Goal: Task Accomplishment & Management: Complete application form

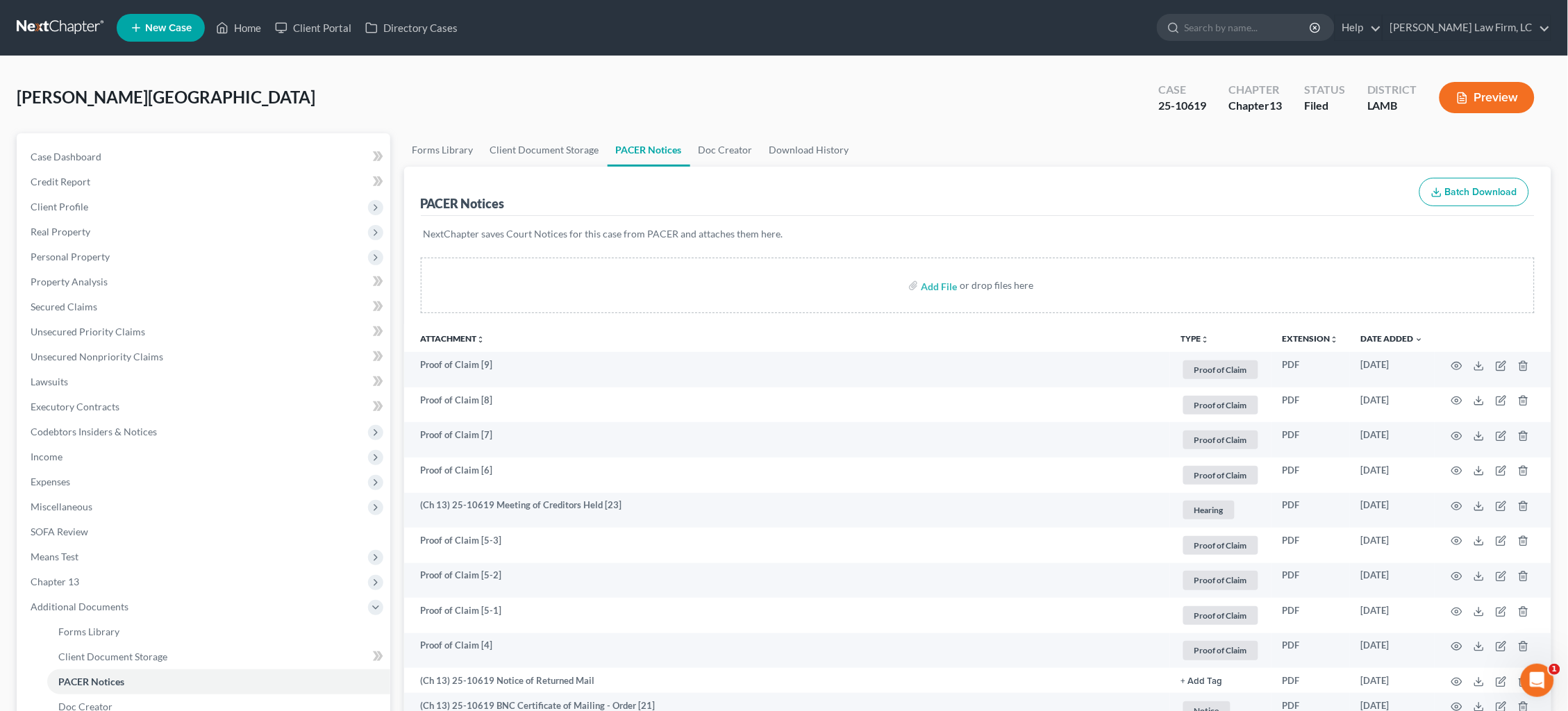
click at [33, 30] on link at bounding box center [61, 28] width 89 height 25
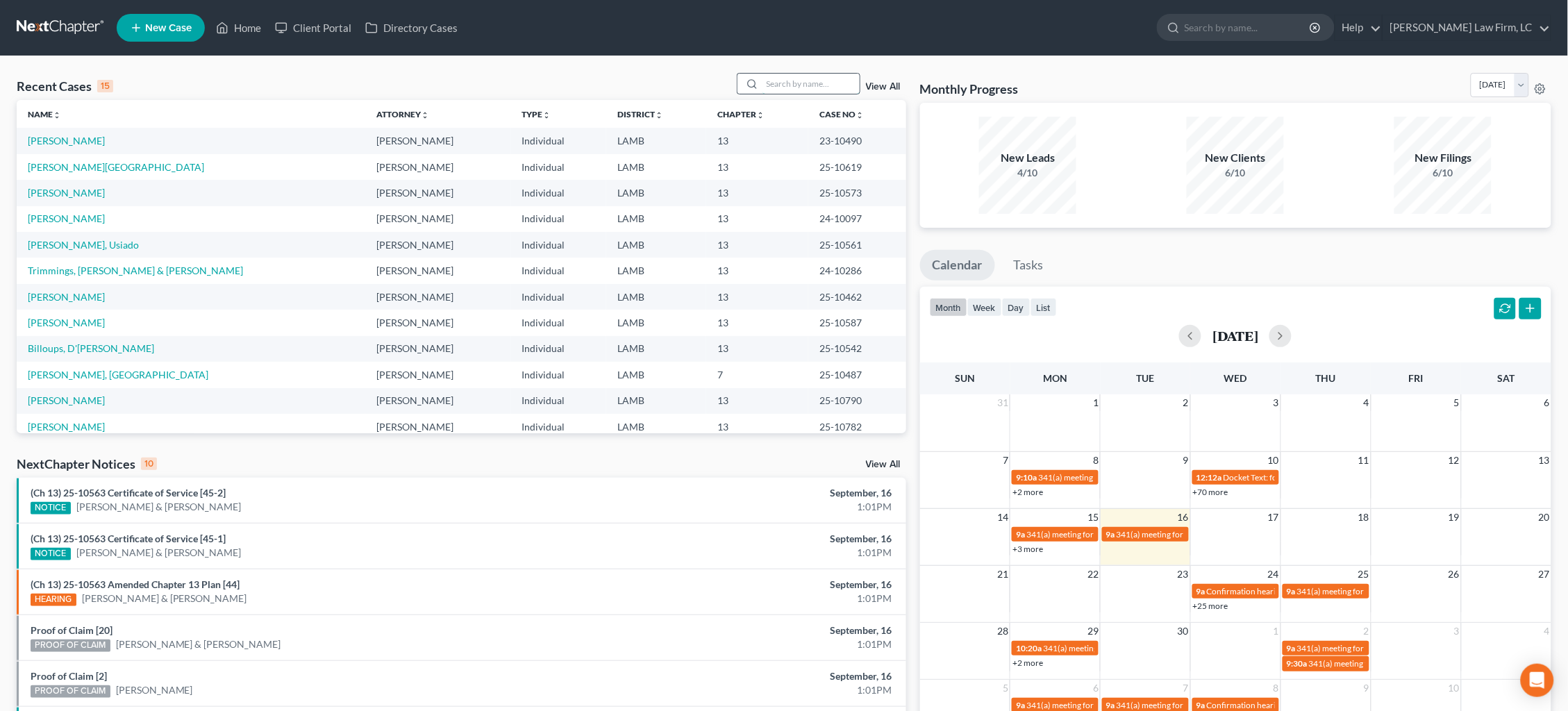
click at [815, 85] on input "search" at bounding box center [811, 83] width 97 height 20
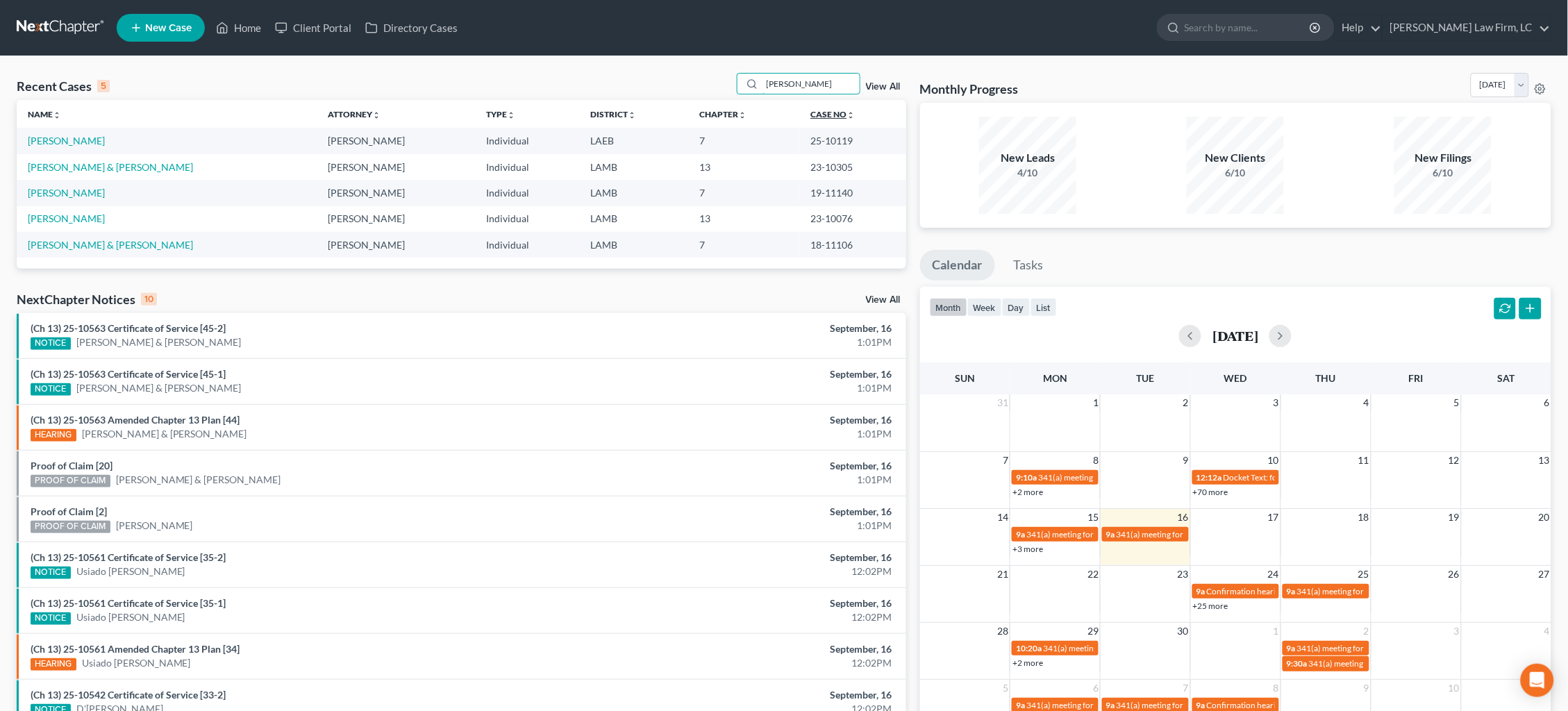
type input "[PERSON_NAME]"
drag, startPoint x: 808, startPoint y: 113, endPoint x: 359, endPoint y: 63, distance: 451.8
click at [365, 63] on div "Recent Cases 5 [PERSON_NAME] View All Name unfold_more expand_more expand_less …" at bounding box center [784, 433] width 1568 height 753
click at [177, 35] on link "New Case" at bounding box center [161, 28] width 88 height 28
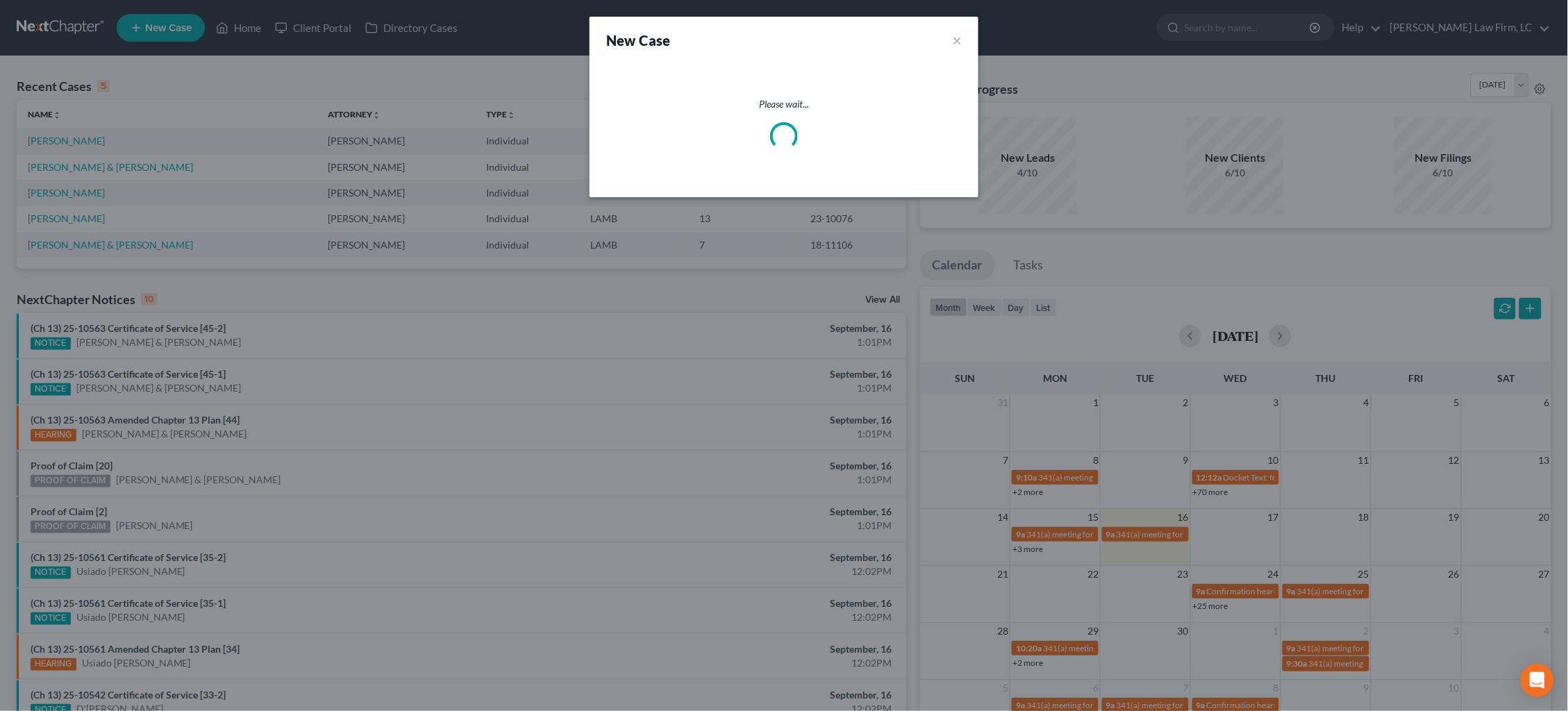
select select "35"
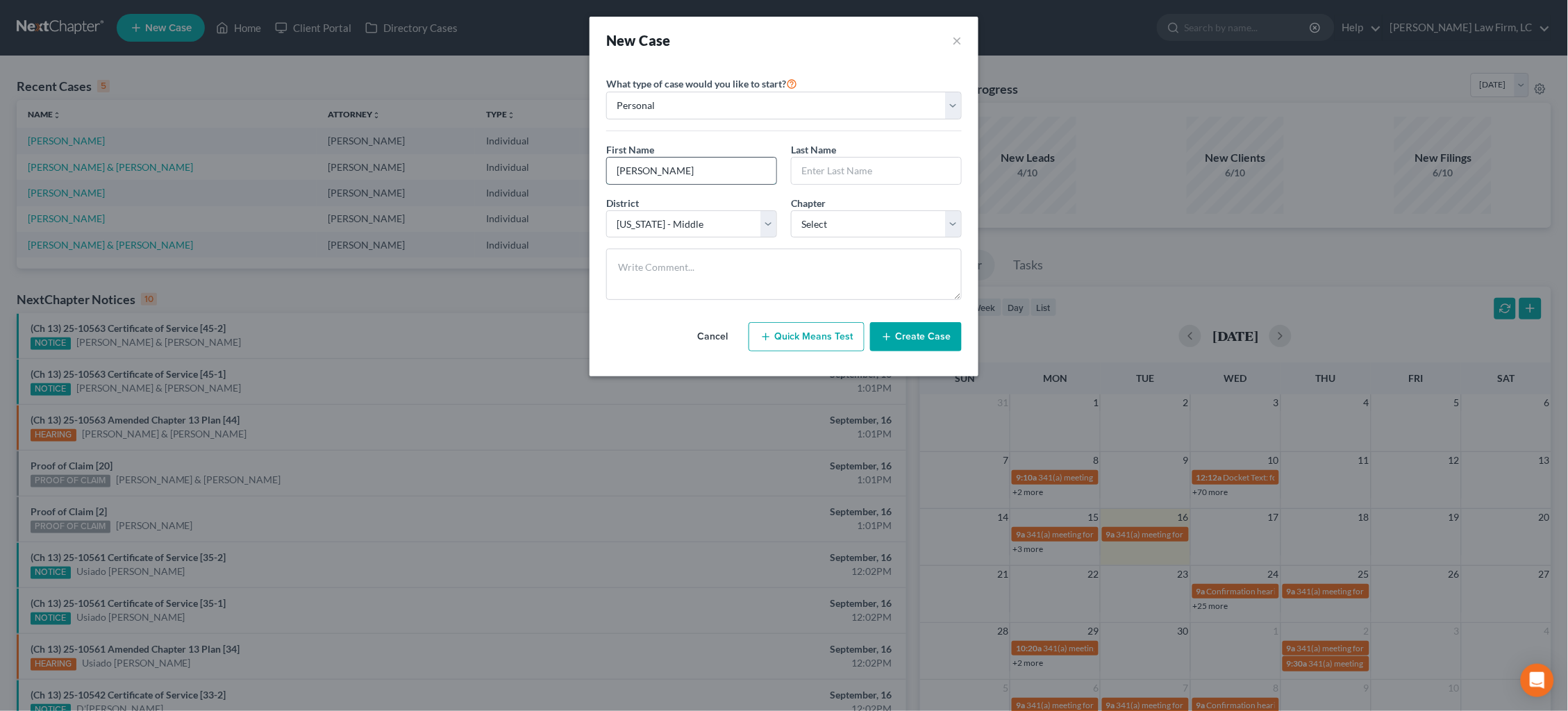
type input "[PERSON_NAME]"
type input "Walgamotte"
click at [765, 265] on textarea at bounding box center [784, 275] width 356 height 51
type textarea "d"
type textarea "[PERSON_NAME] opened file"
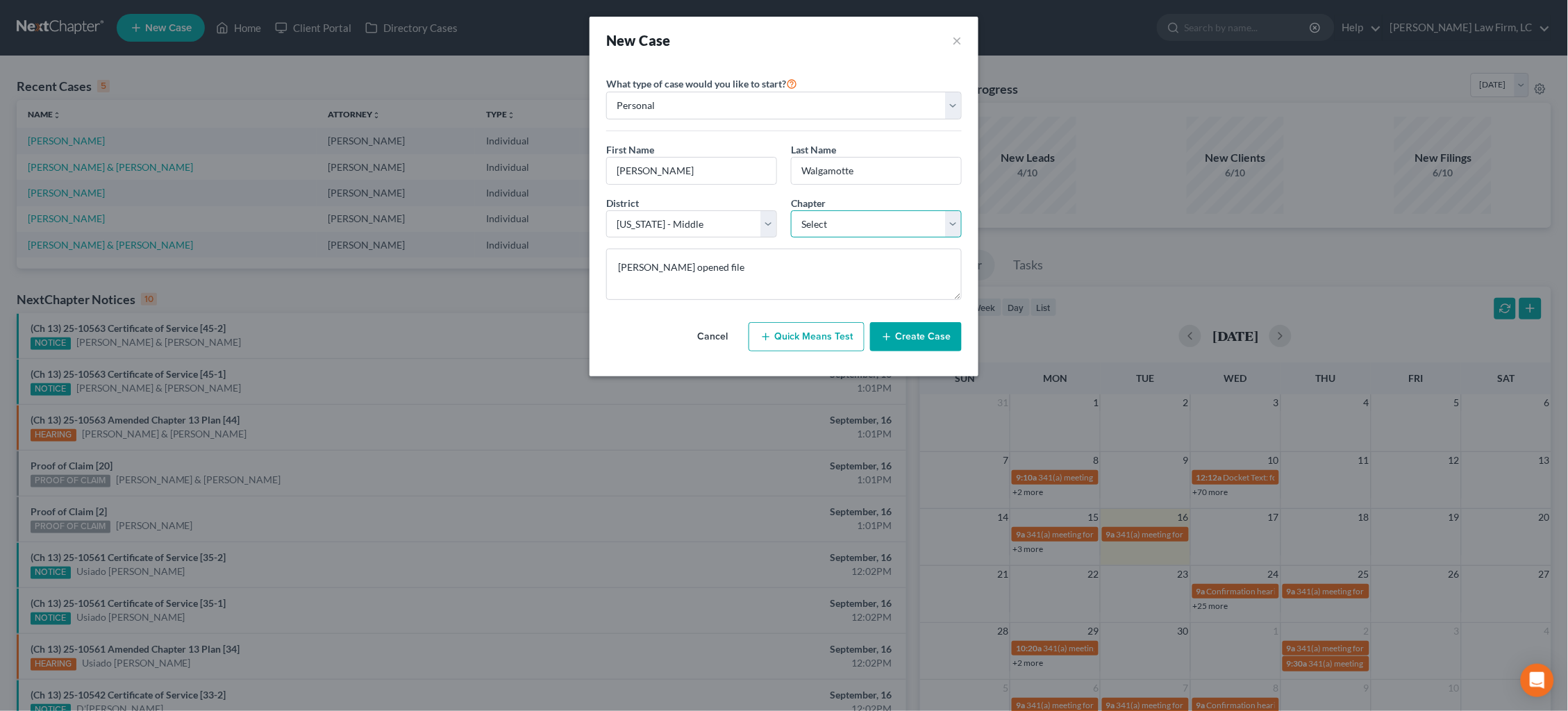
select select "0"
click at [927, 345] on button "Create Case" at bounding box center [916, 337] width 92 height 29
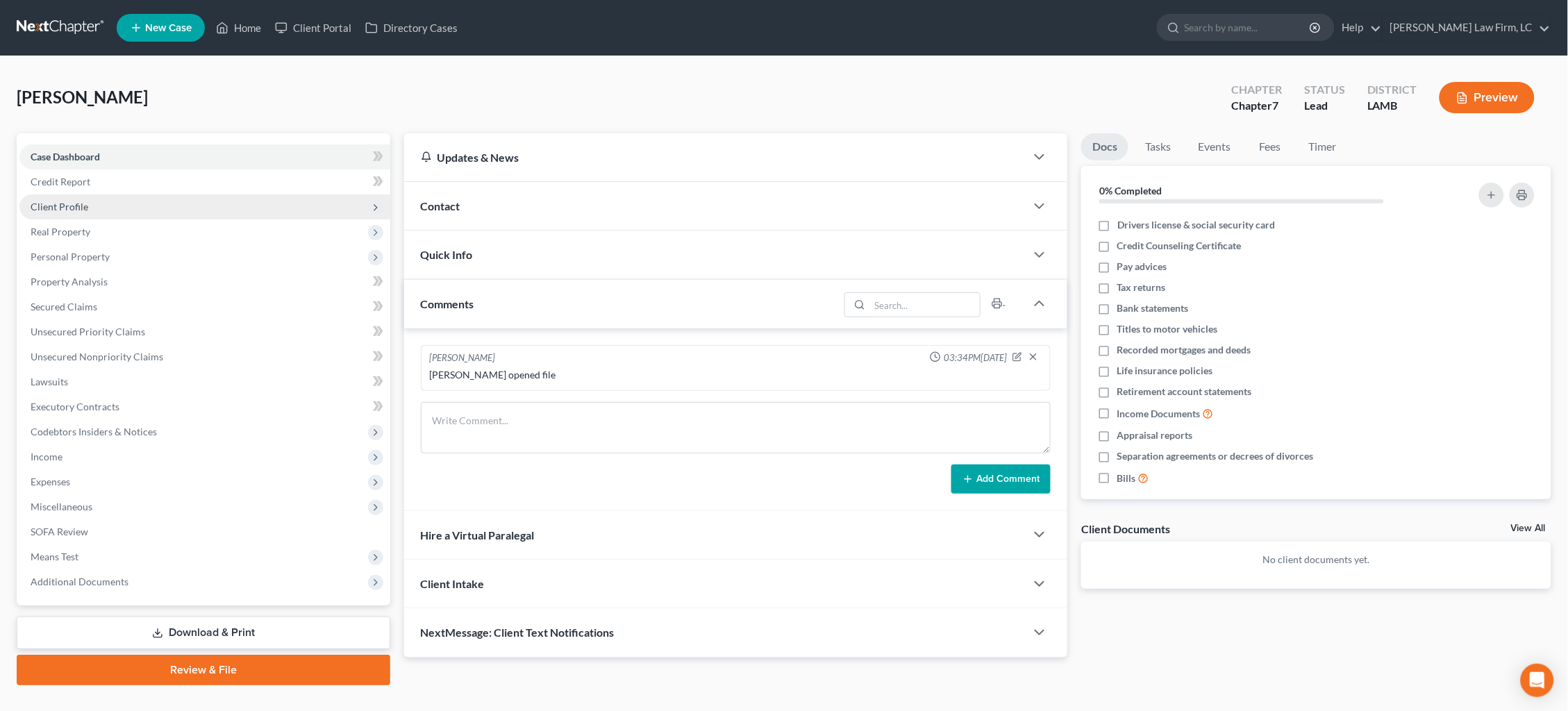
click at [206, 208] on span "Client Profile" at bounding box center [205, 207] width 371 height 25
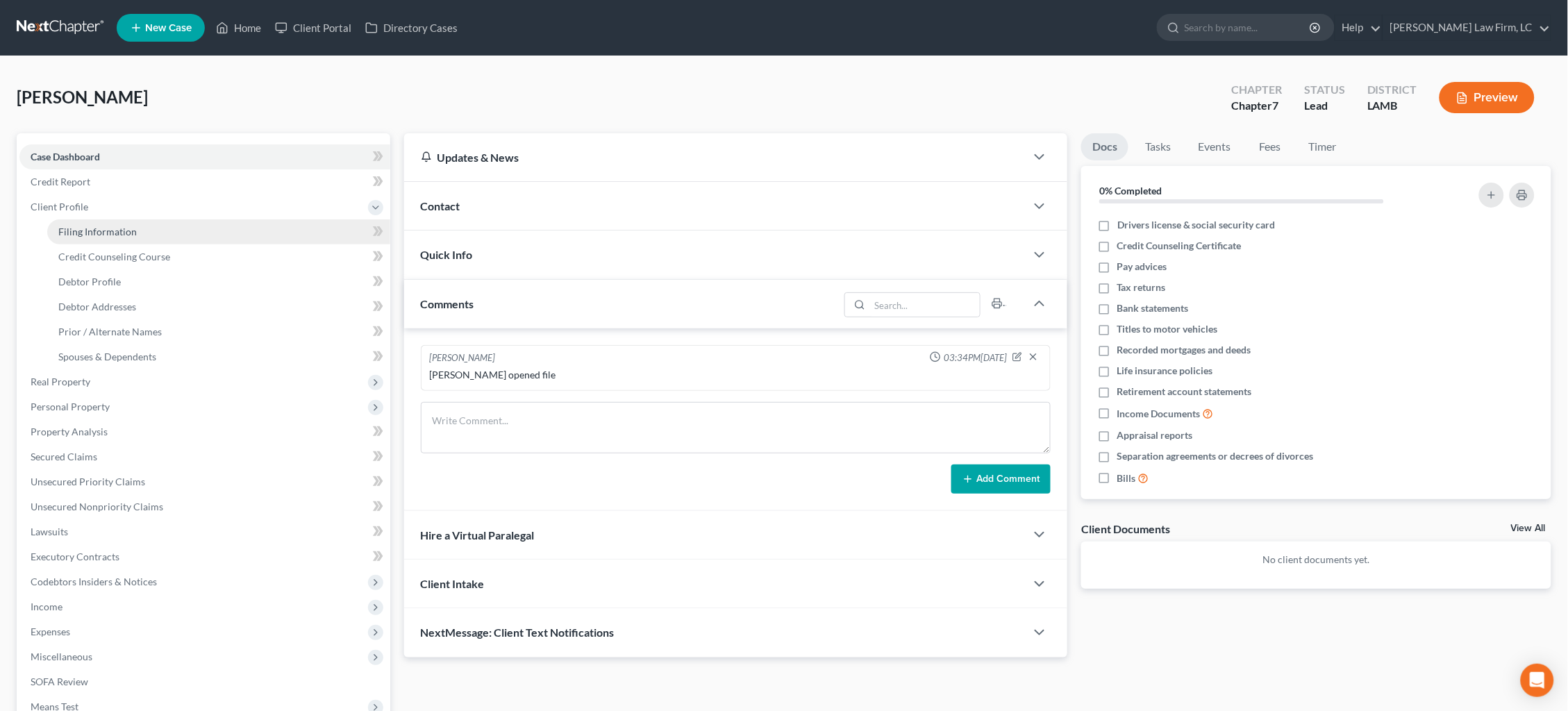
click at [202, 235] on link "Filing Information" at bounding box center [219, 232] width 343 height 25
select select "1"
select select "0"
select select "35"
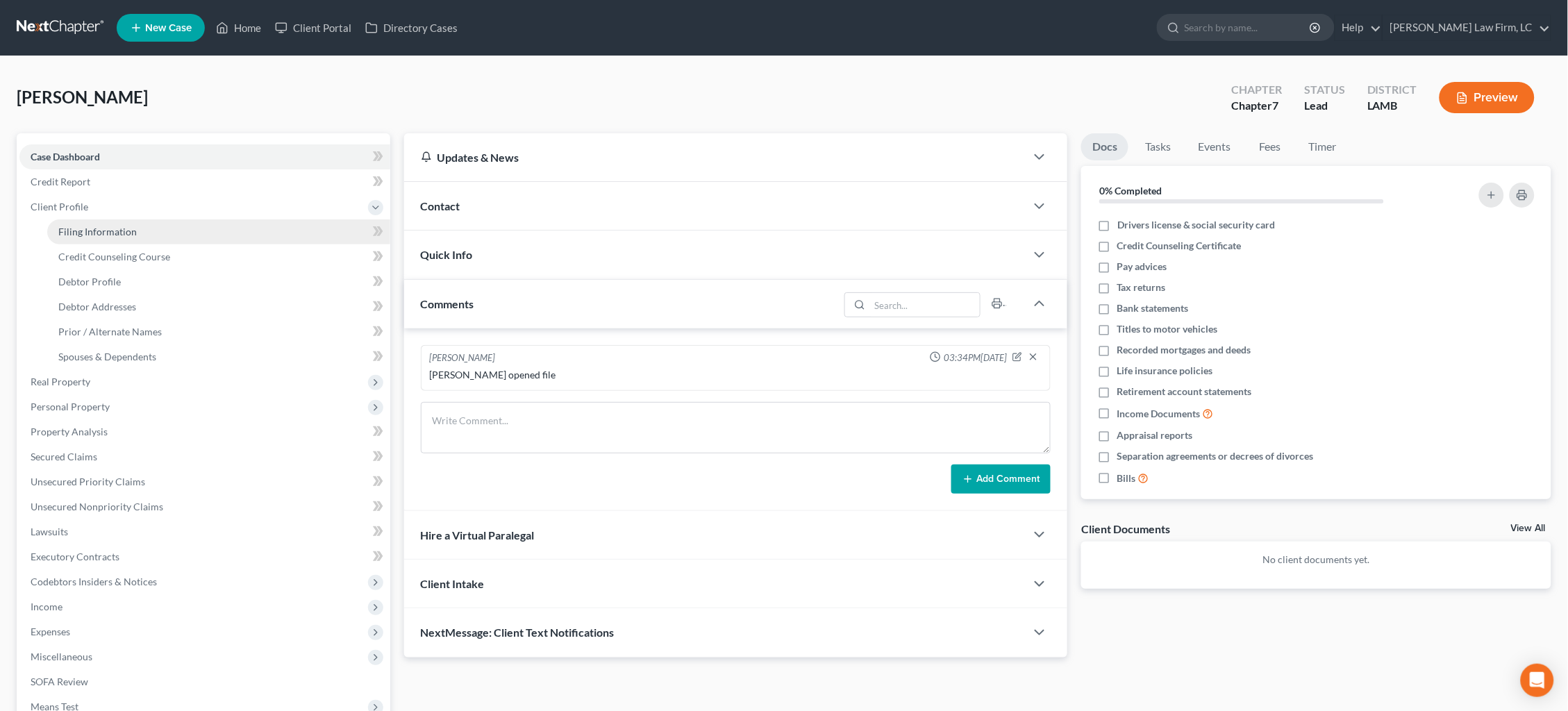
select select "19"
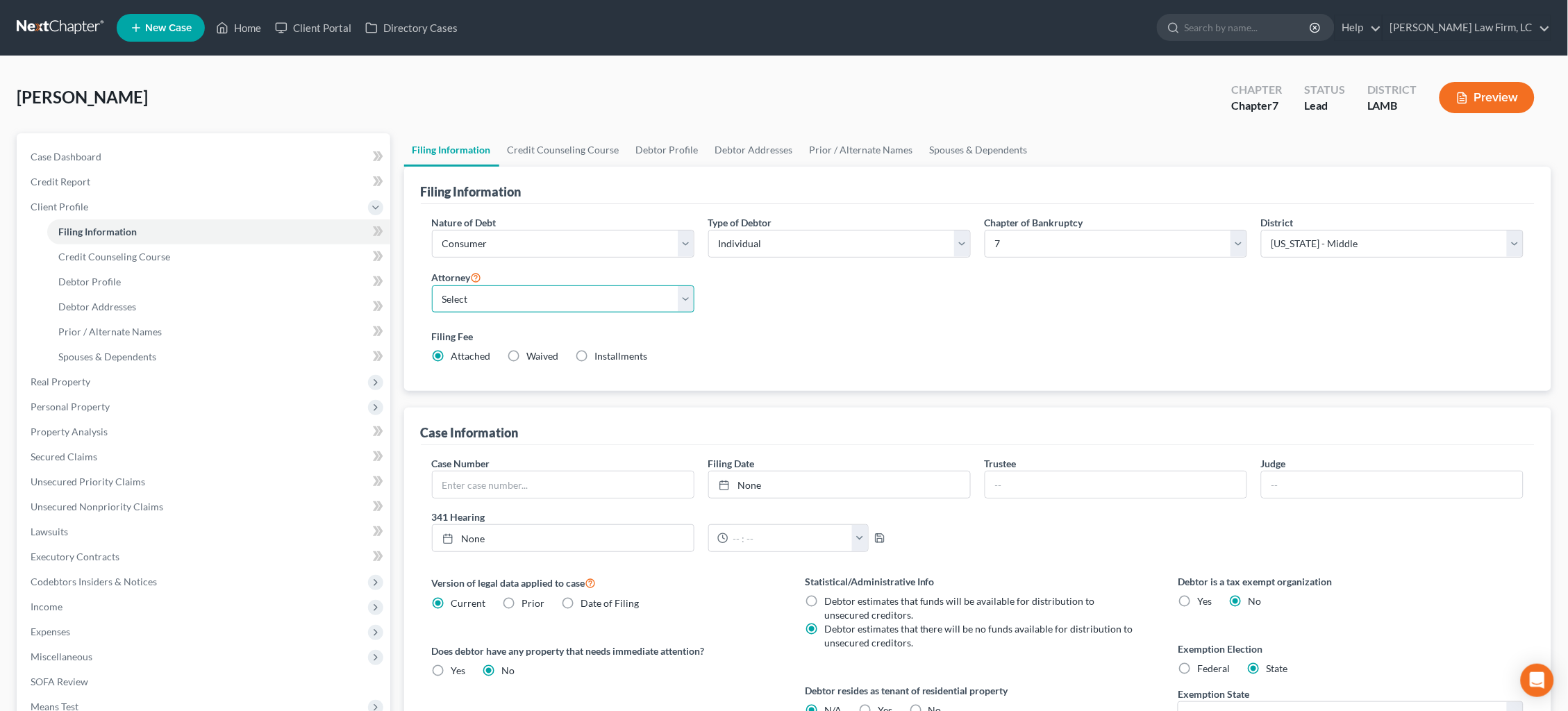
select select "0"
click at [545, 144] on link "Credit Counseling Course" at bounding box center [563, 150] width 129 height 33
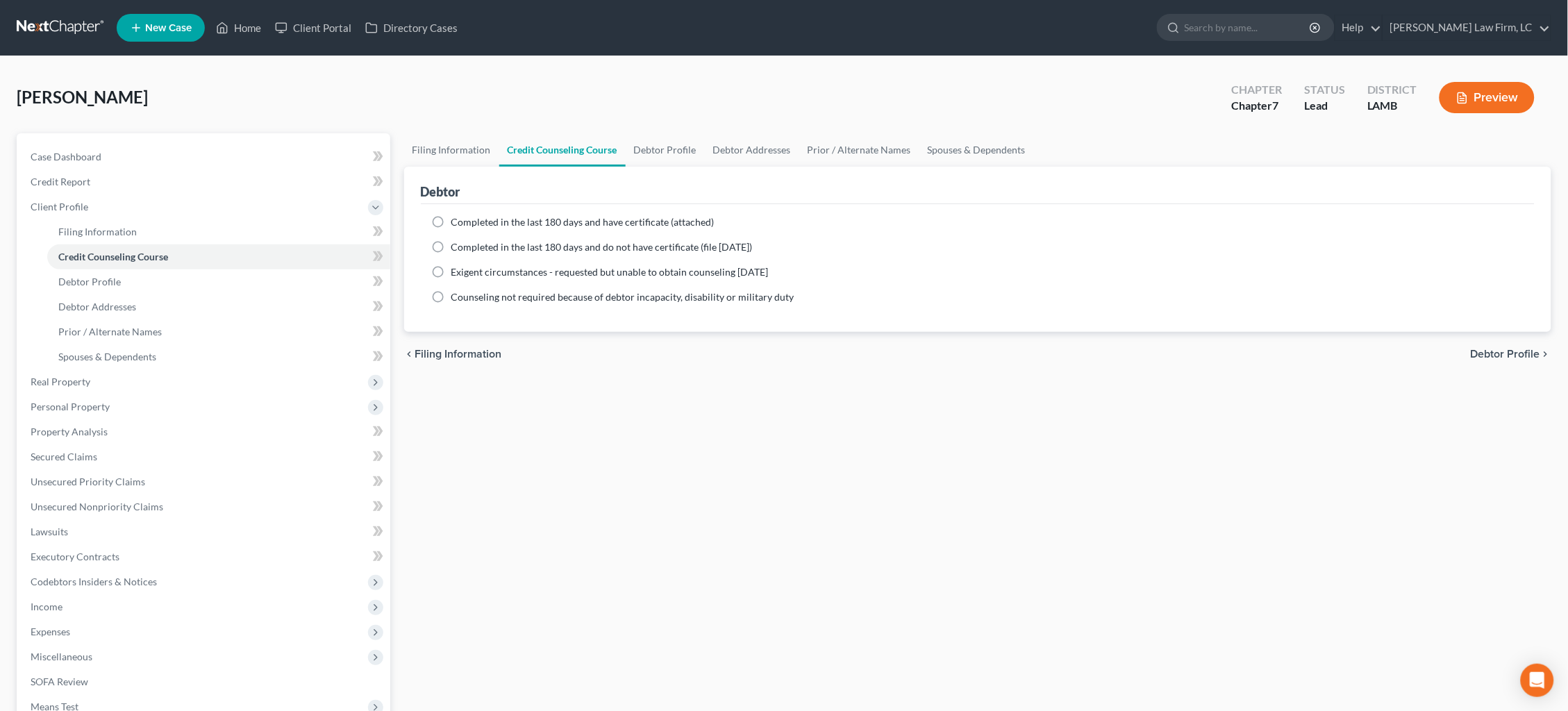
click at [526, 216] on span "Completed in the last 180 days and have certificate (attached)" at bounding box center [582, 222] width 263 height 12
click at [466, 215] on input "Completed in the last 180 days and have certificate (attached)" at bounding box center [461, 220] width 9 height 9
radio input "true"
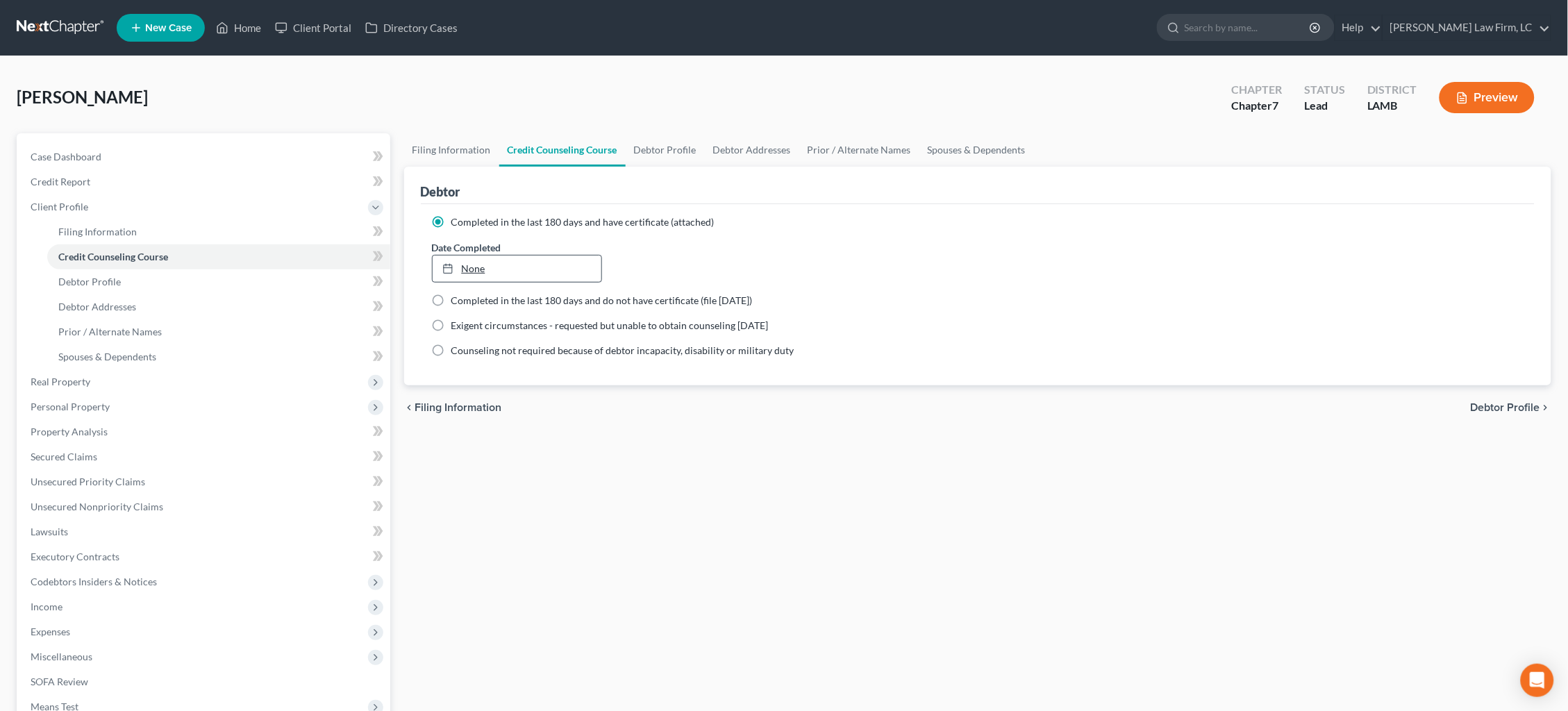
click at [488, 266] on link "None" at bounding box center [516, 269] width 169 height 26
click at [1498, 402] on span "Debtor Profile" at bounding box center [1505, 408] width 70 height 11
select select "0"
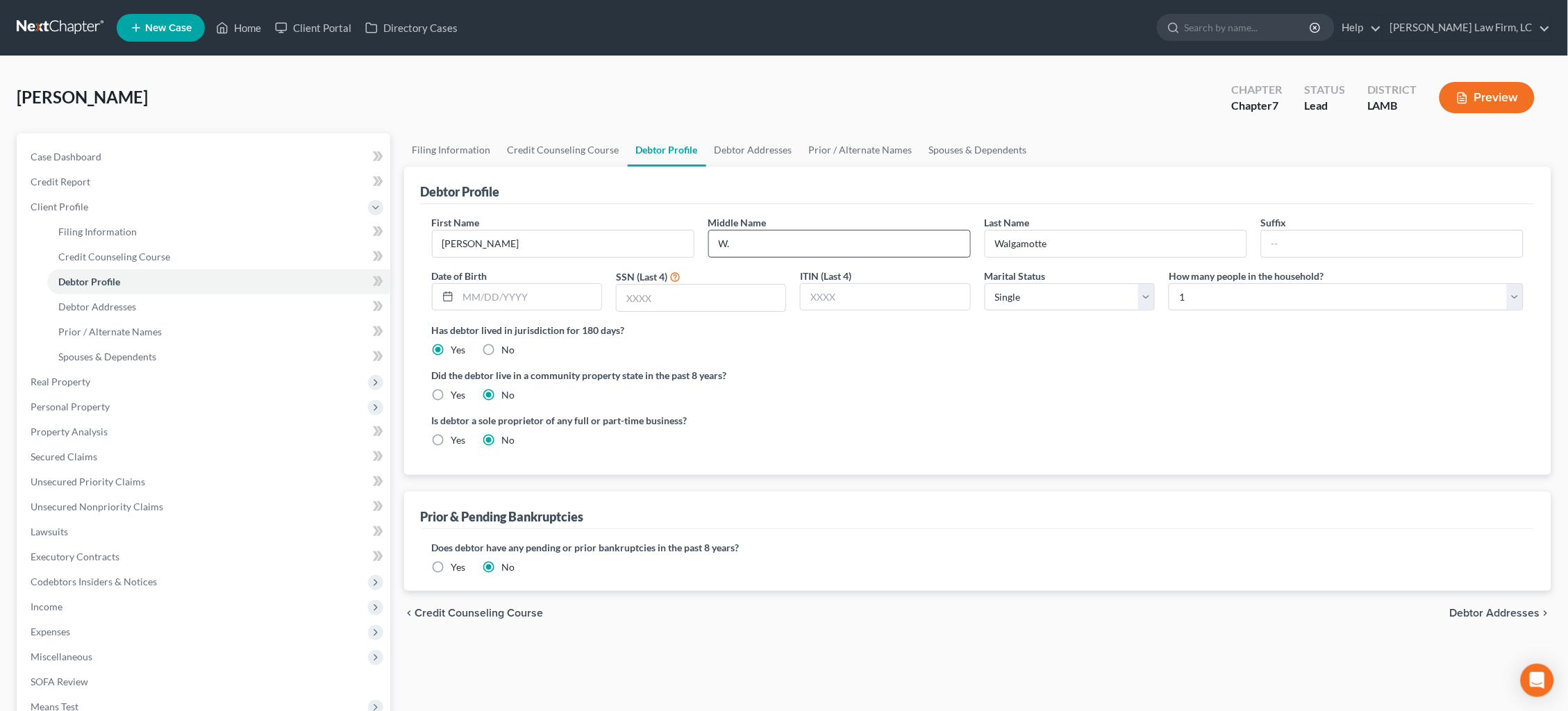
type input "W."
type input "Jr."
type input "[DATE]"
type input "7211"
click at [749, 152] on link "Debtor Addresses" at bounding box center [753, 150] width 95 height 33
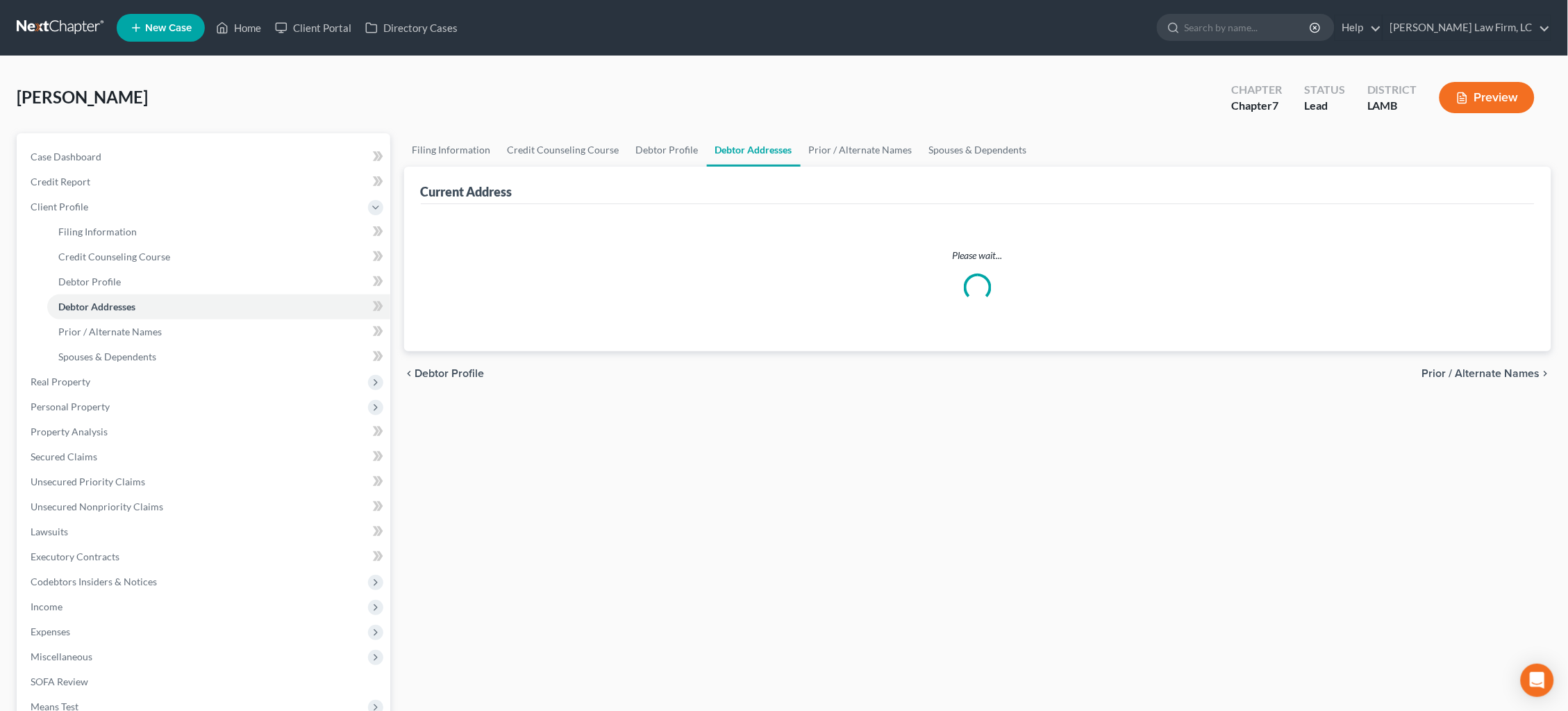
select select "0"
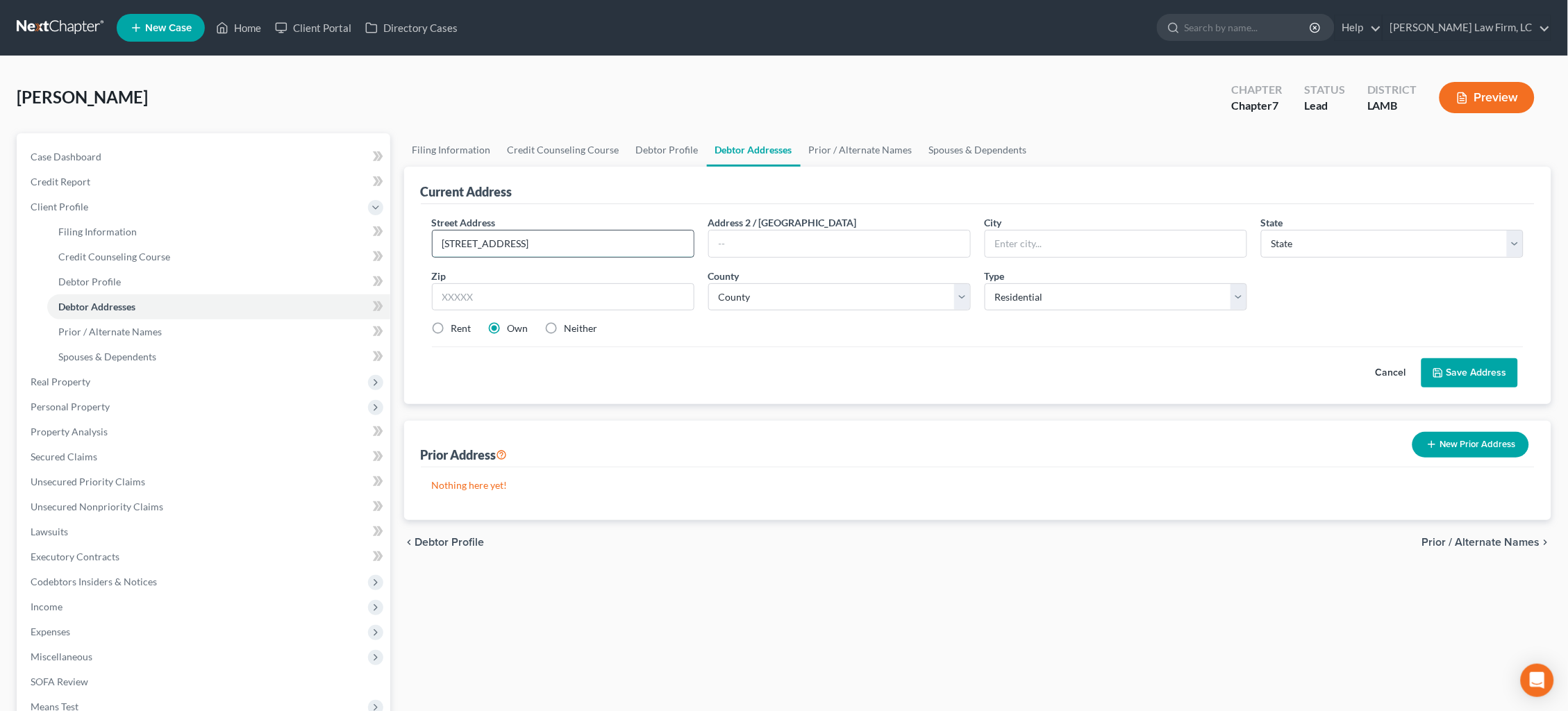
type input "[STREET_ADDRESS]"
type input "Apt. 1413"
type input "[PERSON_NAME]"
select select "19"
type input "70737"
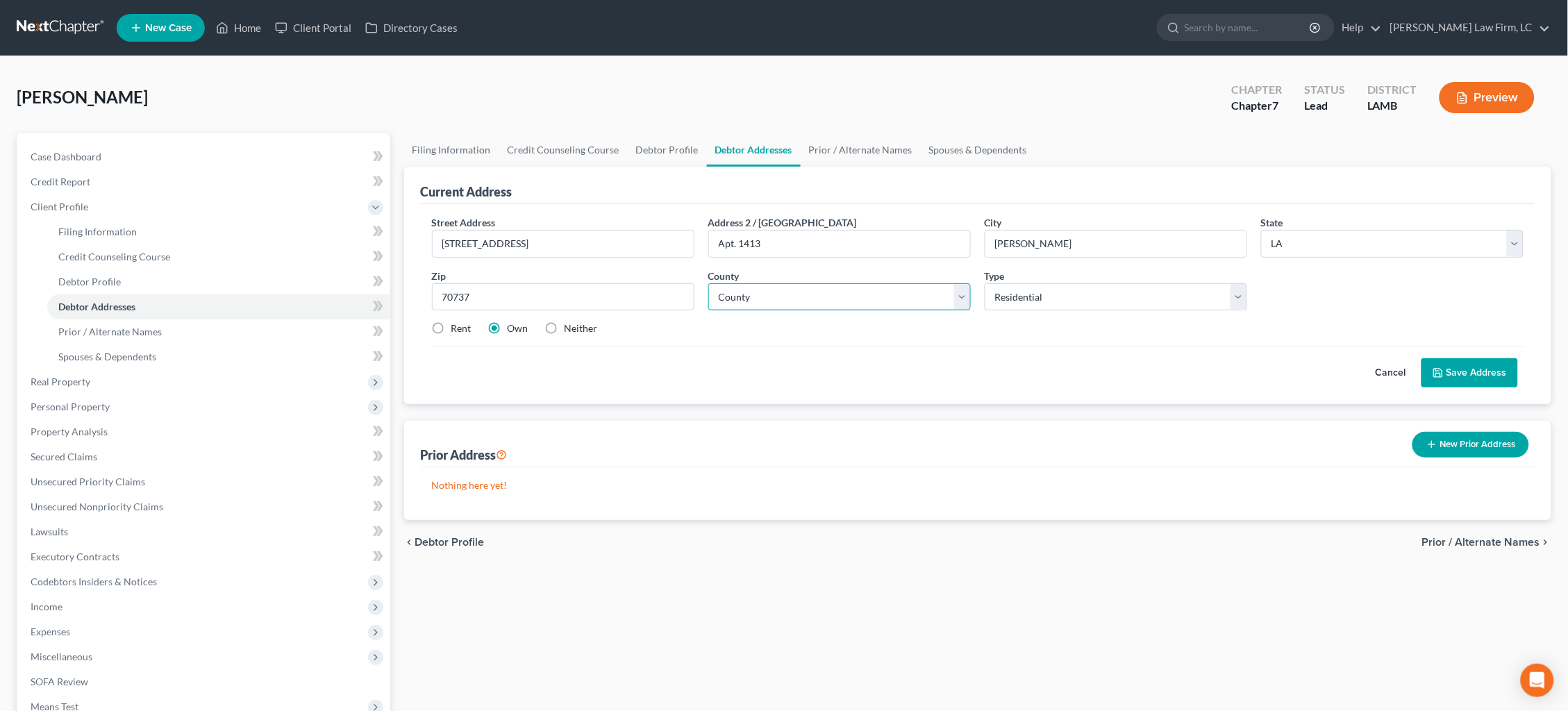
select select "2"
click at [452, 334] on div "Street Address * [STREET_ADDRESS] Address 2 / [STREET_ADDRESS] * [PERSON_NAME] …" at bounding box center [979, 281] width 1106 height 132
click at [452, 326] on label "Rent" at bounding box center [461, 329] width 20 height 14
click at [457, 326] on input "Rent" at bounding box center [461, 326] width 9 height 9
radio input "true"
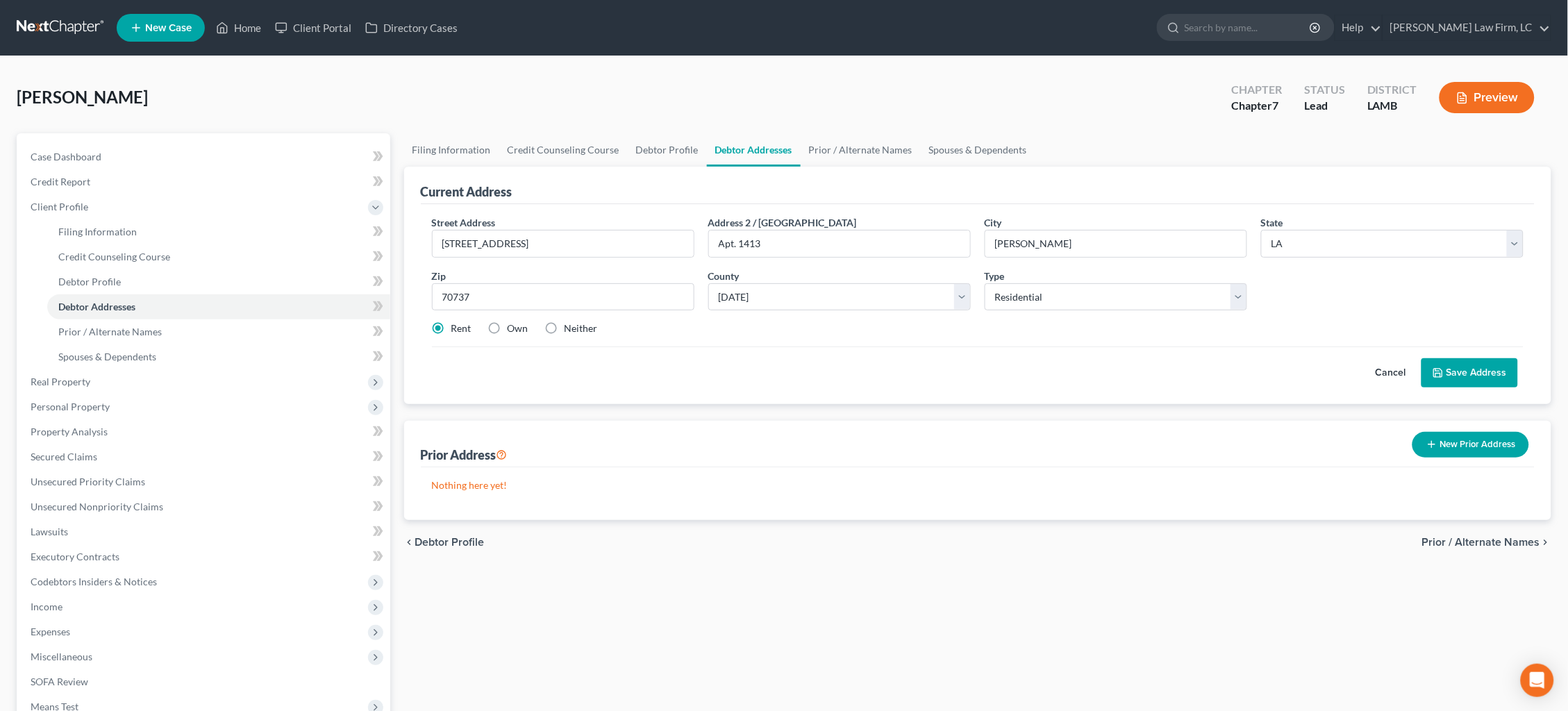
click at [1465, 373] on button "Save Address" at bounding box center [1469, 373] width 97 height 29
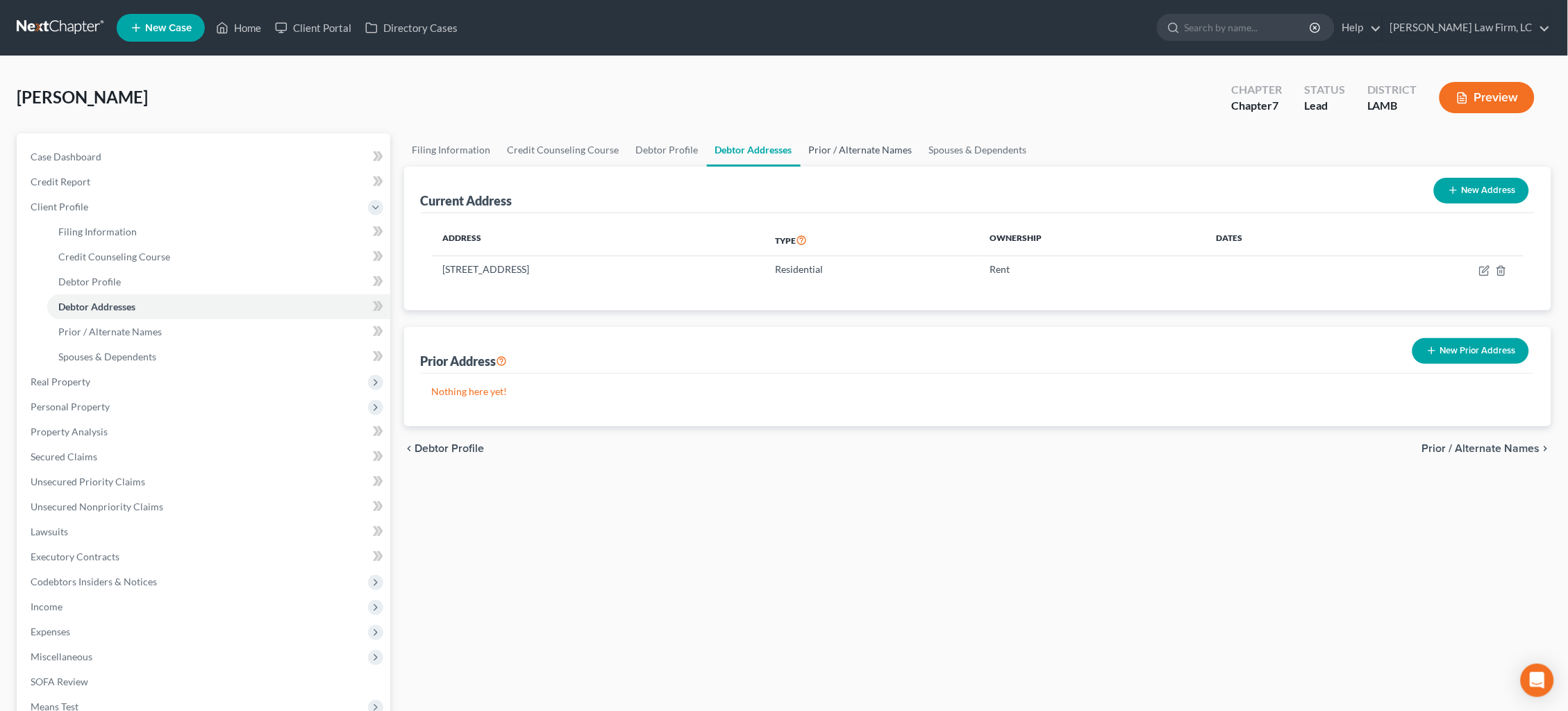
click at [844, 149] on link "Prior / Alternate Names" at bounding box center [860, 150] width 120 height 33
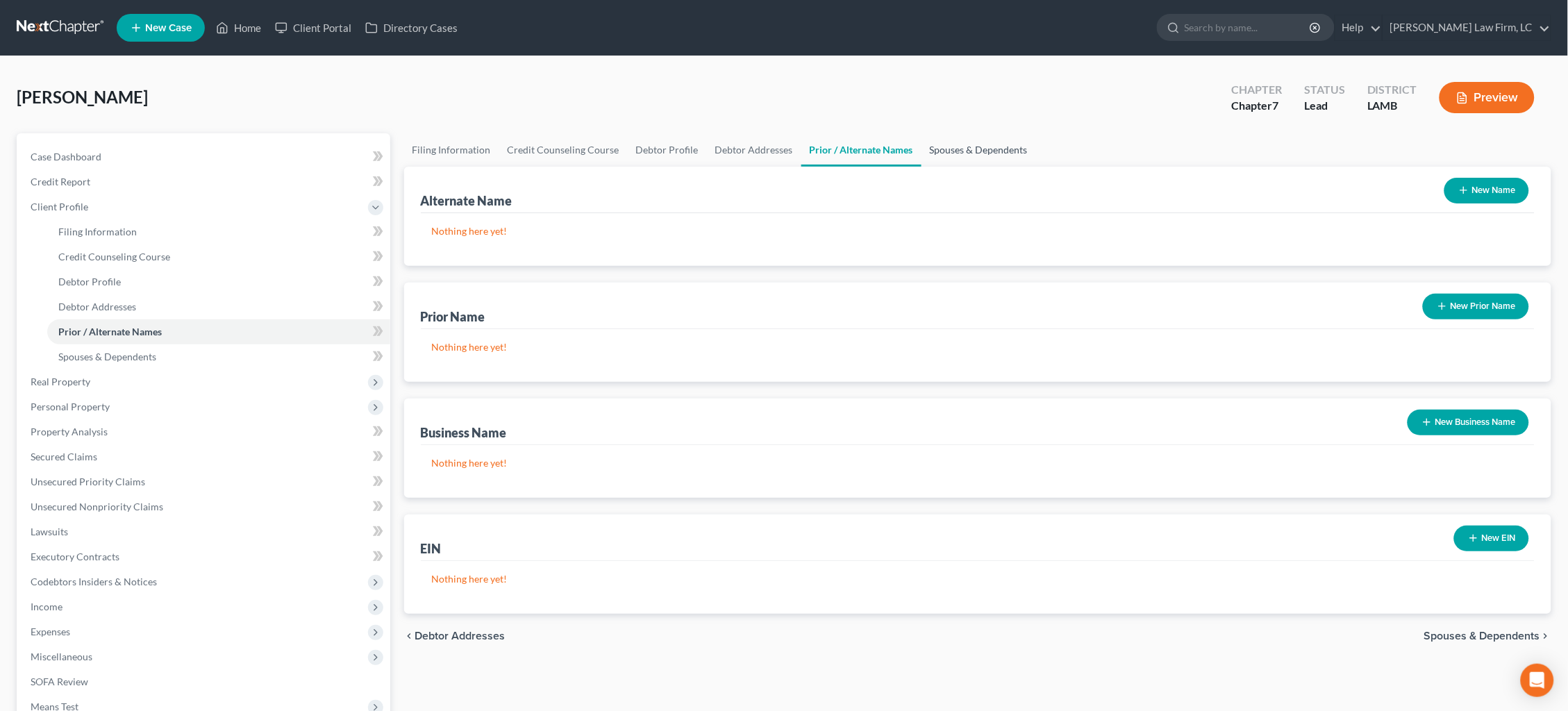
click at [970, 149] on link "Spouses & Dependents" at bounding box center [979, 150] width 115 height 33
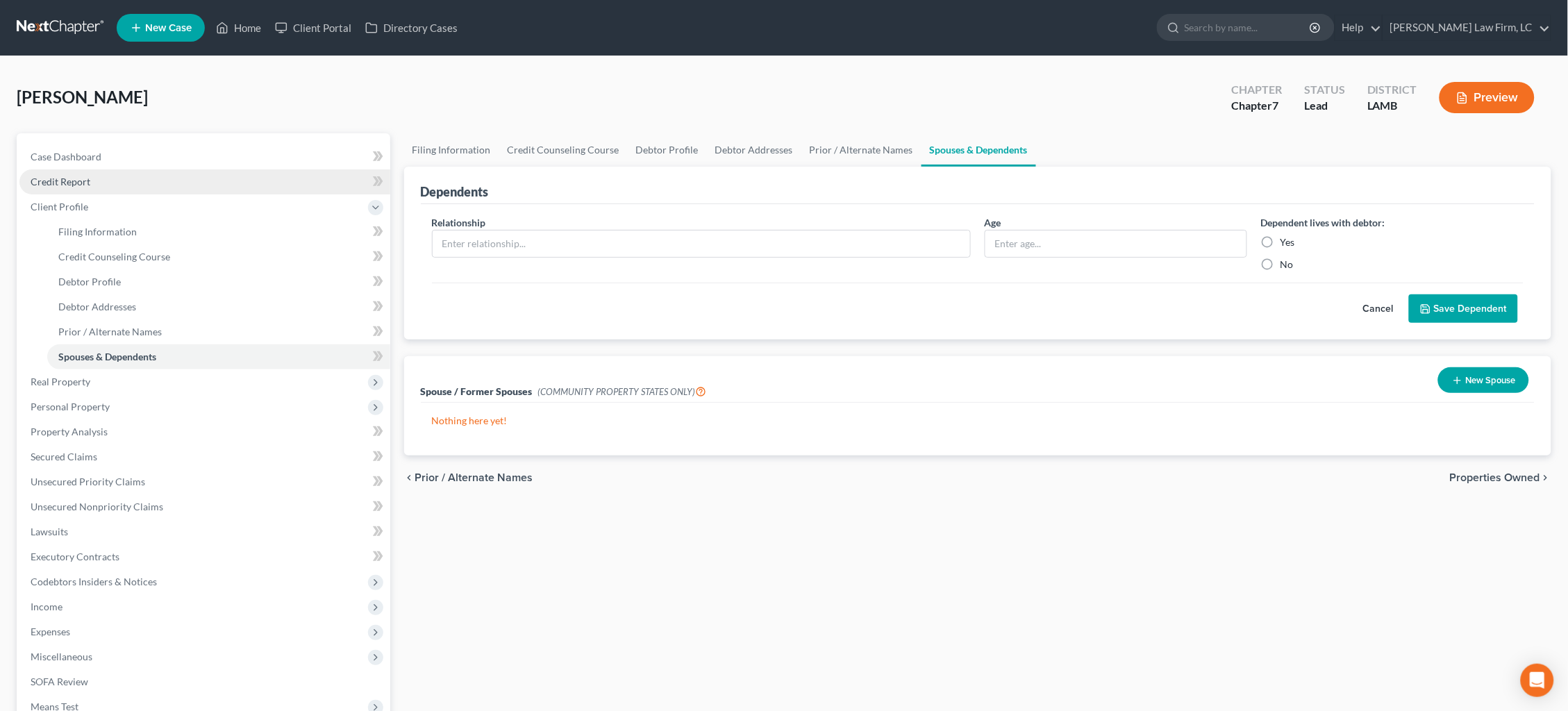
click at [103, 184] on link "Credit Report" at bounding box center [205, 182] width 371 height 25
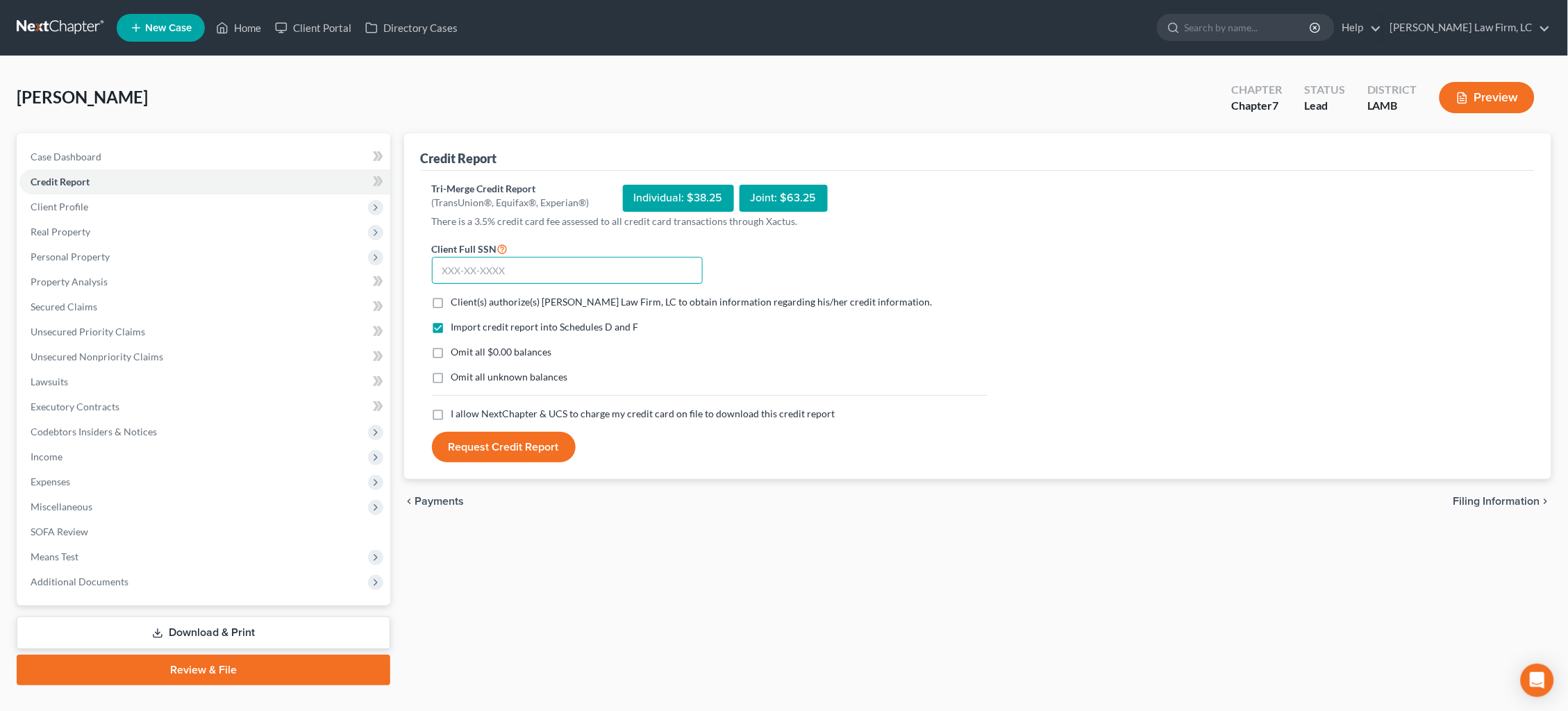
click at [572, 270] on input "text" at bounding box center [567, 271] width 271 height 28
type input "438-25-7211"
click at [513, 303] on span "Client(s) authorize(s) [PERSON_NAME] Law Firm, LC to obtain information regardi…" at bounding box center [692, 302] width 481 height 12
click at [466, 303] on input "Client(s) authorize(s) [PERSON_NAME] Law Firm, LC to obtain information regardi…" at bounding box center [461, 300] width 9 height 9
checkbox input "true"
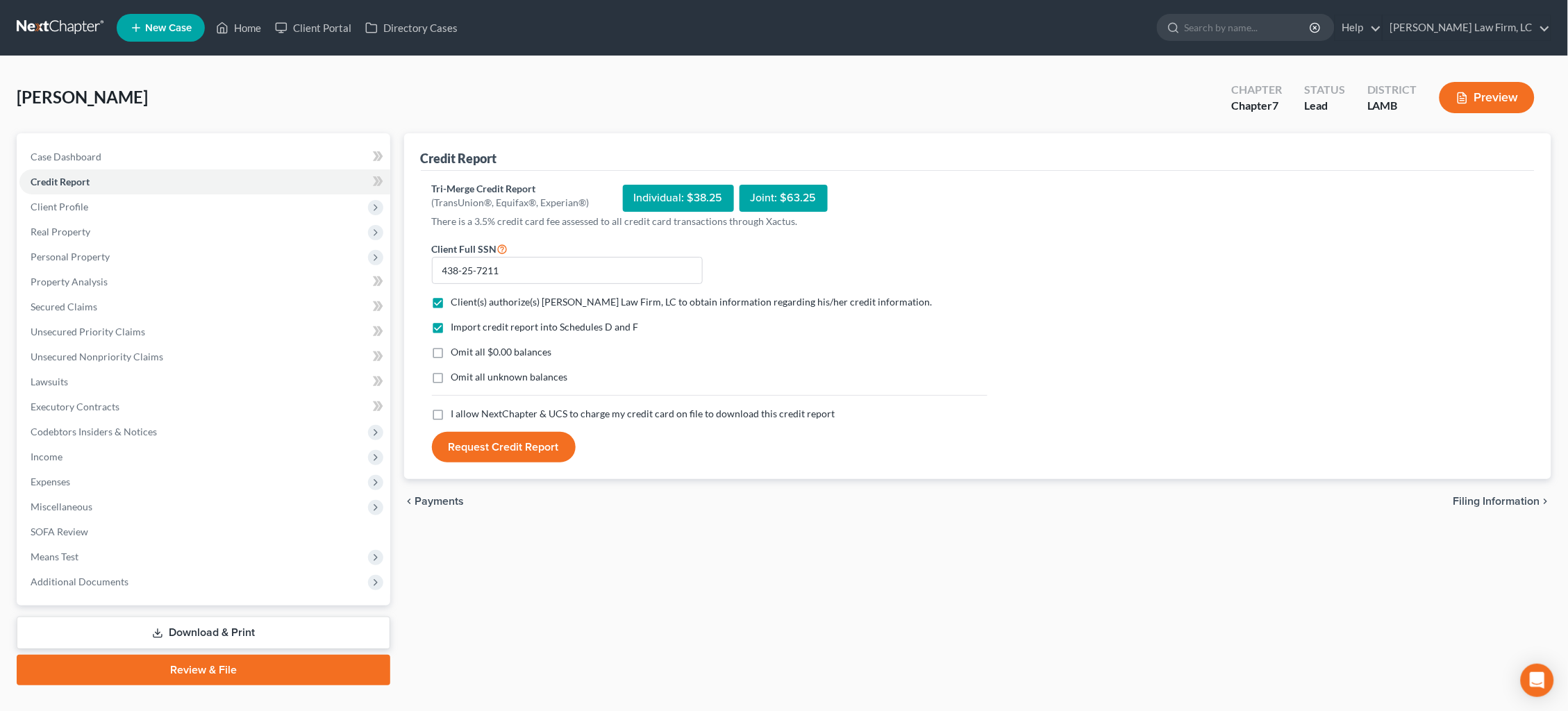
click at [511, 411] on span "I allow NextChapter & UCS to charge my credit card on file to download this cre…" at bounding box center [643, 414] width 384 height 12
click at [466, 411] on input "I allow NextChapter & UCS to charge my credit card on file to download this cre…" at bounding box center [461, 411] width 9 height 9
checkbox input "true"
click at [525, 449] on button "Request Credit Report" at bounding box center [503, 447] width 144 height 31
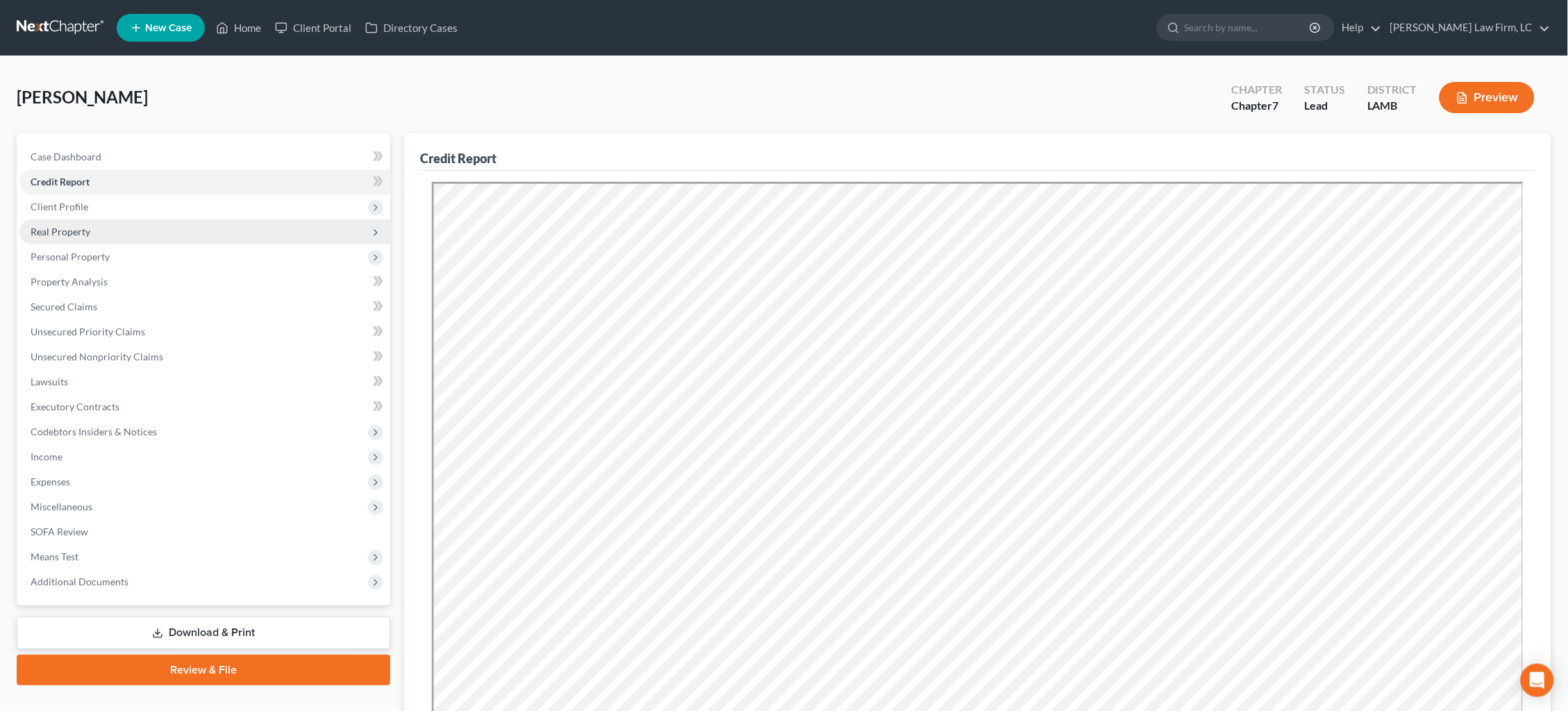
click at [113, 229] on span "Real Property" at bounding box center [205, 232] width 371 height 25
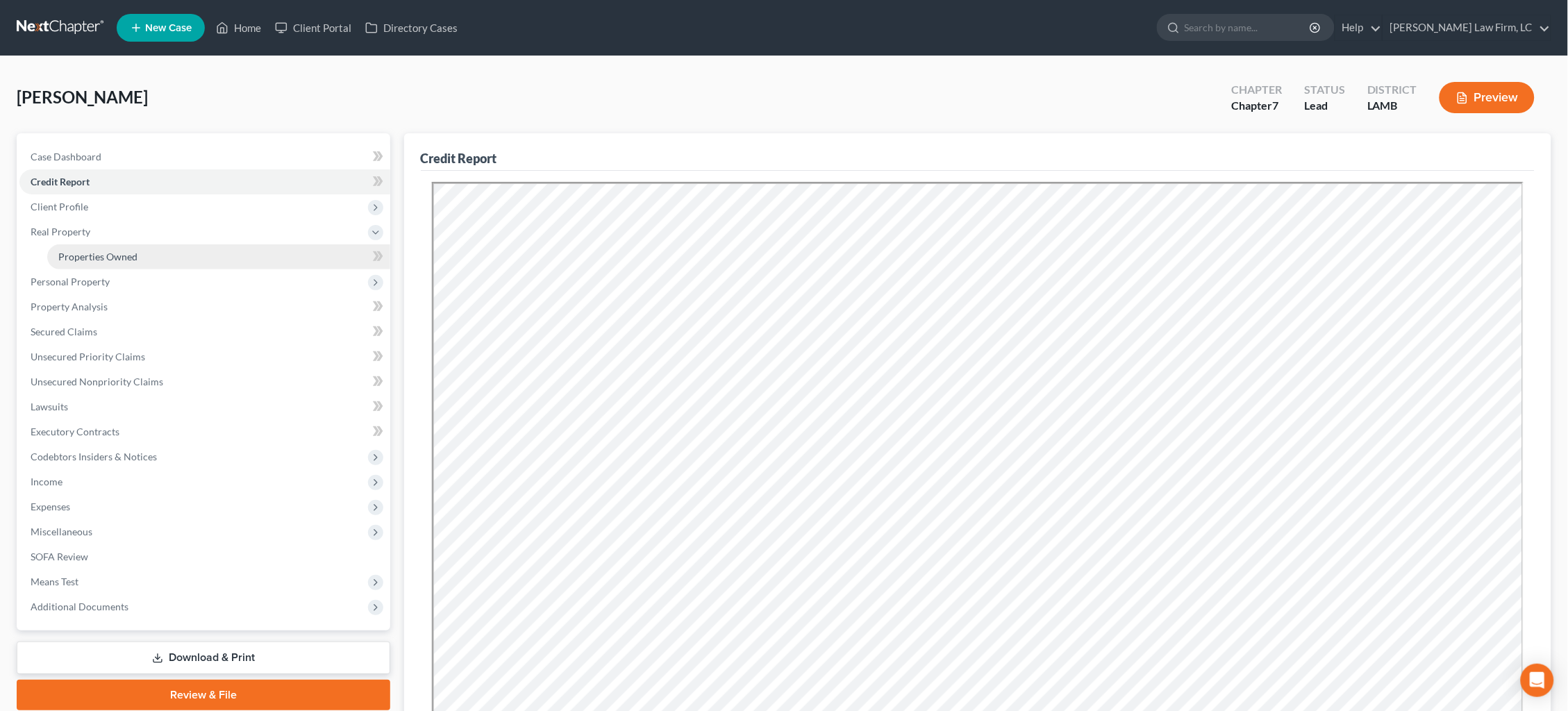
click at [135, 255] on span "Properties Owned" at bounding box center [98, 256] width 79 height 12
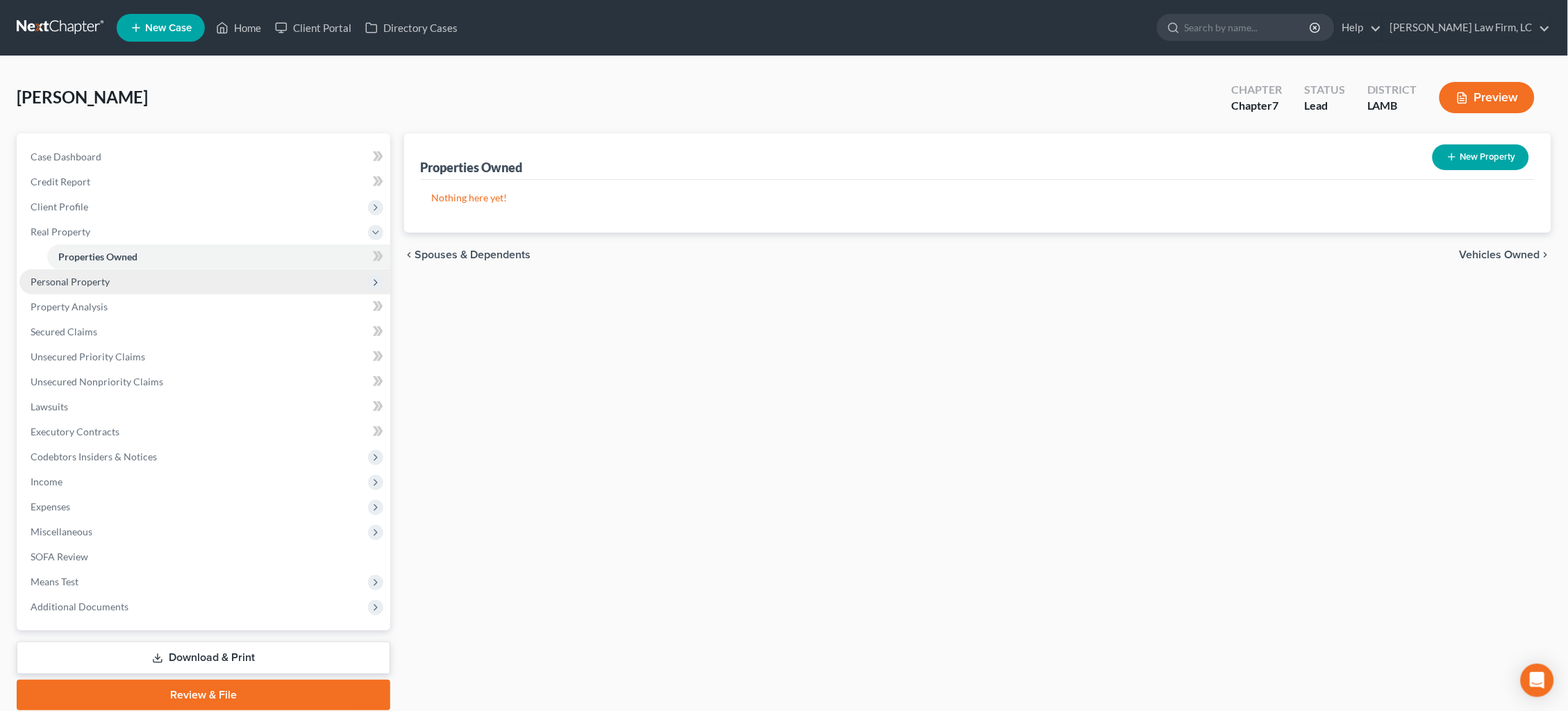
click at [149, 284] on span "Personal Property" at bounding box center [205, 282] width 371 height 25
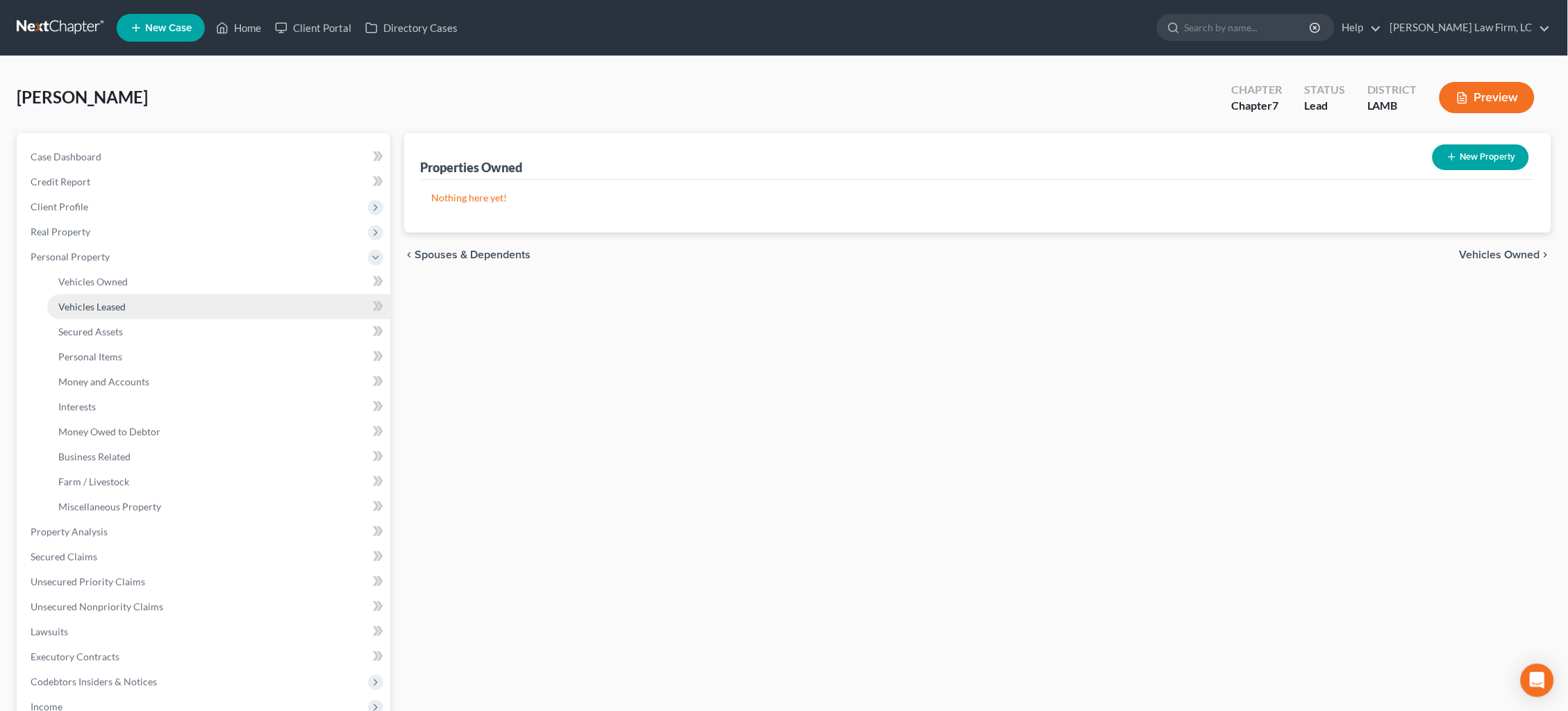
click at [154, 302] on link "Vehicles Leased" at bounding box center [219, 307] width 343 height 25
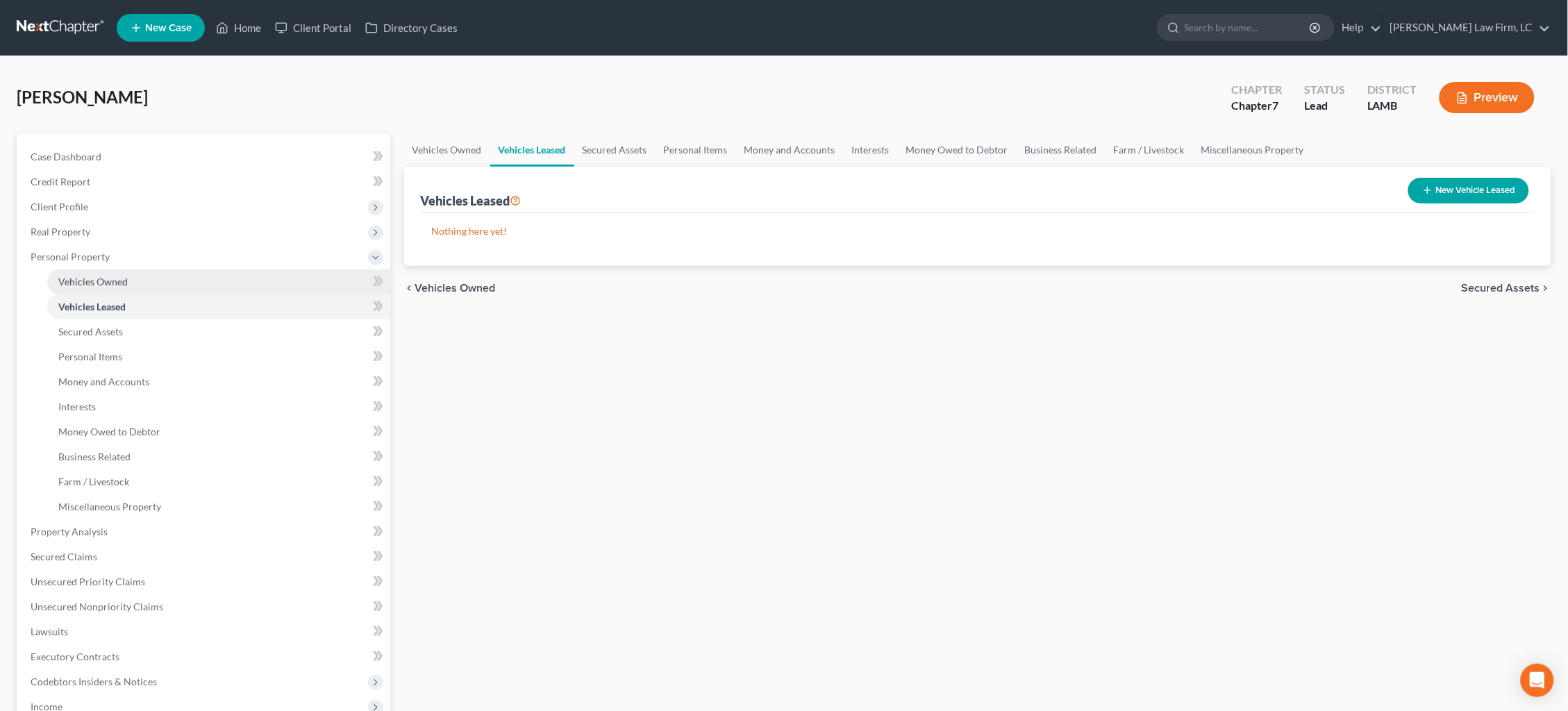
click at [154, 283] on link "Vehicles Owned" at bounding box center [219, 282] width 343 height 25
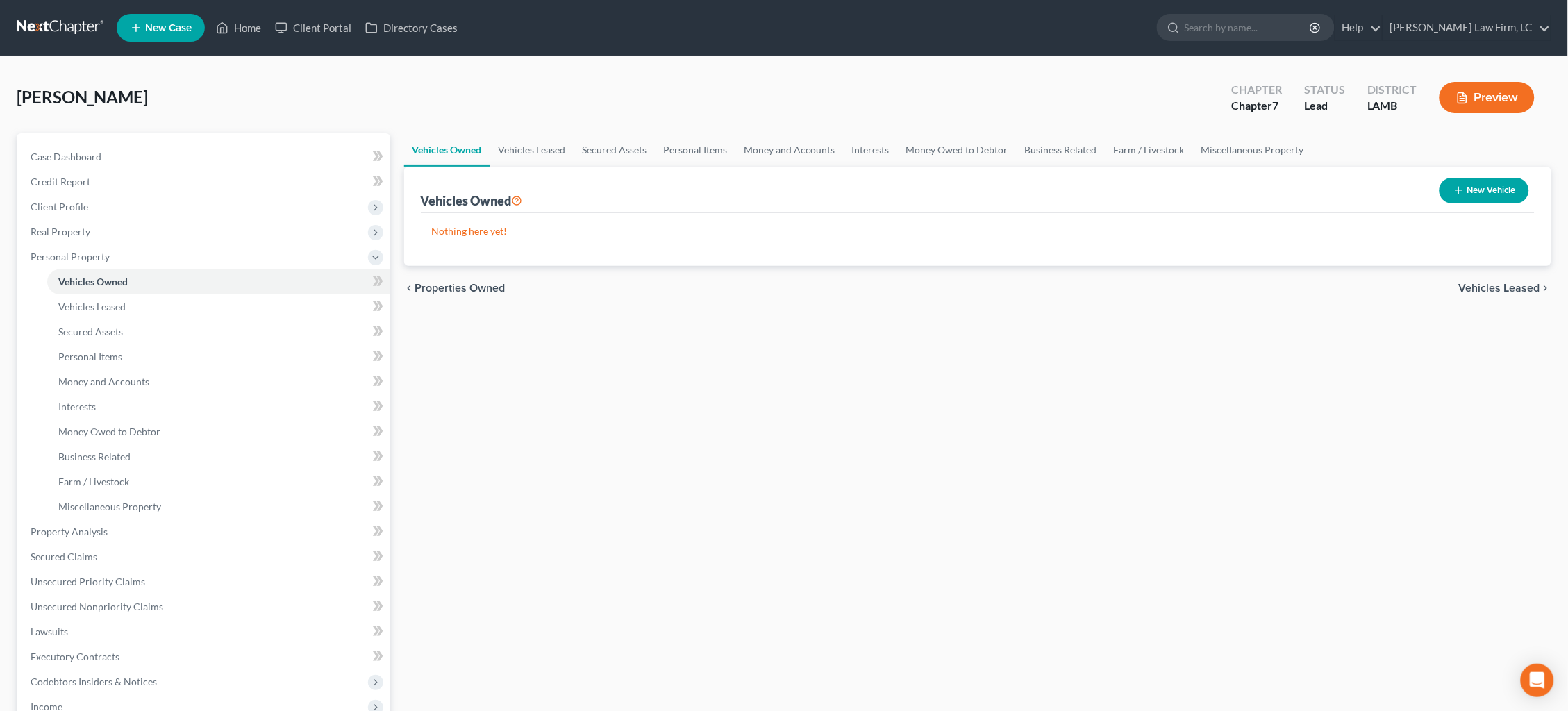
click at [1485, 196] on button "New Vehicle" at bounding box center [1484, 190] width 90 height 26
select select "0"
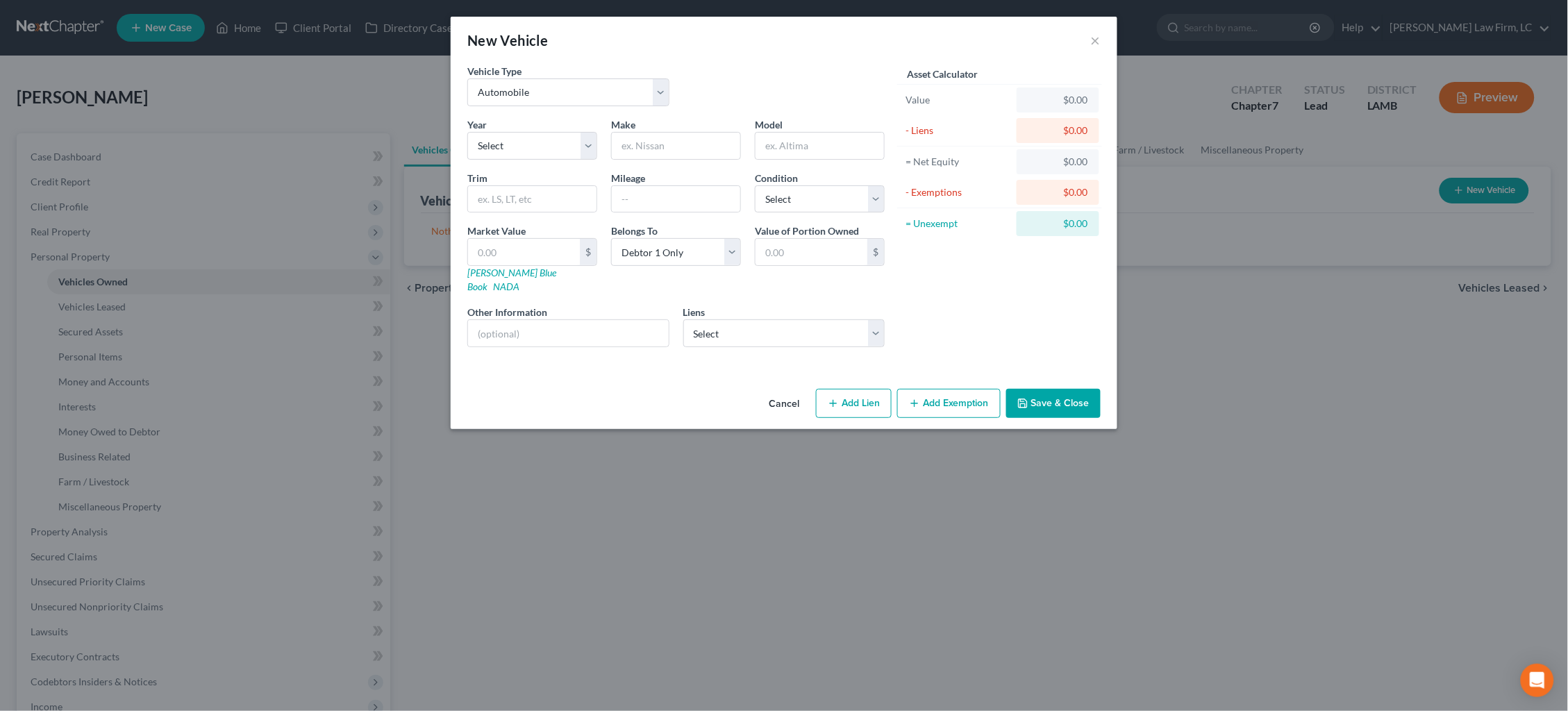
click at [1243, 108] on div "New Vehicle × Vehicle Type Select Automobile Truck Trailer Watercraft Aircraft …" at bounding box center [784, 355] width 1568 height 711
click at [1091, 44] on button "×" at bounding box center [1096, 40] width 10 height 17
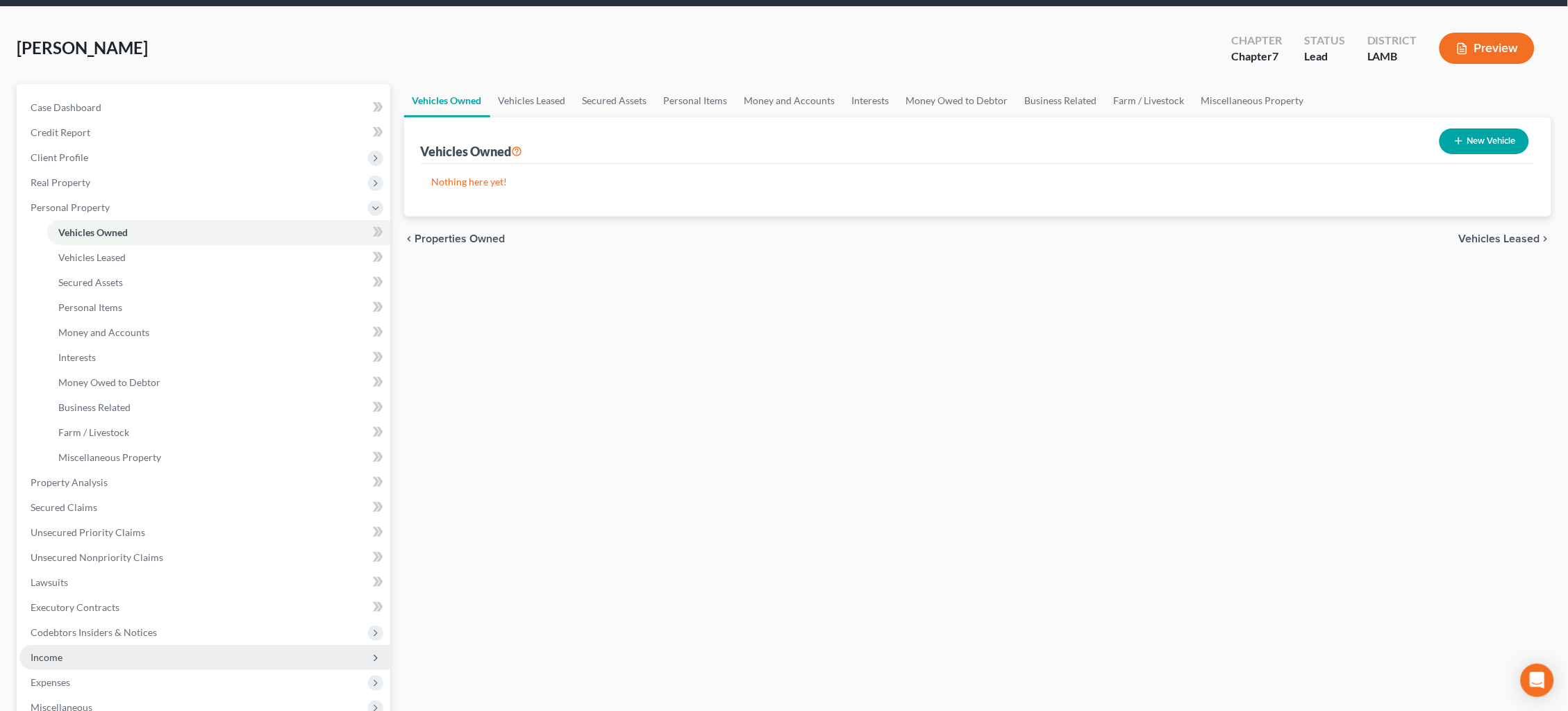
scroll to position [68, 0]
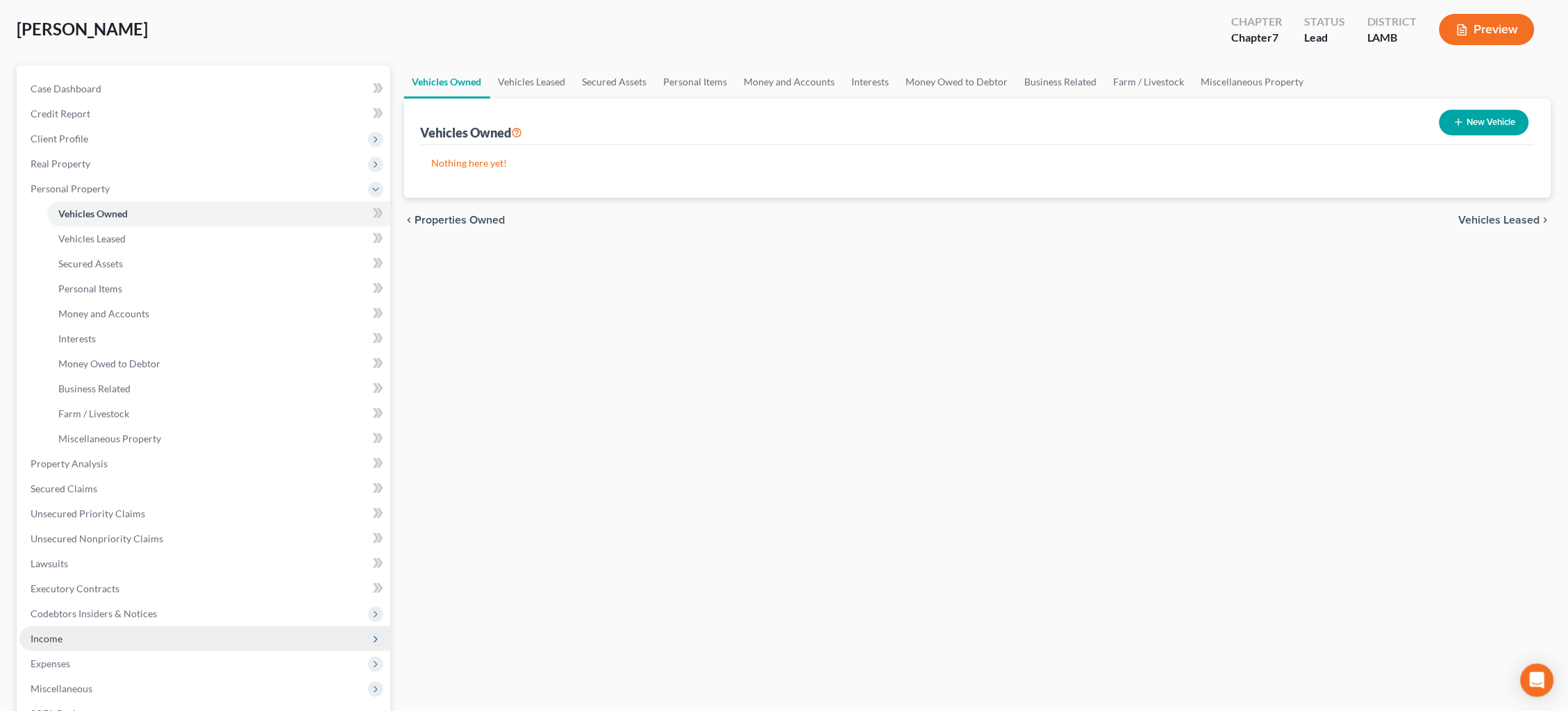
click at [161, 626] on span "Income" at bounding box center [205, 639] width 371 height 25
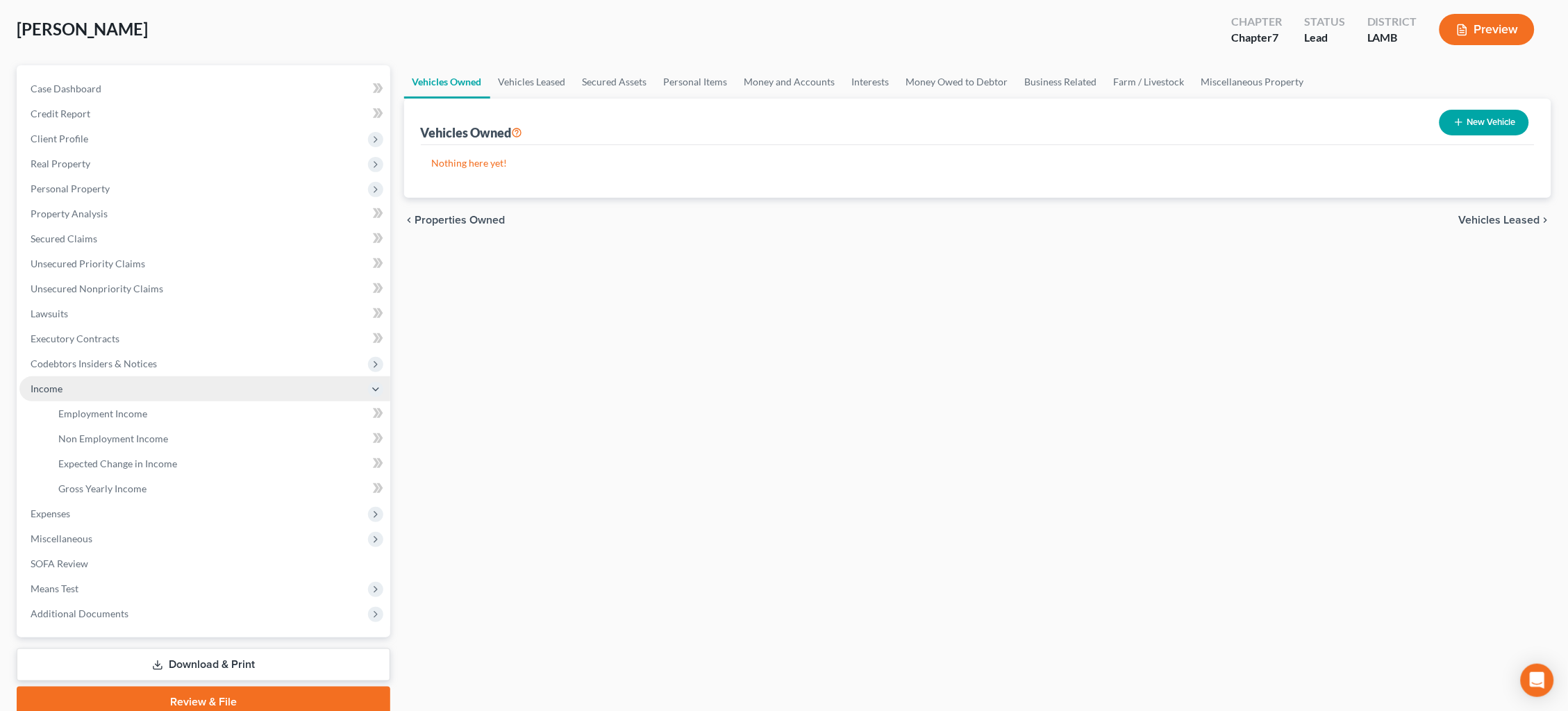
click at [179, 404] on link "Employment Income" at bounding box center [219, 414] width 343 height 25
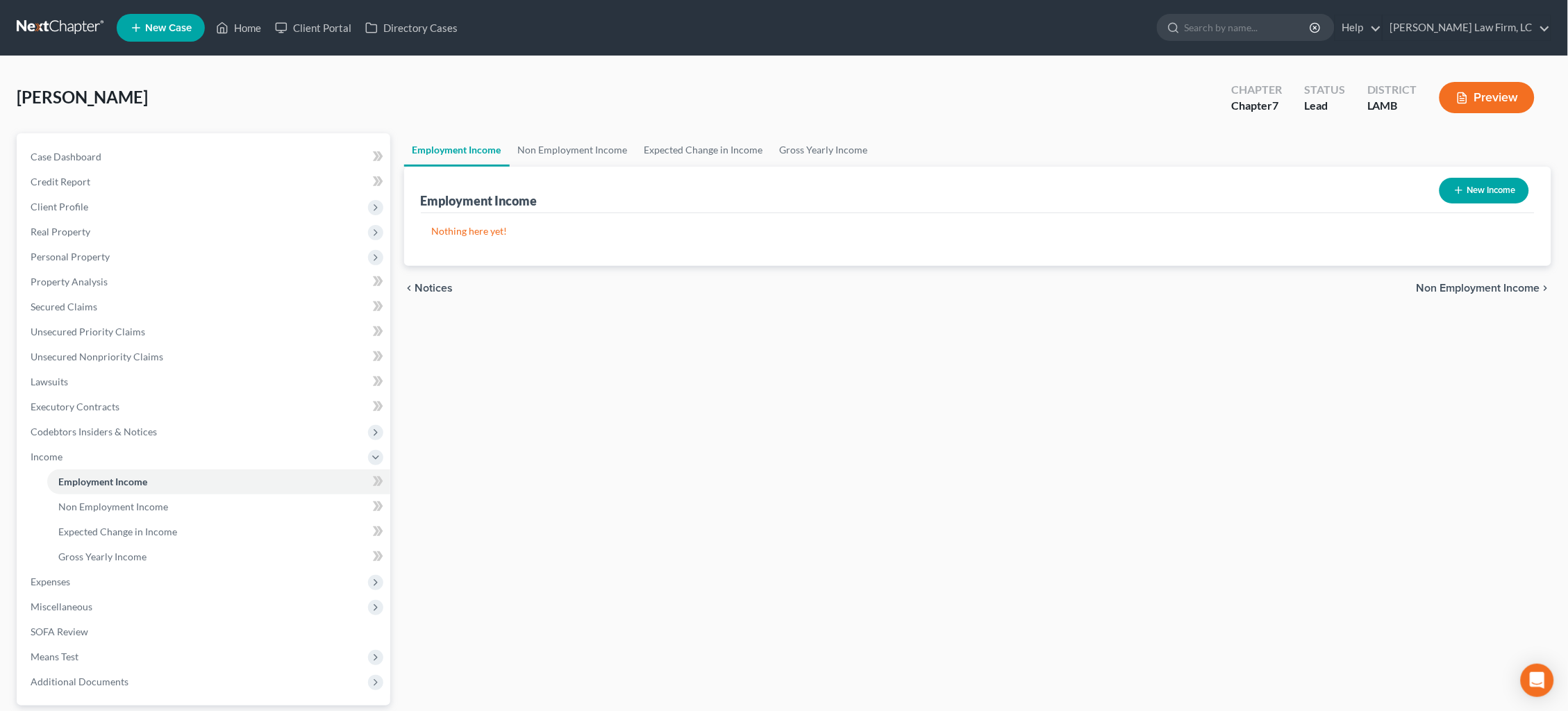
click at [1494, 188] on button "New Income" at bounding box center [1484, 190] width 90 height 26
select select "0"
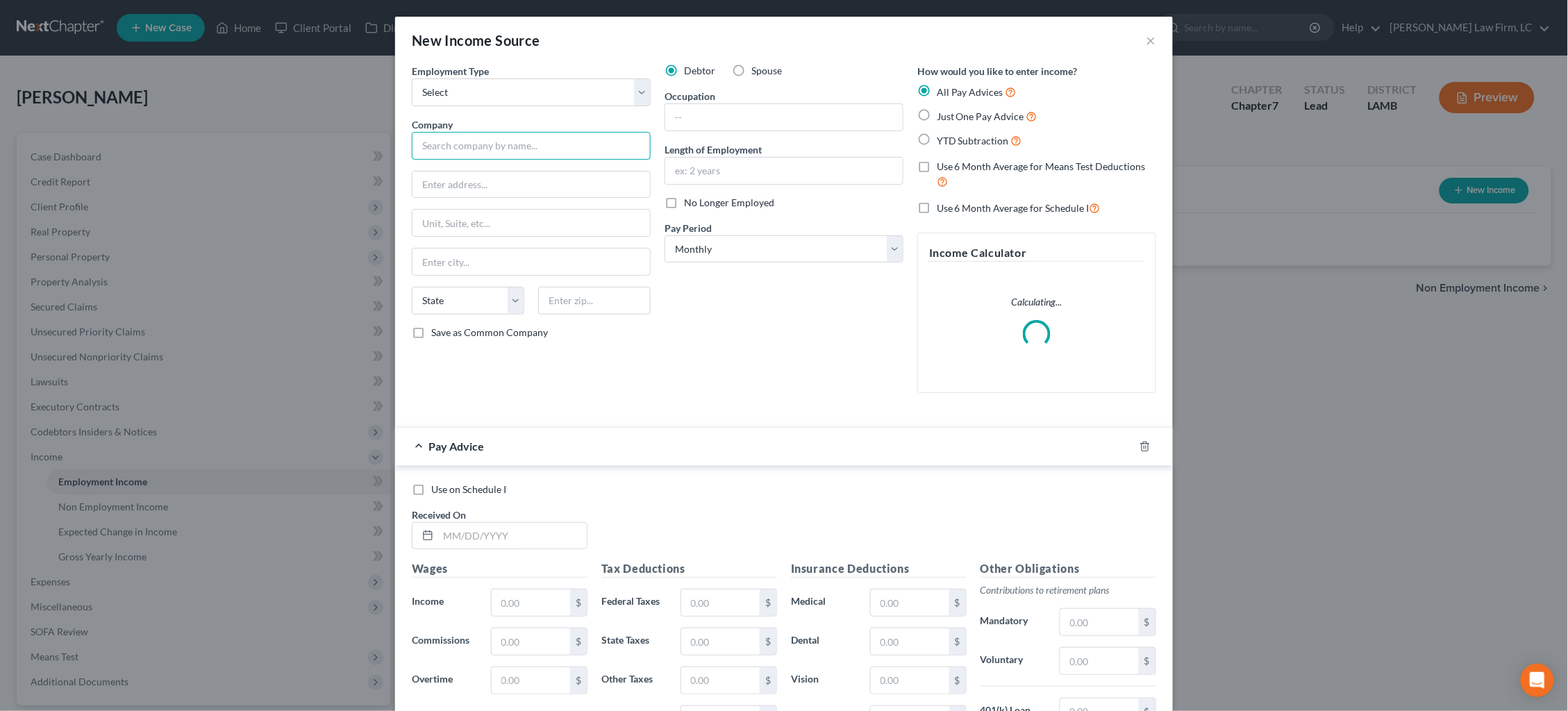
click at [569, 141] on input "text" at bounding box center [532, 146] width 239 height 28
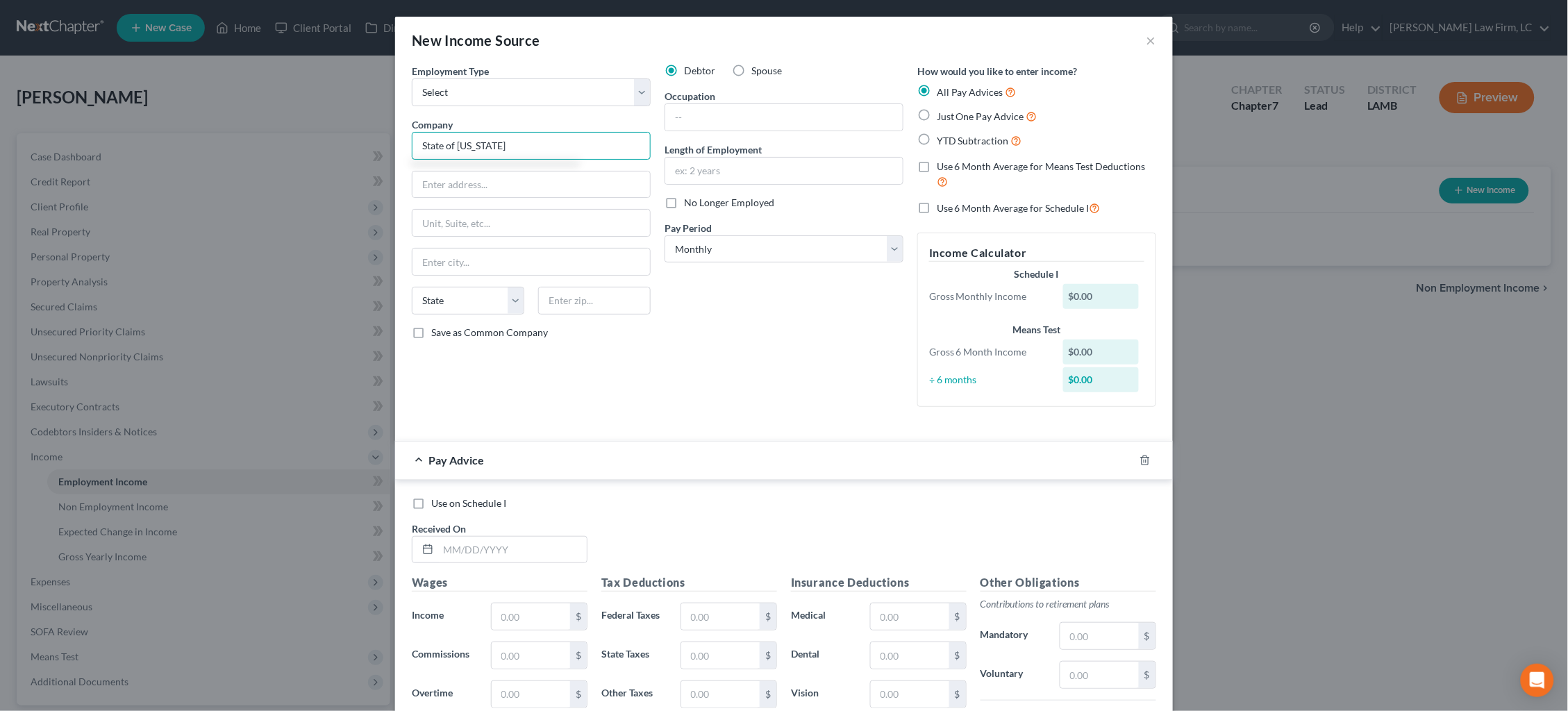
type input "State of [US_STATE]"
click at [701, 206] on span "No Longer Employed" at bounding box center [729, 202] width 90 height 12
click at [699, 205] on input "No Longer Employed" at bounding box center [694, 200] width 9 height 9
checkbox input "true"
select select "0"
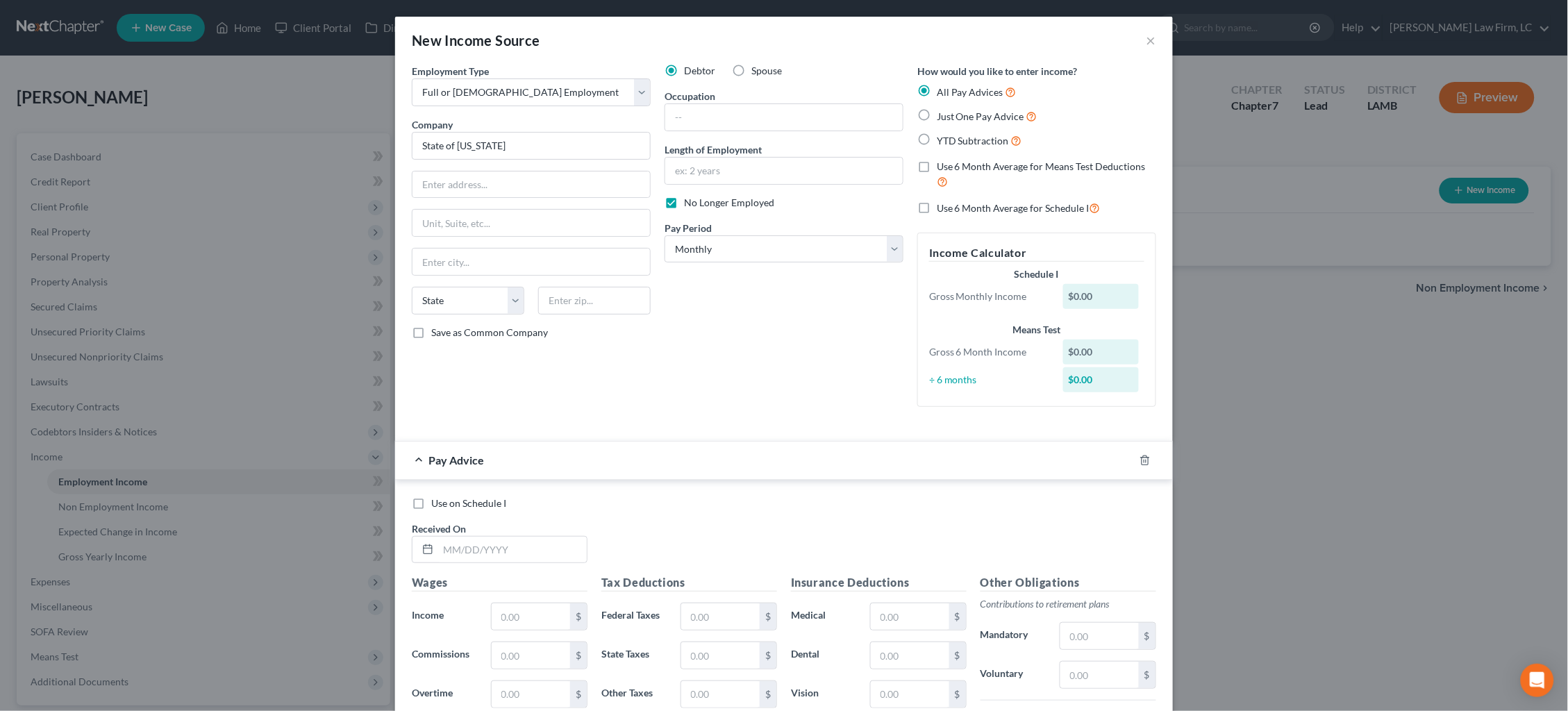
drag, startPoint x: 1003, startPoint y: 163, endPoint x: 1006, endPoint y: 172, distance: 9.5
click at [1003, 161] on span "Use 6 Month Average for Means Test Deductions" at bounding box center [1041, 166] width 209 height 12
click at [952, 161] on input "Use 6 Month Average for Means Test Deductions" at bounding box center [947, 164] width 9 height 9
checkbox input "true"
click at [965, 138] on span "YTD Subtraction" at bounding box center [973, 140] width 72 height 12
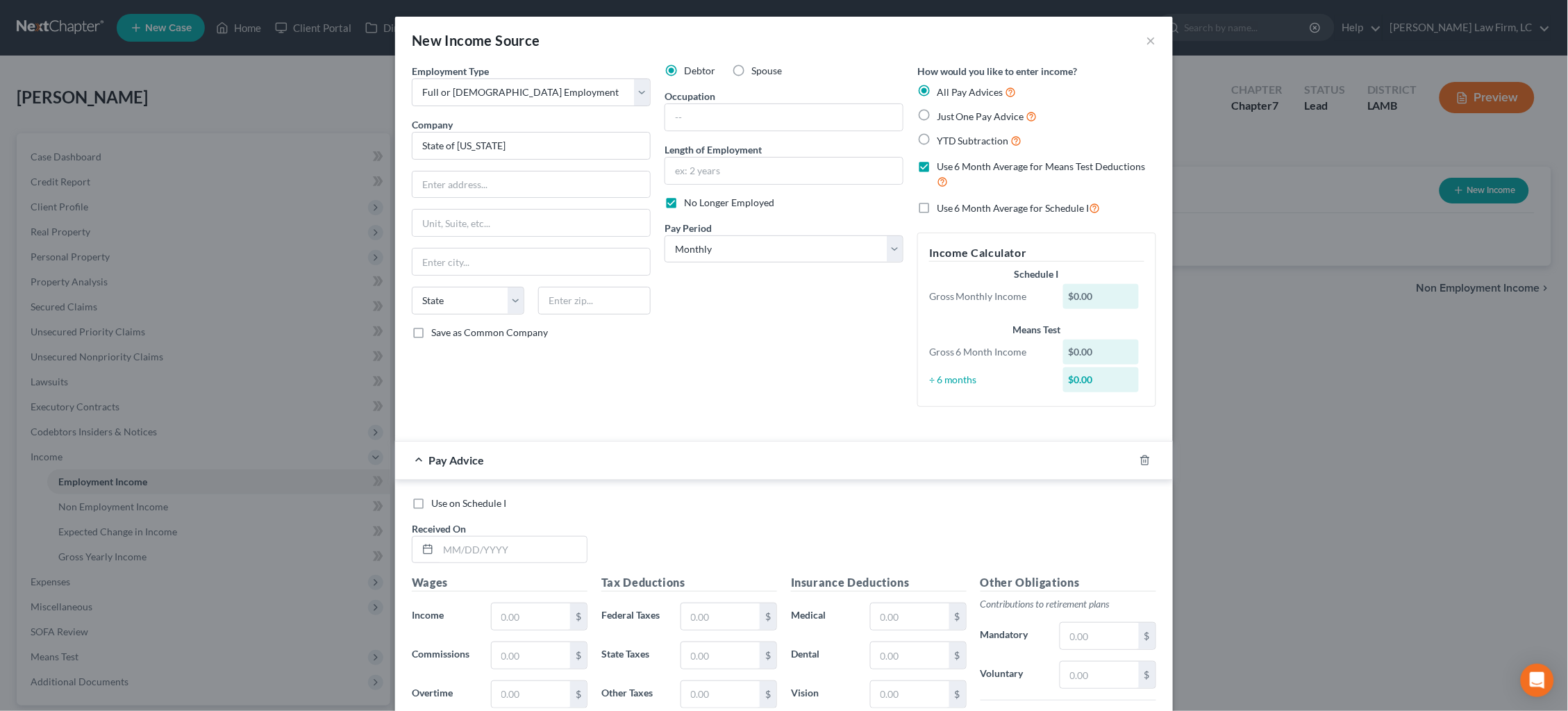
click at [952, 138] on input "YTD Subtraction" at bounding box center [947, 137] width 9 height 9
radio input "true"
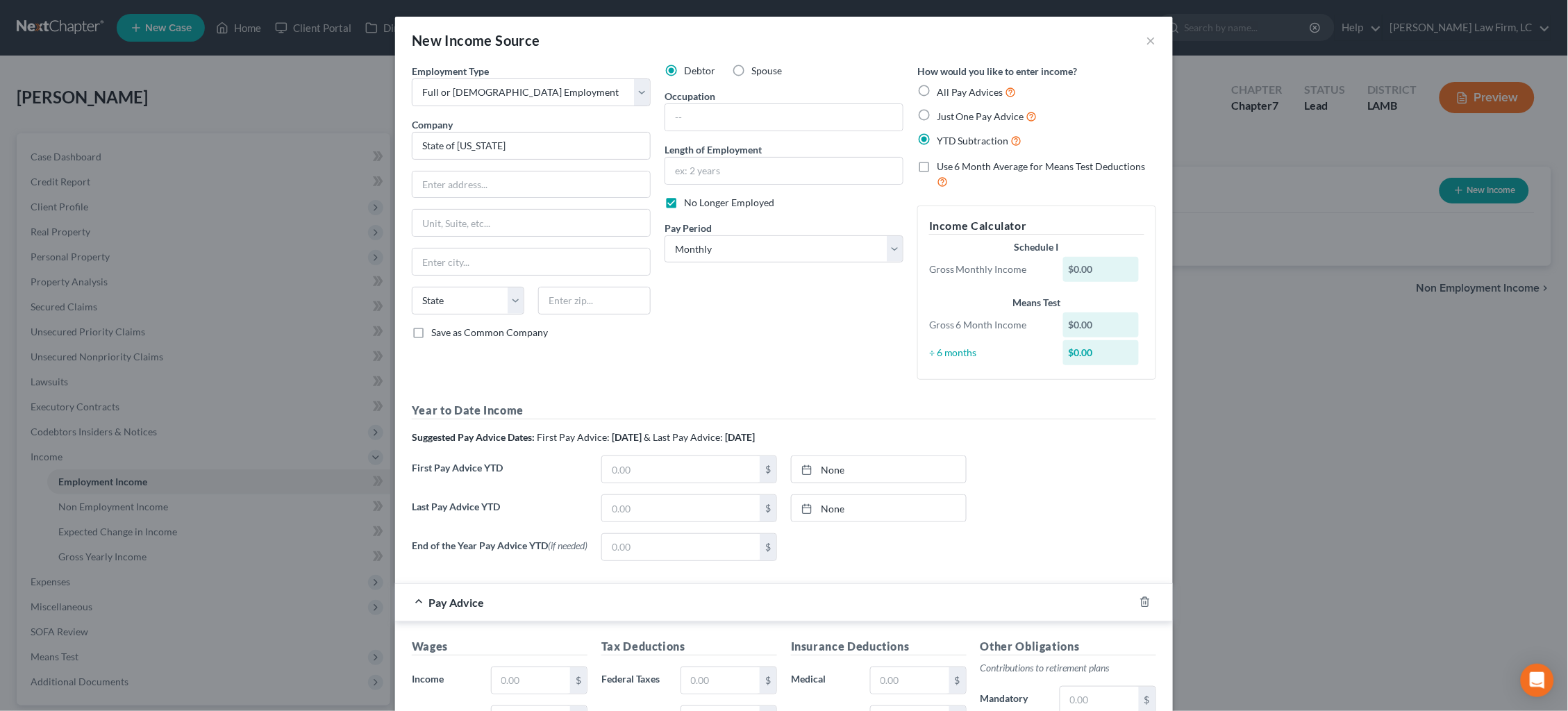
click at [984, 161] on span "Use 6 Month Average for Means Test Deductions" at bounding box center [1041, 166] width 209 height 12
click at [952, 161] on input "Use 6 Month Average for Means Test Deductions" at bounding box center [947, 164] width 9 height 9
checkbox input "true"
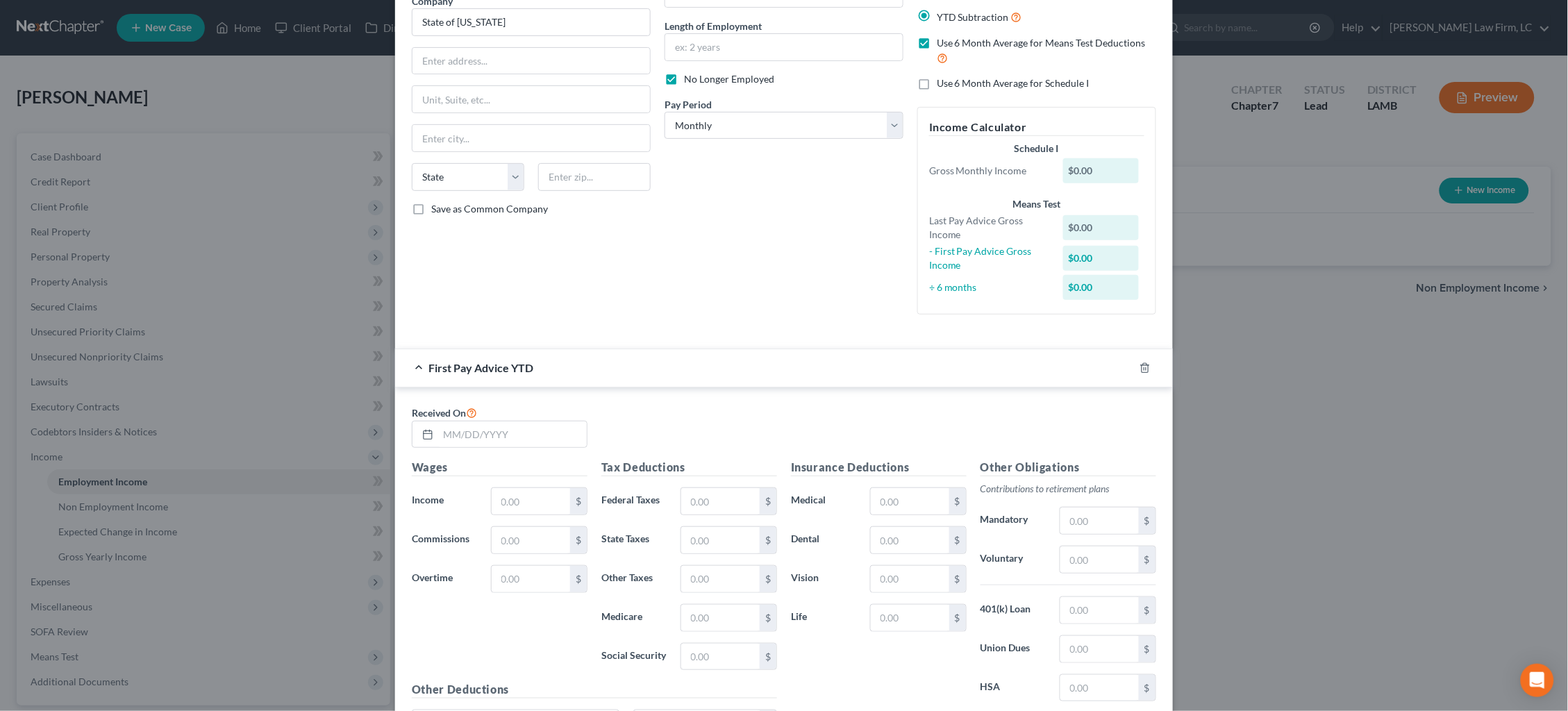
scroll to position [126, 0]
click at [522, 425] on input "text" at bounding box center [512, 433] width 149 height 26
type input "[DATE]"
type input "8,879.32"
type input "784.70"
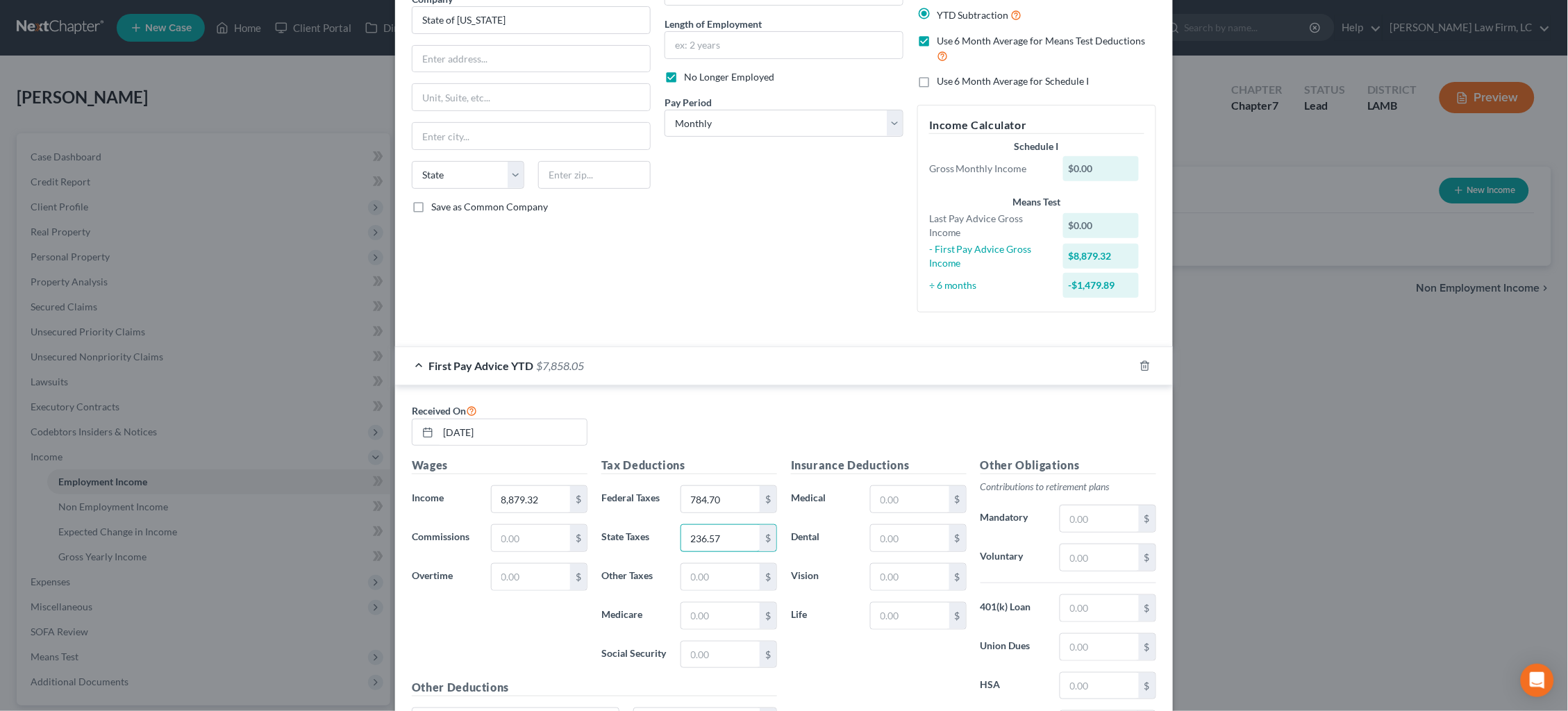
type input "236.57"
type input "121.26"
click at [1102, 505] on input "text" at bounding box center [1100, 518] width 79 height 26
type input "672.52"
click at [919, 489] on input "text" at bounding box center [910, 499] width 79 height 26
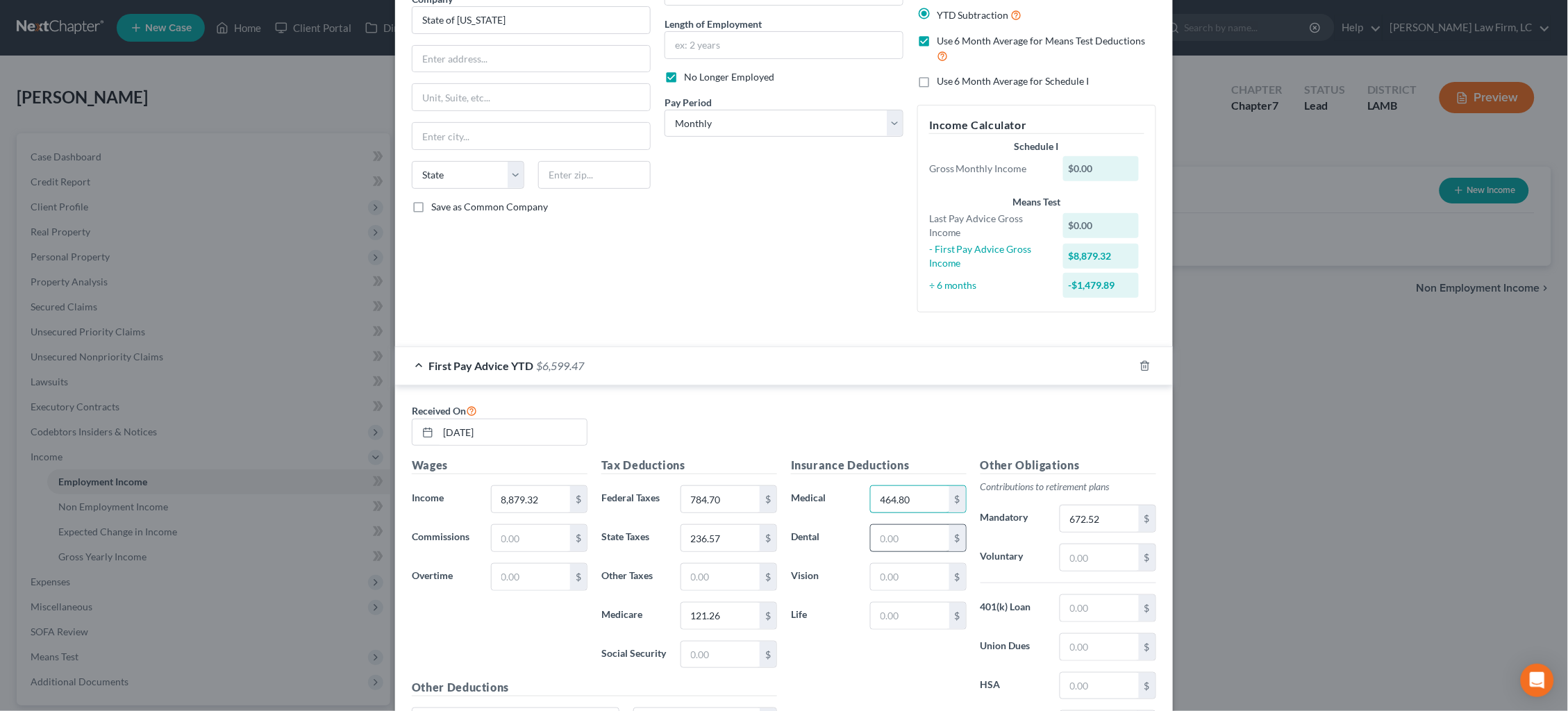
type input "464.80"
click at [933, 525] on input "text" at bounding box center [910, 538] width 79 height 26
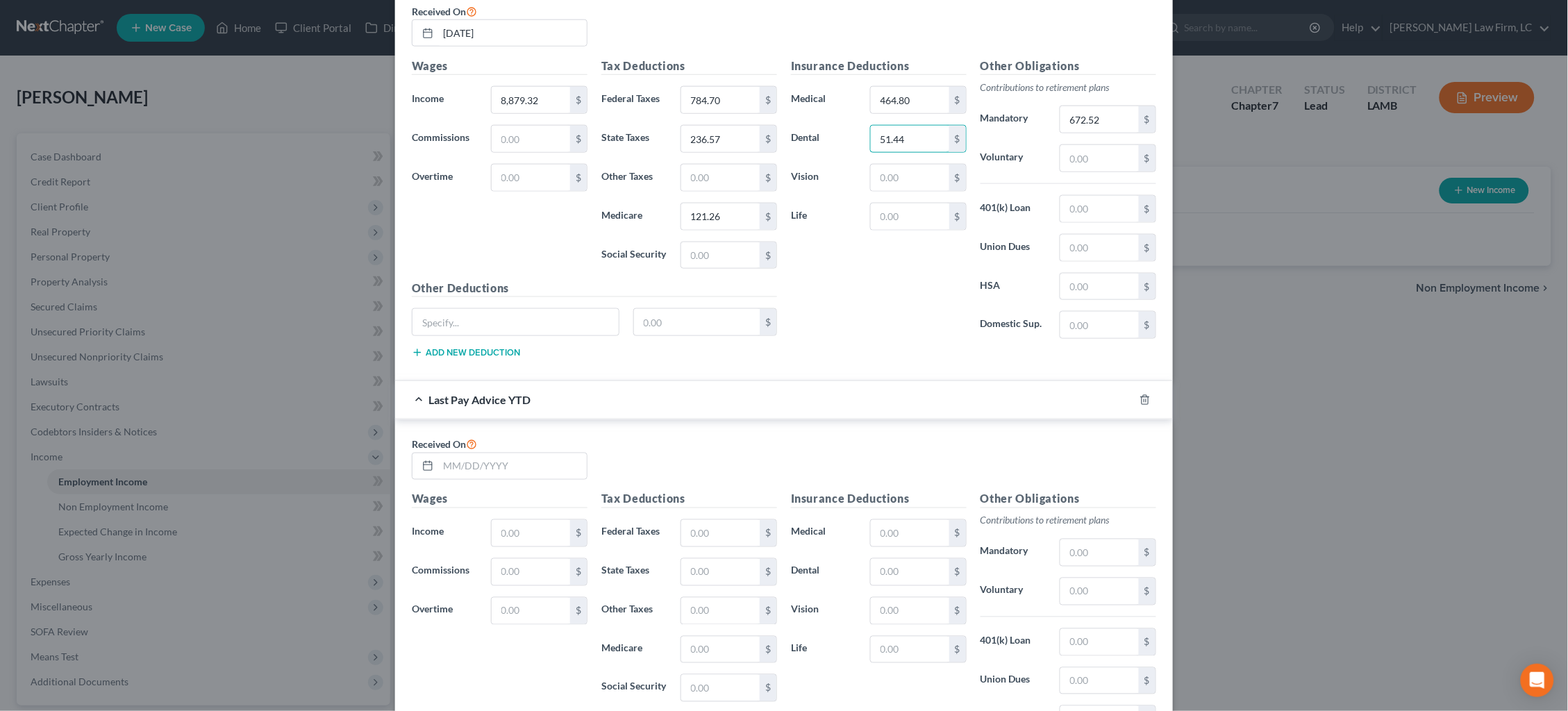
scroll to position [531, 0]
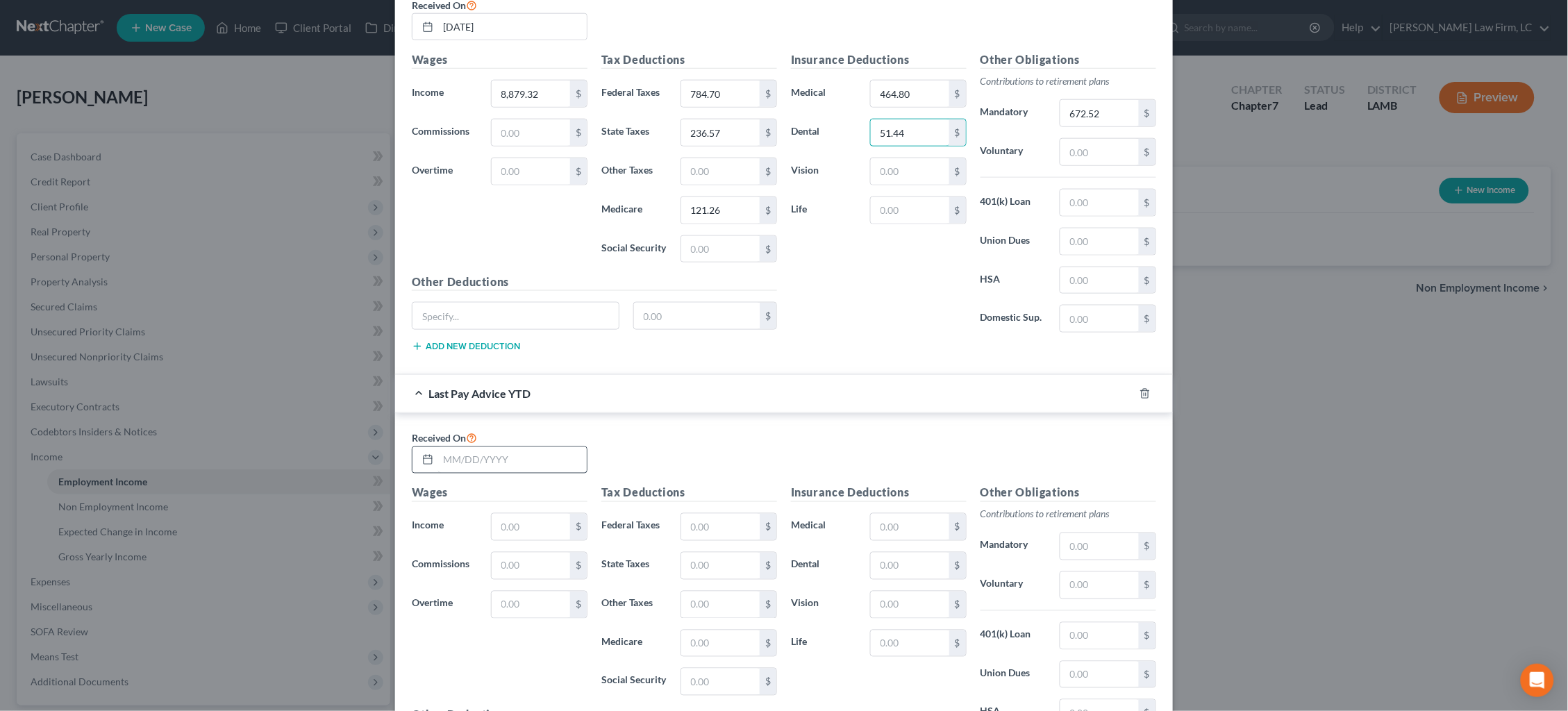
type input "51.44"
click at [557, 450] on input "text" at bounding box center [512, 460] width 149 height 26
type input "[DATE]"
type input "22,881.29"
type input "2,017.96"
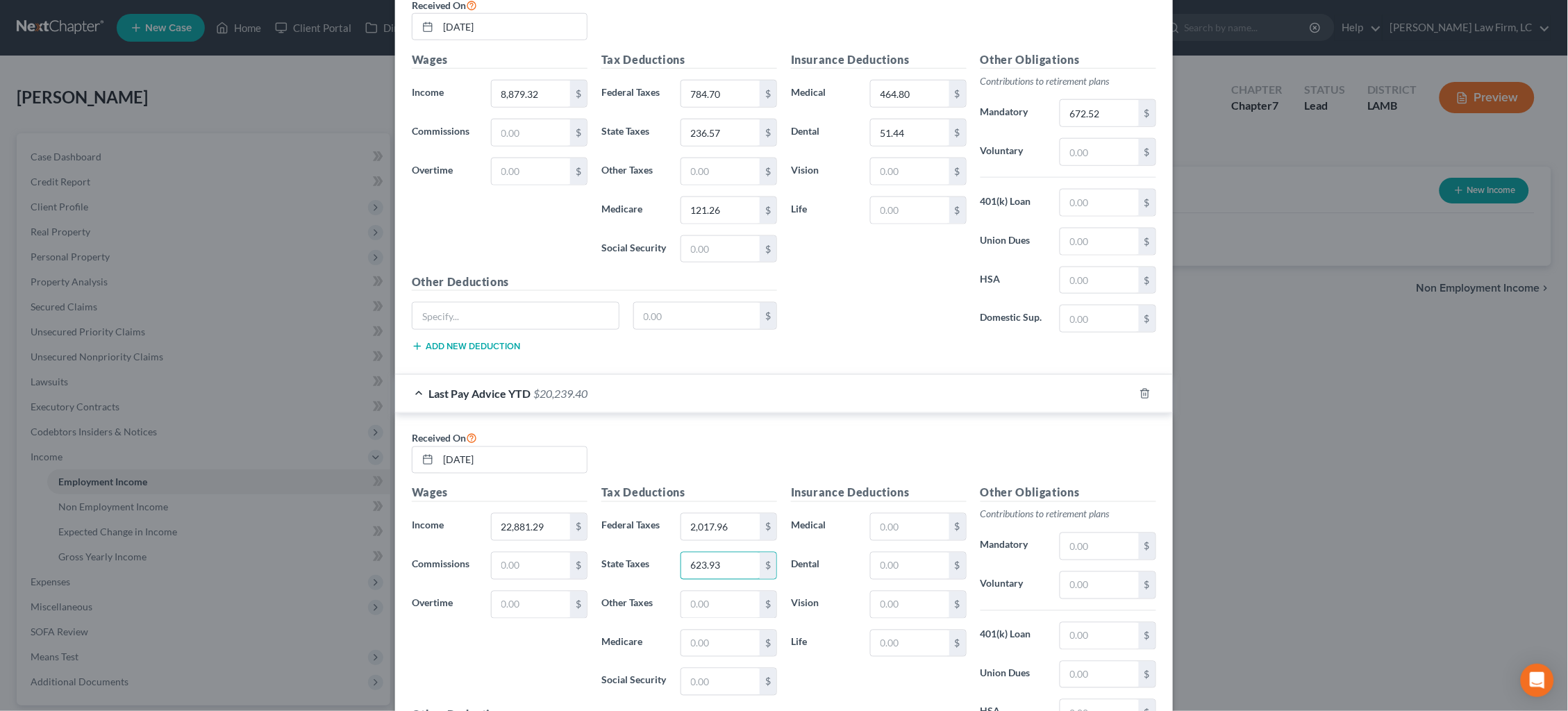
type input "623.93"
type input "316.43"
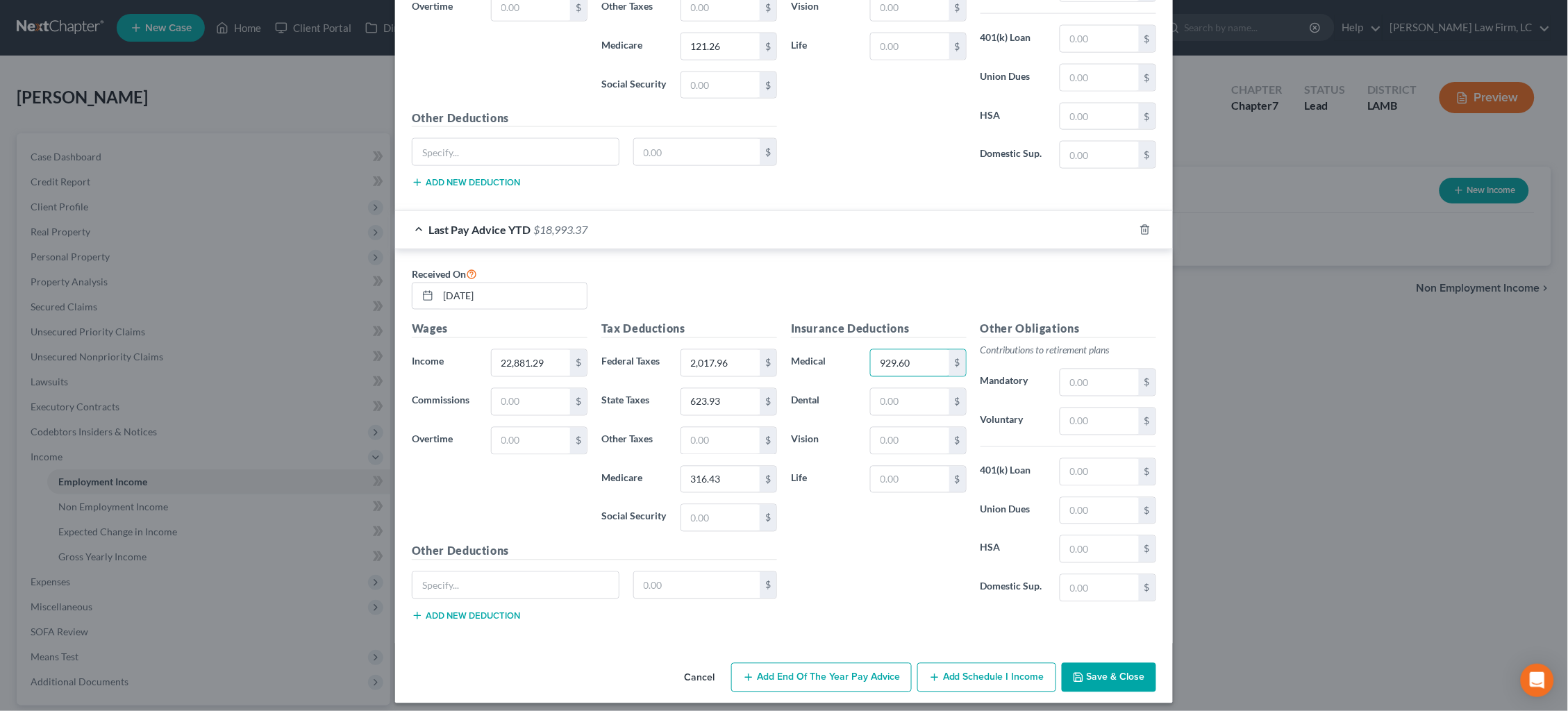
type input "929.60"
type input "128.60"
type input "1,597.23"
click at [1131, 674] on button "Save & Close" at bounding box center [1109, 678] width 95 height 29
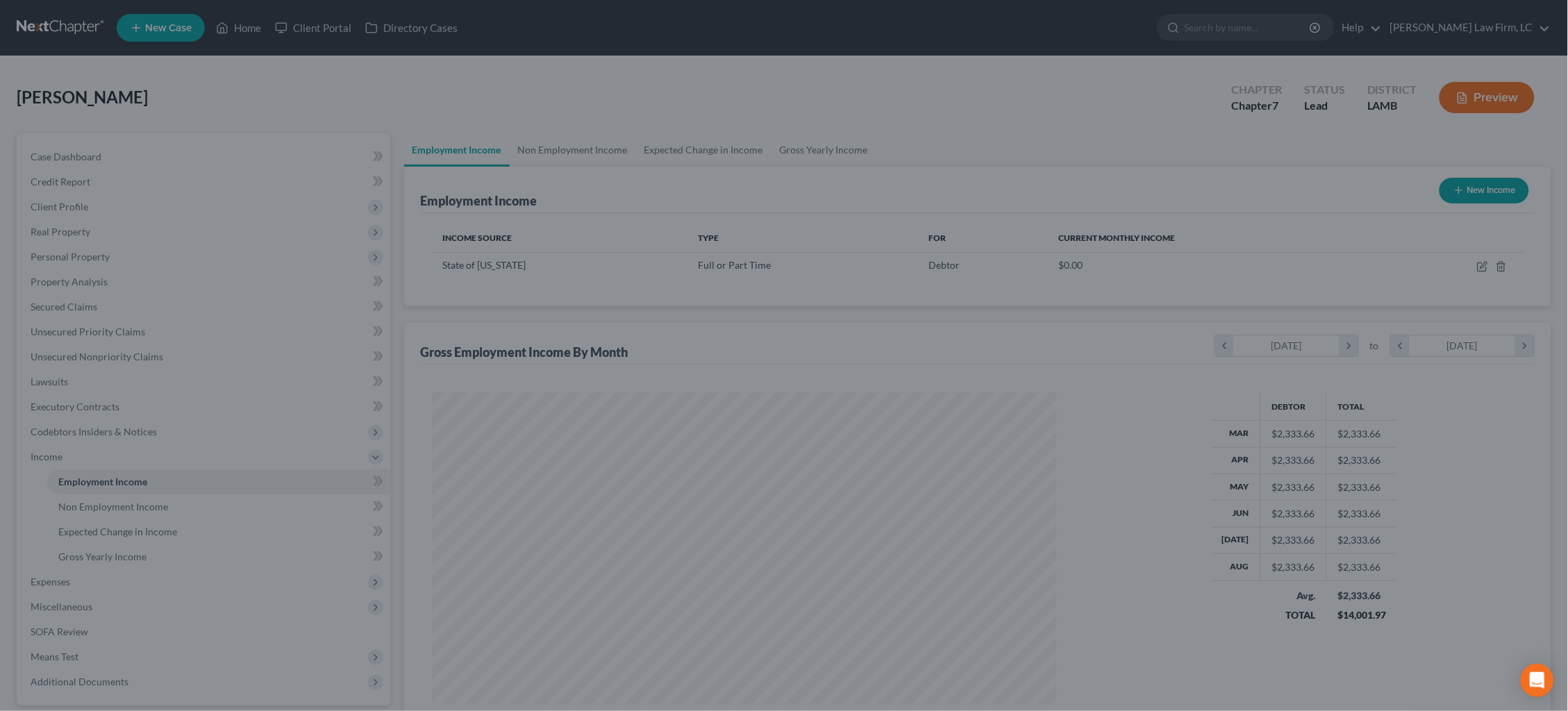
scroll to position [312, 653]
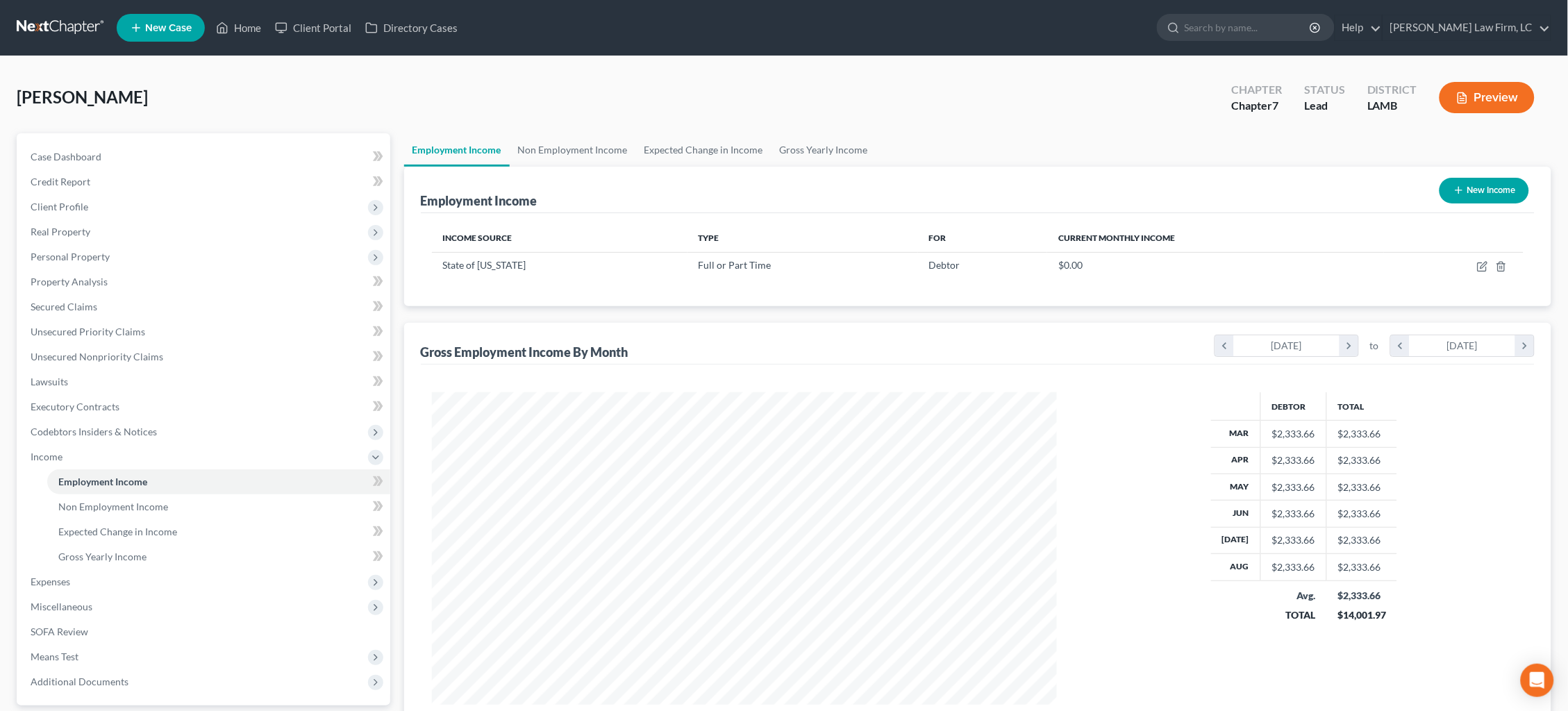
click at [1473, 194] on button "New Income" at bounding box center [1484, 190] width 90 height 26
select select "0"
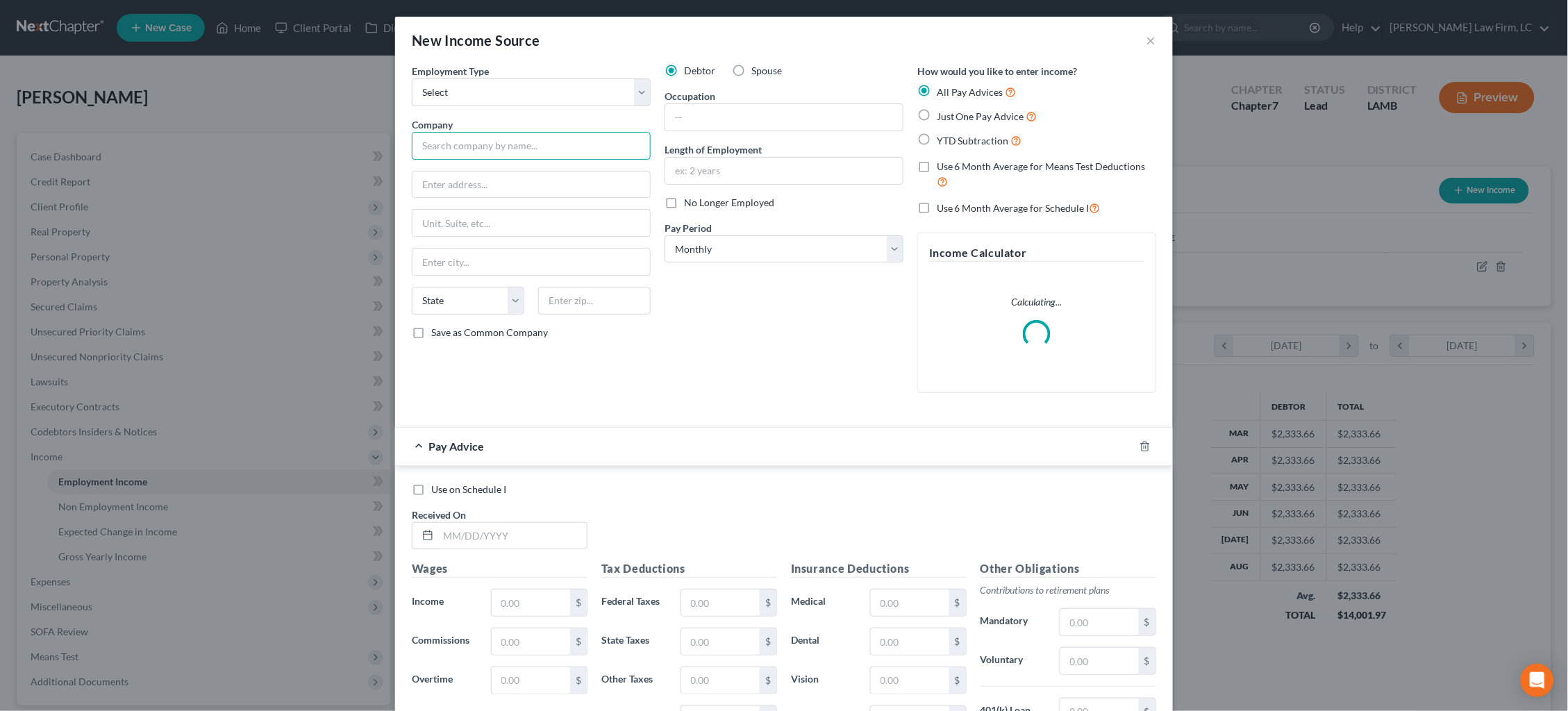
click at [562, 137] on input "text" at bounding box center [532, 146] width 239 height 28
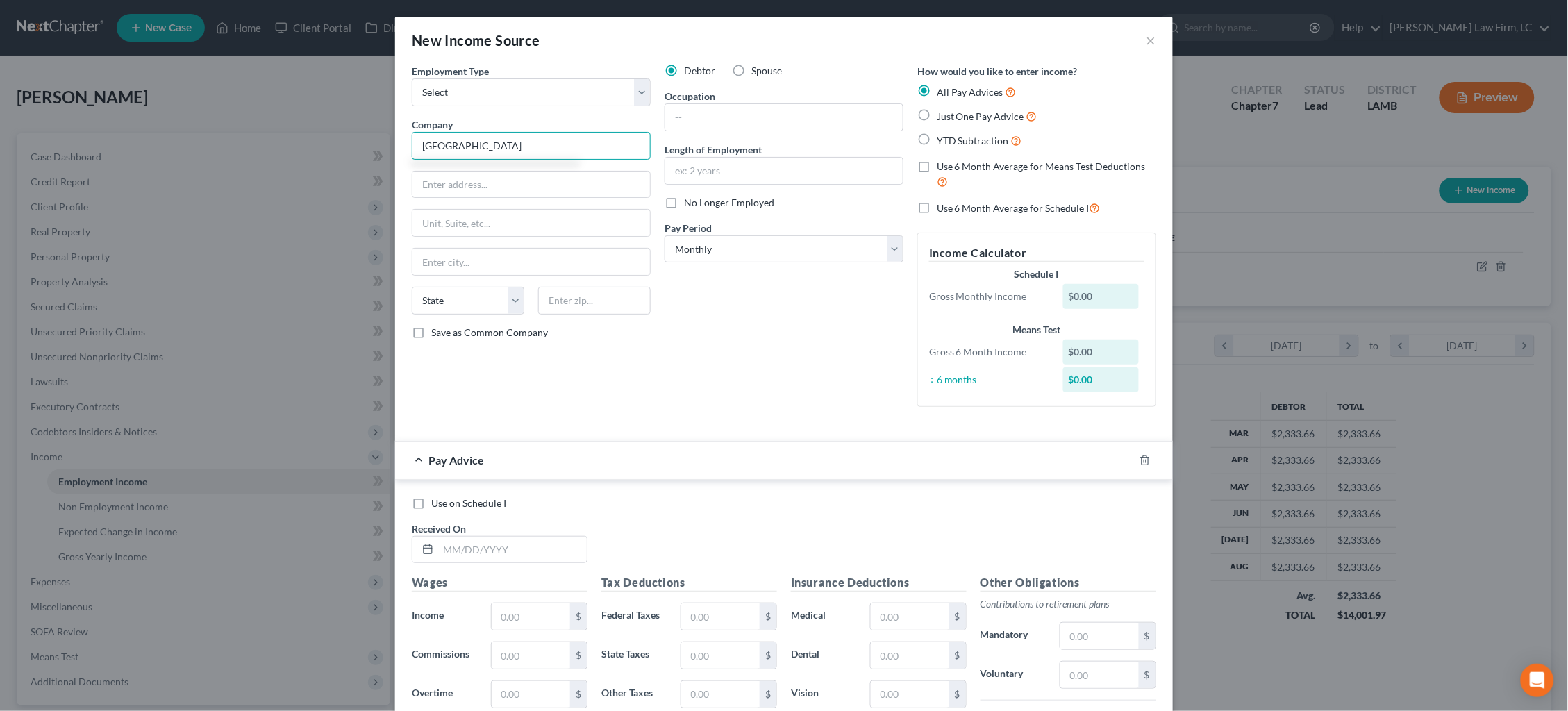
type input "[GEOGRAPHIC_DATA]"
click at [983, 141] on span "YTD Subtraction" at bounding box center [973, 140] width 72 height 12
click at [952, 141] on input "YTD Subtraction" at bounding box center [947, 137] width 9 height 9
radio input "true"
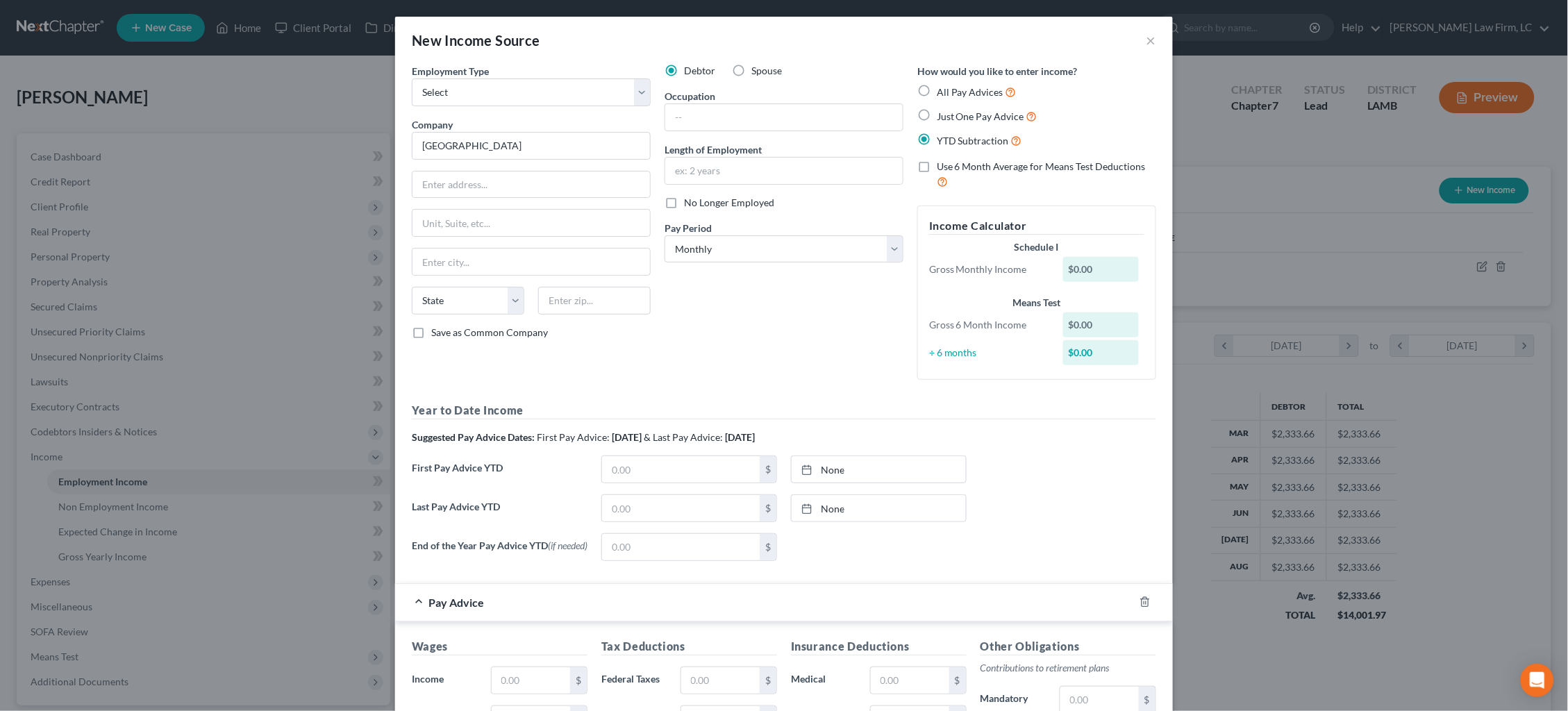
drag, startPoint x: 975, startPoint y: 163, endPoint x: 965, endPoint y: 191, distance: 29.7
click at [975, 163] on span "Use 6 Month Average for Means Test Deductions" at bounding box center [1041, 166] width 209 height 12
click at [952, 163] on input "Use 6 Month Average for Means Test Deductions" at bounding box center [947, 164] width 9 height 9
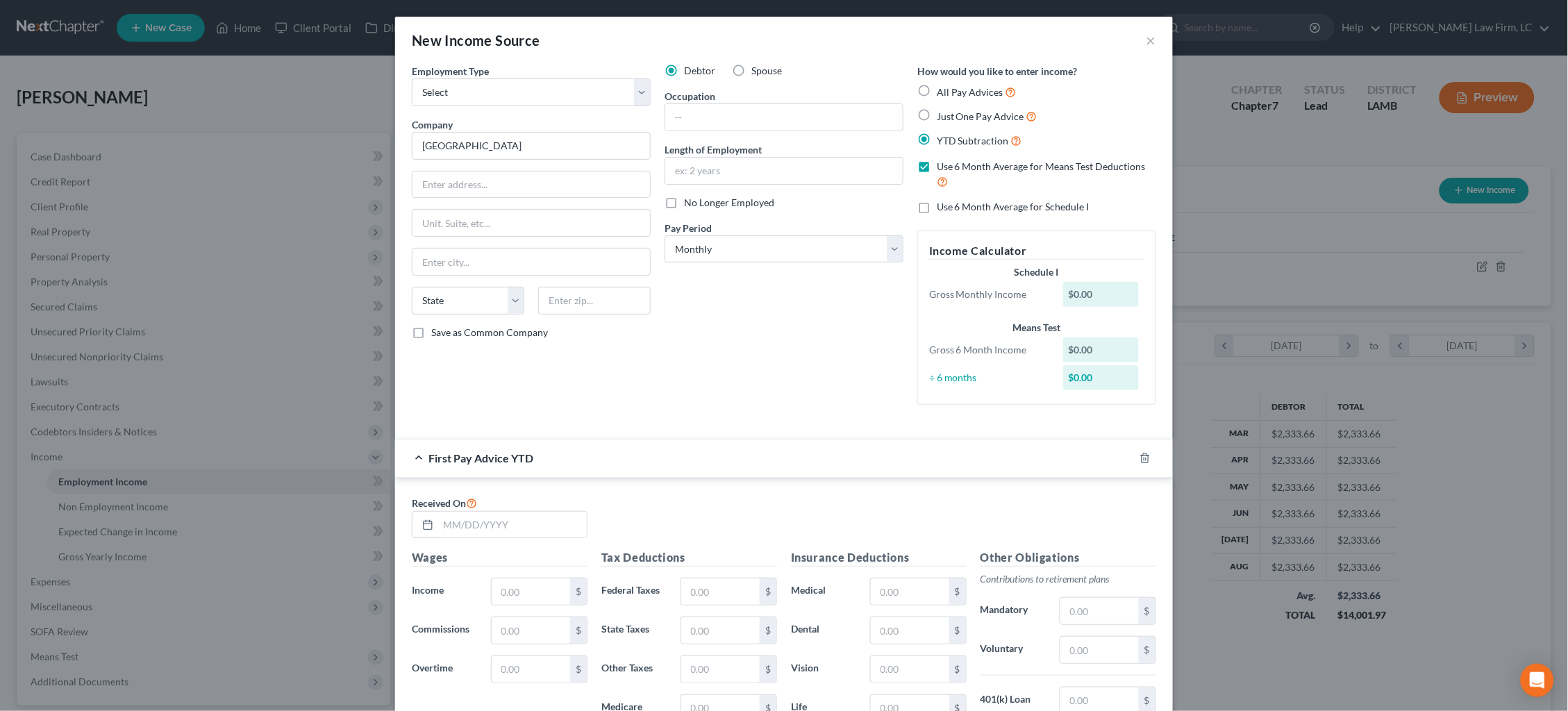
click at [964, 165] on span "Use 6 Month Average for Means Test Deductions" at bounding box center [1041, 166] width 209 height 12
click at [952, 165] on input "Use 6 Month Average for Means Test Deductions" at bounding box center [947, 164] width 9 height 9
checkbox input "false"
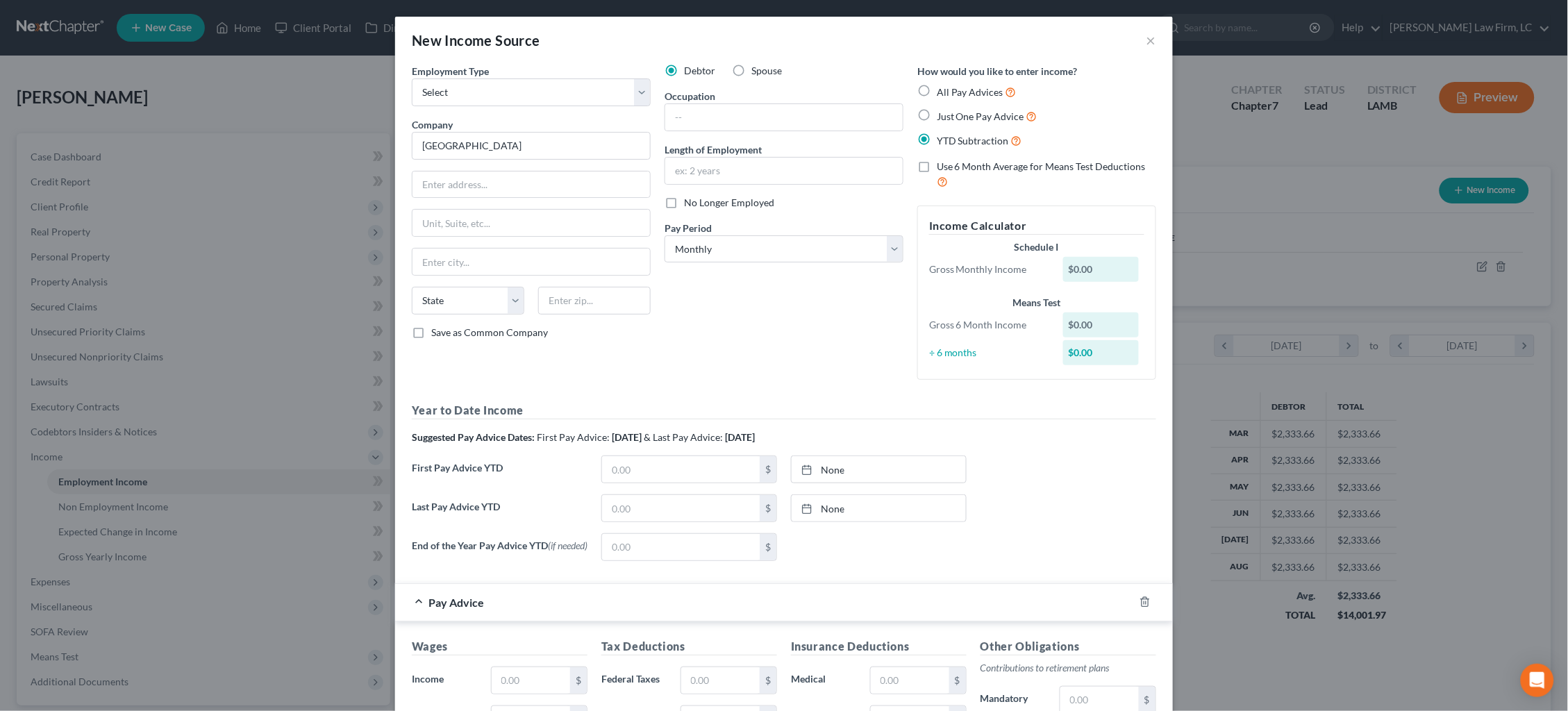
click at [965, 142] on span "YTD Subtraction" at bounding box center [973, 140] width 72 height 12
click at [952, 142] on input "YTD Subtraction" at bounding box center [947, 137] width 9 height 9
click at [937, 113] on label "Just One Pay Advice" at bounding box center [987, 116] width 101 height 16
click at [942, 113] on input "Just One Pay Advice" at bounding box center [947, 113] width 9 height 9
radio input "true"
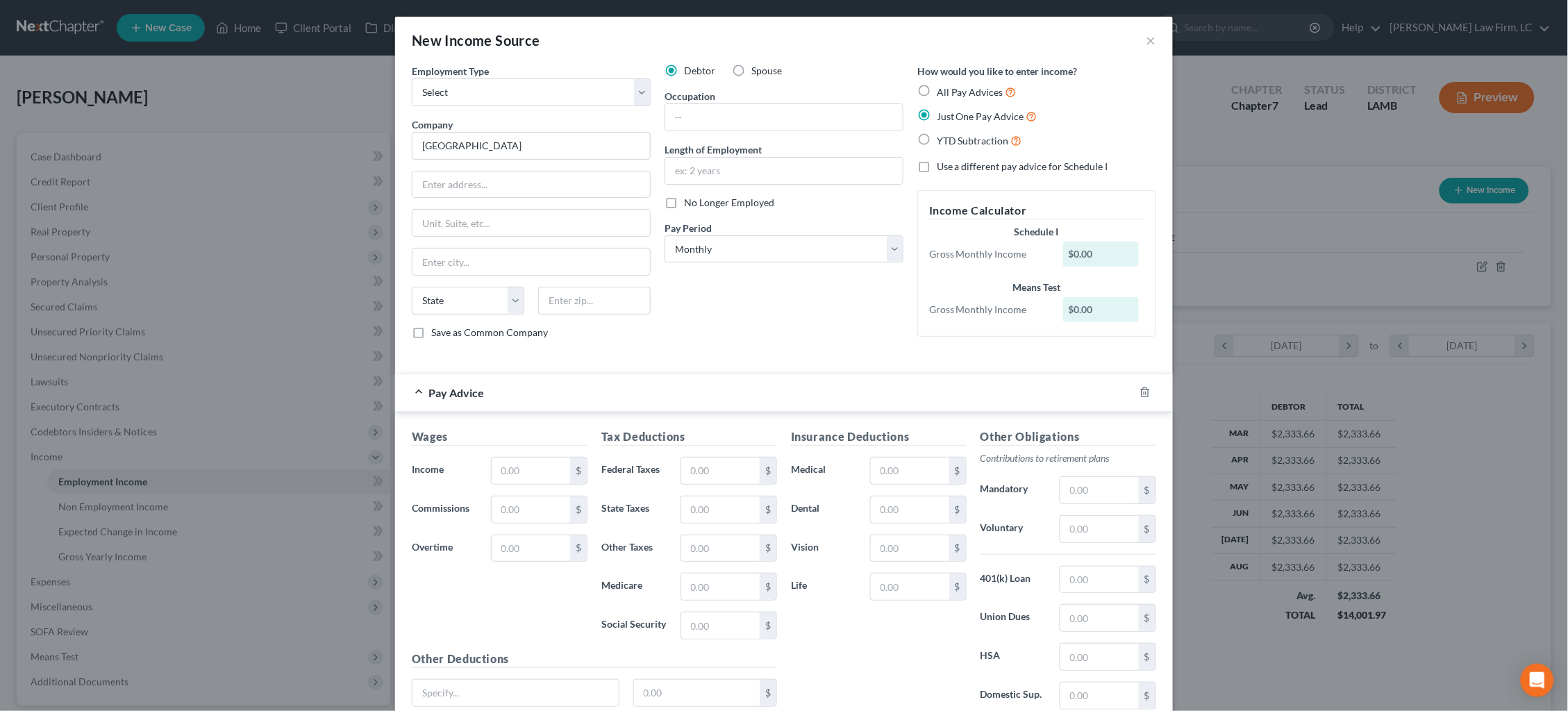
click at [952, 138] on span "YTD Subtraction" at bounding box center [973, 140] width 72 height 12
click at [952, 138] on input "YTD Subtraction" at bounding box center [947, 137] width 9 height 9
radio input "true"
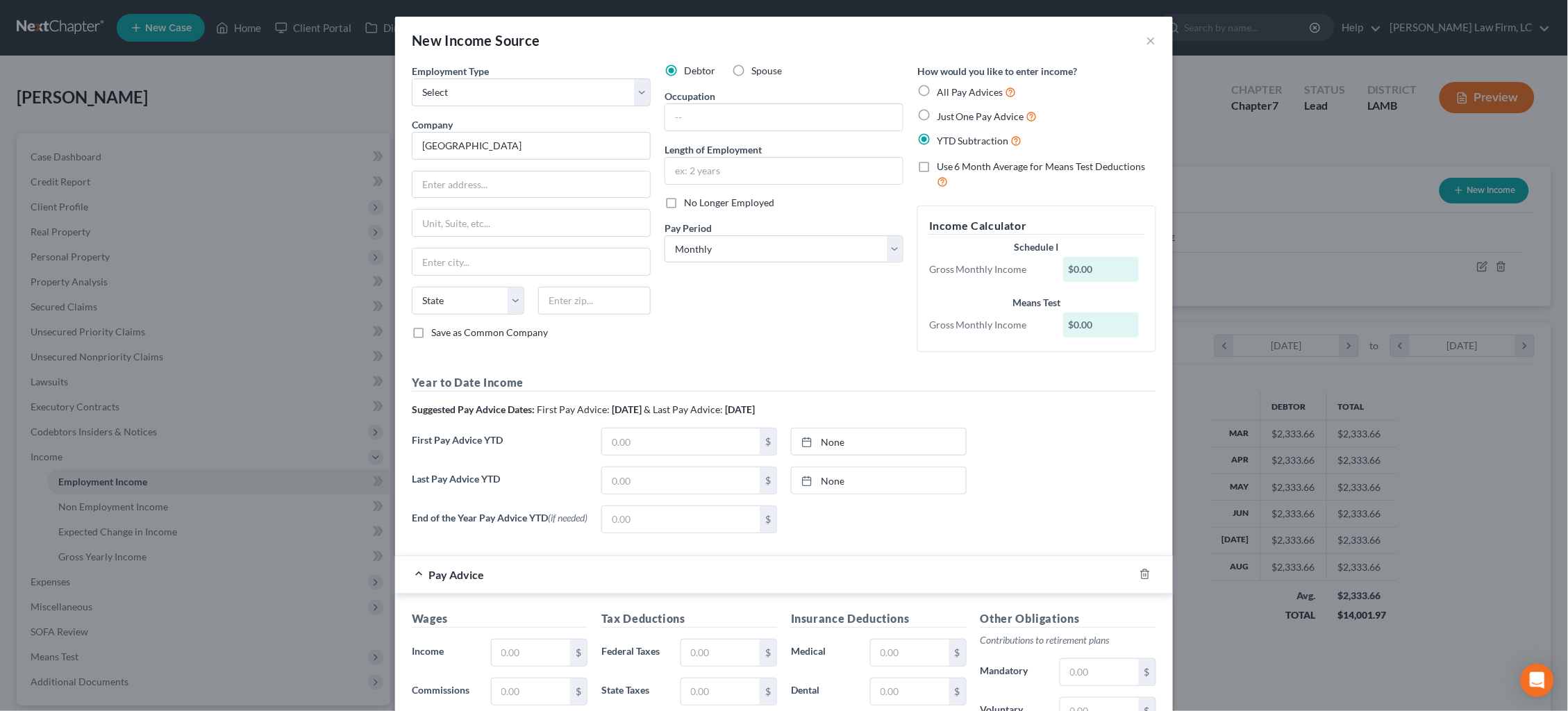
click at [1010, 161] on span "Use 6 Month Average for Means Test Deductions" at bounding box center [1041, 166] width 209 height 12
click at [952, 161] on input "Use 6 Month Average for Means Test Deductions" at bounding box center [947, 164] width 9 height 9
checkbox input "true"
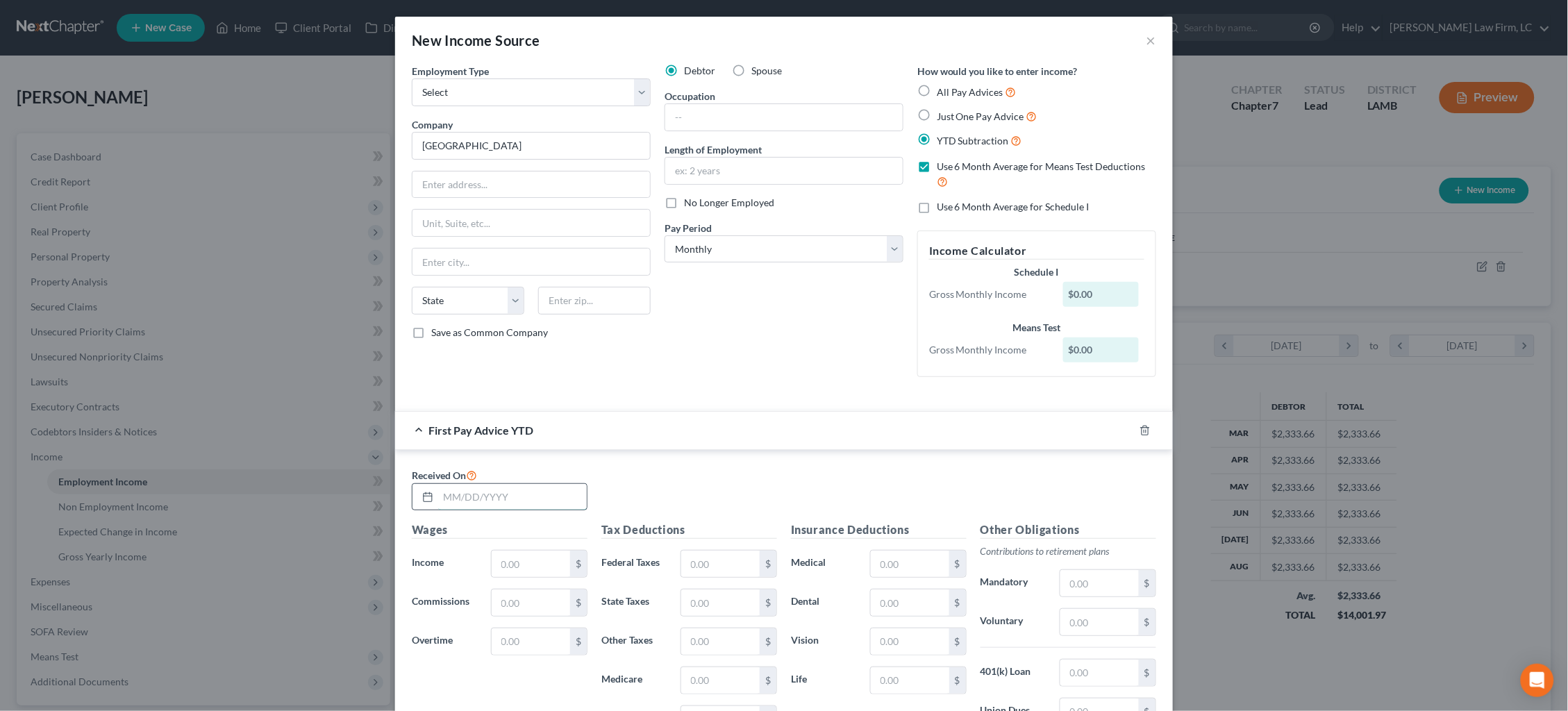
click at [498, 498] on input "text" at bounding box center [512, 497] width 149 height 26
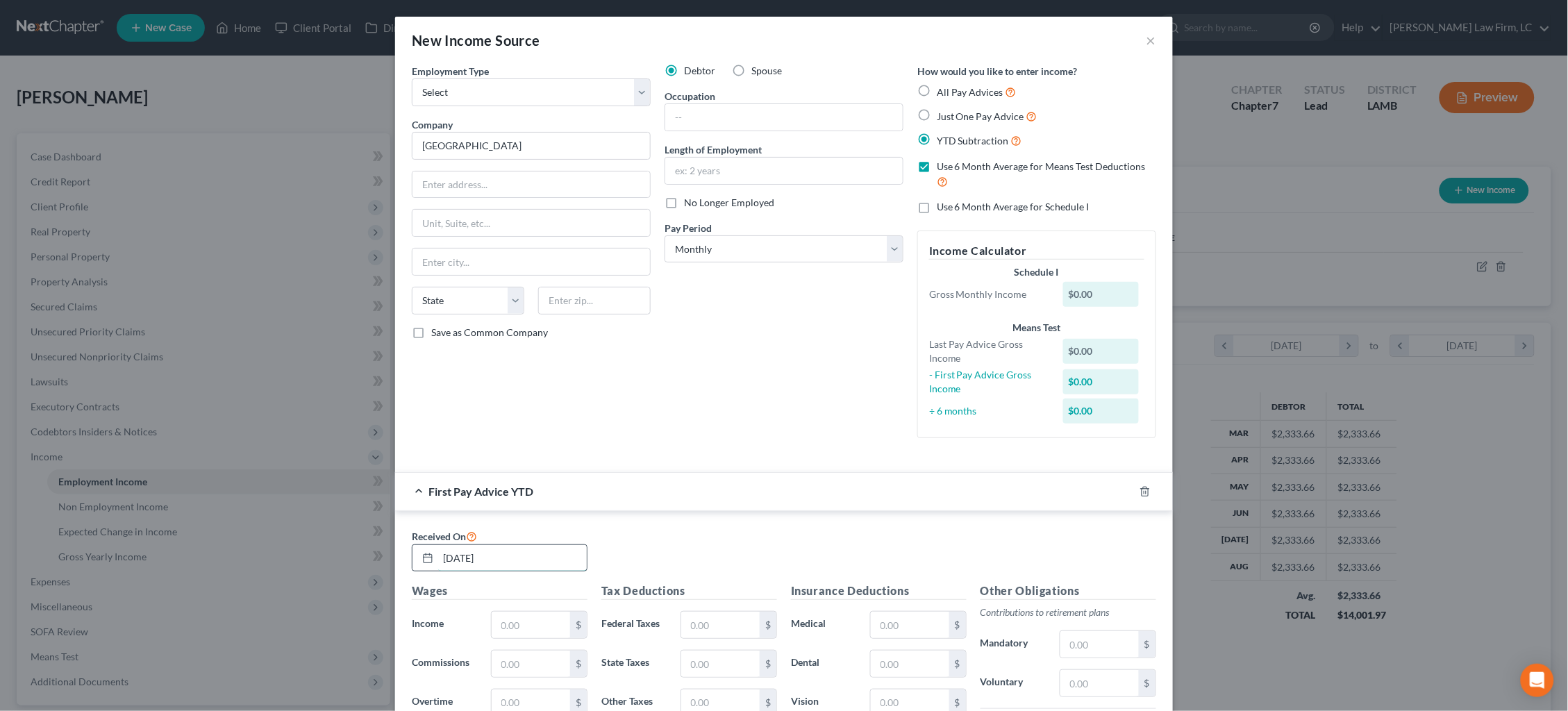
type input "[DATE]"
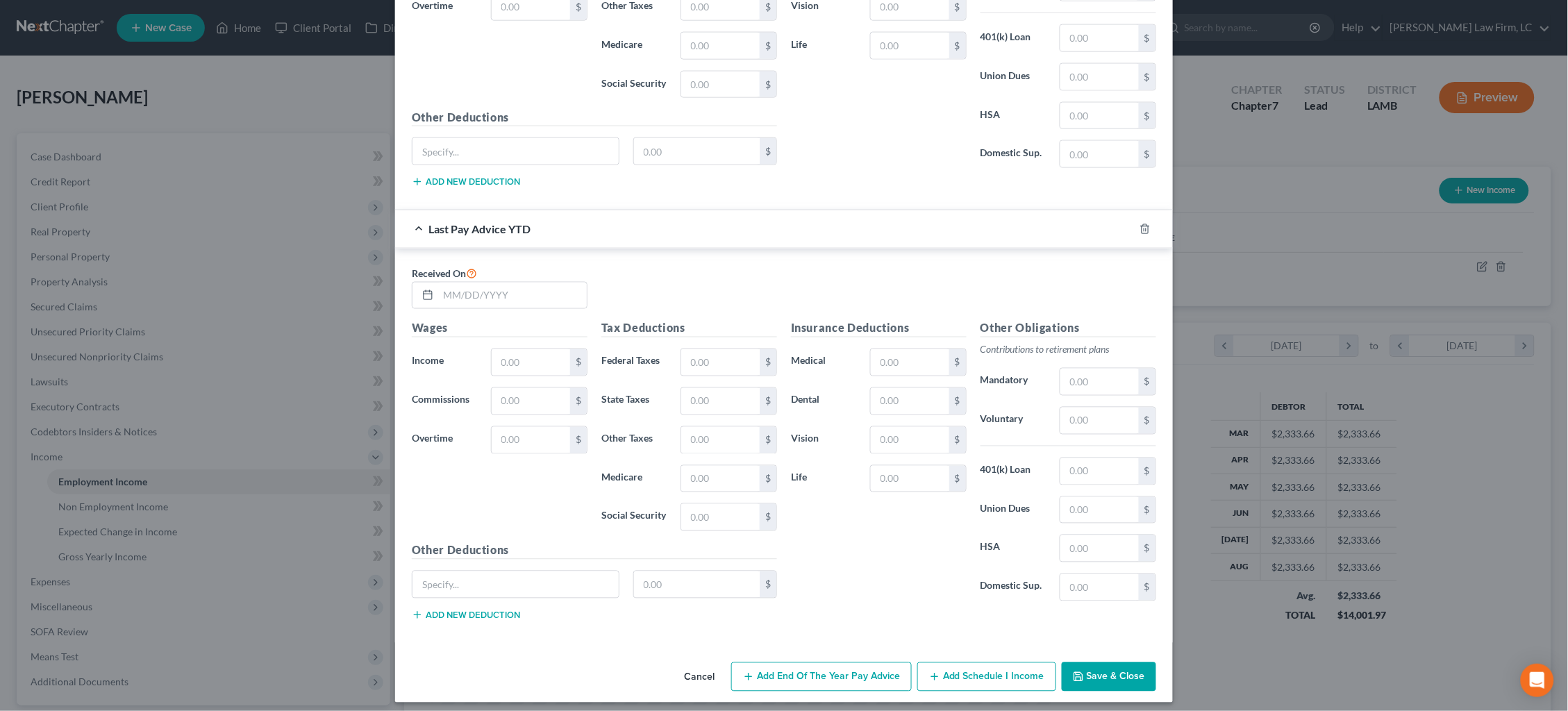
scroll to position [695, 0]
type input "0.00"
click at [523, 293] on input "text" at bounding box center [512, 297] width 149 height 26
type input "[DATE]"
click at [515, 351] on input "text" at bounding box center [530, 363] width 79 height 26
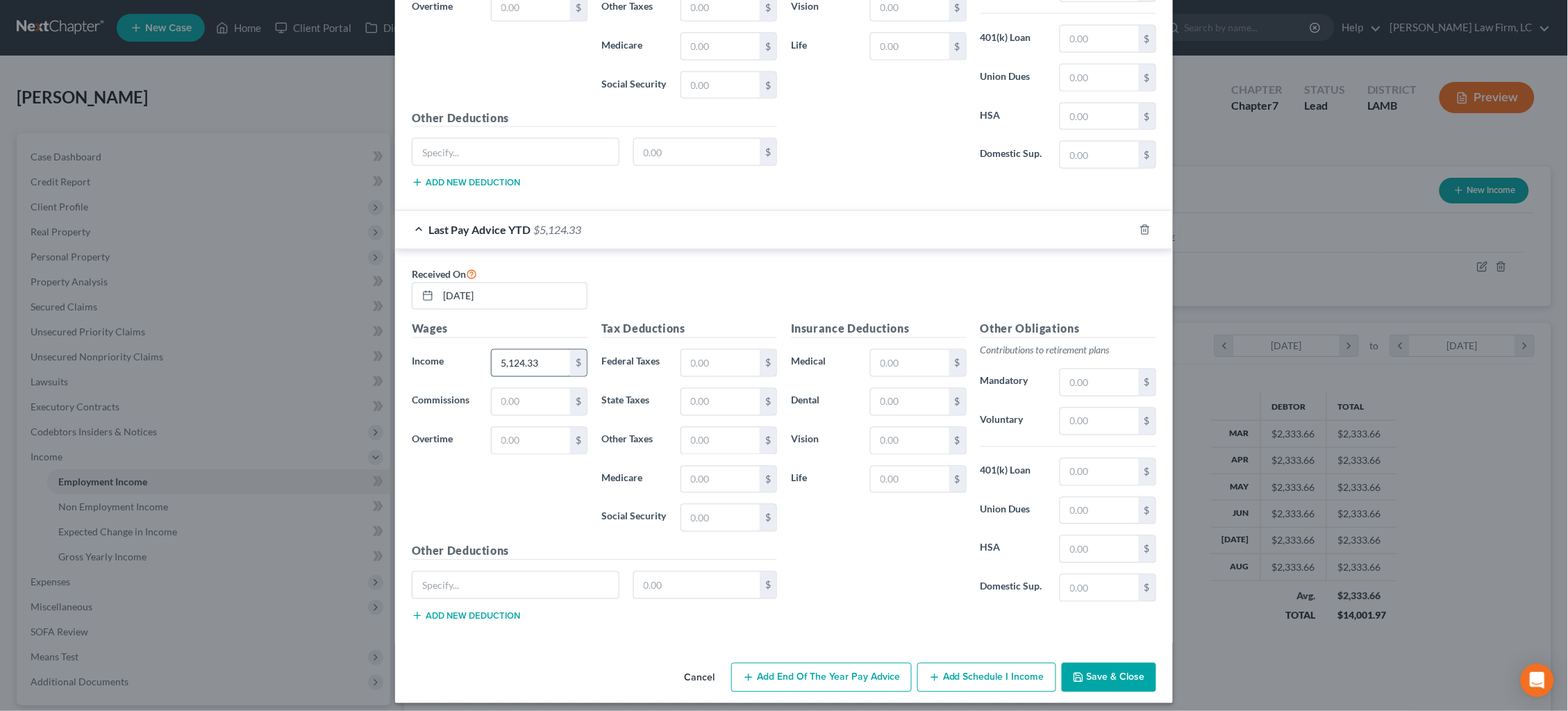
type input "5,124.33"
type input "158.35"
type input "74.30"
type input "317.71"
click at [1126, 669] on button "Save & Close" at bounding box center [1109, 678] width 95 height 29
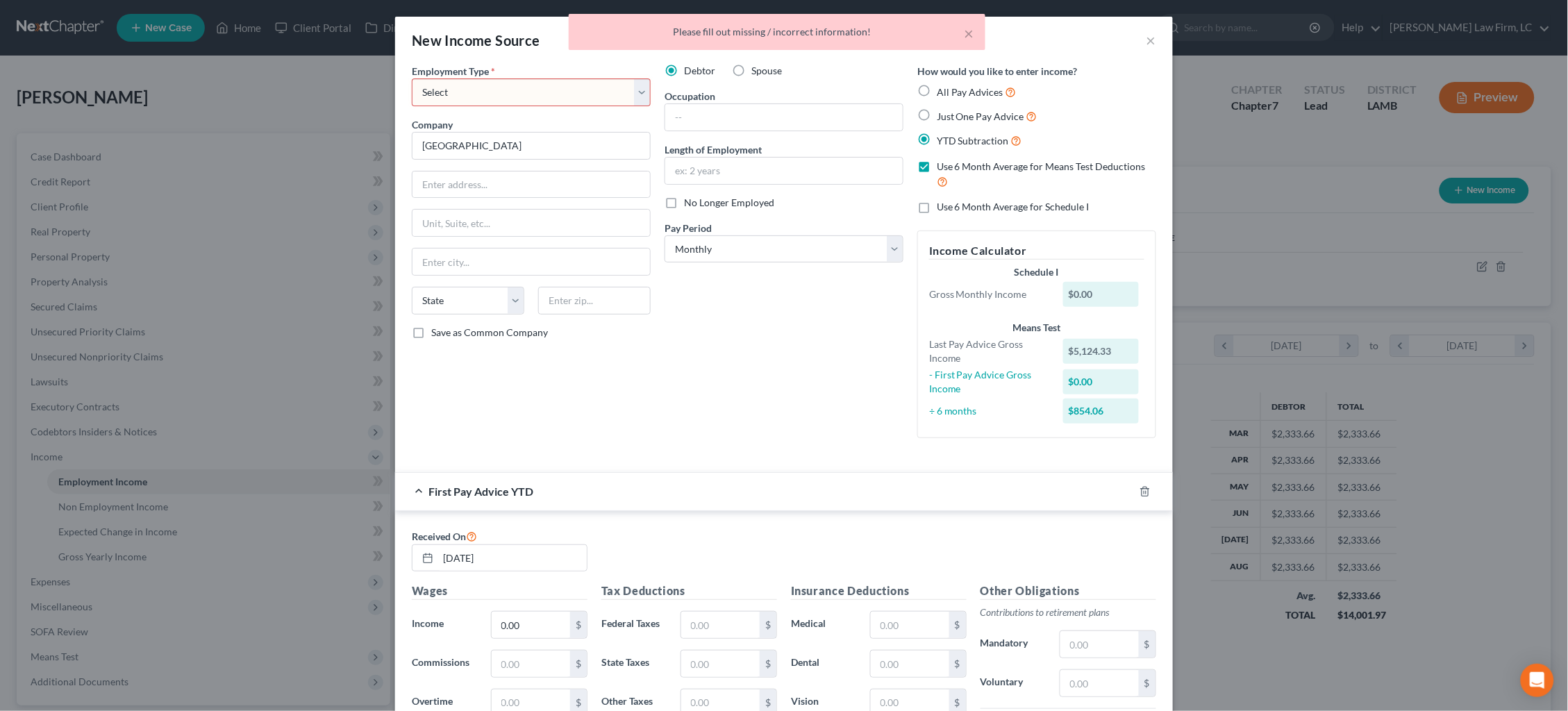
scroll to position [0, 0]
select select "0"
drag, startPoint x: 709, startPoint y: 202, endPoint x: 734, endPoint y: 284, distance: 85.7
click at [709, 202] on span "No Longer Employed" at bounding box center [729, 202] width 90 height 12
click at [699, 202] on input "No Longer Employed" at bounding box center [694, 200] width 9 height 9
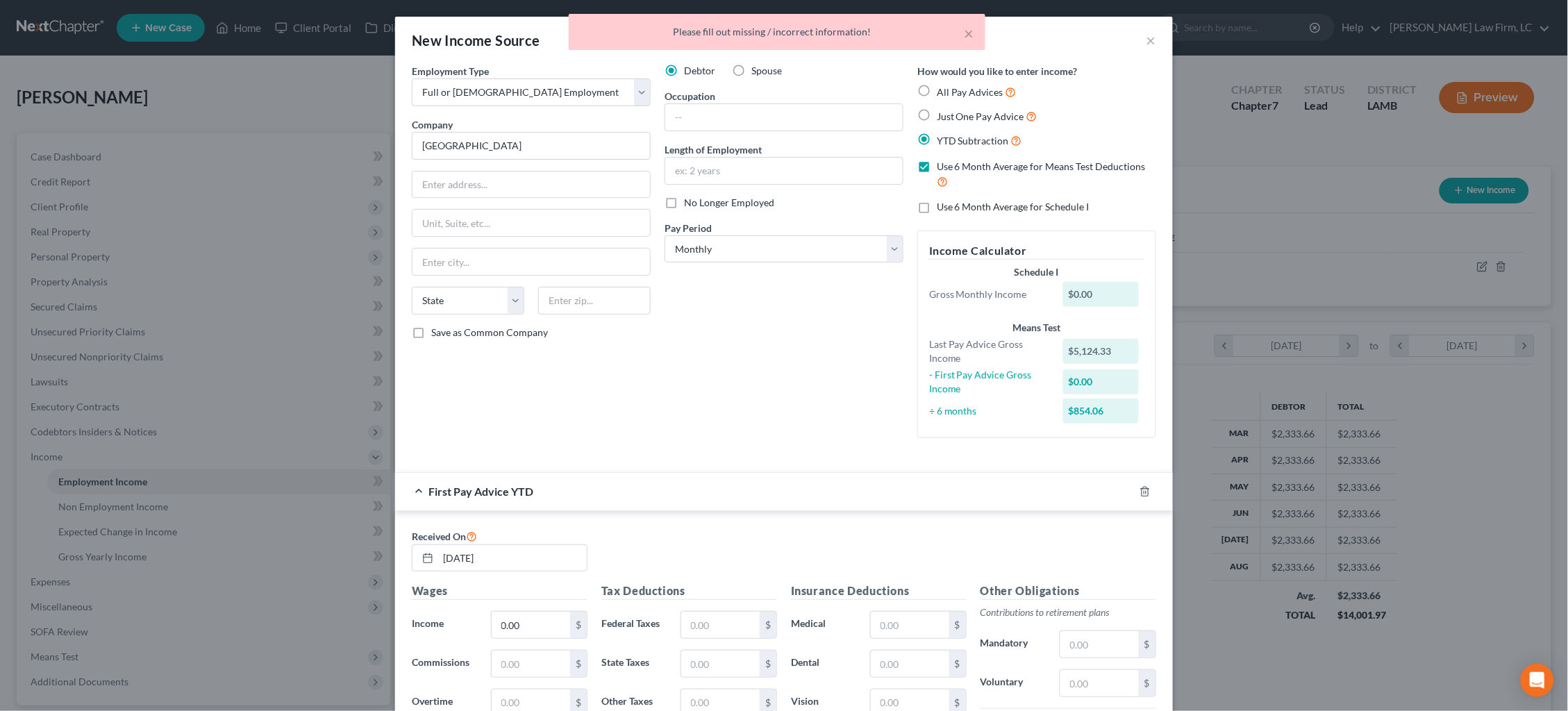
checkbox input "true"
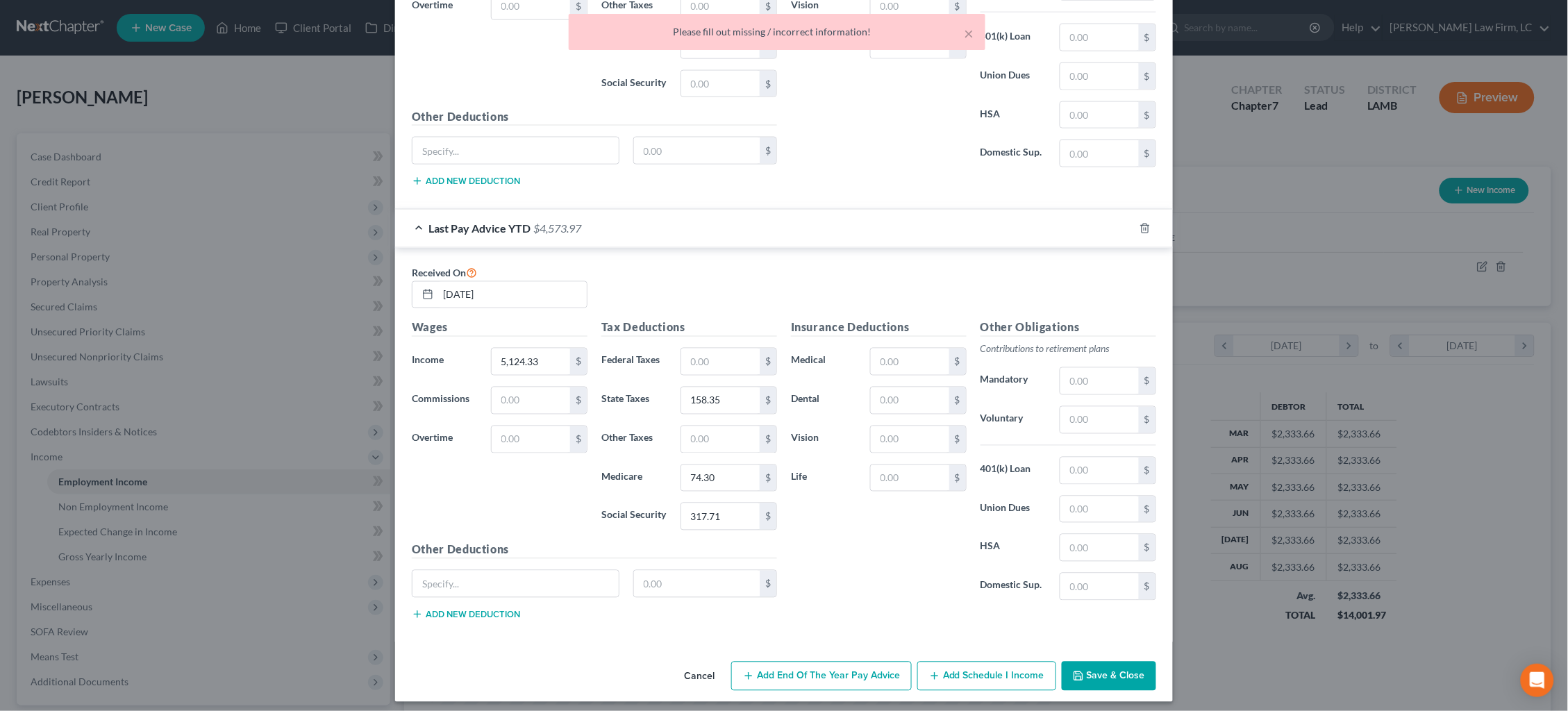
scroll to position [695, 0]
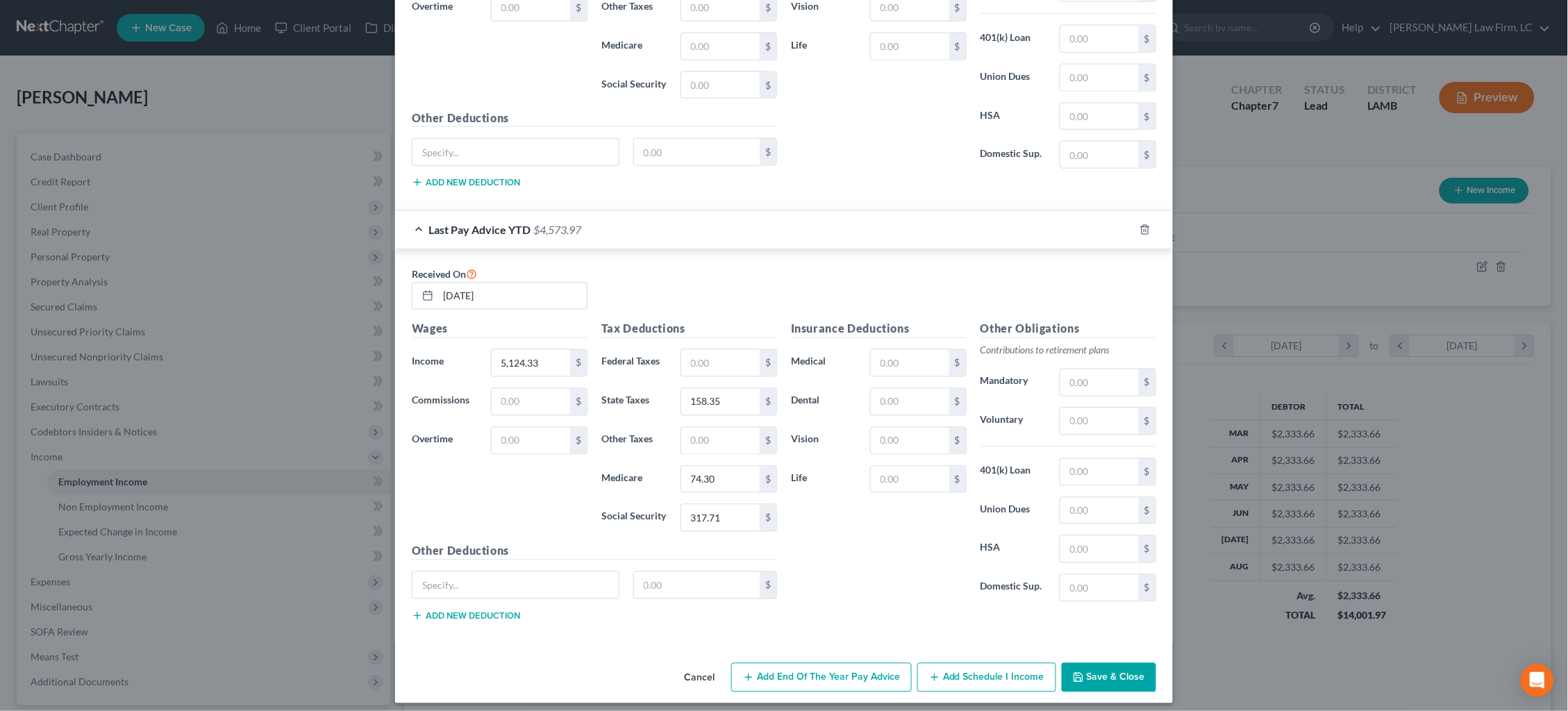
click at [1138, 675] on button "Save & Close" at bounding box center [1109, 678] width 95 height 29
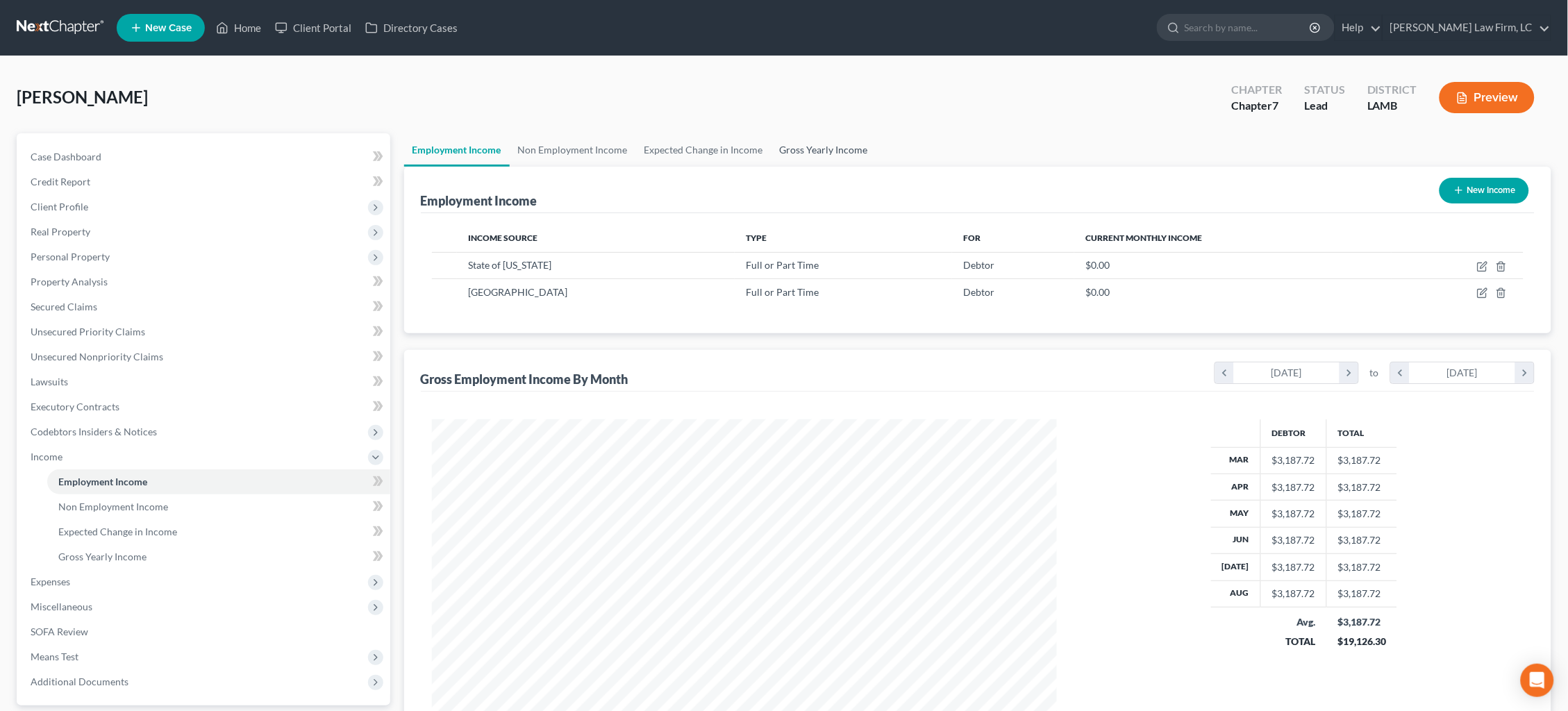
click at [832, 149] on link "Gross Yearly Income" at bounding box center [824, 150] width 105 height 33
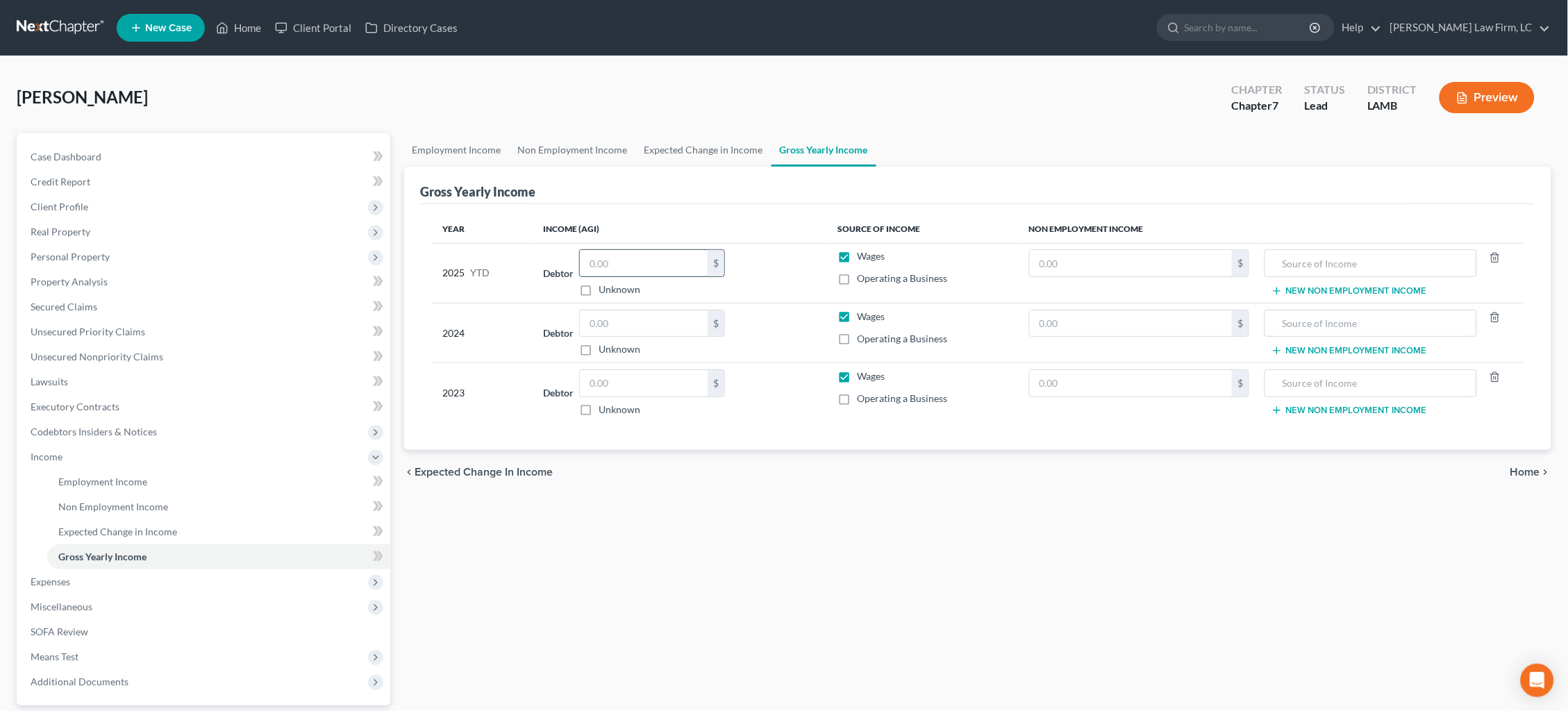
click at [649, 263] on input "text" at bounding box center [644, 263] width 128 height 26
type input "28,005.62"
drag, startPoint x: 623, startPoint y: 323, endPoint x: 633, endPoint y: 323, distance: 10.0
click at [623, 323] on input "text" at bounding box center [644, 324] width 128 height 26
type input "42,649.00"
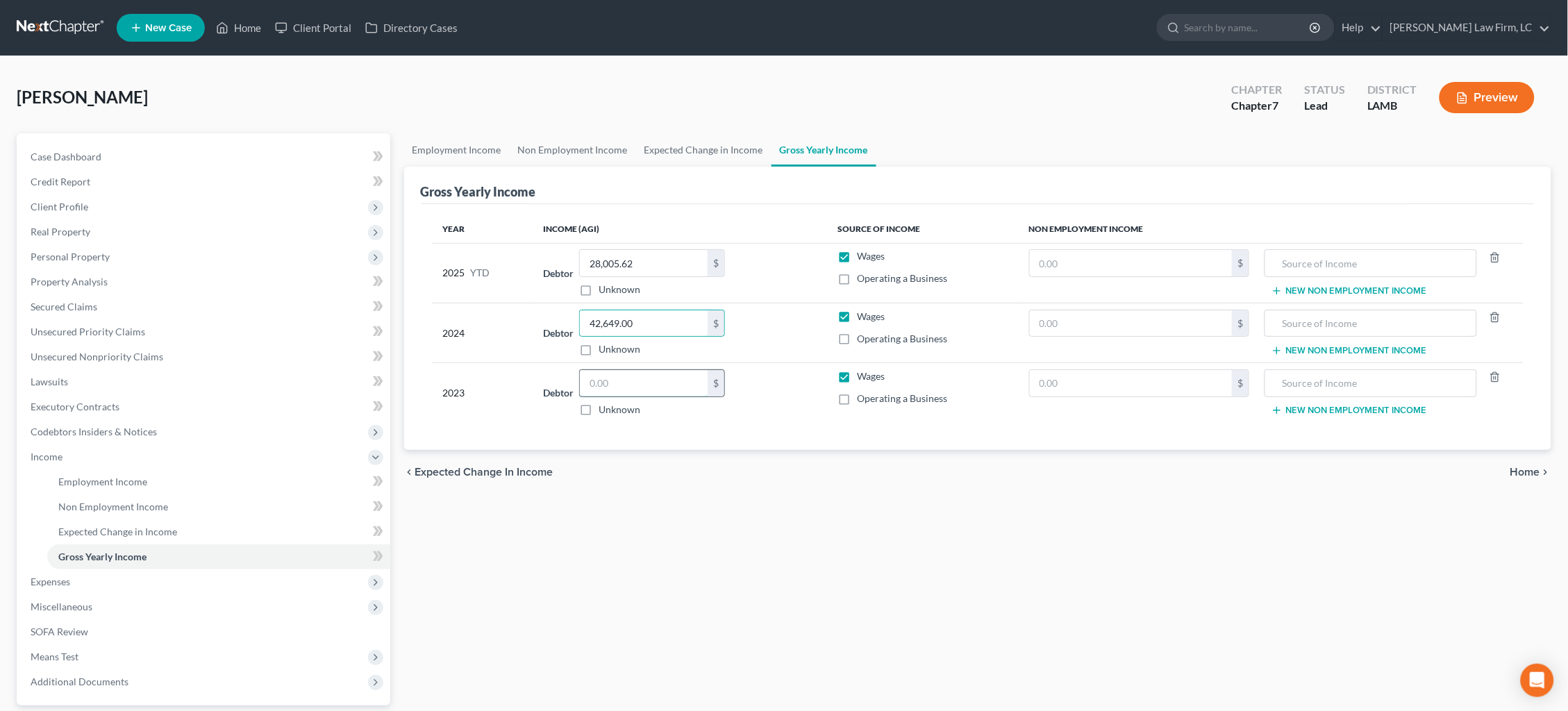
click at [665, 382] on input "text" at bounding box center [644, 384] width 128 height 26
type input "34,214.00"
click at [1526, 473] on span "Home" at bounding box center [1525, 472] width 30 height 11
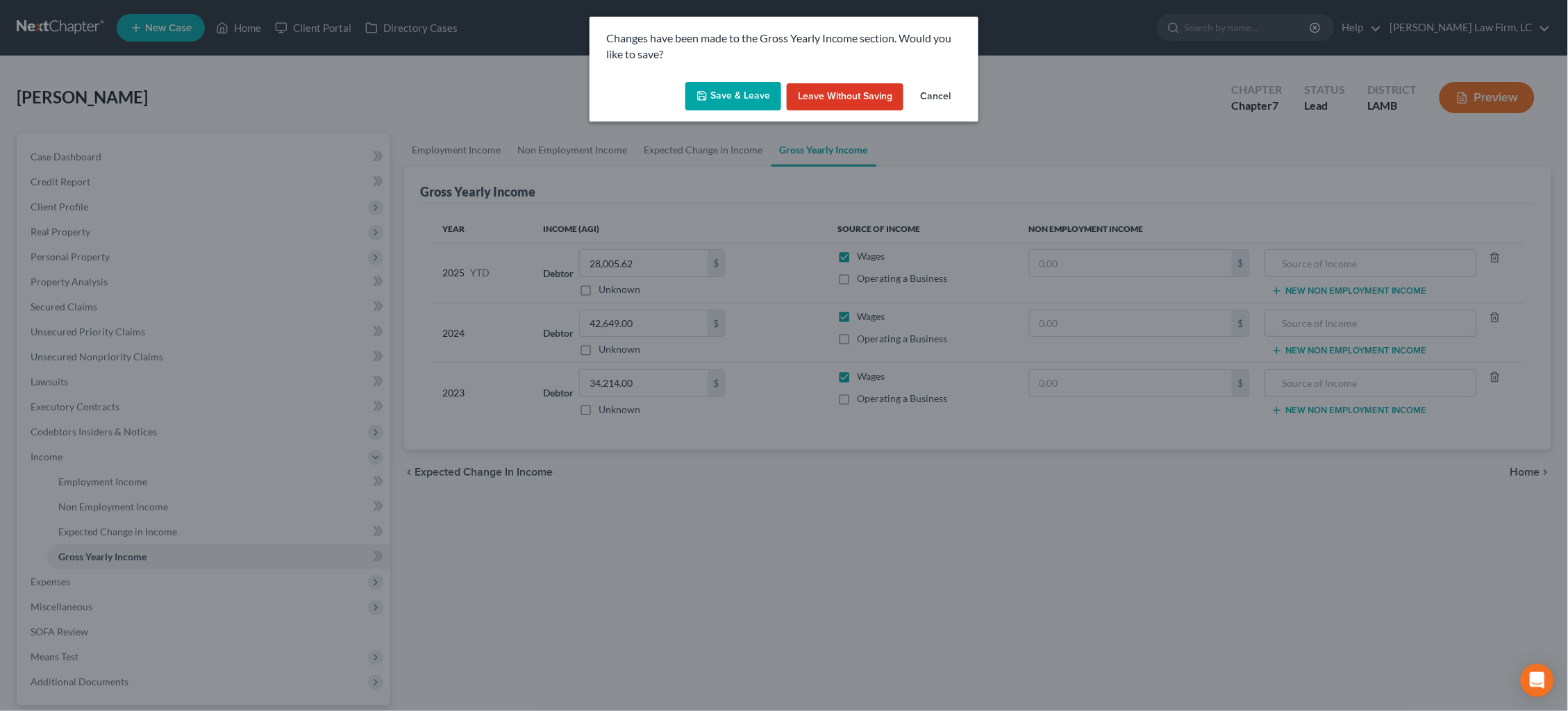
click at [739, 98] on button "Save & Leave" at bounding box center [733, 97] width 96 height 29
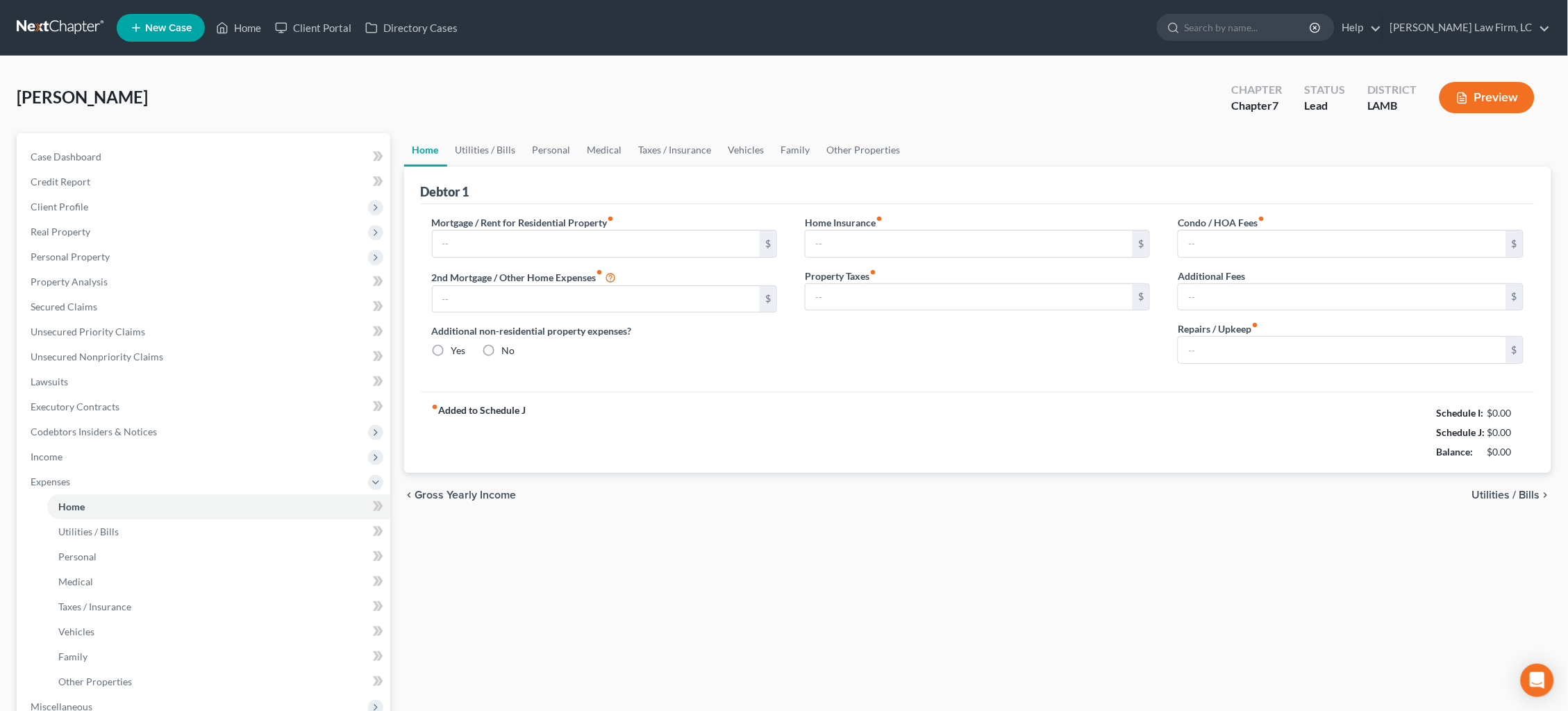
type input "0.00"
radio input "true"
type input "0.00"
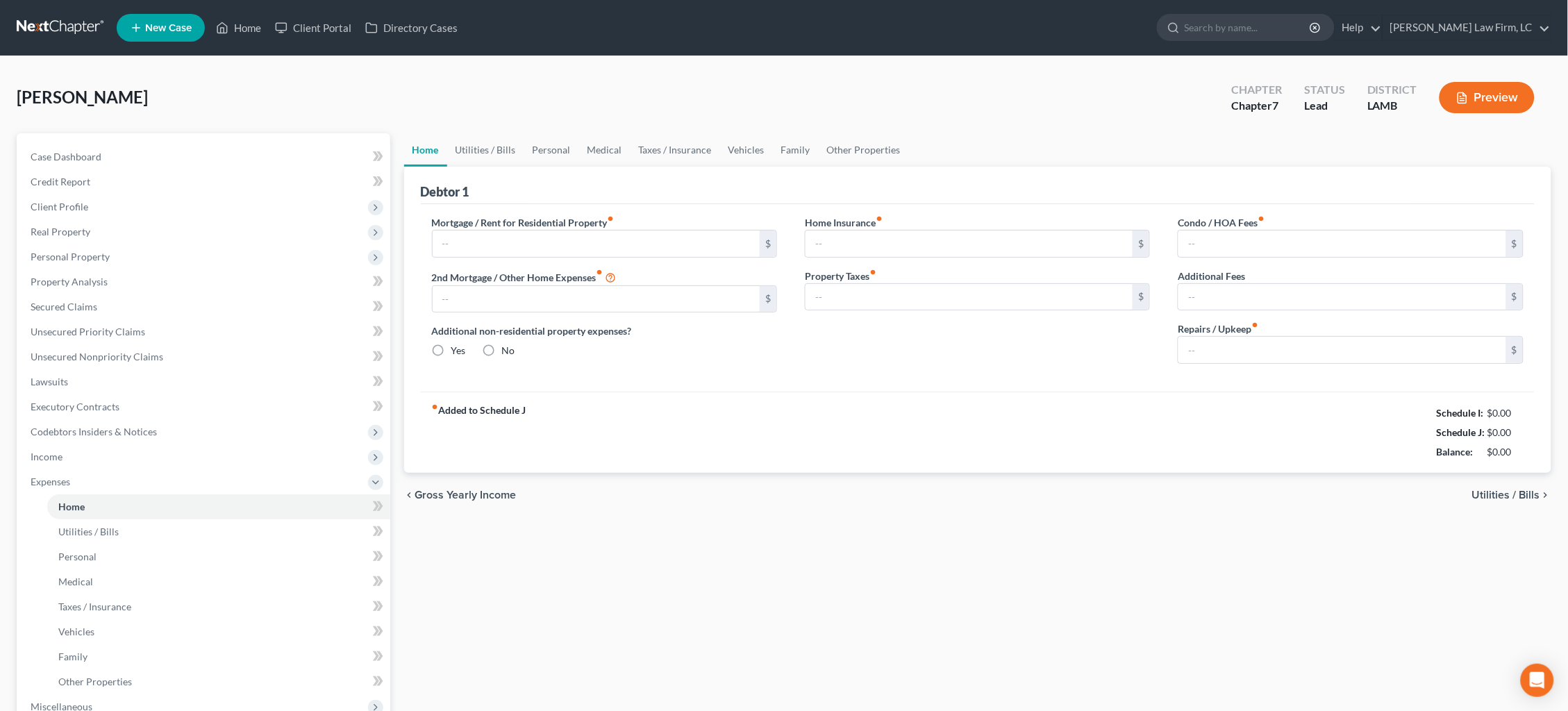
type input "0.00"
click at [192, 297] on link "Secured Claims" at bounding box center [205, 307] width 371 height 25
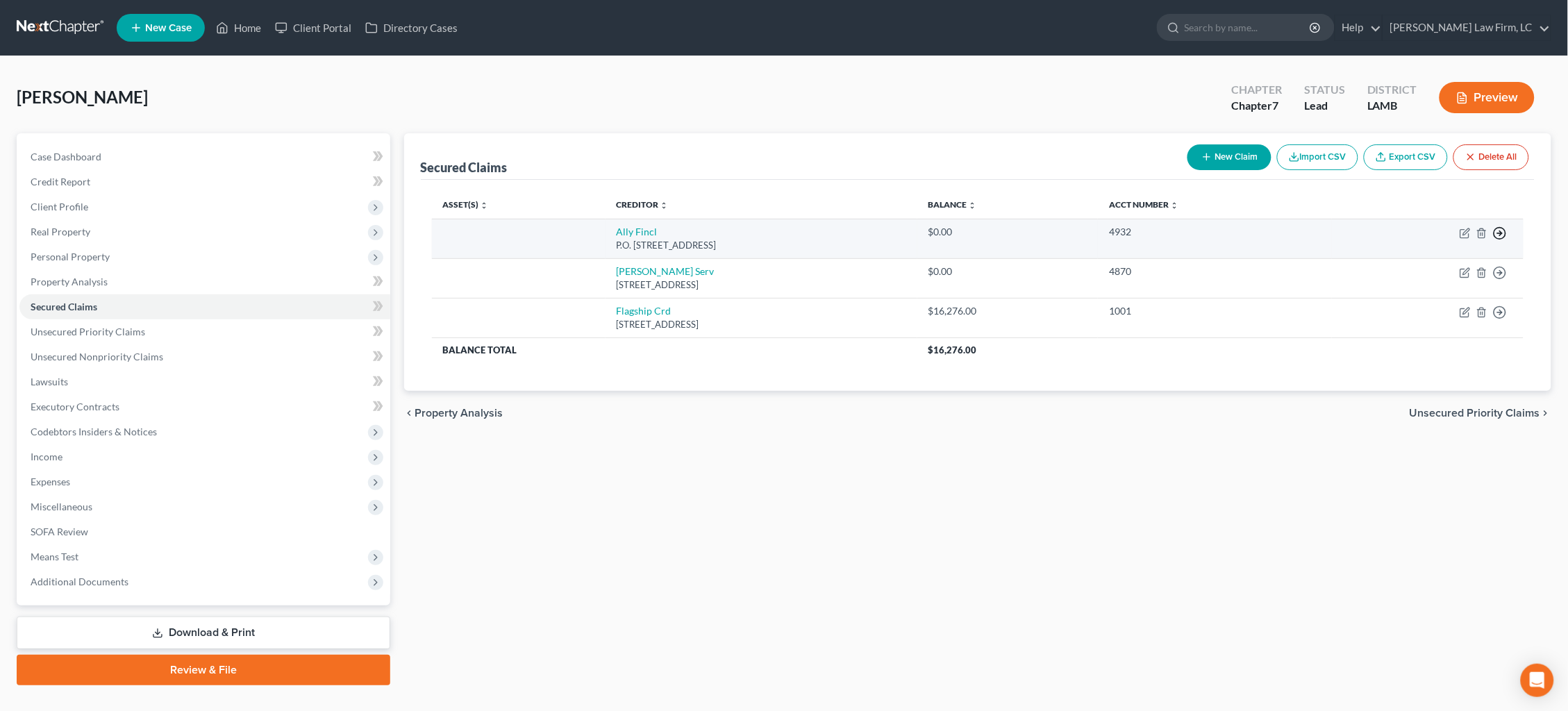
click at [1501, 229] on icon "button" at bounding box center [1500, 234] width 14 height 14
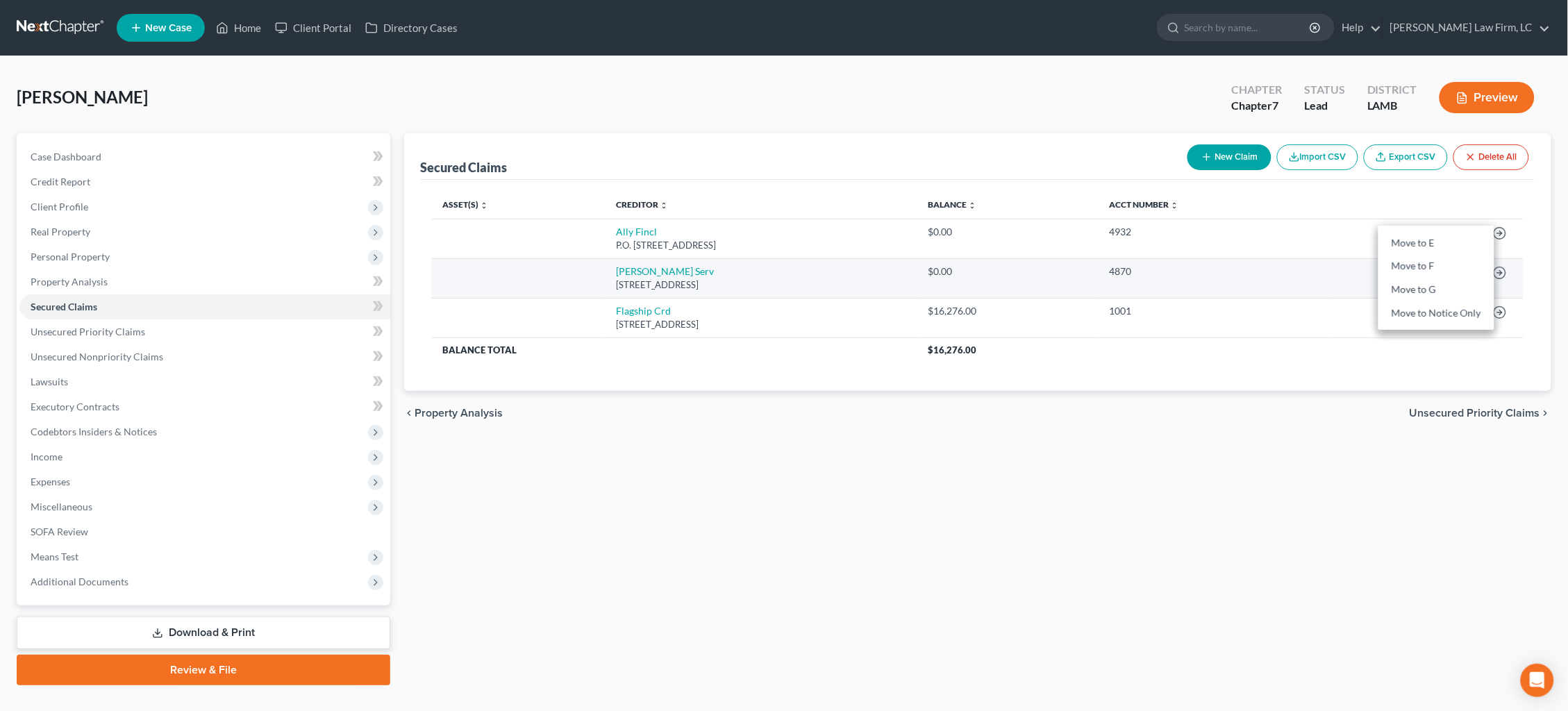
click at [1455, 263] on link "Move to F" at bounding box center [1436, 267] width 116 height 24
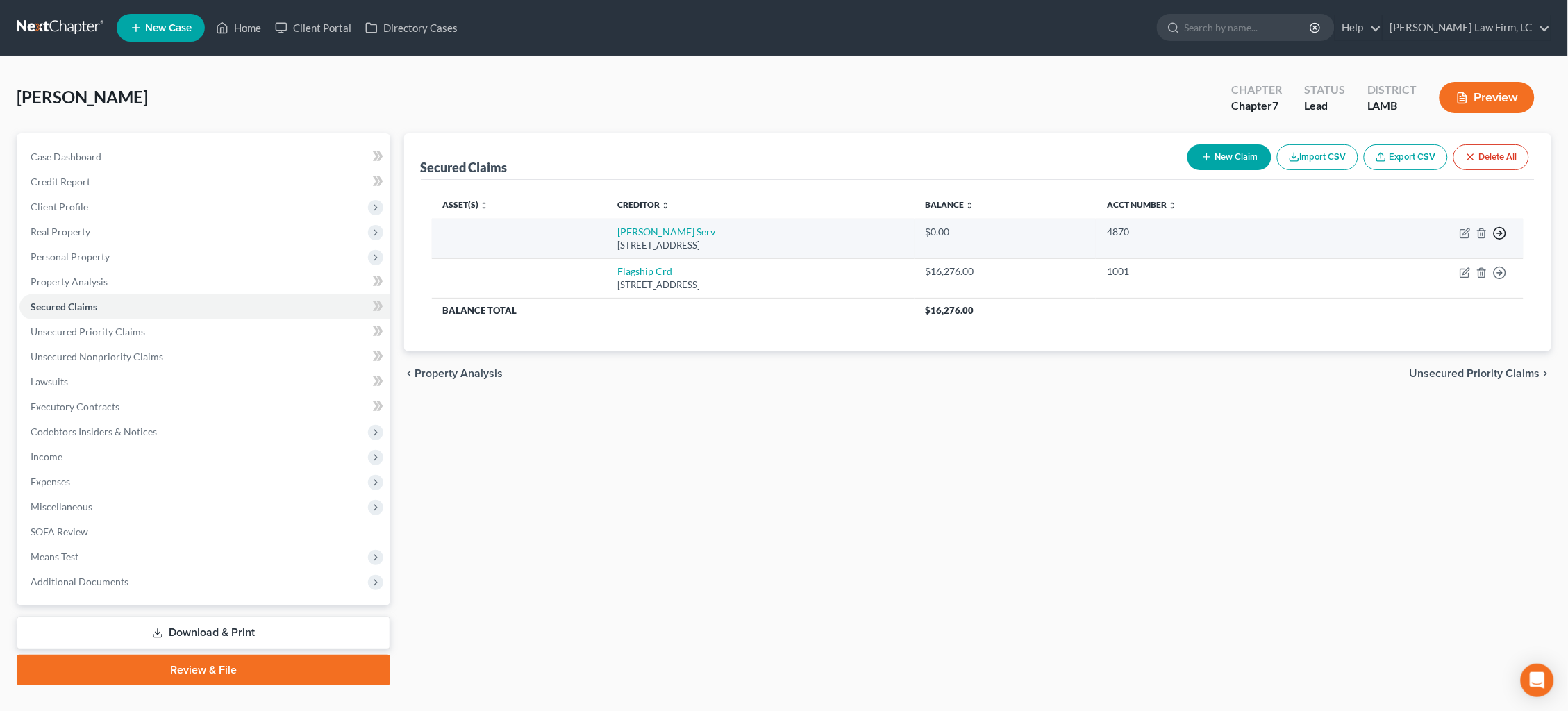
click at [1497, 232] on icon "button" at bounding box center [1500, 234] width 14 height 14
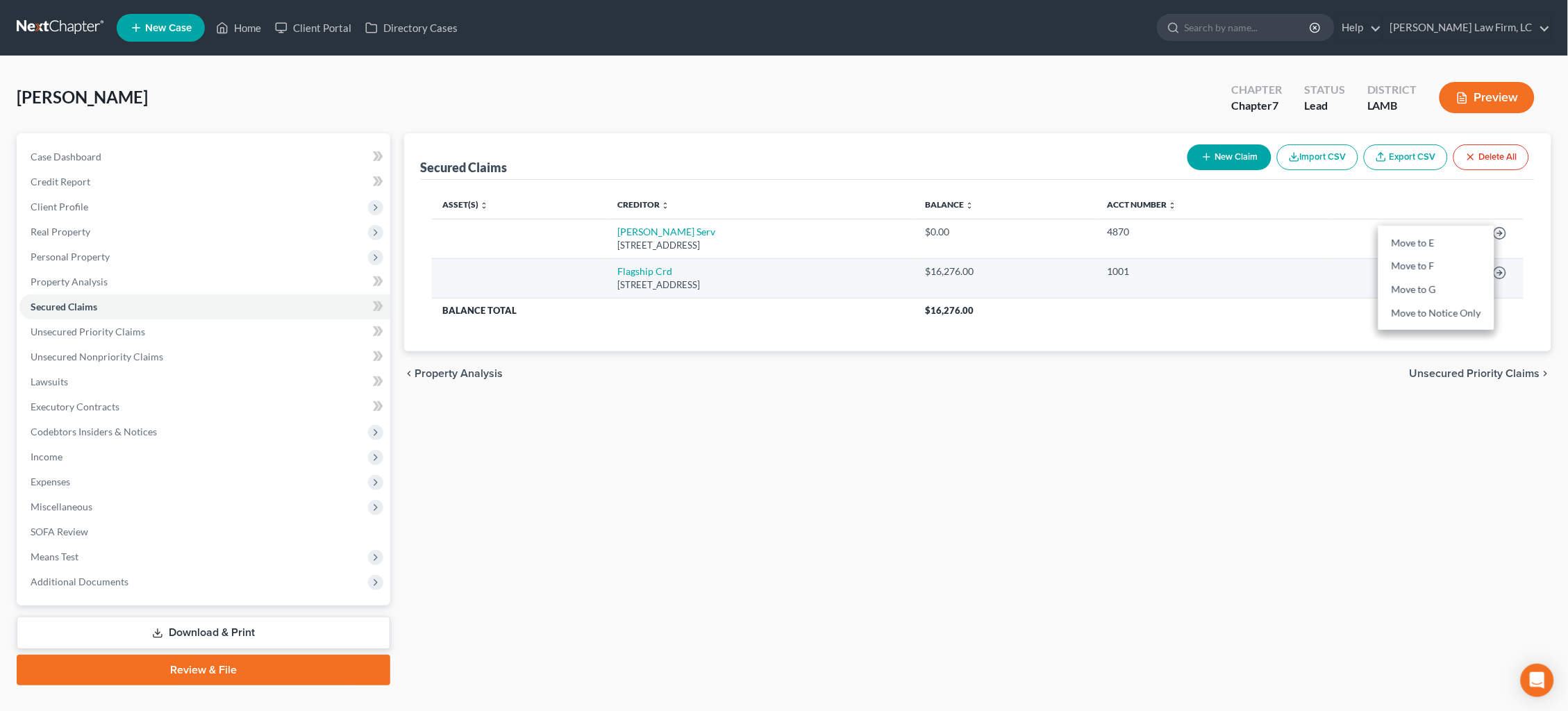
click at [1437, 269] on link "Move to F" at bounding box center [1436, 267] width 116 height 24
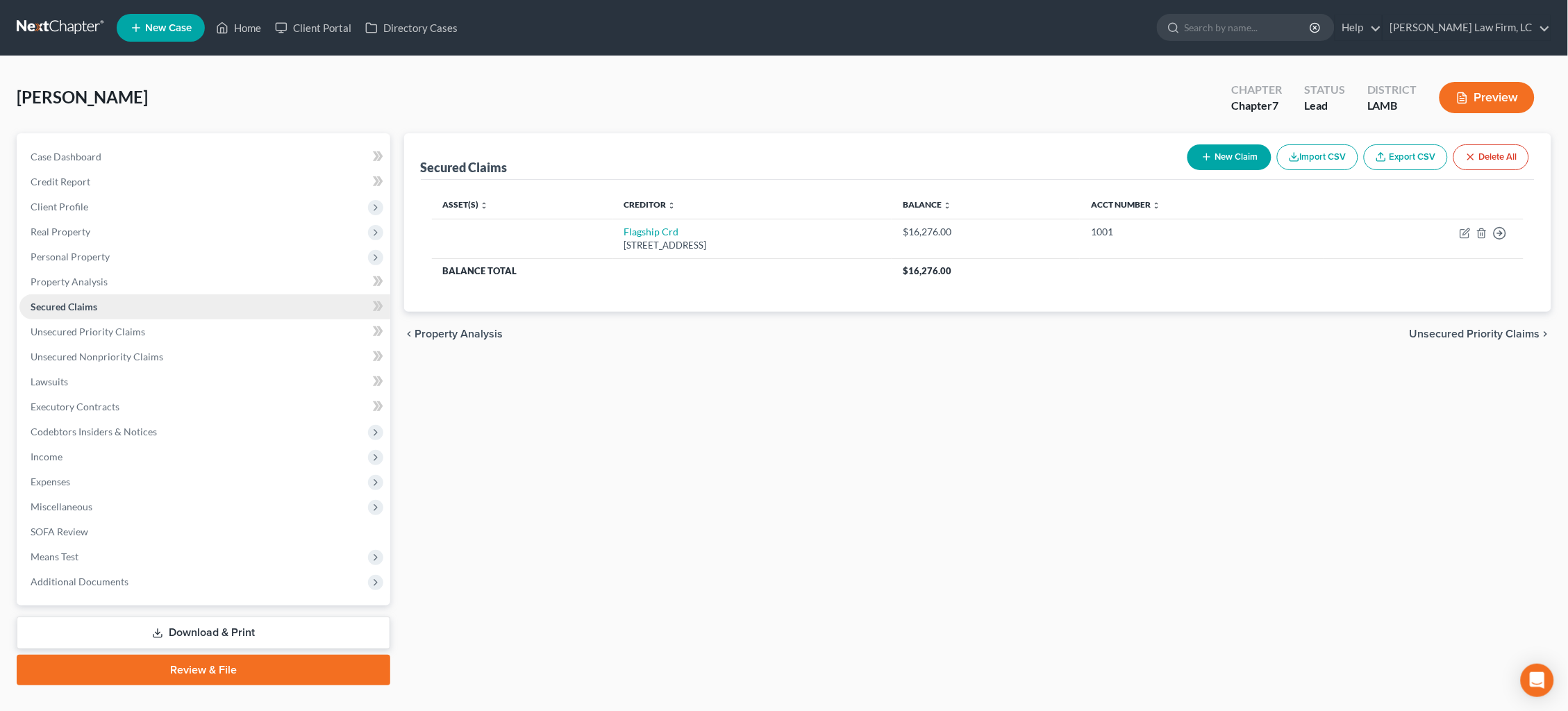
click at [188, 295] on link "Secured Claims" at bounding box center [205, 307] width 371 height 25
click at [76, 226] on span "Real Property" at bounding box center [60, 231] width 60 height 12
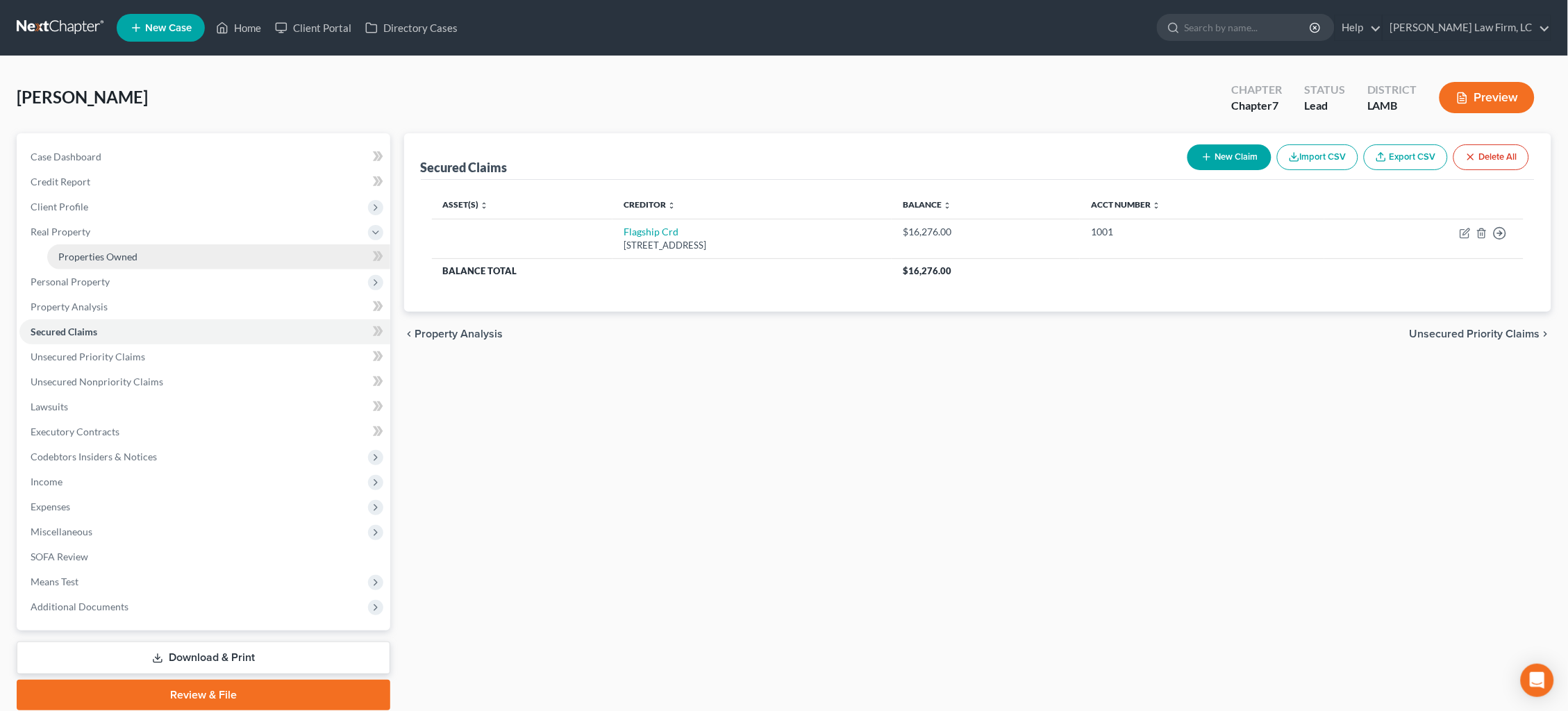
click at [132, 259] on link "Properties Owned" at bounding box center [219, 257] width 343 height 25
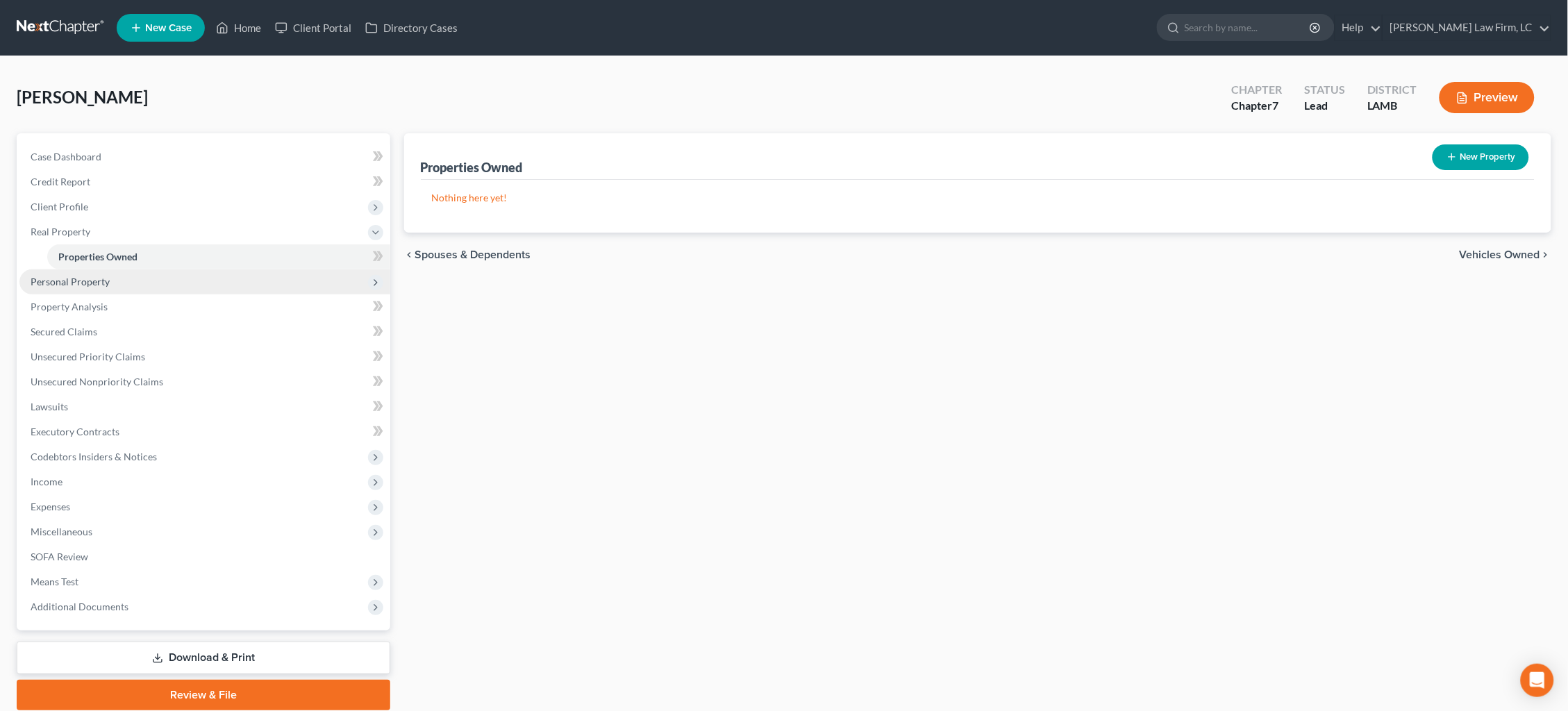
click at [110, 281] on span "Personal Property" at bounding box center [205, 282] width 371 height 25
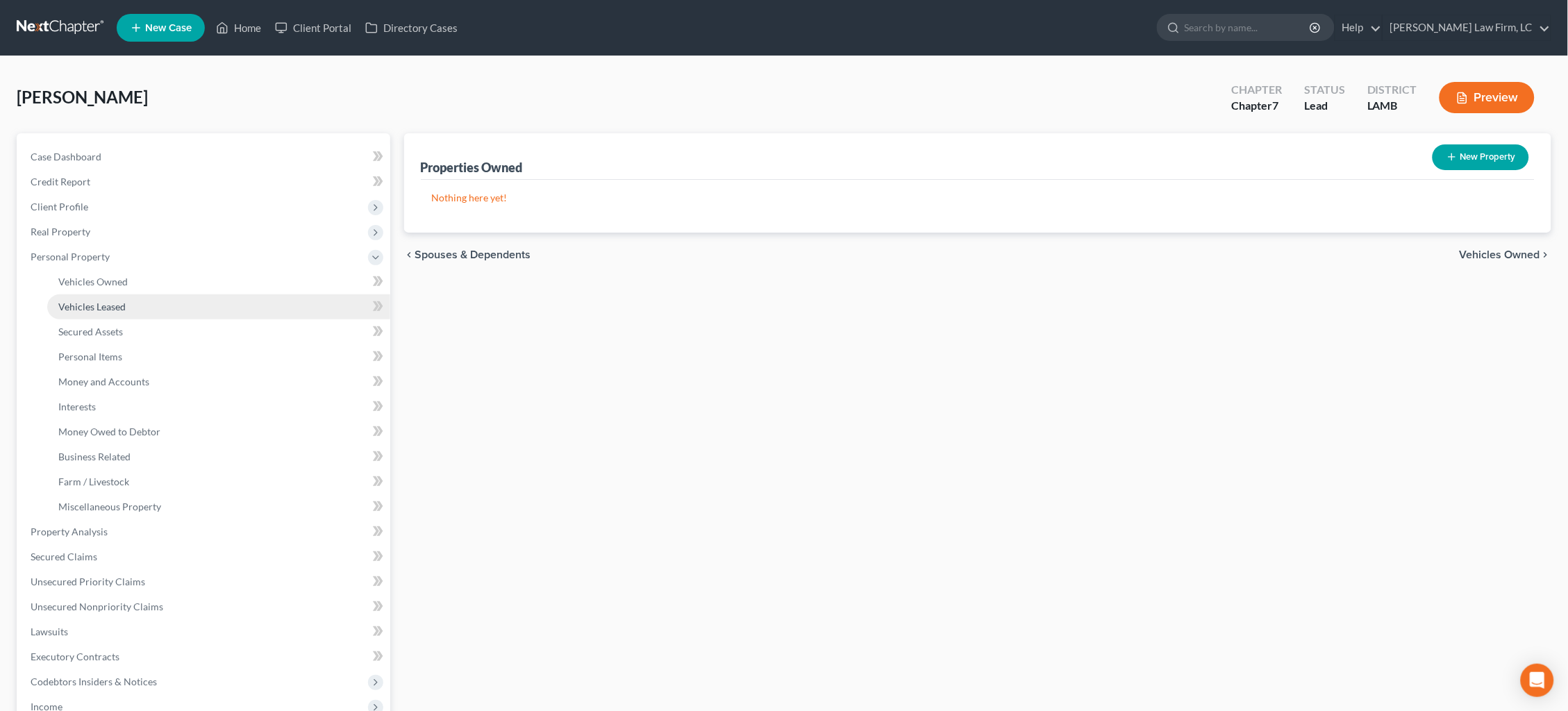
click at [123, 309] on link "Vehicles Leased" at bounding box center [219, 307] width 343 height 25
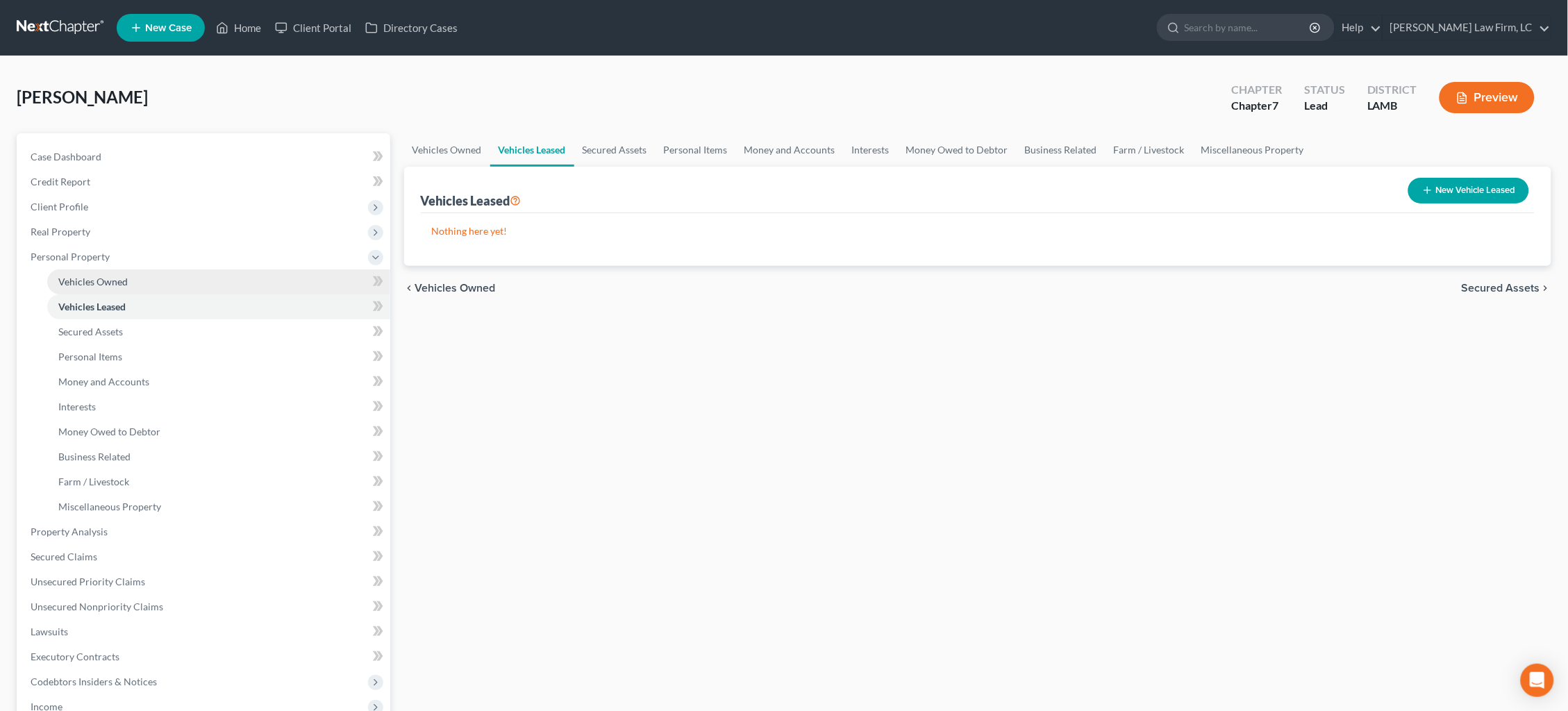
click at [128, 283] on link "Vehicles Owned" at bounding box center [219, 282] width 343 height 25
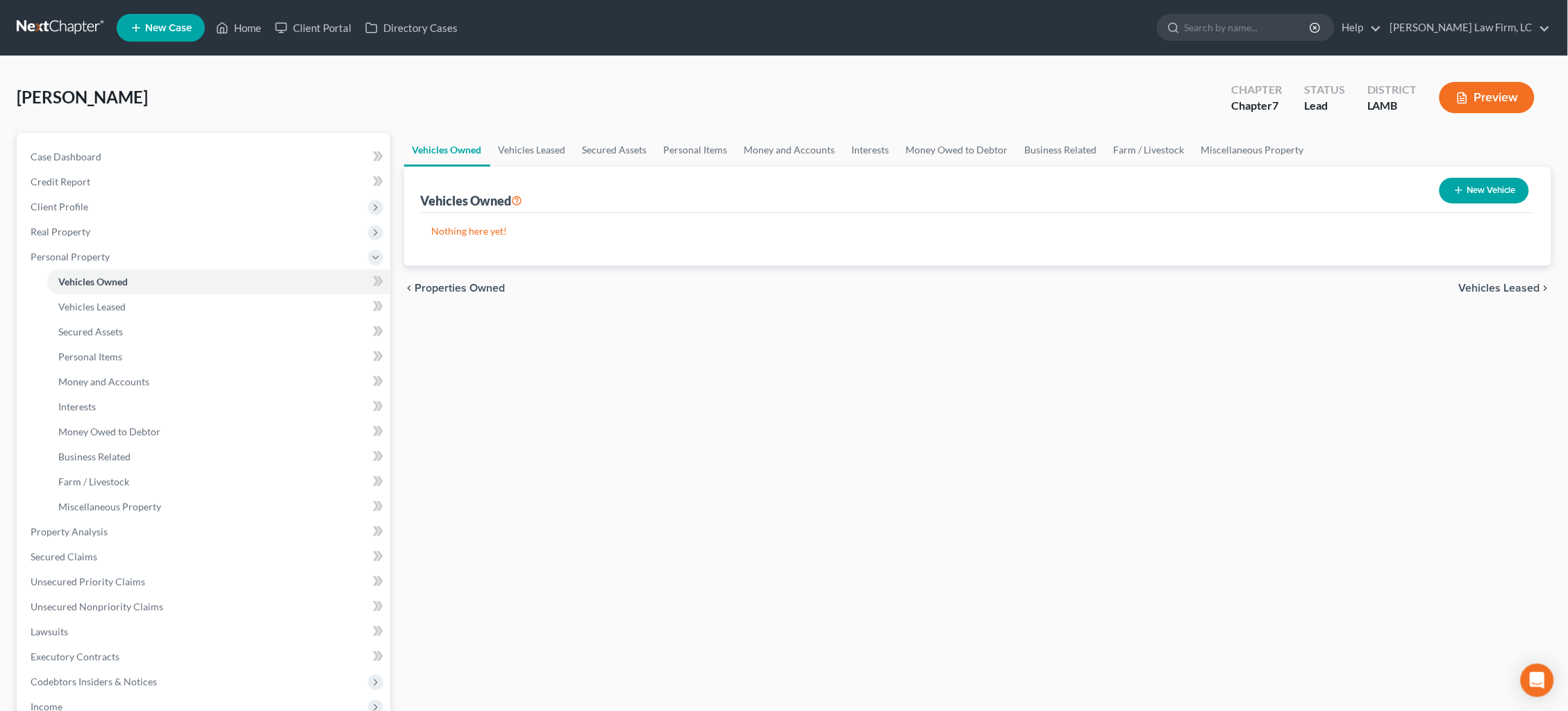
click at [1464, 197] on button "New Vehicle" at bounding box center [1484, 190] width 90 height 26
select select "0"
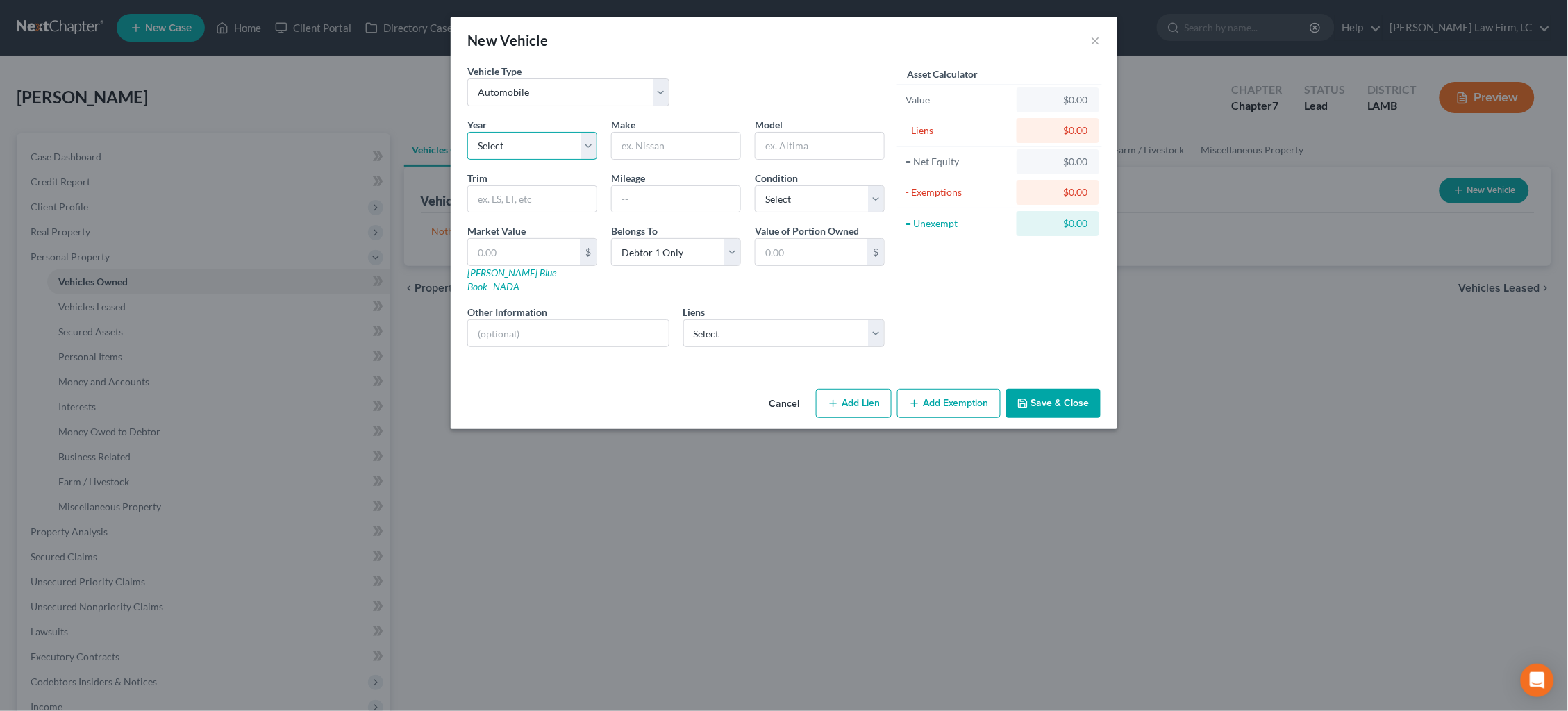
select select "5"
click at [655, 147] on input "text" at bounding box center [676, 146] width 129 height 26
type input "Honda"
type input "Accord"
click at [519, 281] on link "NADA" at bounding box center [506, 286] width 26 height 12
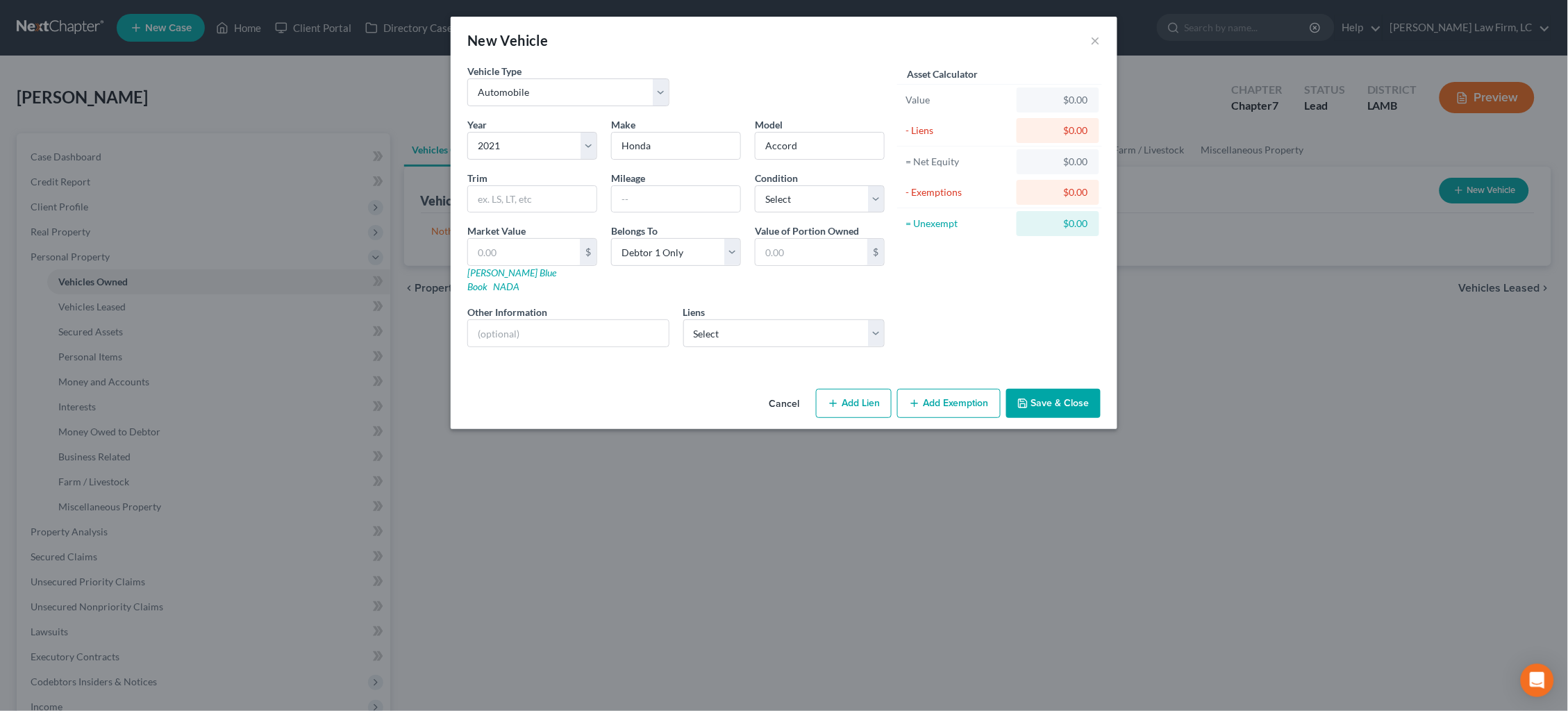
select select "45"
select select "0"
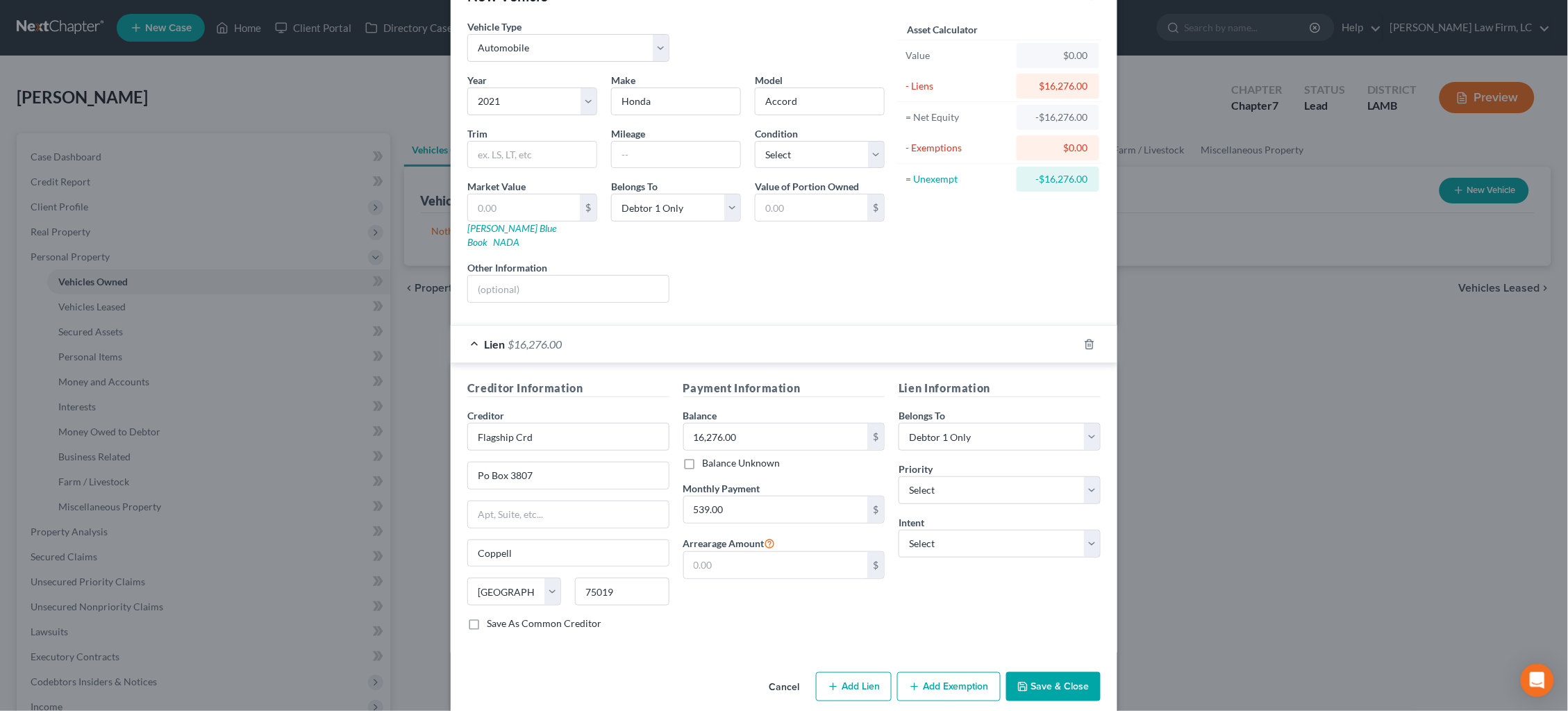
scroll to position [44, 0]
select select "2"
click at [548, 204] on input "text" at bounding box center [523, 209] width 112 height 26
type input "2"
type input "2.00"
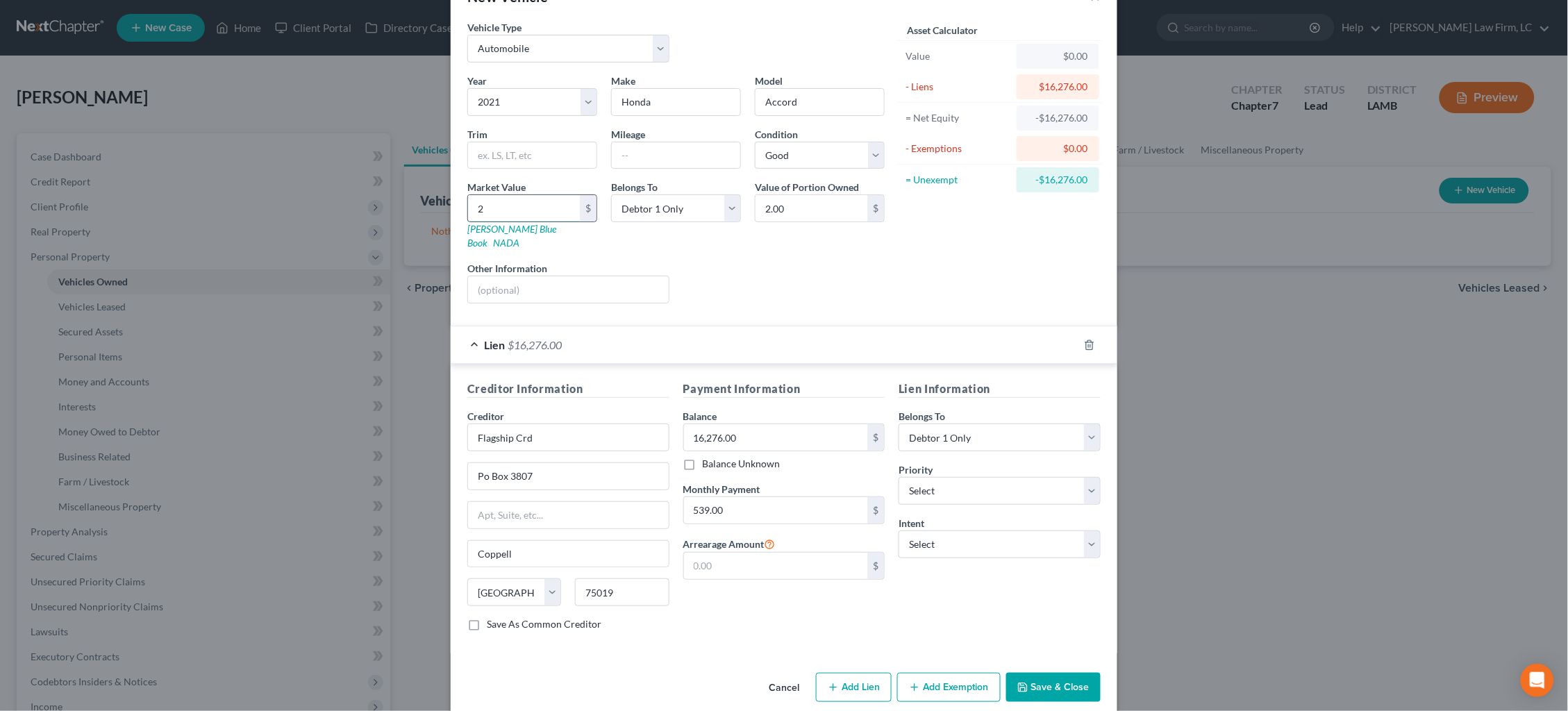
type input "20"
type input "20.00"
type input "202"
type input "202.00"
type input "2025"
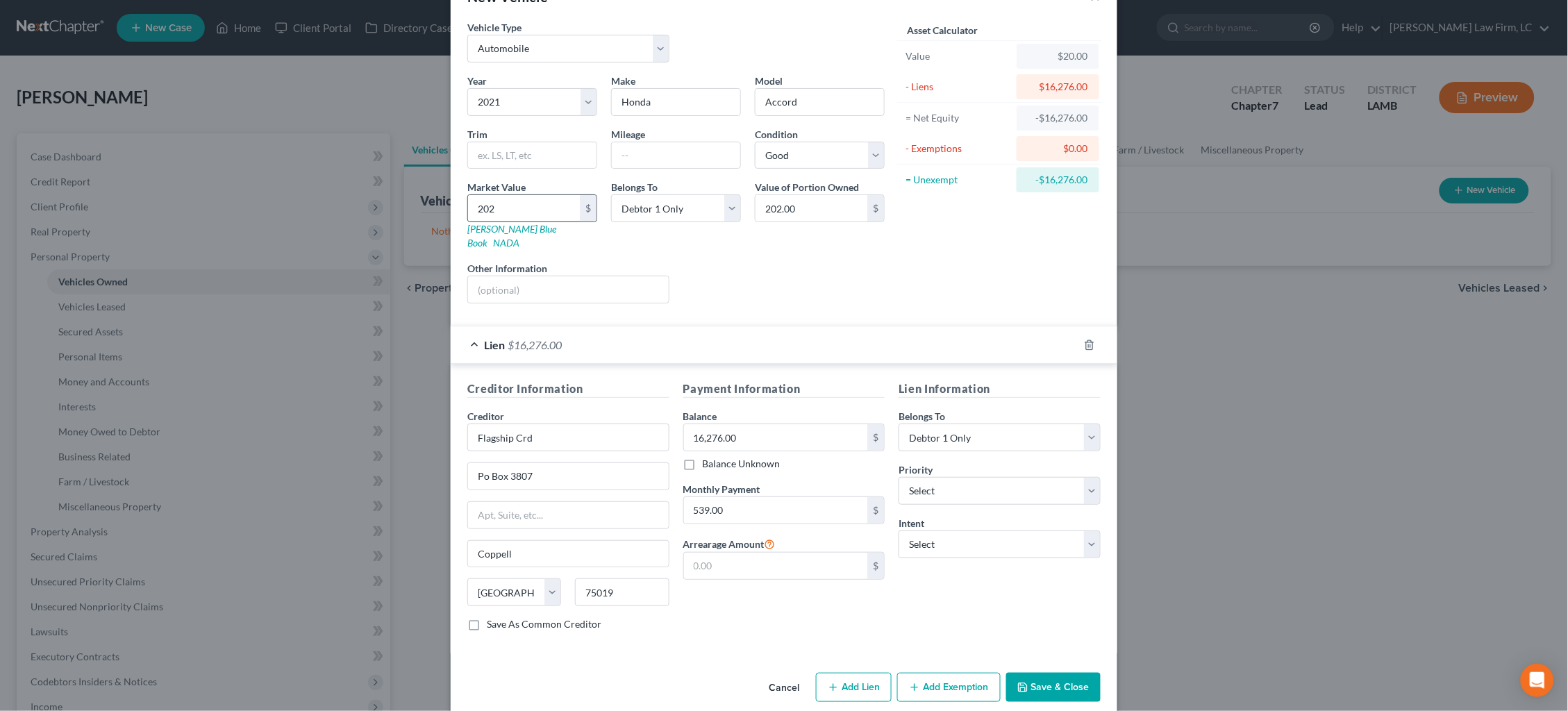
type input "2,025.00"
type input "20250"
type input "20,250.00"
select select "0"
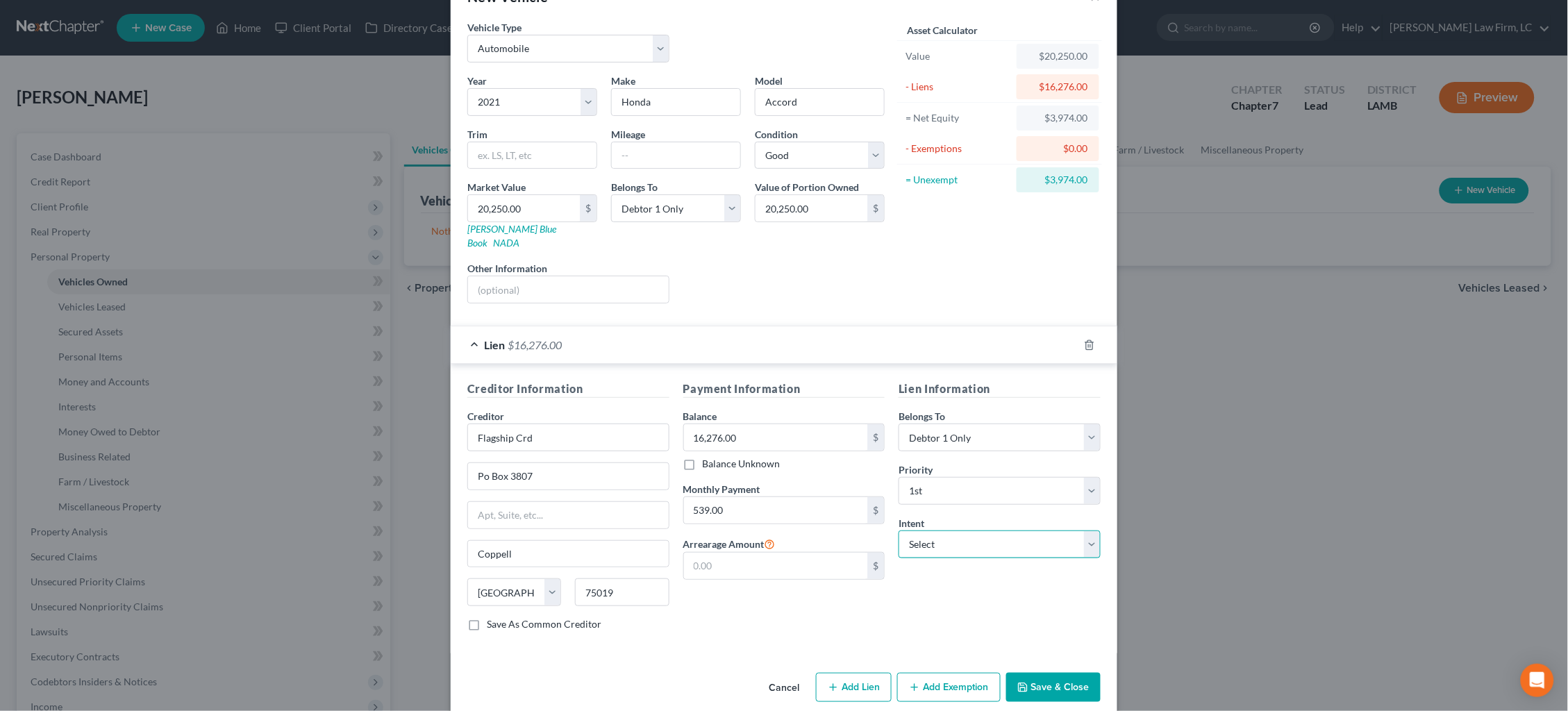
select select "2"
click at [1041, 673] on button "Save & Close" at bounding box center [1054, 687] width 95 height 29
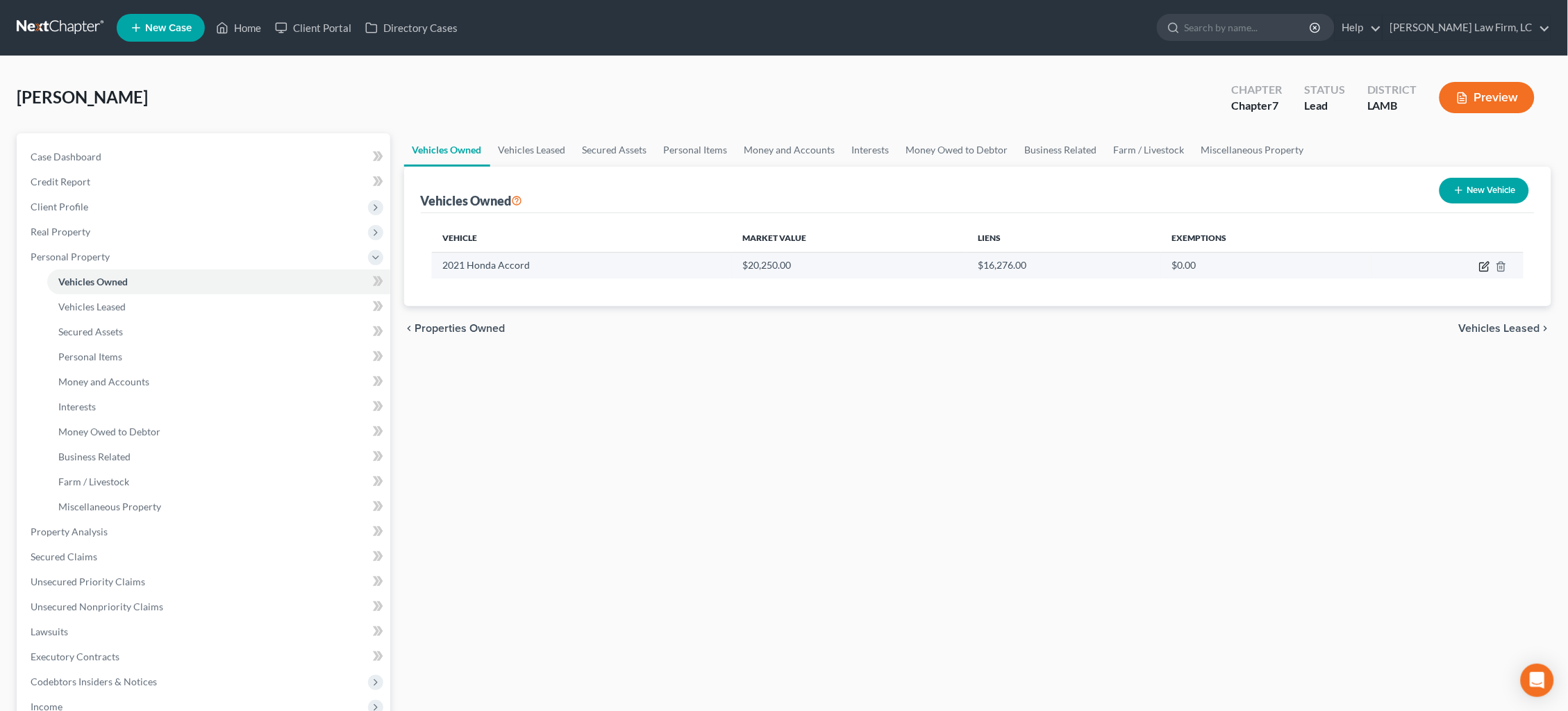
click at [1483, 267] on icon "button" at bounding box center [1485, 267] width 11 height 11
select select "0"
select select "5"
select select "2"
select select "0"
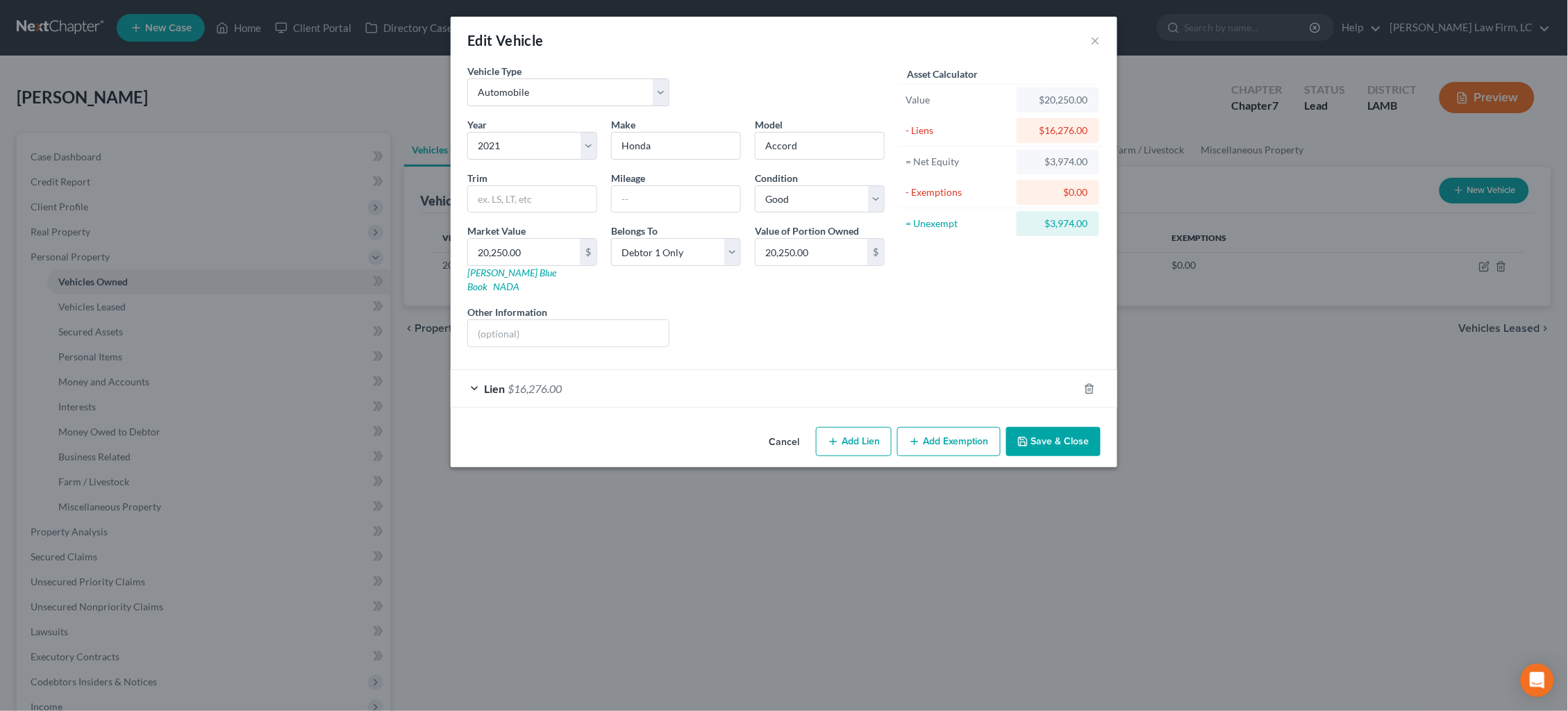
click at [965, 427] on button "Add Exemption" at bounding box center [949, 442] width 104 height 29
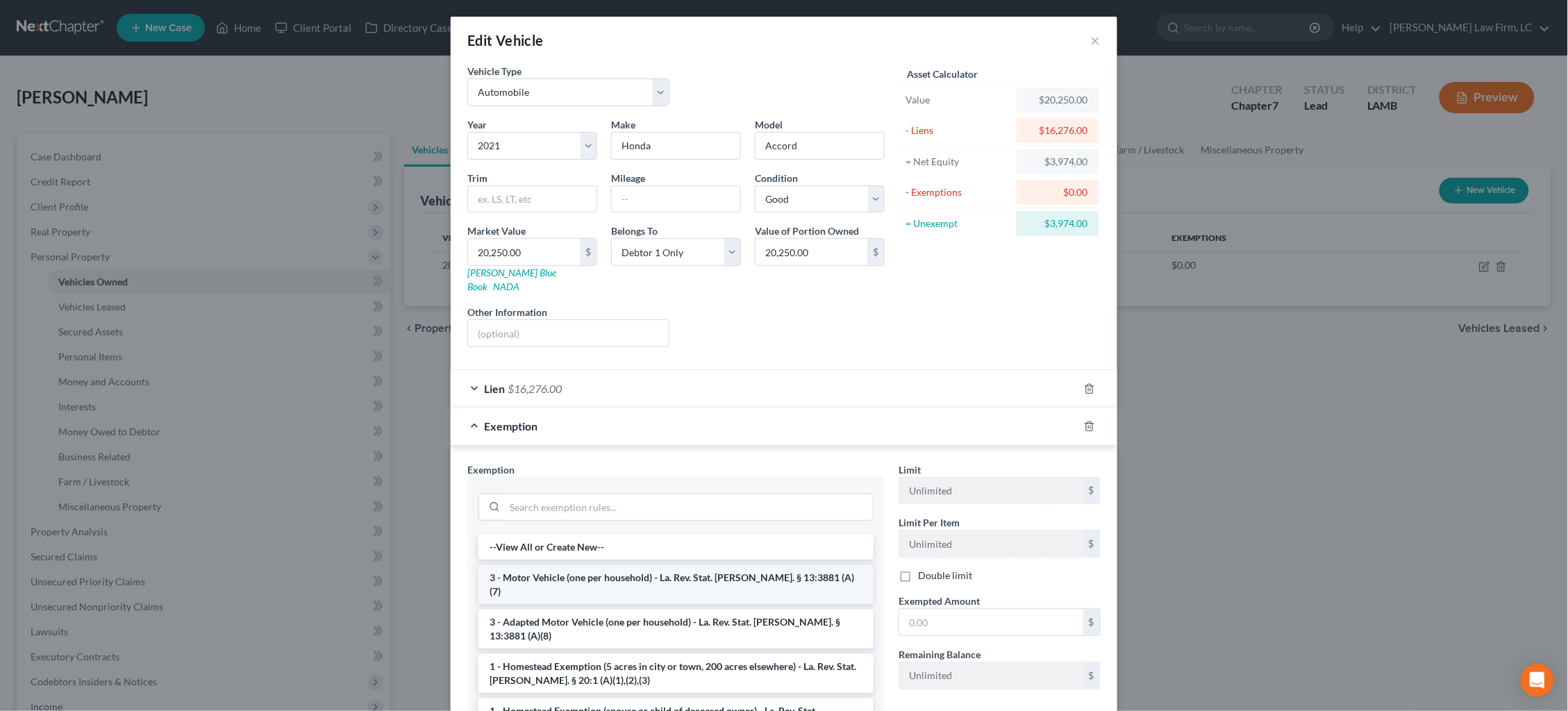
click at [671, 565] on li "3 - Motor Vehicle (one per household) - La. Rev. Stat. [PERSON_NAME]. § 13:3881…" at bounding box center [676, 585] width 395 height 39
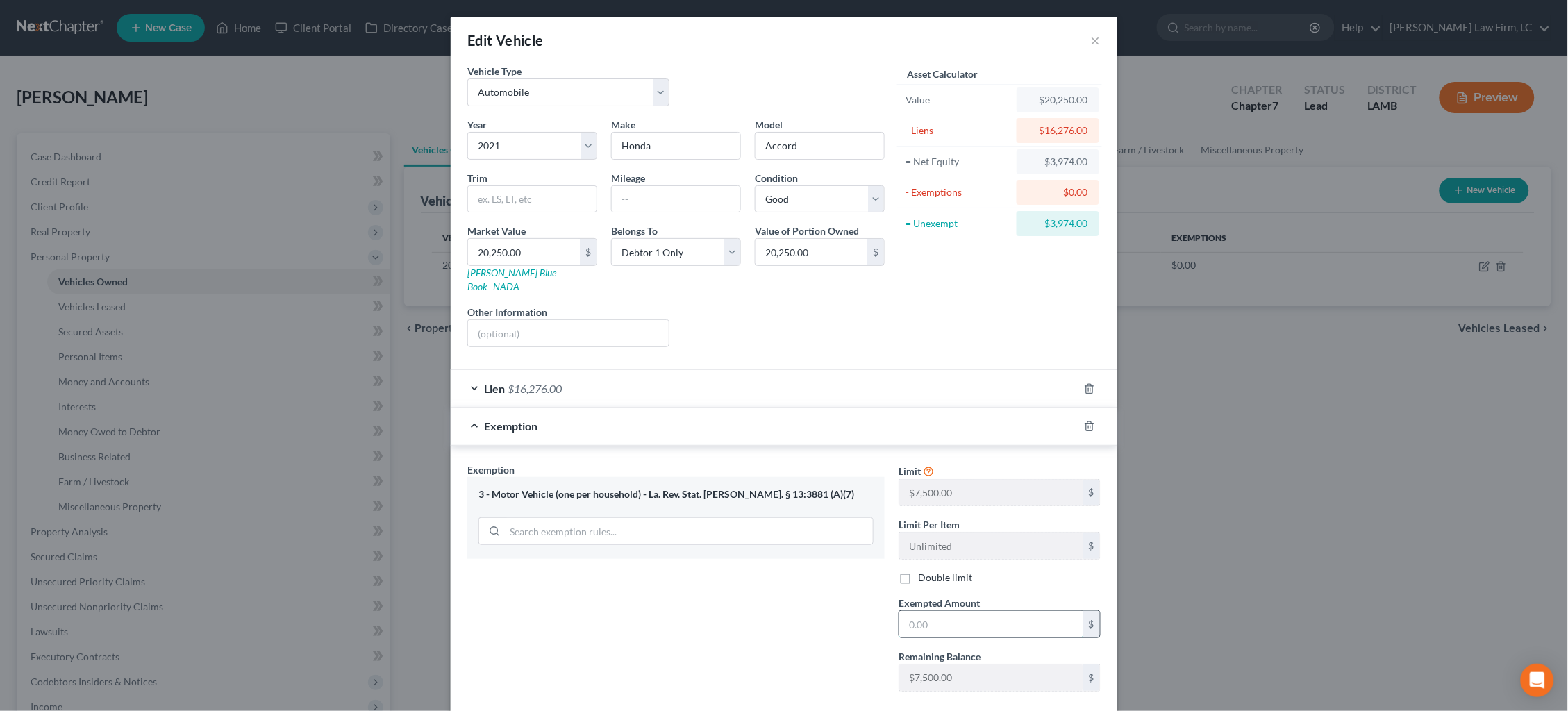
click at [966, 611] on input "text" at bounding box center [991, 624] width 184 height 26
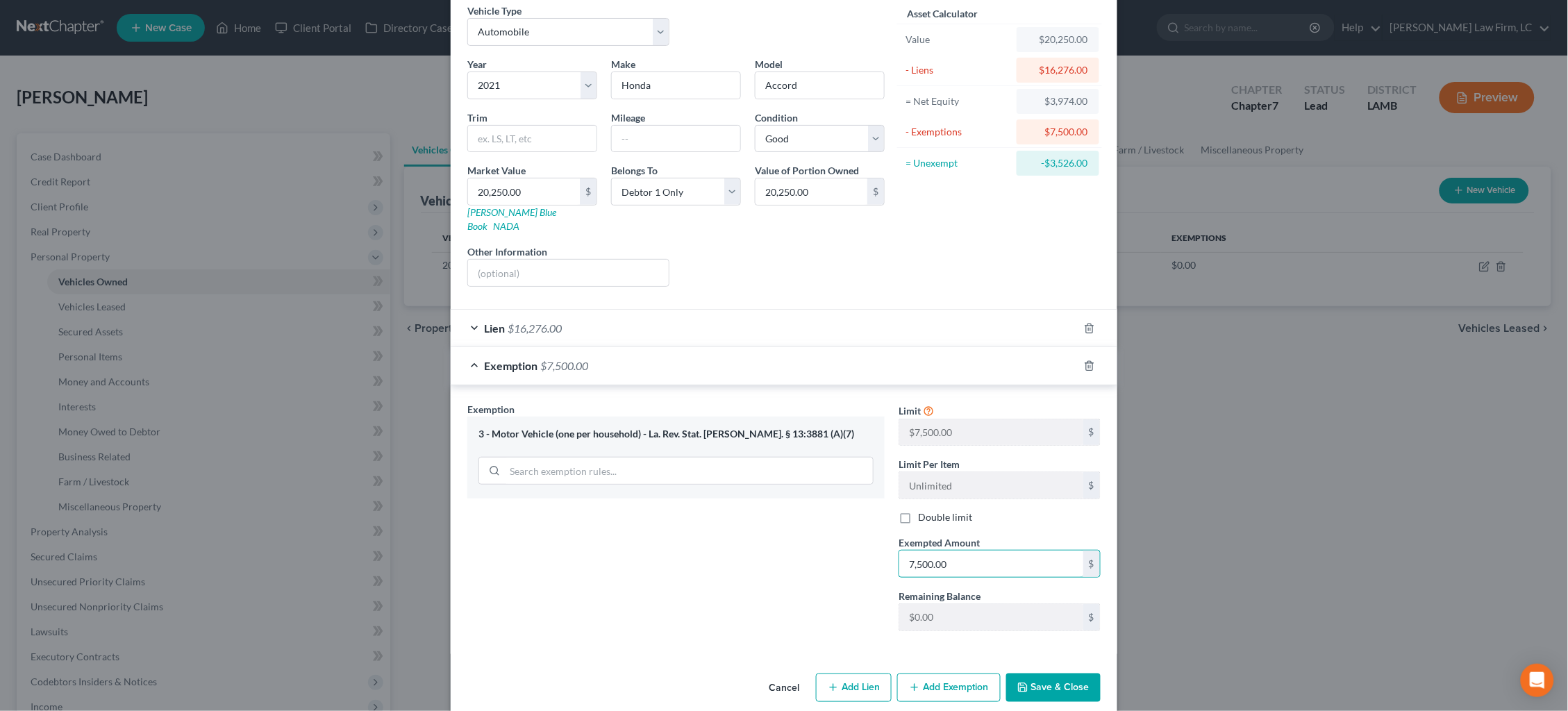
scroll to position [59, 0]
type input "7,500.00"
click at [1062, 675] on button "Save & Close" at bounding box center [1054, 689] width 95 height 29
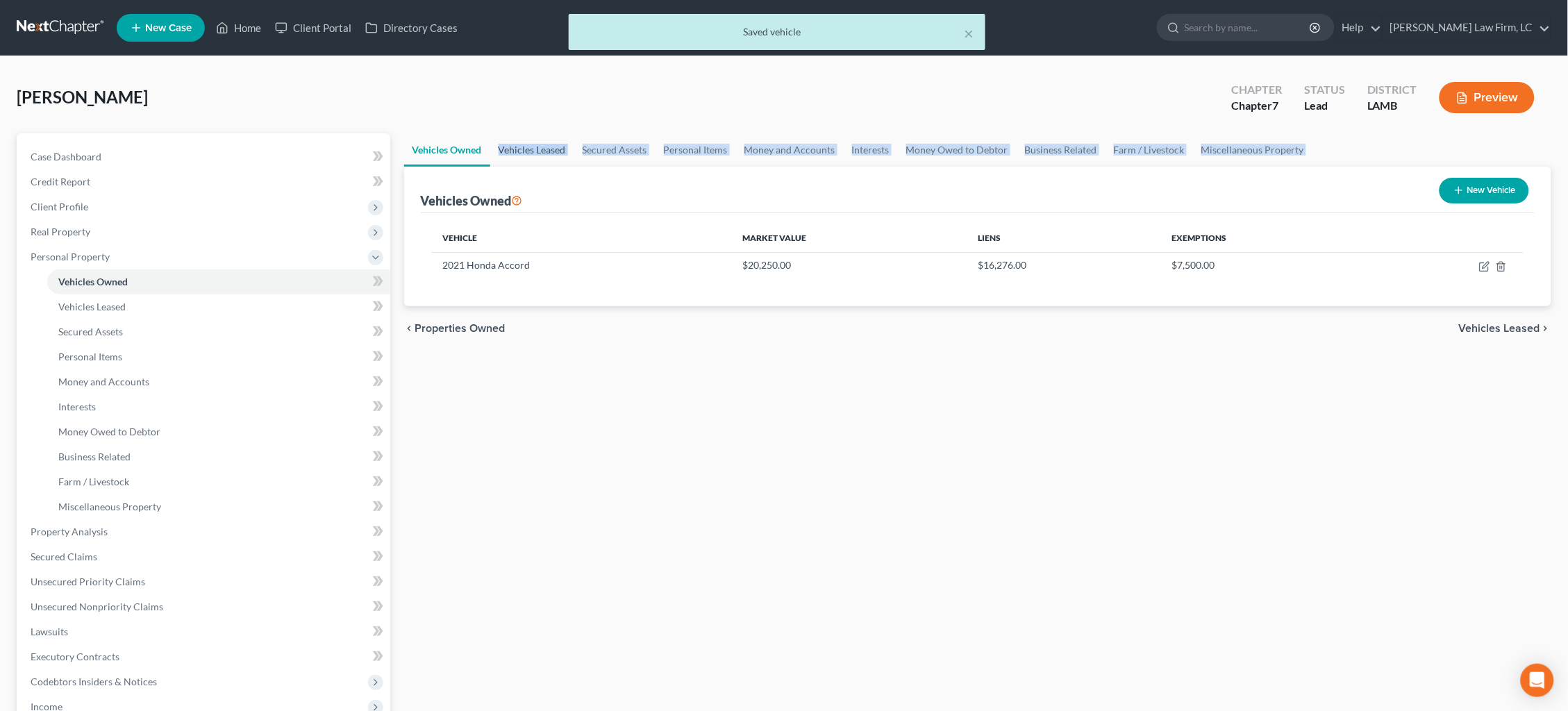
click at [531, 165] on ui-view "Vehicles Owned Vehicles Leased Secured Assets Personal Items Money and Accounts…" at bounding box center [979, 242] width 1148 height 218
click at [628, 135] on link "Secured Assets" at bounding box center [614, 150] width 81 height 33
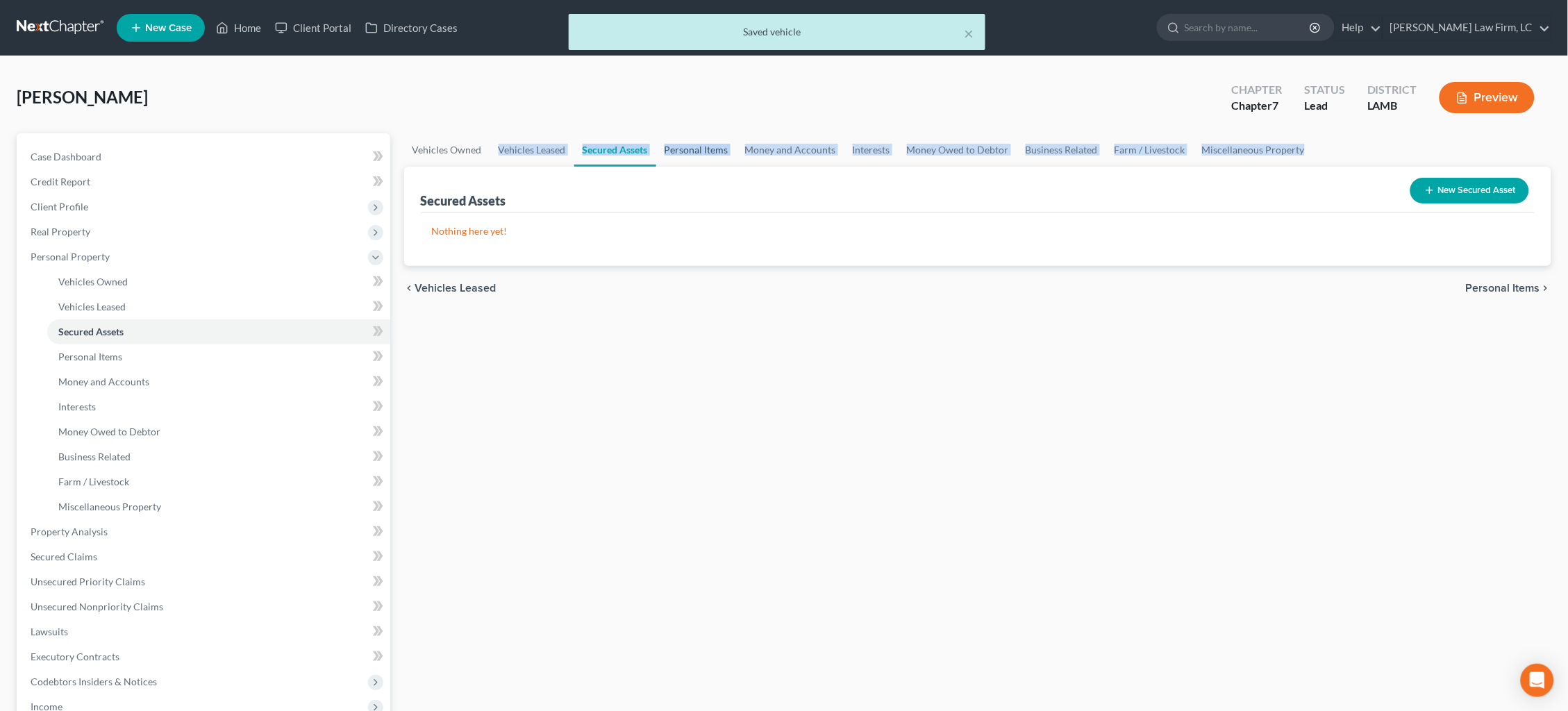
click at [678, 147] on link "Personal Items" at bounding box center [696, 150] width 81 height 33
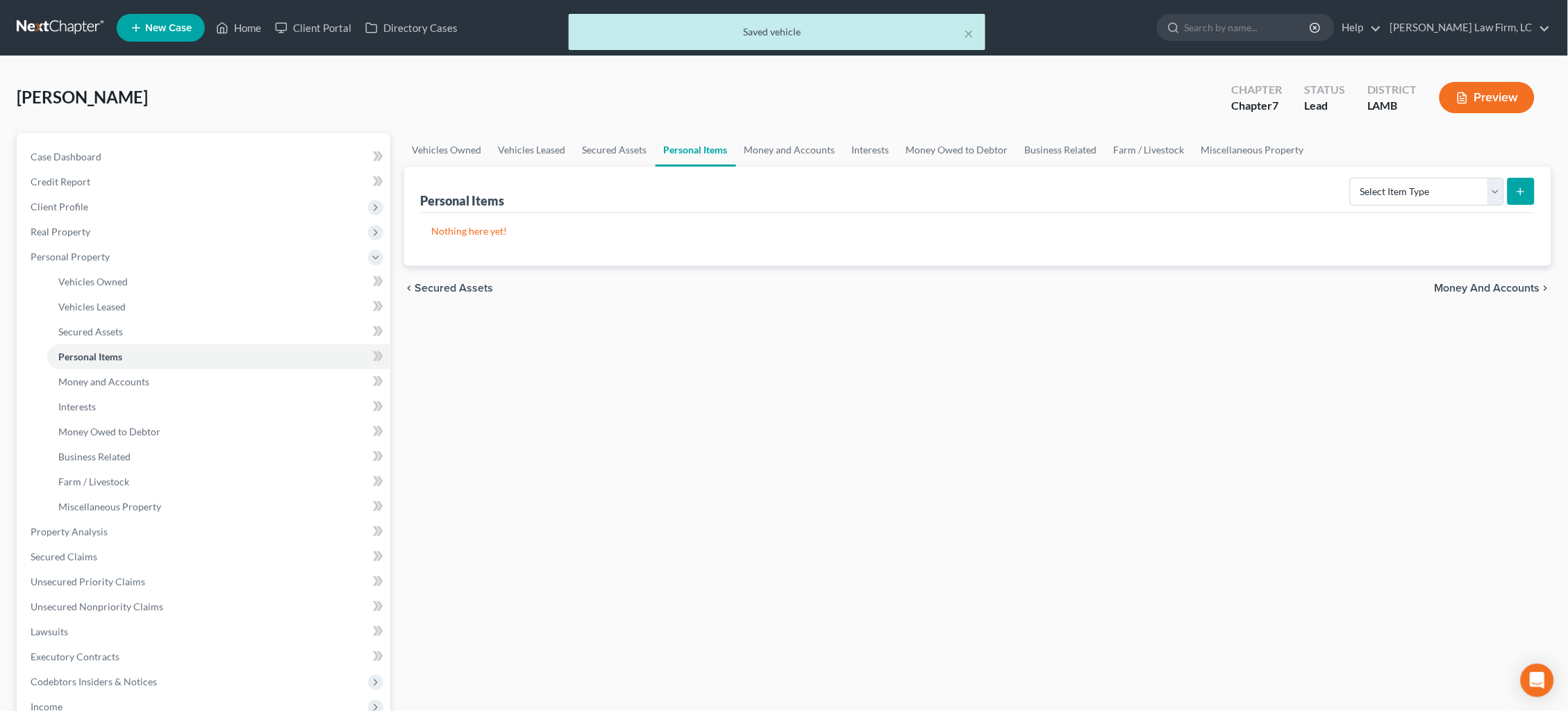
click at [899, 482] on div "Vehicles Owned Vehicles Leased Secured Assets Personal Items Money and Accounts…" at bounding box center [979, 534] width 1162 height 802
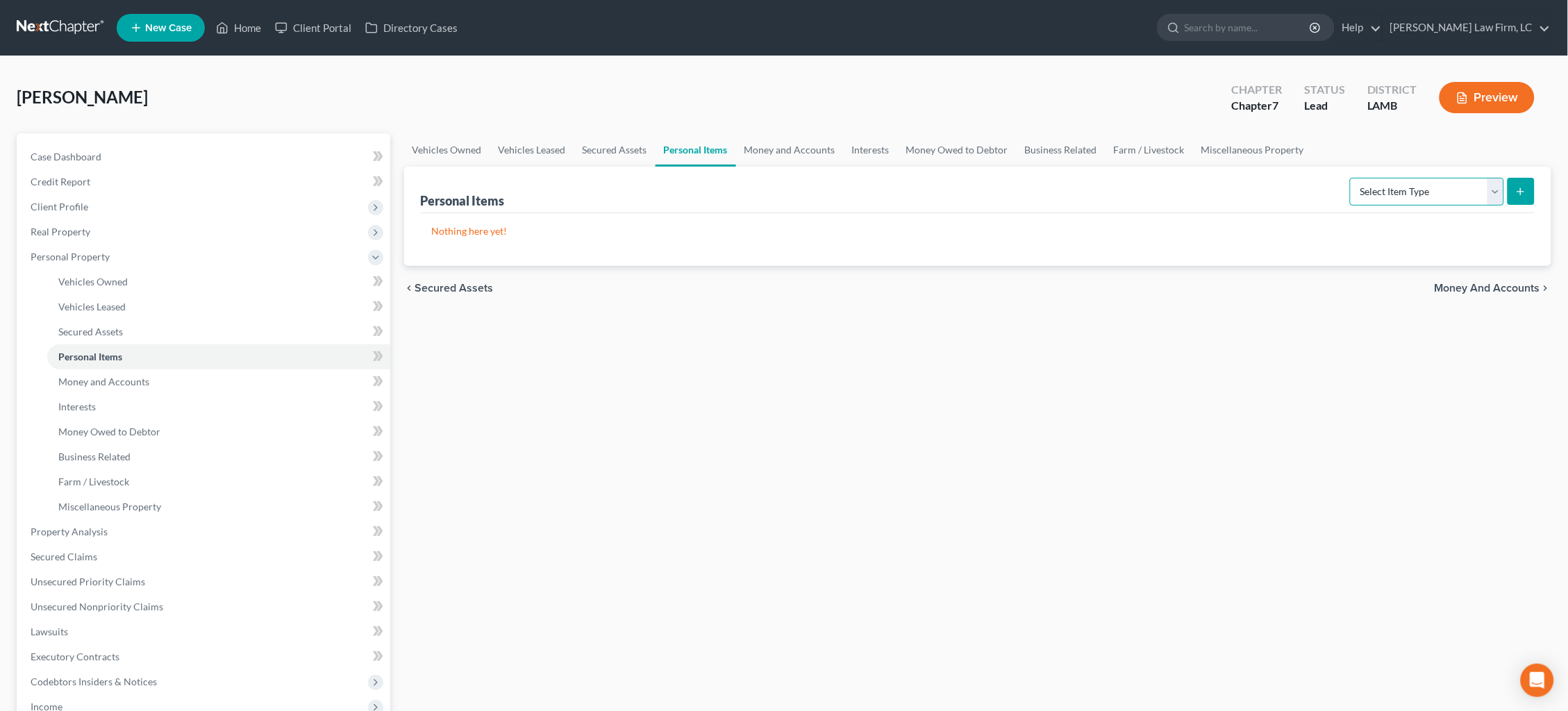
select select "clothing"
click at [1515, 194] on button "submit" at bounding box center [1521, 191] width 27 height 27
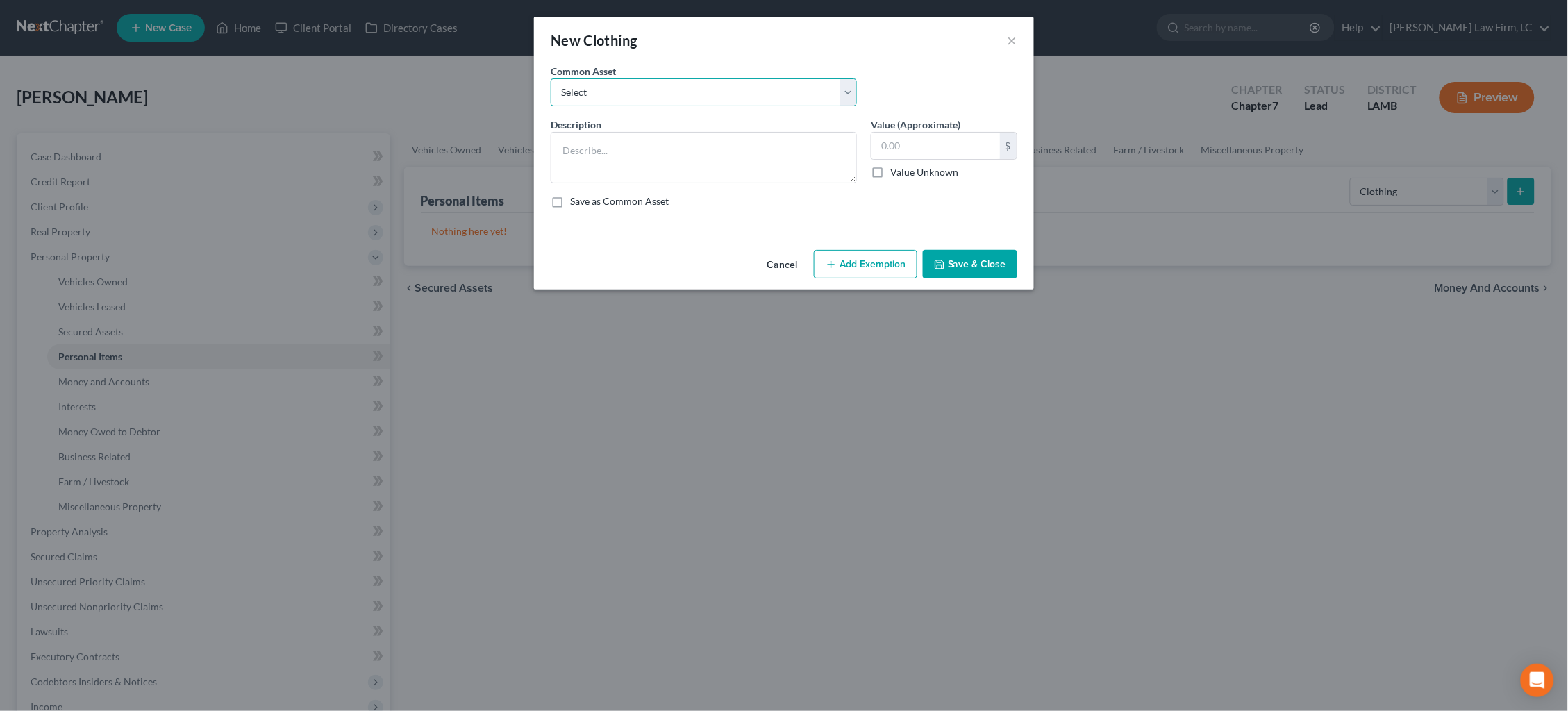
select select "0"
type textarea "Wearing apparel ($500)"
type input "500.00"
click at [866, 259] on button "Add Exemption" at bounding box center [865, 265] width 104 height 29
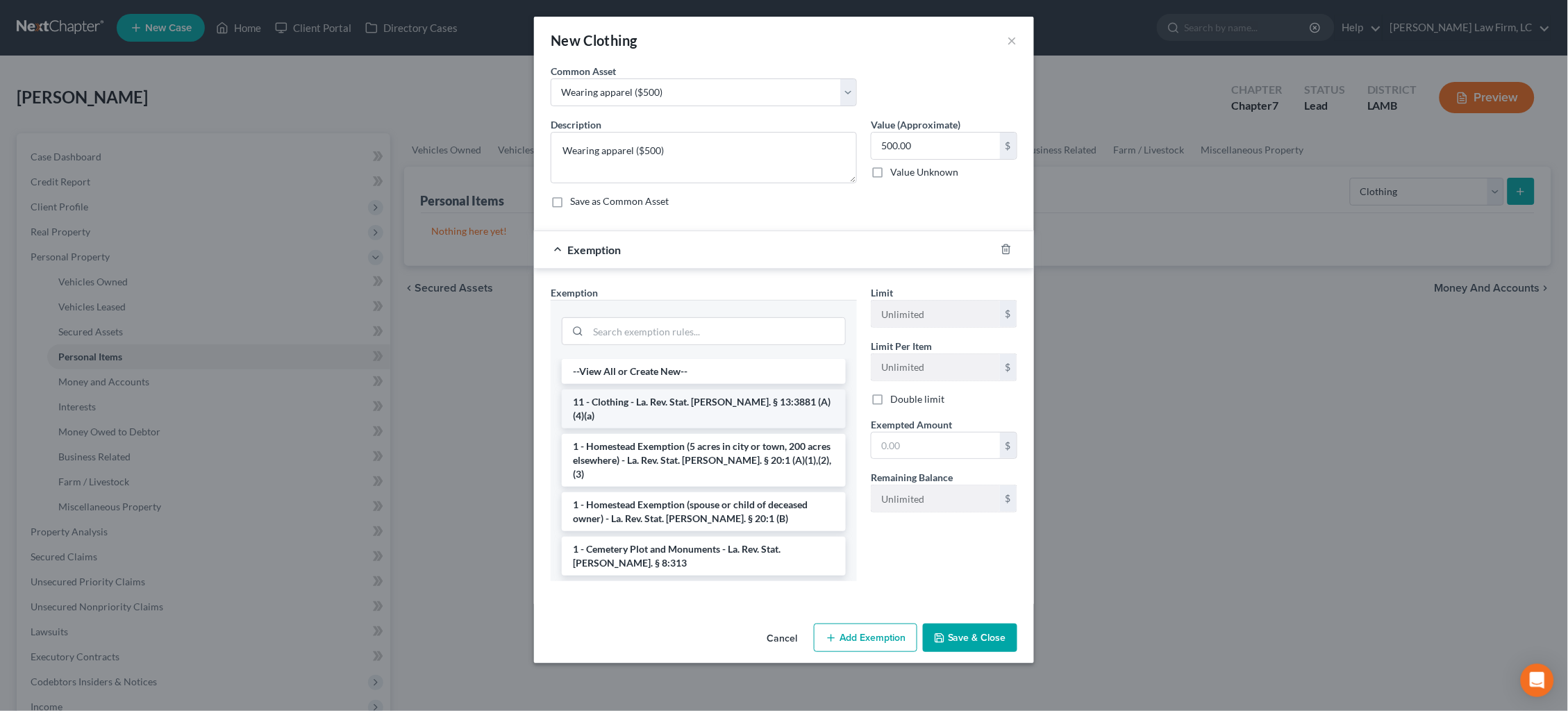
click at [693, 395] on li "11 - Clothing - La. Rev. Stat. [PERSON_NAME]. § 13:3881 (A)(4)(a)" at bounding box center [703, 409] width 284 height 39
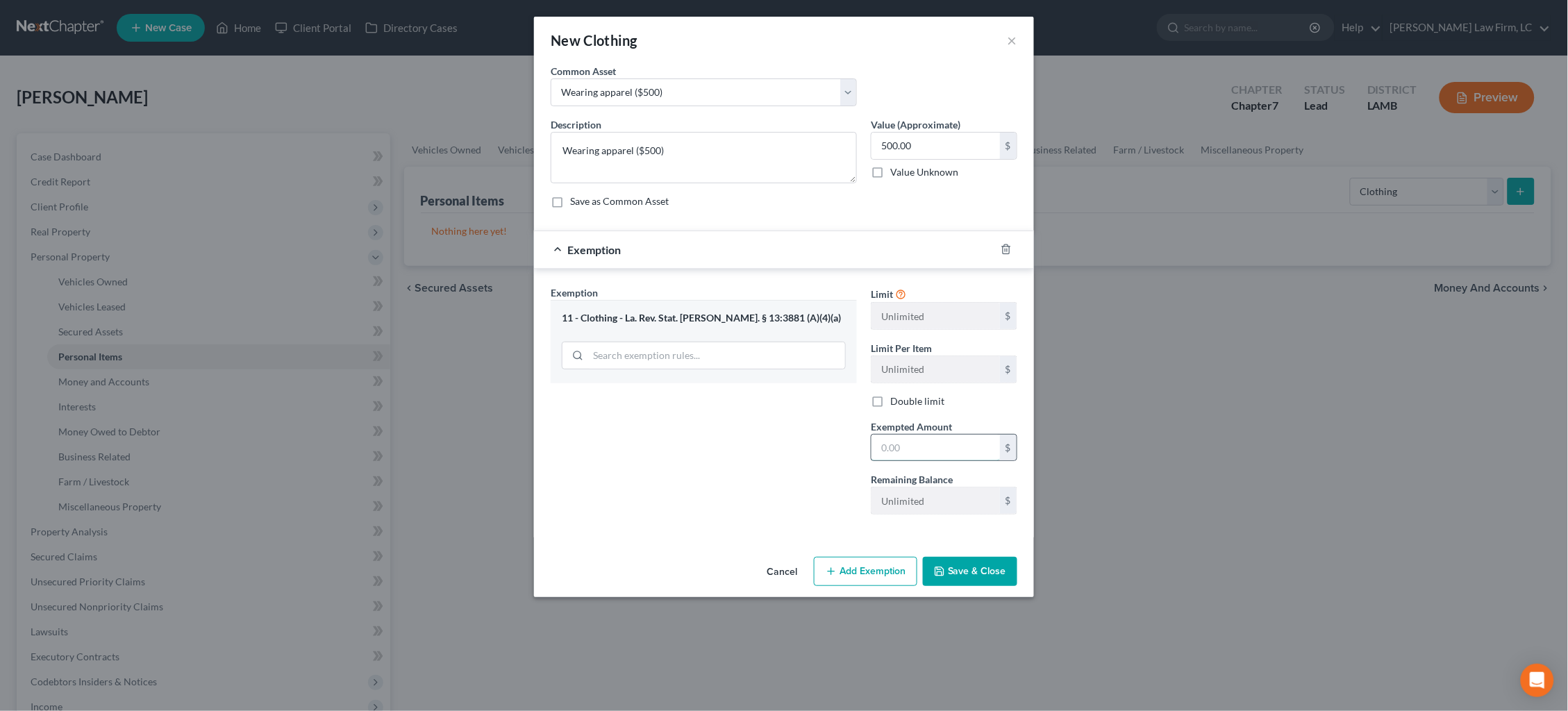
click at [952, 437] on input "text" at bounding box center [936, 448] width 129 height 26
type input "500.00"
click at [970, 570] on button "Save & Close" at bounding box center [970, 571] width 95 height 29
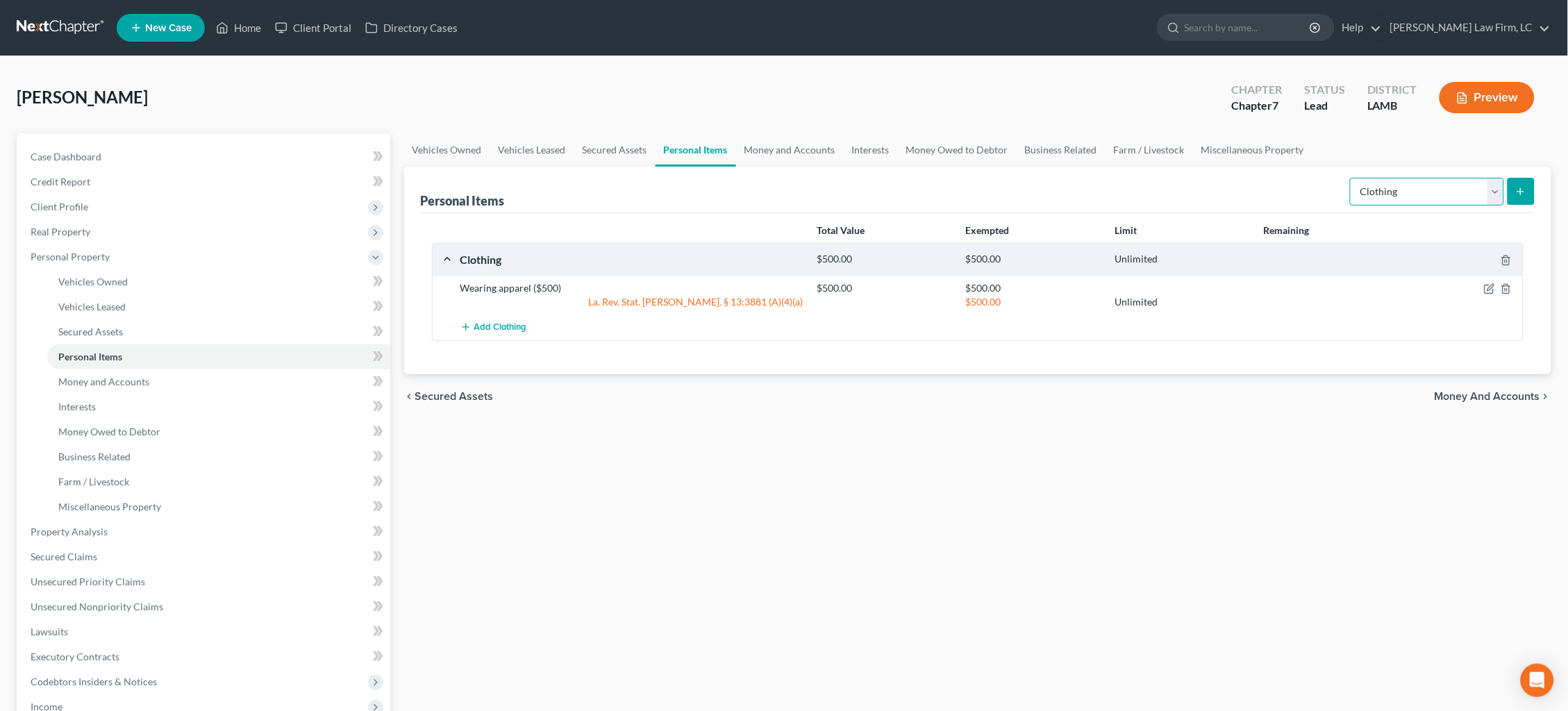
select select "electronics"
click at [1521, 192] on icon "submit" at bounding box center [1521, 192] width 11 height 11
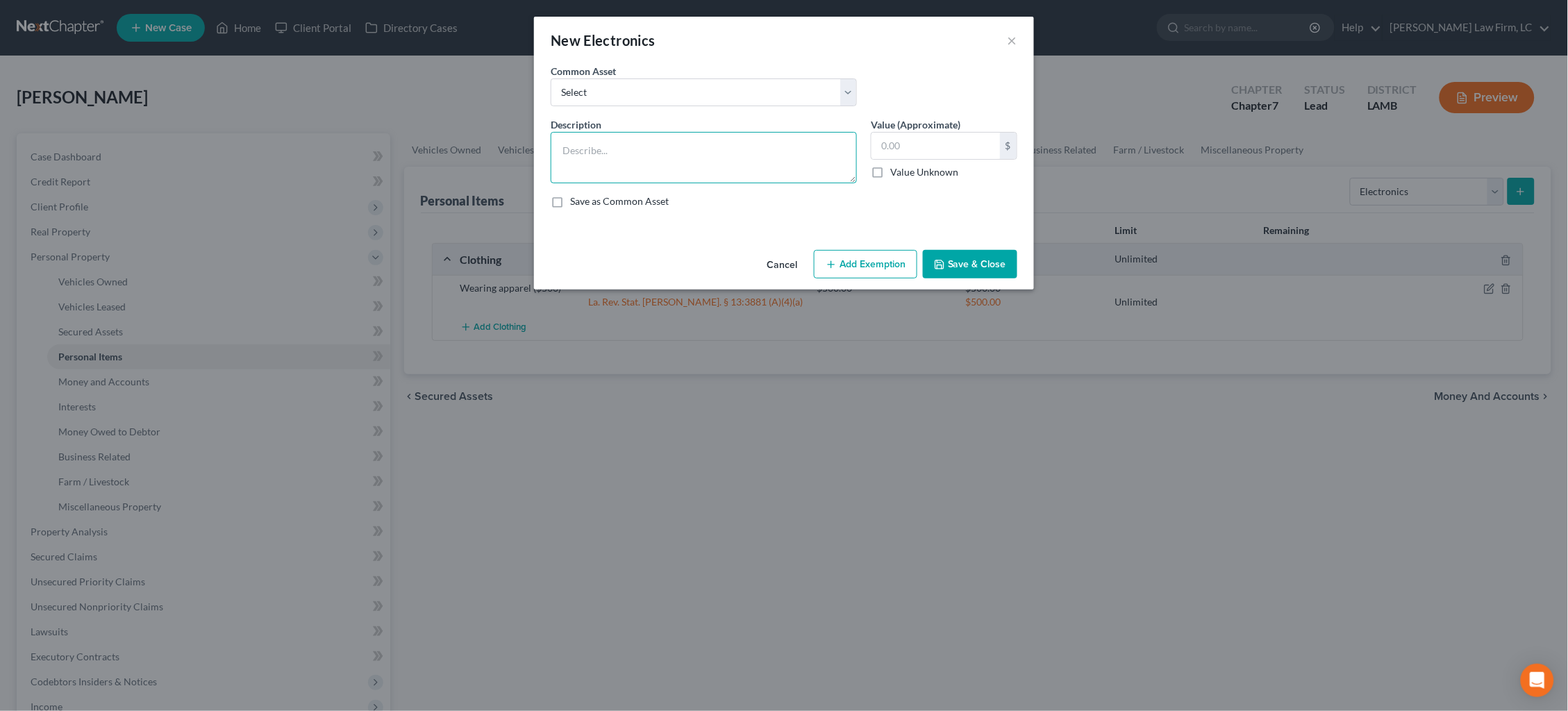
click at [737, 149] on textarea at bounding box center [703, 158] width 307 height 51
type textarea "Television ($70), Cell phone ($55)"
click at [970, 145] on input "text" at bounding box center [936, 146] width 129 height 26
type input "125.00"
click at [974, 263] on button "Save & Close" at bounding box center [970, 265] width 95 height 29
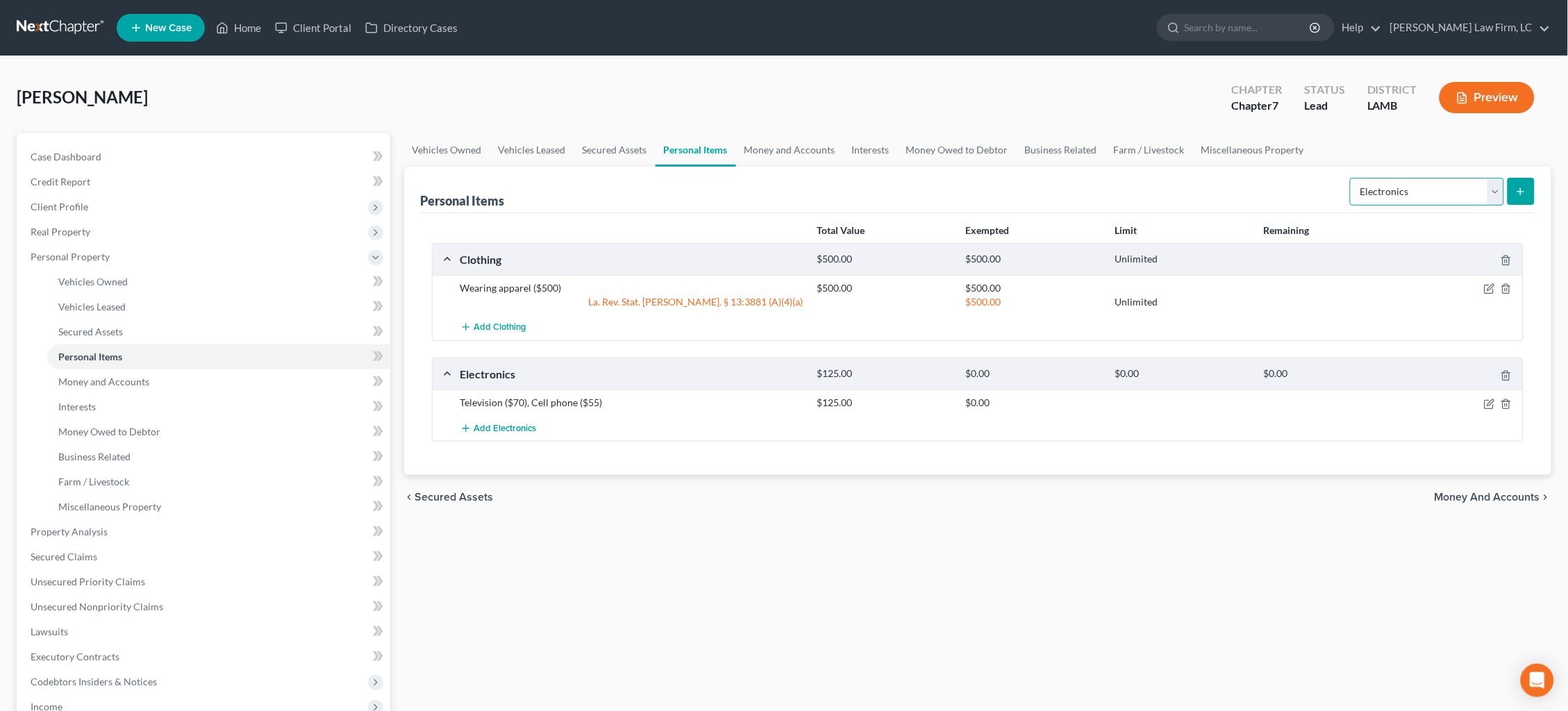
select select "household_goods"
click at [1524, 193] on icon "submit" at bounding box center [1521, 192] width 11 height 11
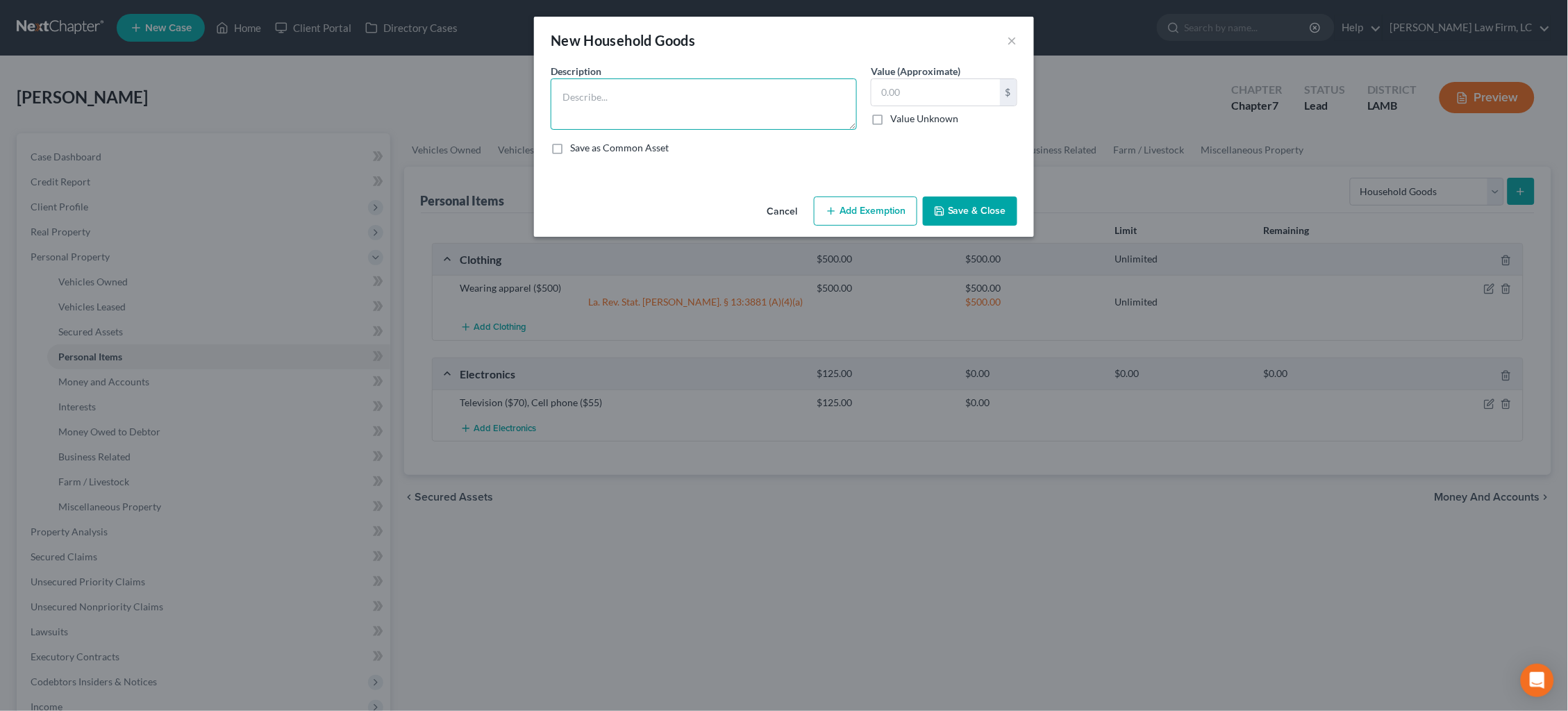
click at [767, 117] on textarea at bounding box center [703, 104] width 307 height 51
click at [596, 122] on textarea "Queen bedroom set ($500), Living room couch and end tables ($350), Dining room …" at bounding box center [703, 104] width 307 height 51
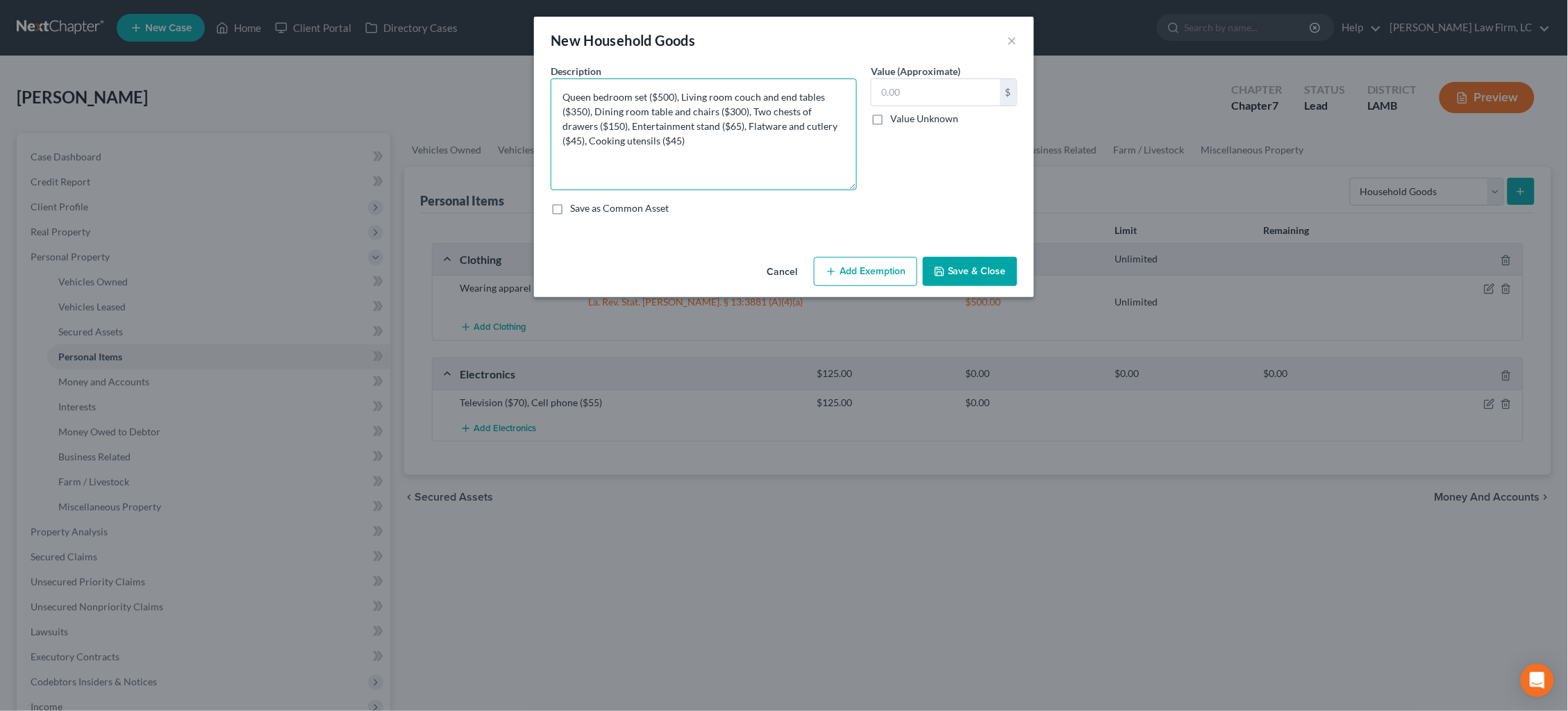
click at [846, 182] on textarea "Queen bedroom set ($500), Living room couch and end tables ($350), Dining room …" at bounding box center [703, 134] width 307 height 112
type textarea "Queen bedroom set ($500), Living room couch and end tables ($350), Dining room …"
click at [909, 84] on input "text" at bounding box center [936, 92] width 129 height 26
type input "1,455.00"
click at [883, 271] on button "Add Exemption" at bounding box center [865, 271] width 104 height 29
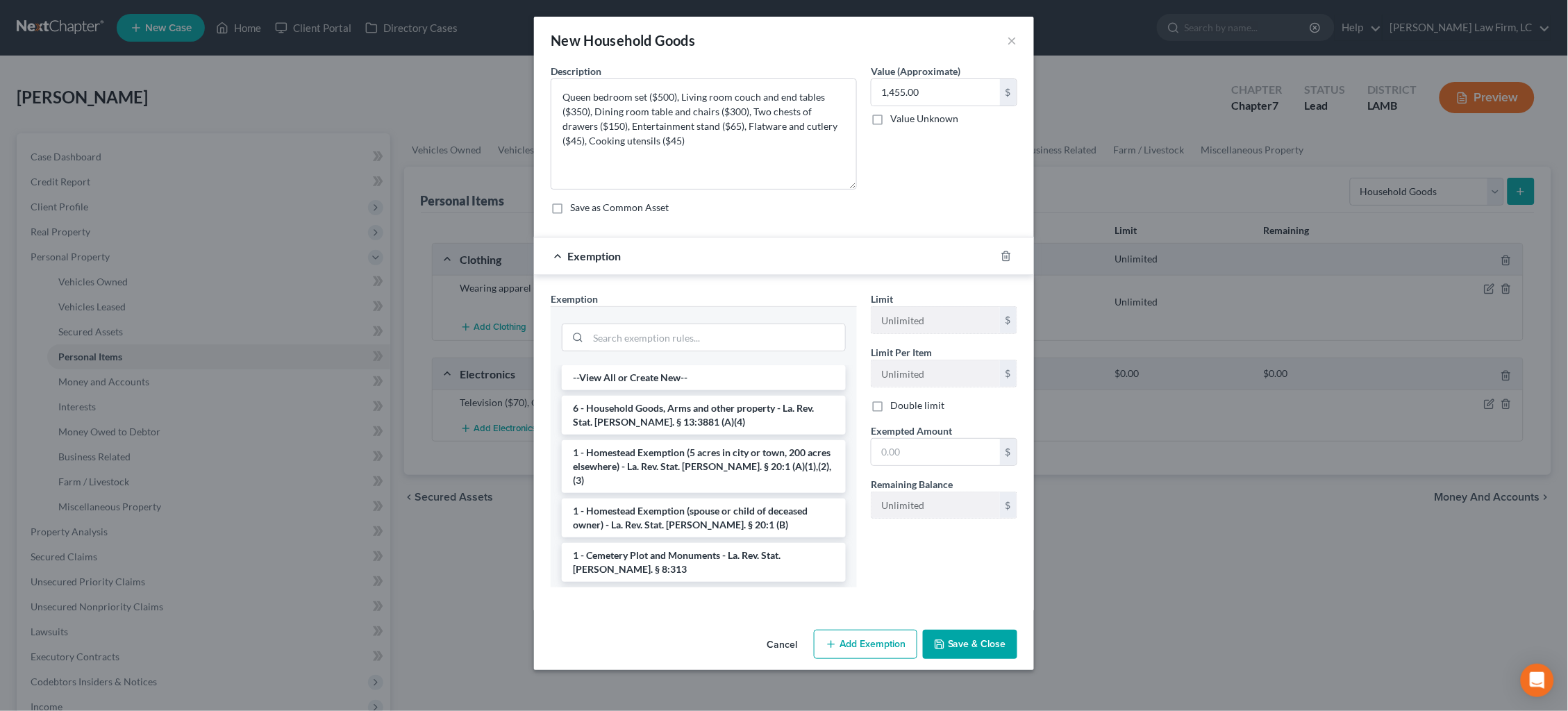
click at [628, 409] on li "6 - Household Goods, Arms and other property - La. Rev. Stat. [PERSON_NAME]. § …" at bounding box center [703, 416] width 284 height 39
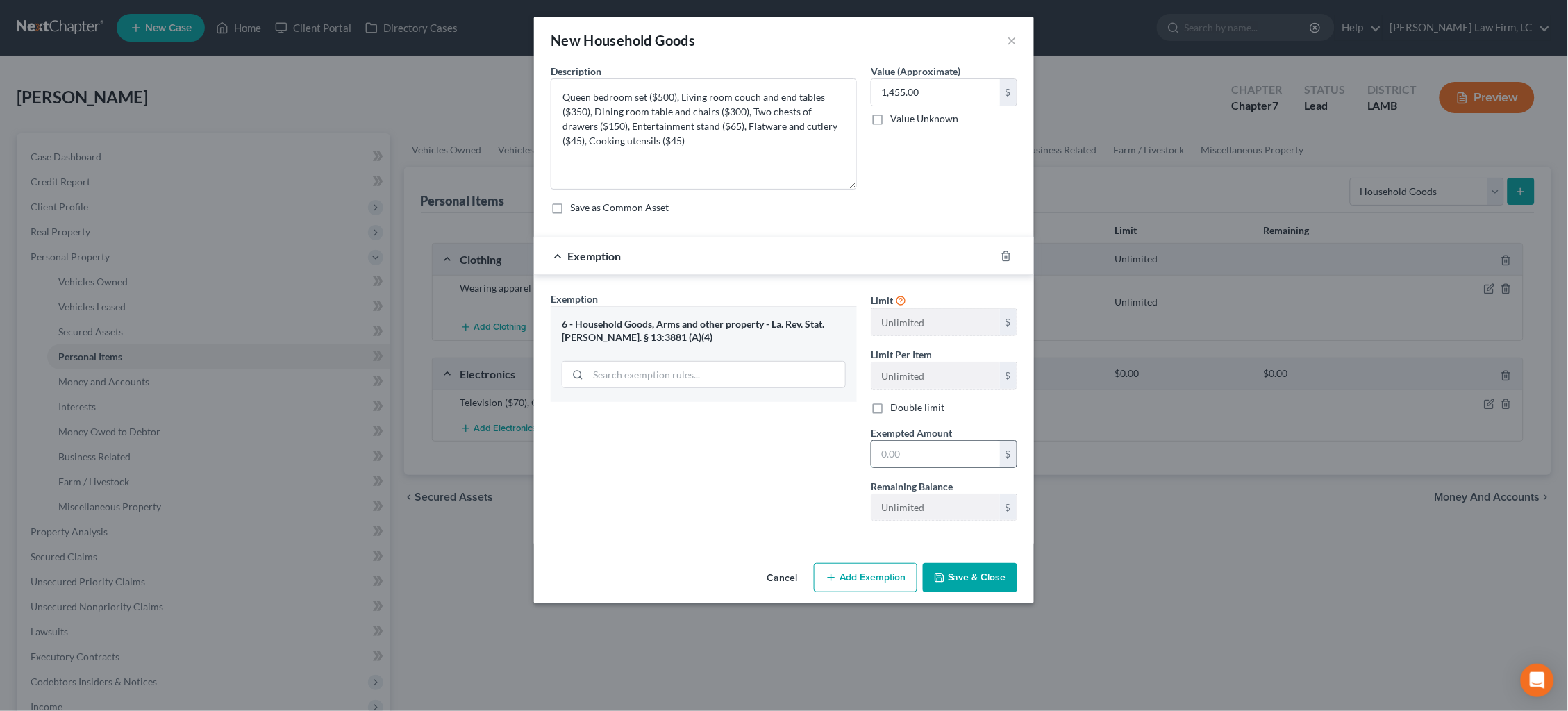
click at [897, 448] on input "text" at bounding box center [936, 454] width 129 height 26
type input "1,455.00"
drag, startPoint x: 953, startPoint y: 572, endPoint x: 1005, endPoint y: 564, distance: 52.6
click at [953, 572] on button "Save & Close" at bounding box center [970, 578] width 95 height 29
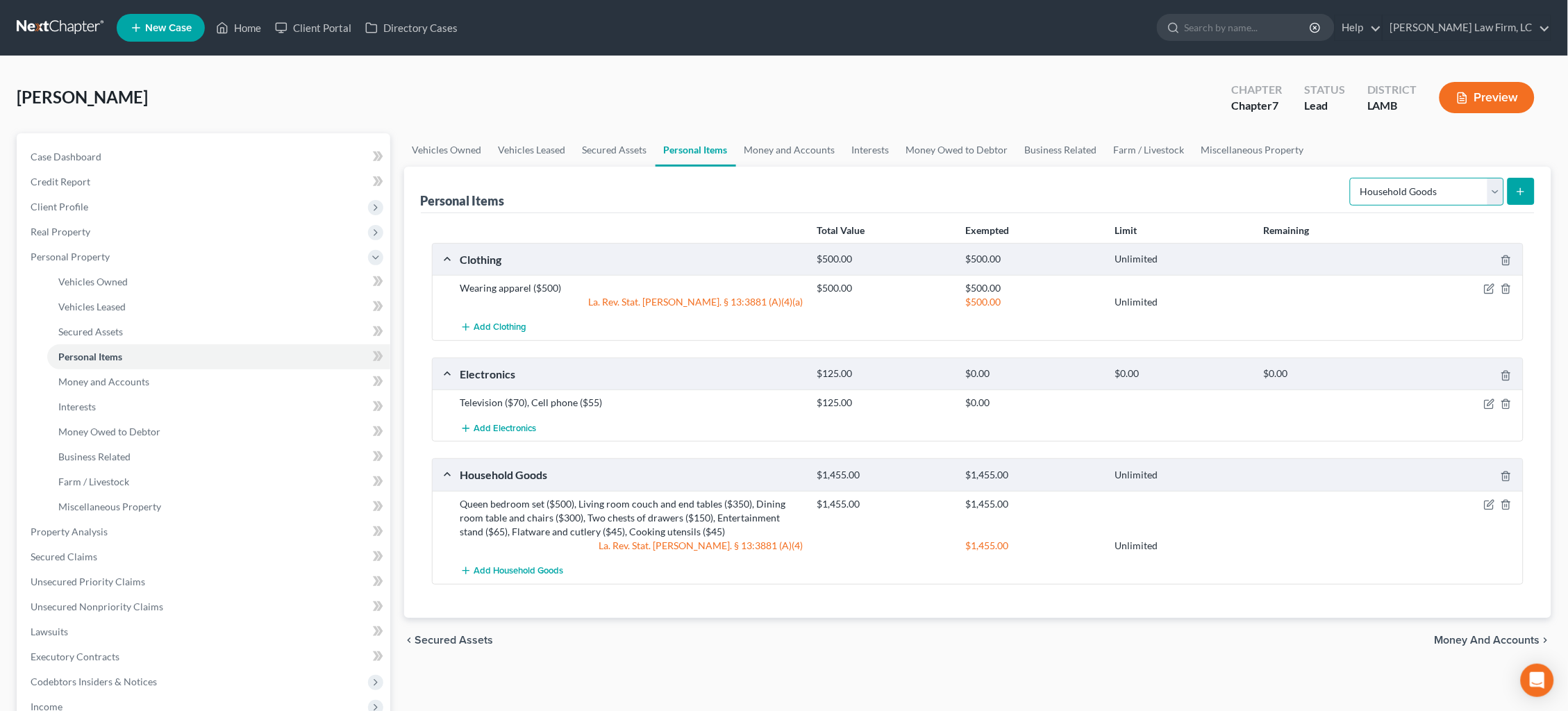
select select "firearms"
click at [1521, 193] on icon "submit" at bounding box center [1521, 192] width 11 height 11
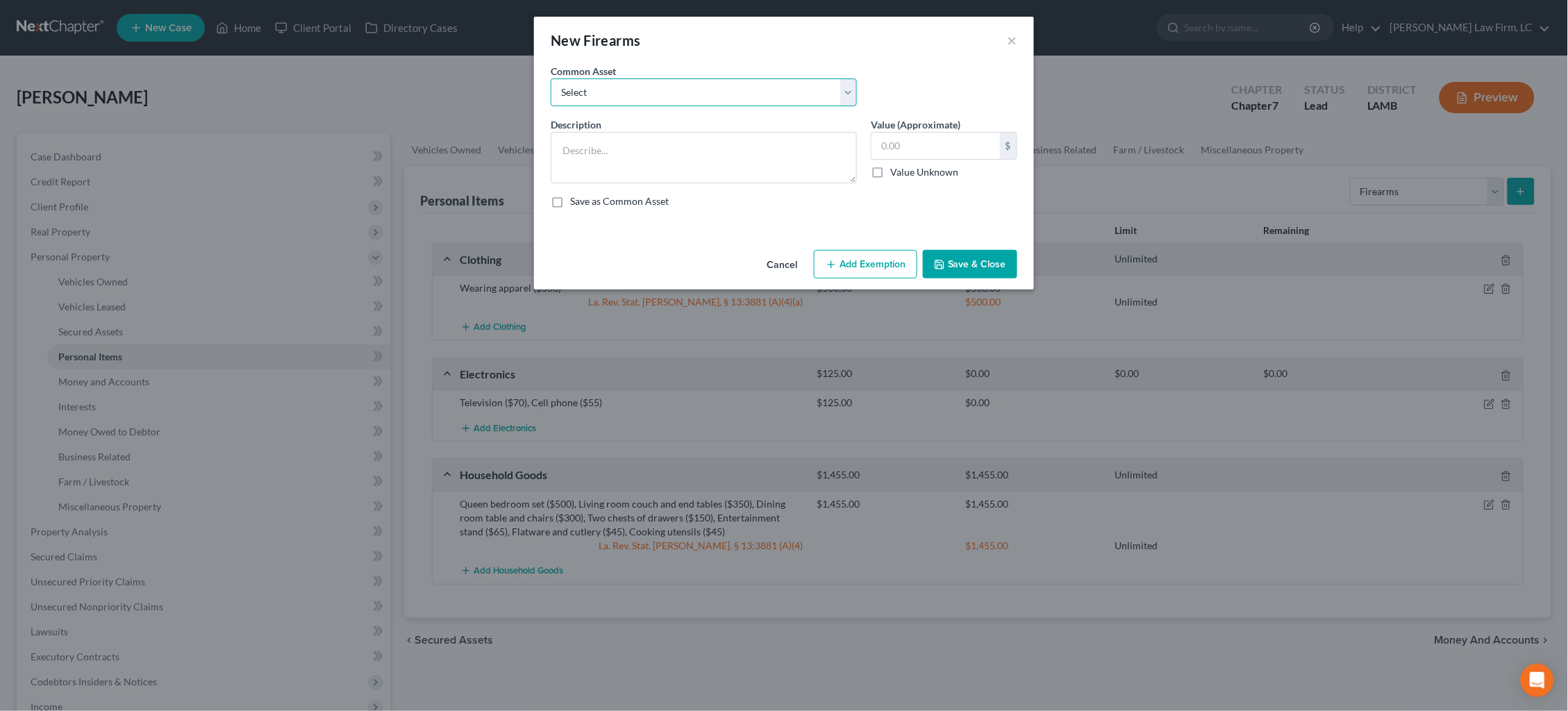
select select "0"
type textarea "Two firearms ($1,000)"
type input "1,000.00"
click at [869, 271] on button "Add Exemption" at bounding box center [865, 265] width 104 height 29
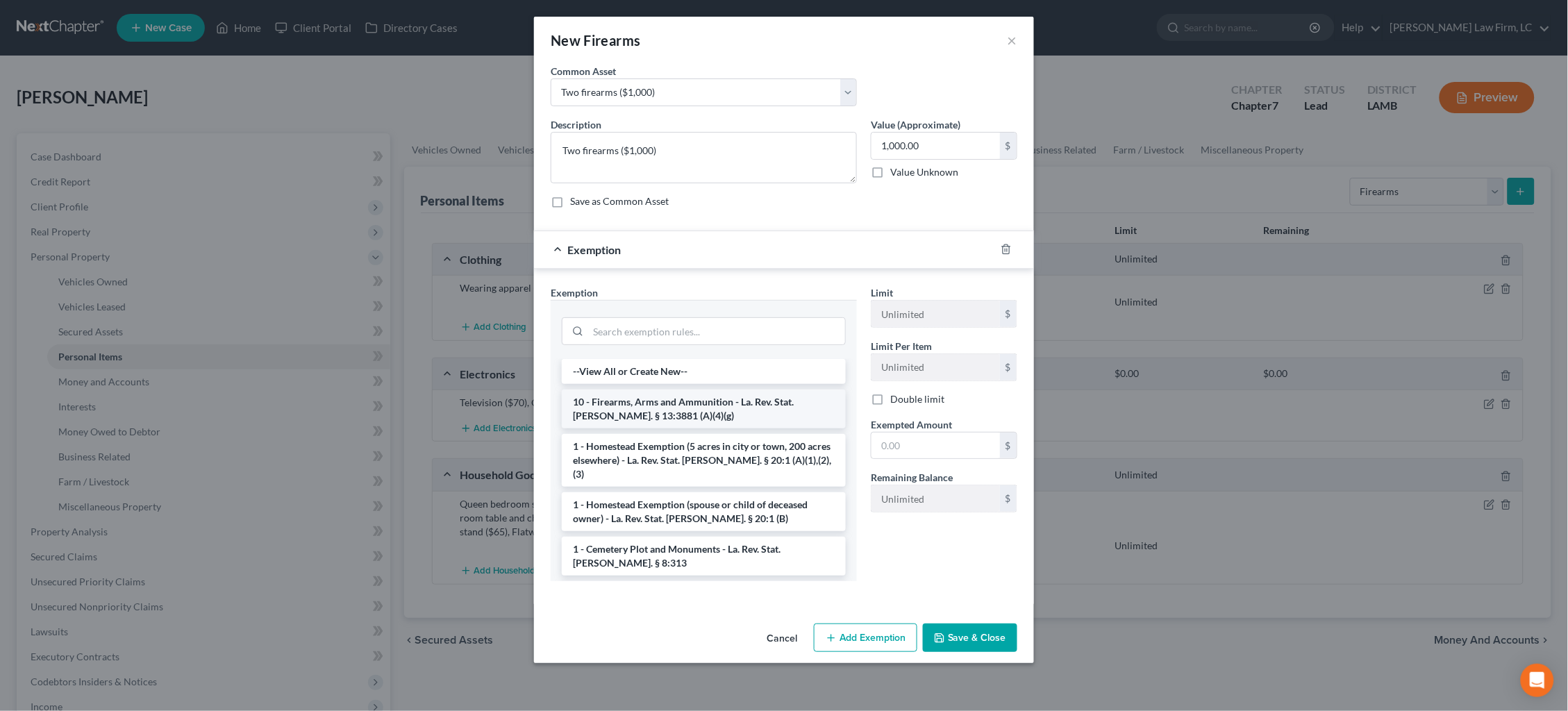
click at [742, 400] on li "10 - Firearms, Arms and Ammunition - La. Rev. Stat. [PERSON_NAME]. § 13:3881 (A…" at bounding box center [703, 409] width 284 height 39
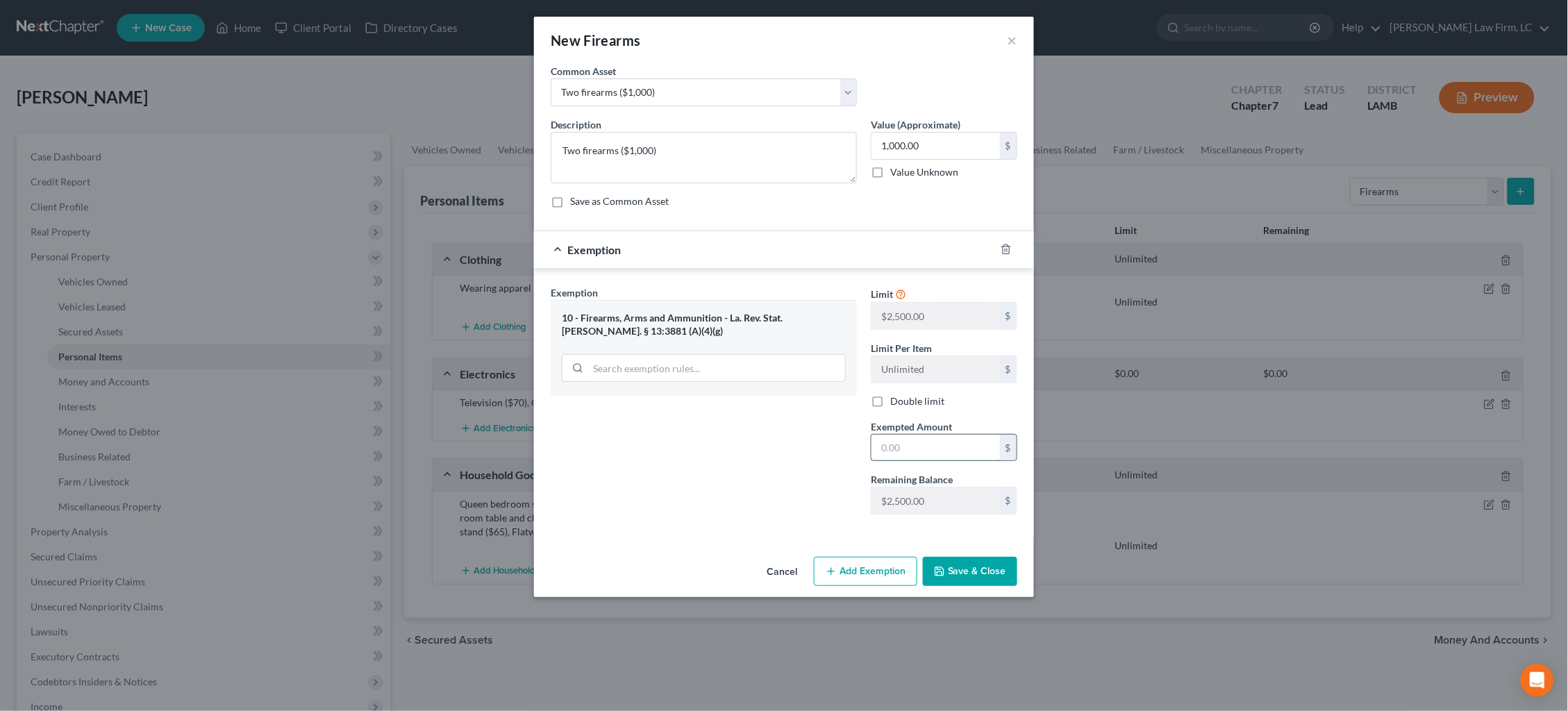
click at [926, 440] on input "text" at bounding box center [936, 448] width 129 height 26
type input "1,000.00"
click at [942, 566] on icon "button" at bounding box center [940, 571] width 11 height 11
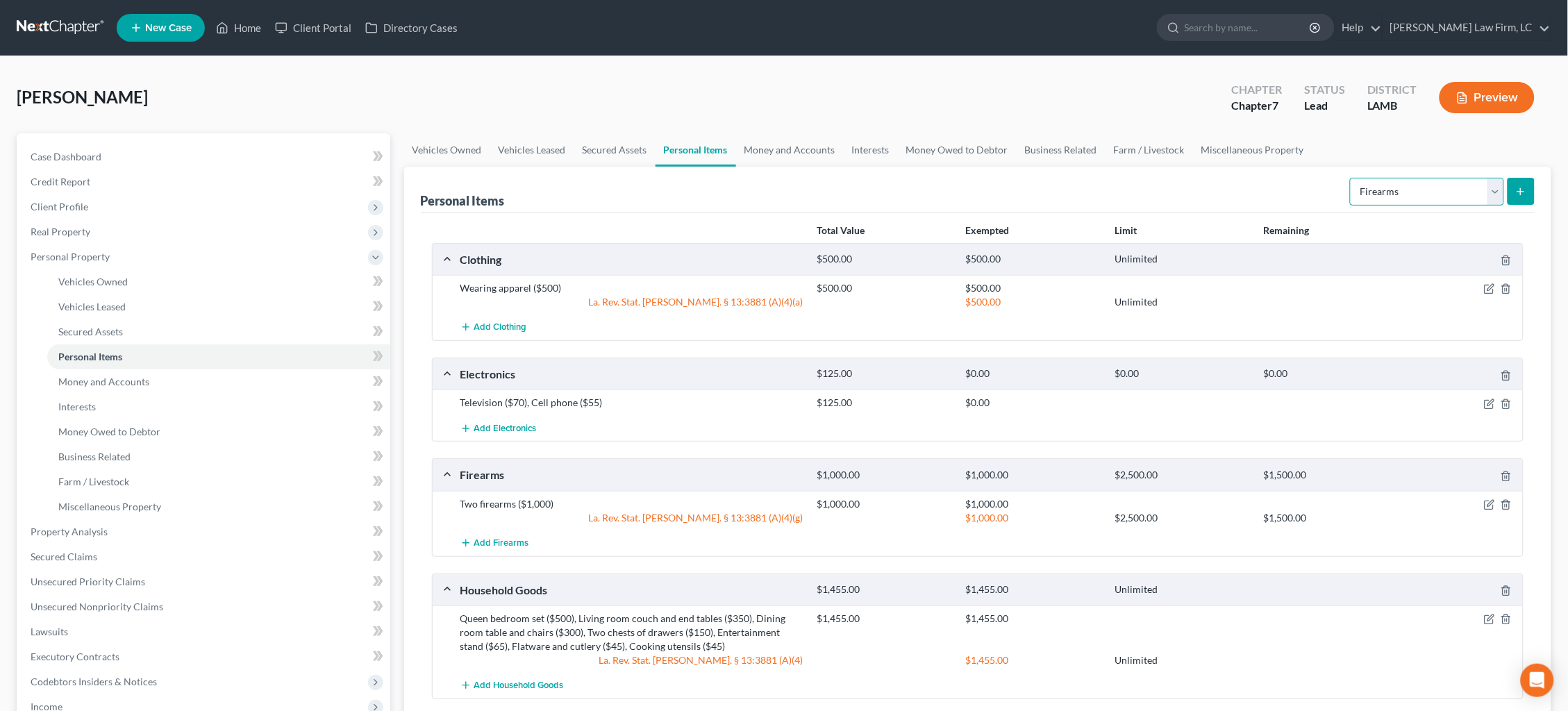
select select "jewelry"
click at [1526, 191] on icon "submit" at bounding box center [1521, 192] width 11 height 11
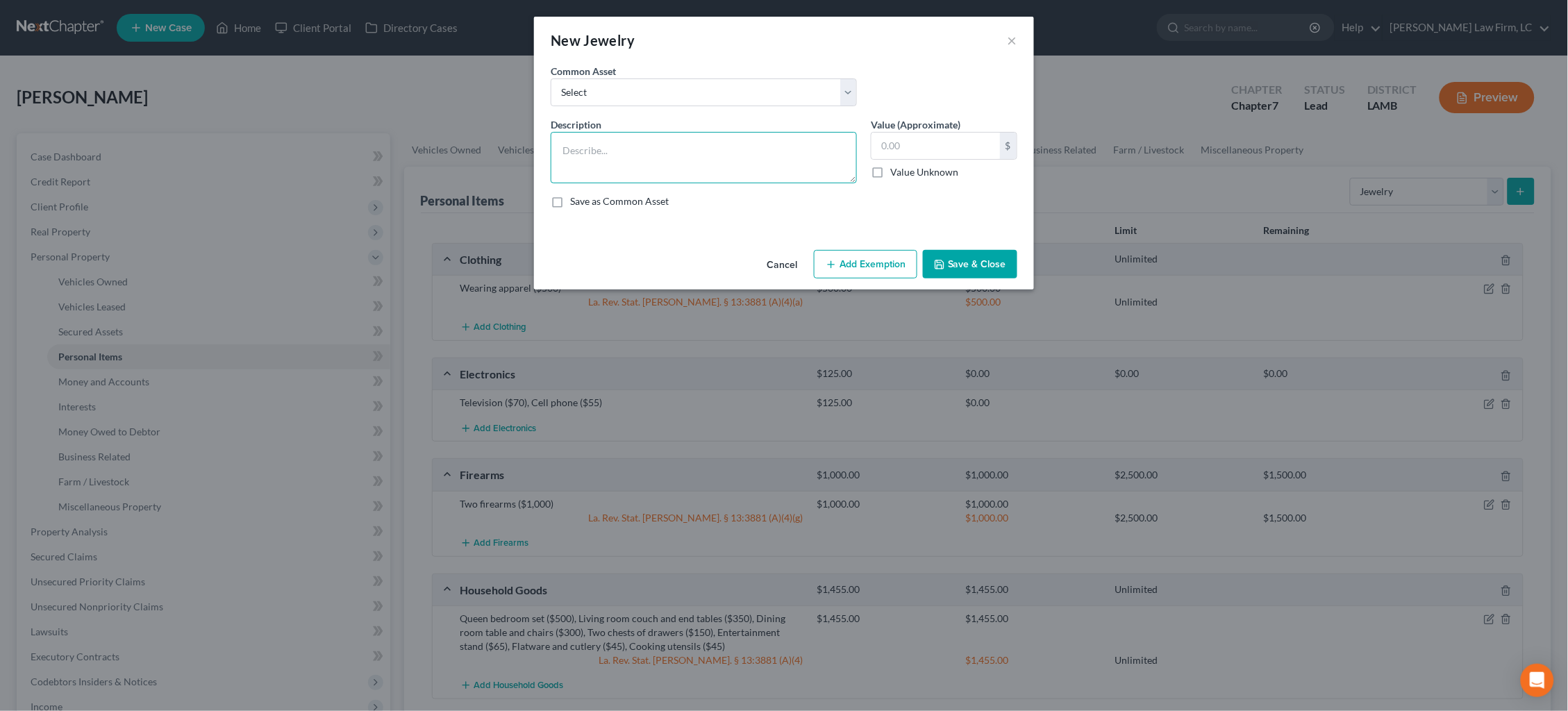
click at [749, 158] on textarea at bounding box center [703, 158] width 307 height 51
type textarea "Costume jewelry ($25)"
click at [900, 133] on input "text" at bounding box center [936, 146] width 129 height 26
type input "25.00"
click at [959, 259] on button "Save & Close" at bounding box center [970, 265] width 95 height 29
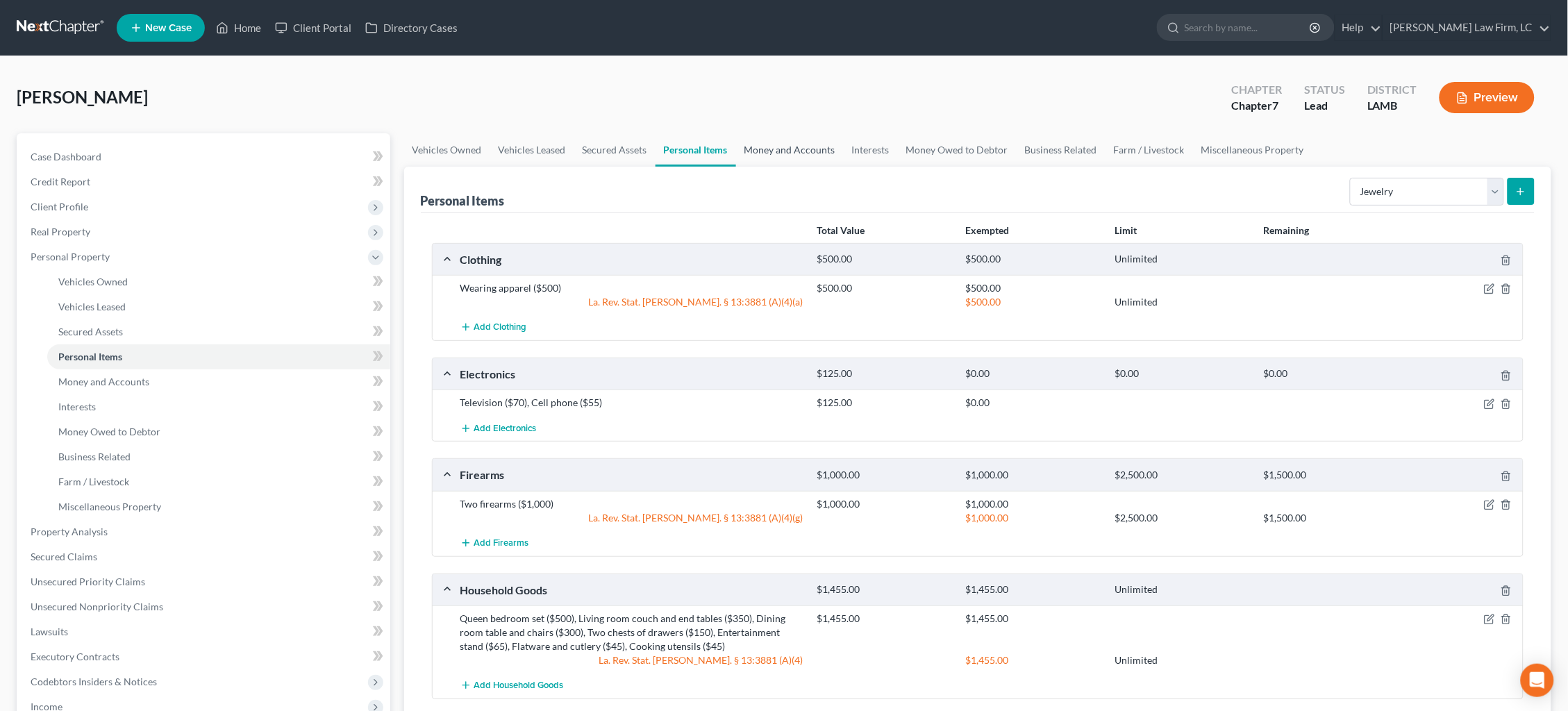
click at [789, 155] on link "Money and Accounts" at bounding box center [790, 150] width 108 height 33
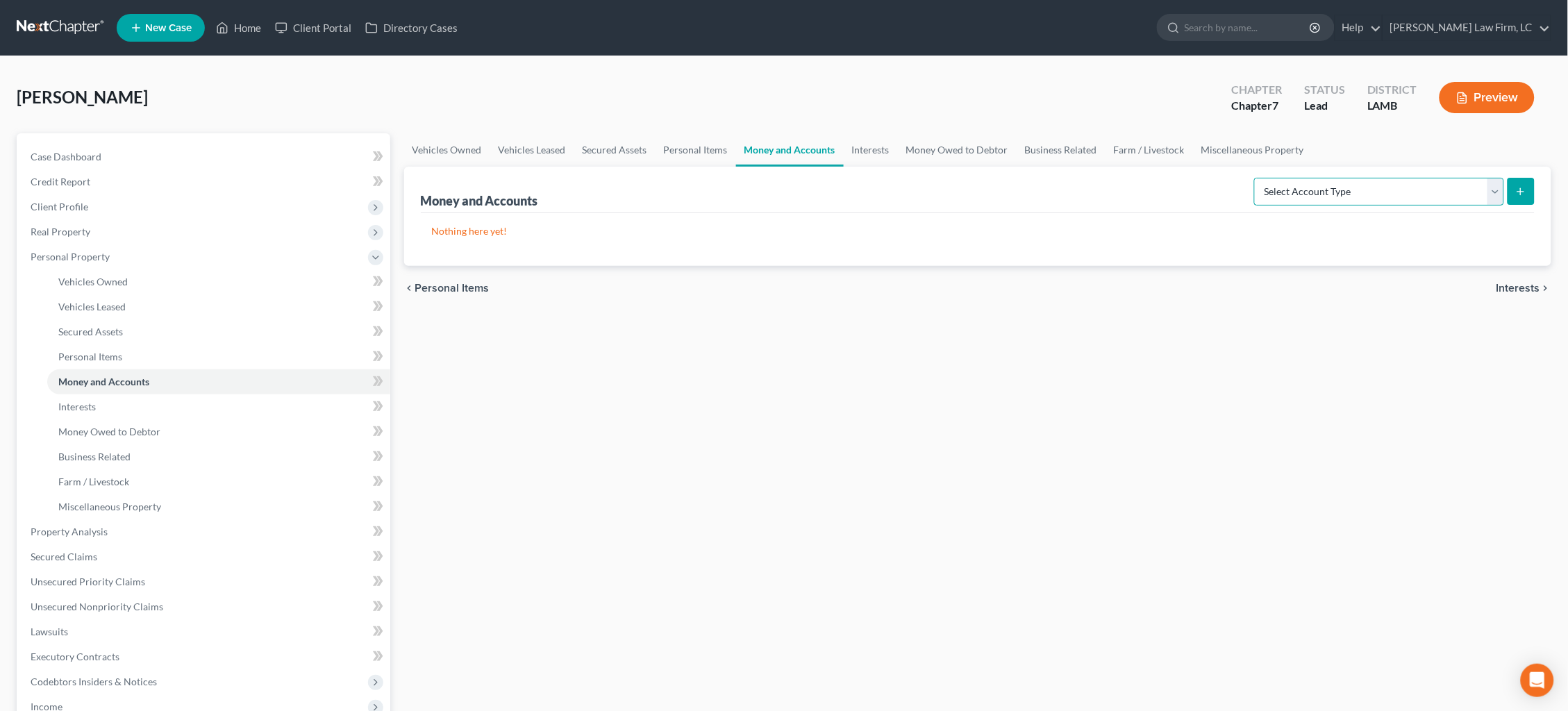
select select "checking"
click at [1520, 191] on icon "submit" at bounding box center [1521, 192] width 11 height 11
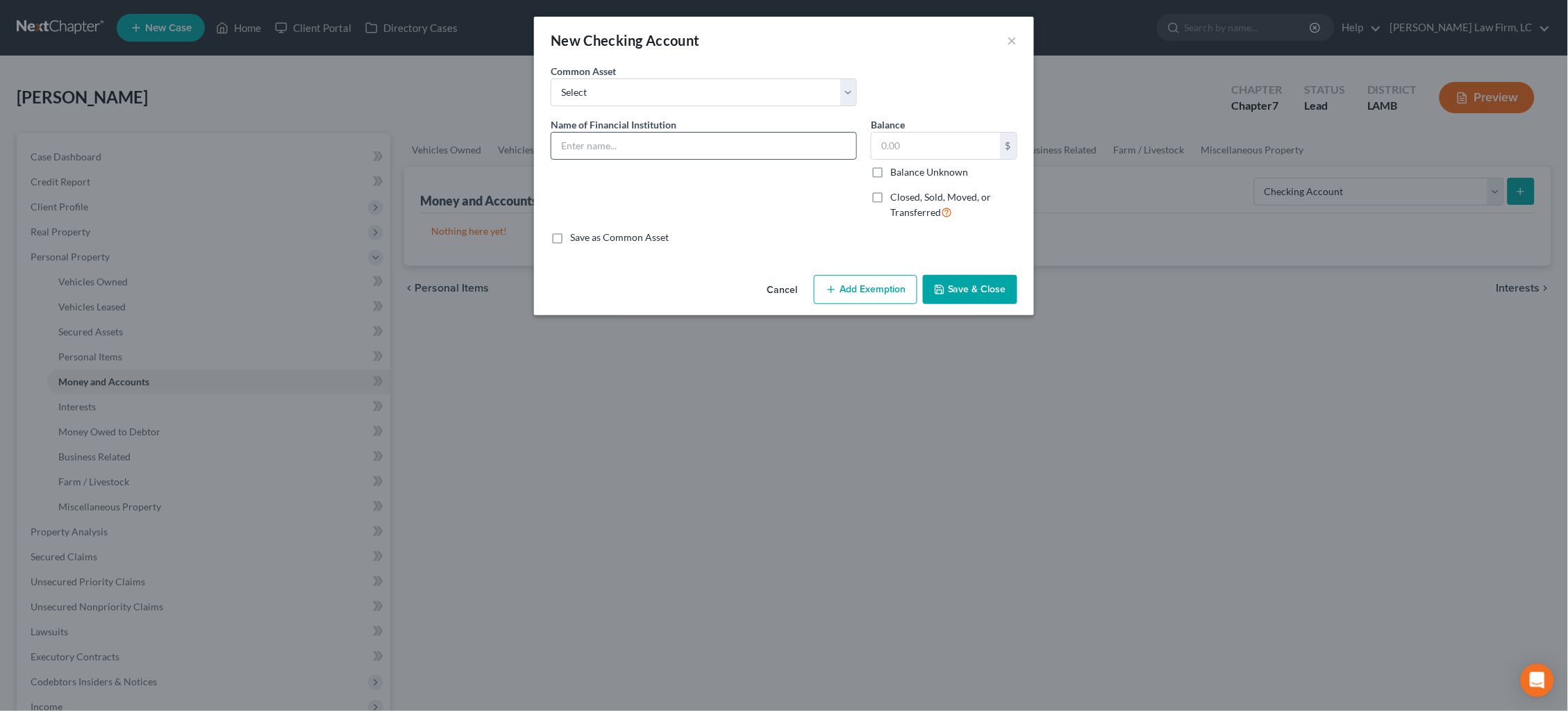
click at [662, 144] on input "text" at bounding box center [703, 146] width 305 height 26
type input "[PERSON_NAME]"
click at [890, 172] on label "Balance Unknown" at bounding box center [929, 172] width 78 height 14
click at [896, 172] on input "Balance Unknown" at bounding box center [900, 170] width 9 height 9
checkbox input "true"
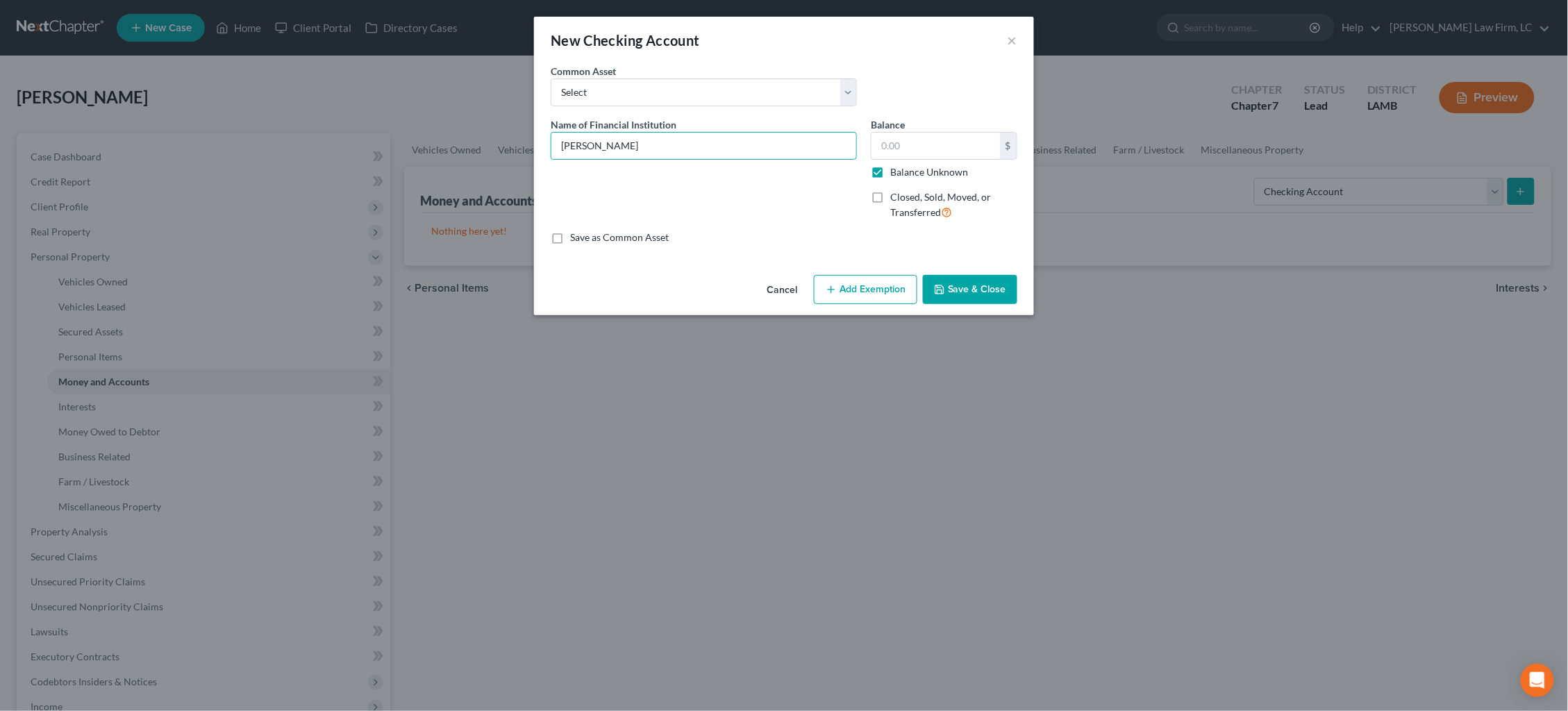
type input "0.00"
drag, startPoint x: 972, startPoint y: 284, endPoint x: 985, endPoint y: 286, distance: 13.2
click at [971, 284] on button "Save & Close" at bounding box center [970, 290] width 95 height 29
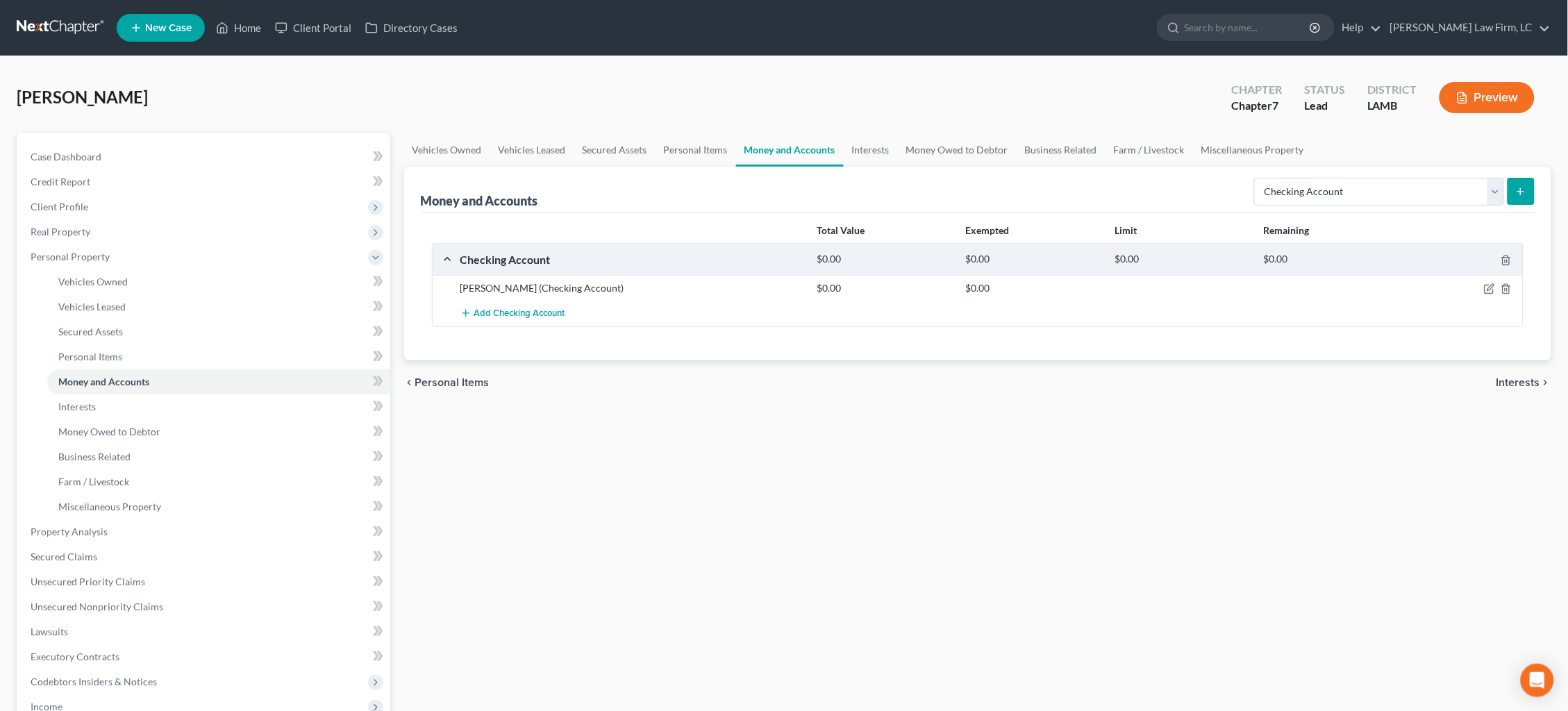
click at [1522, 195] on icon "submit" at bounding box center [1521, 192] width 11 height 11
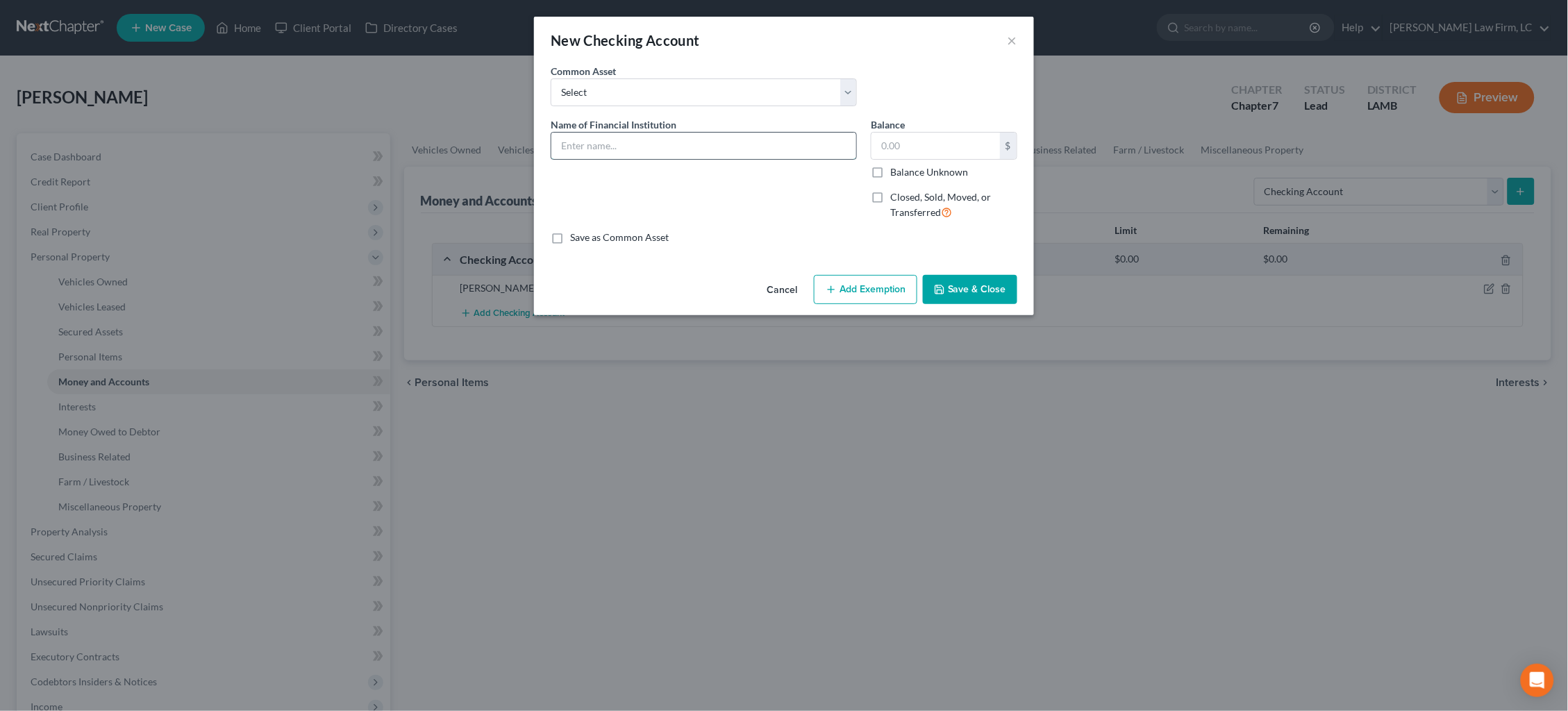
click at [705, 140] on input "text" at bounding box center [703, 146] width 305 height 26
type input "[PERSON_NAME]"
click at [915, 167] on label "Balance Unknown" at bounding box center [929, 172] width 78 height 14
click at [905, 167] on input "Balance Unknown" at bounding box center [900, 170] width 9 height 9
checkbox input "true"
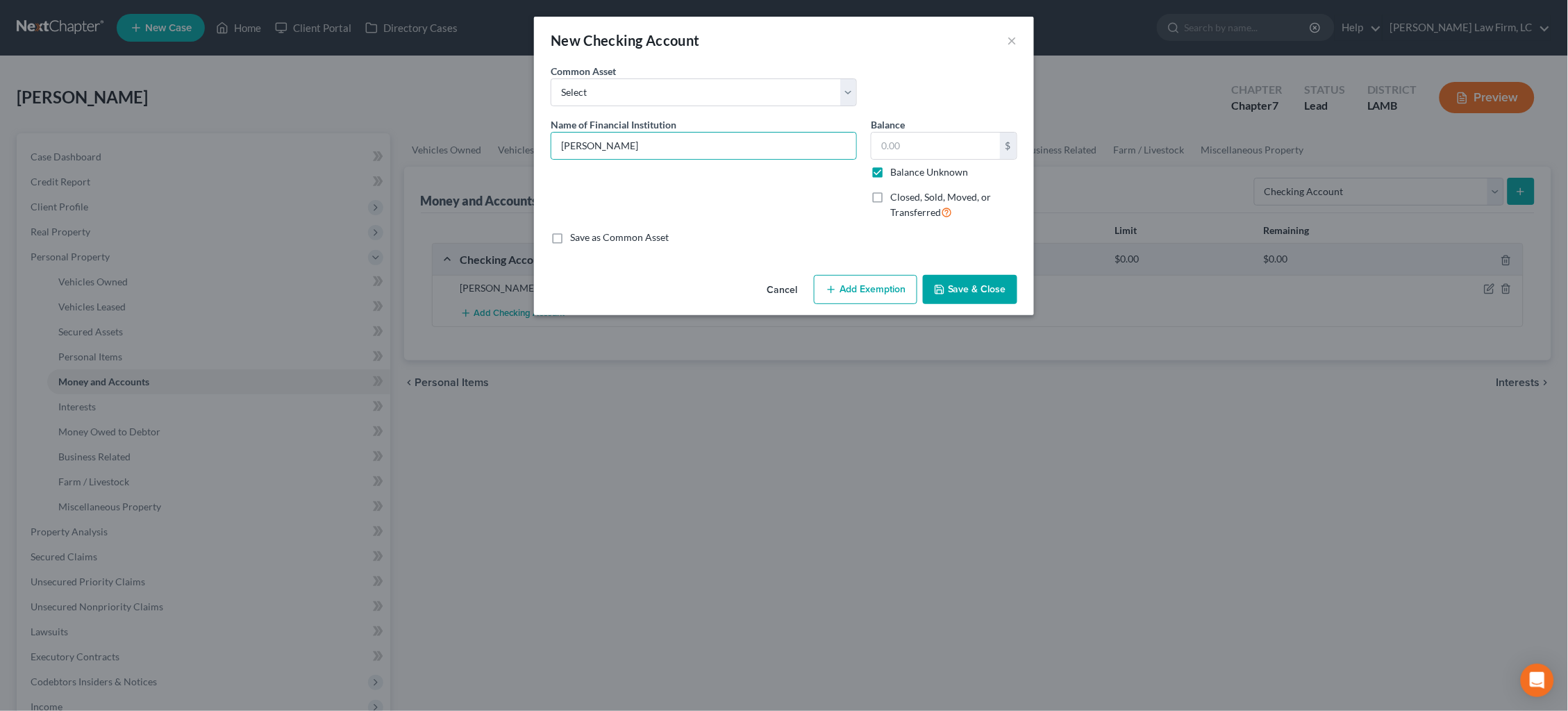
type input "0.00"
click at [959, 293] on button "Save & Close" at bounding box center [970, 290] width 95 height 29
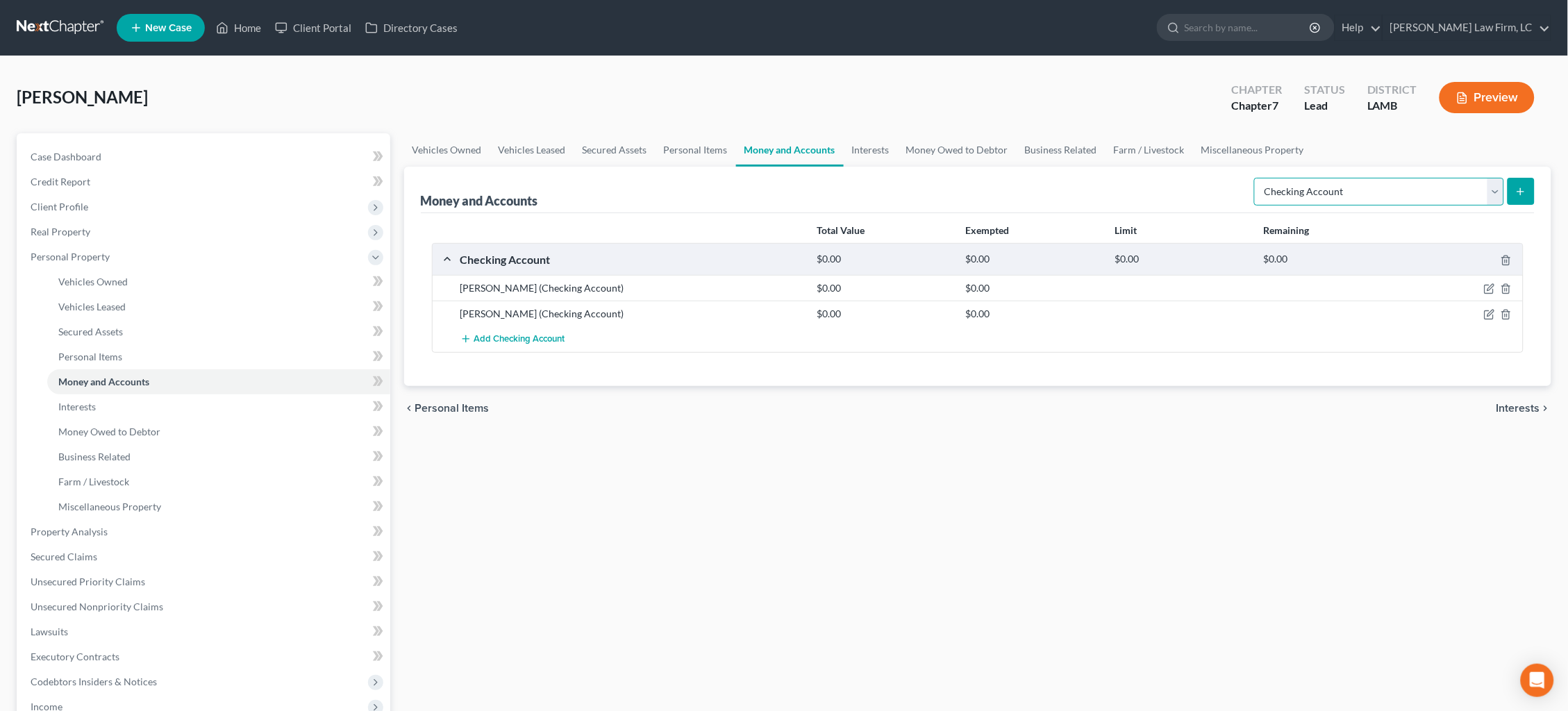
select select "savings"
click at [1521, 190] on icon "submit" at bounding box center [1521, 192] width 11 height 11
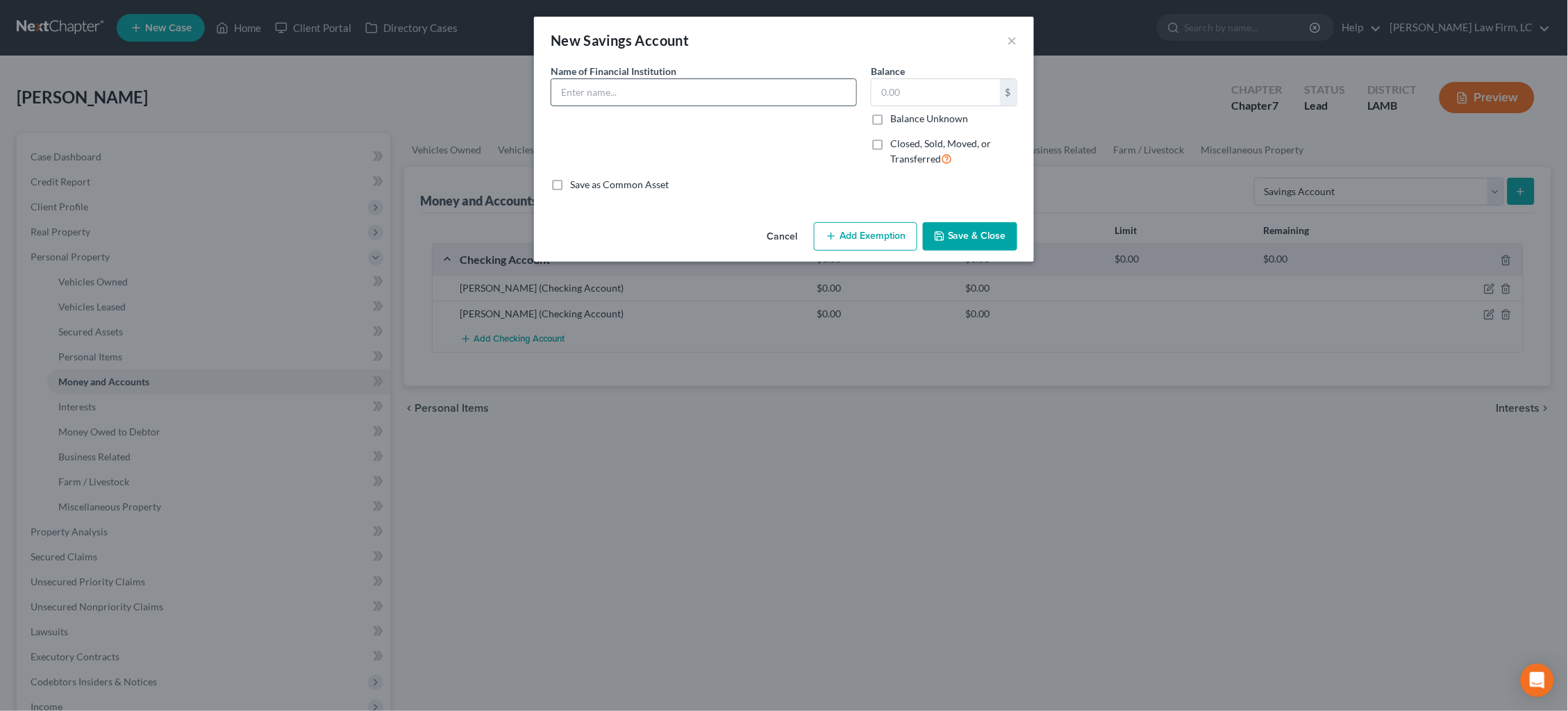
click at [753, 87] on input "text" at bounding box center [703, 92] width 305 height 26
type input "[PERSON_NAME]"
click at [928, 121] on label "Balance Unknown" at bounding box center [929, 119] width 78 height 14
click at [905, 121] on input "Balance Unknown" at bounding box center [900, 116] width 9 height 9
checkbox input "true"
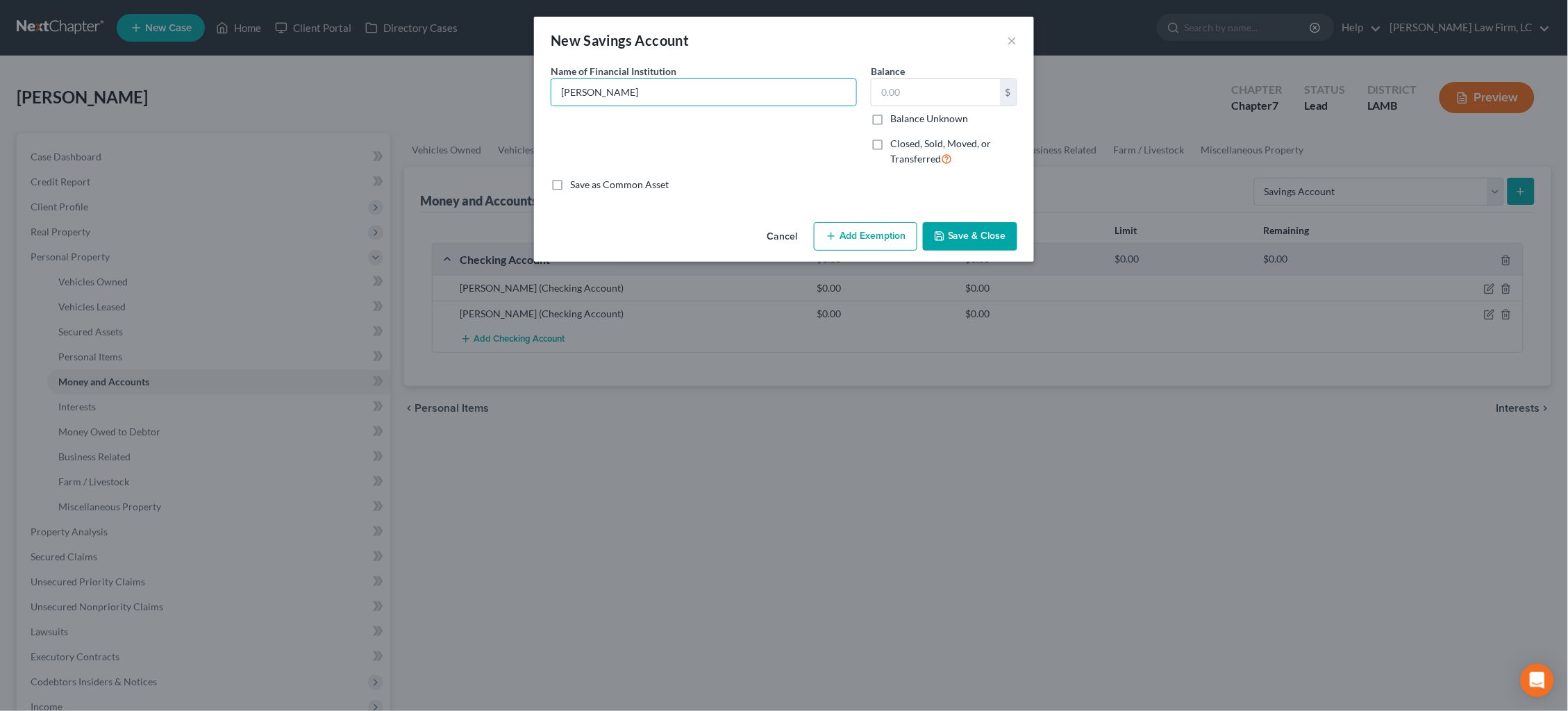
type input "0.00"
click at [972, 234] on button "Save & Close" at bounding box center [970, 237] width 95 height 29
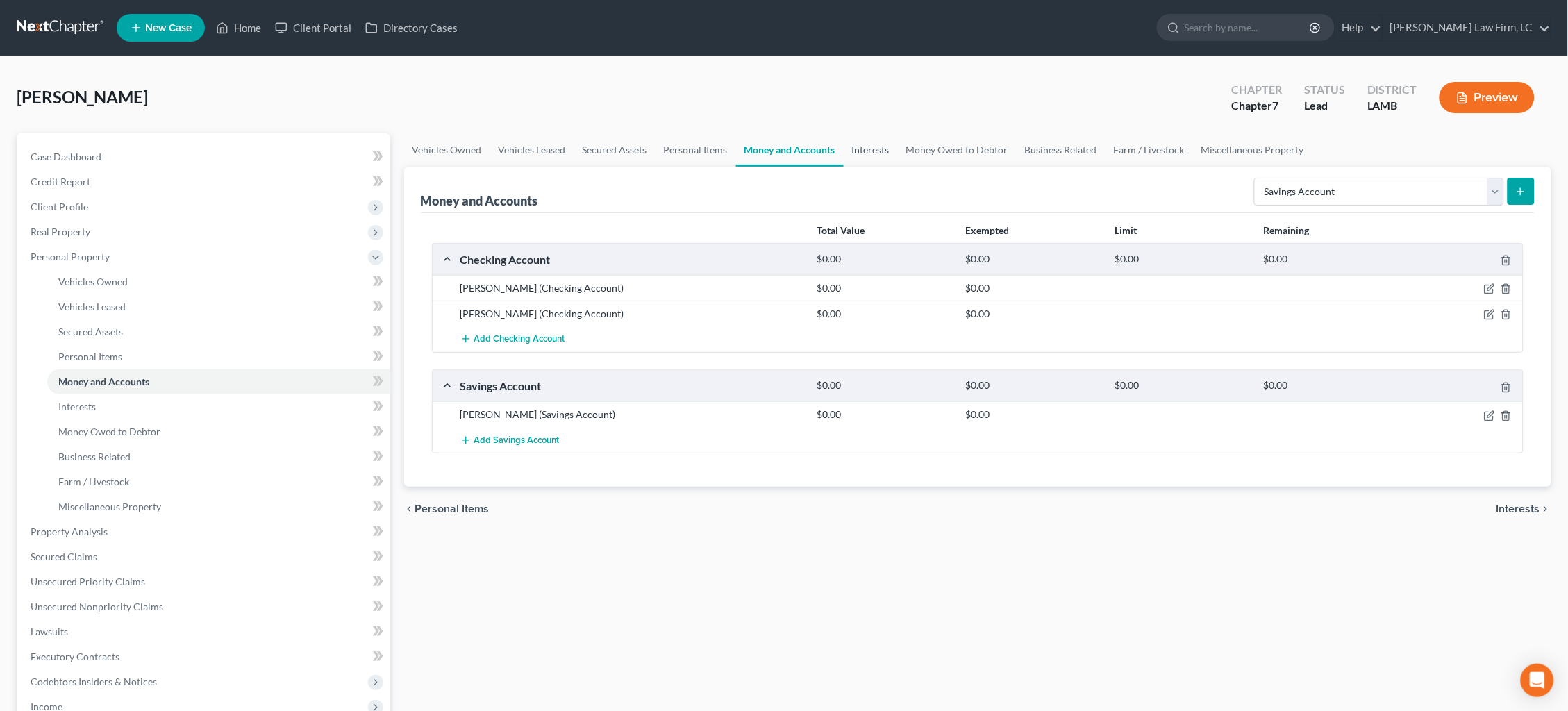
click at [860, 140] on link "Interests" at bounding box center [871, 150] width 54 height 33
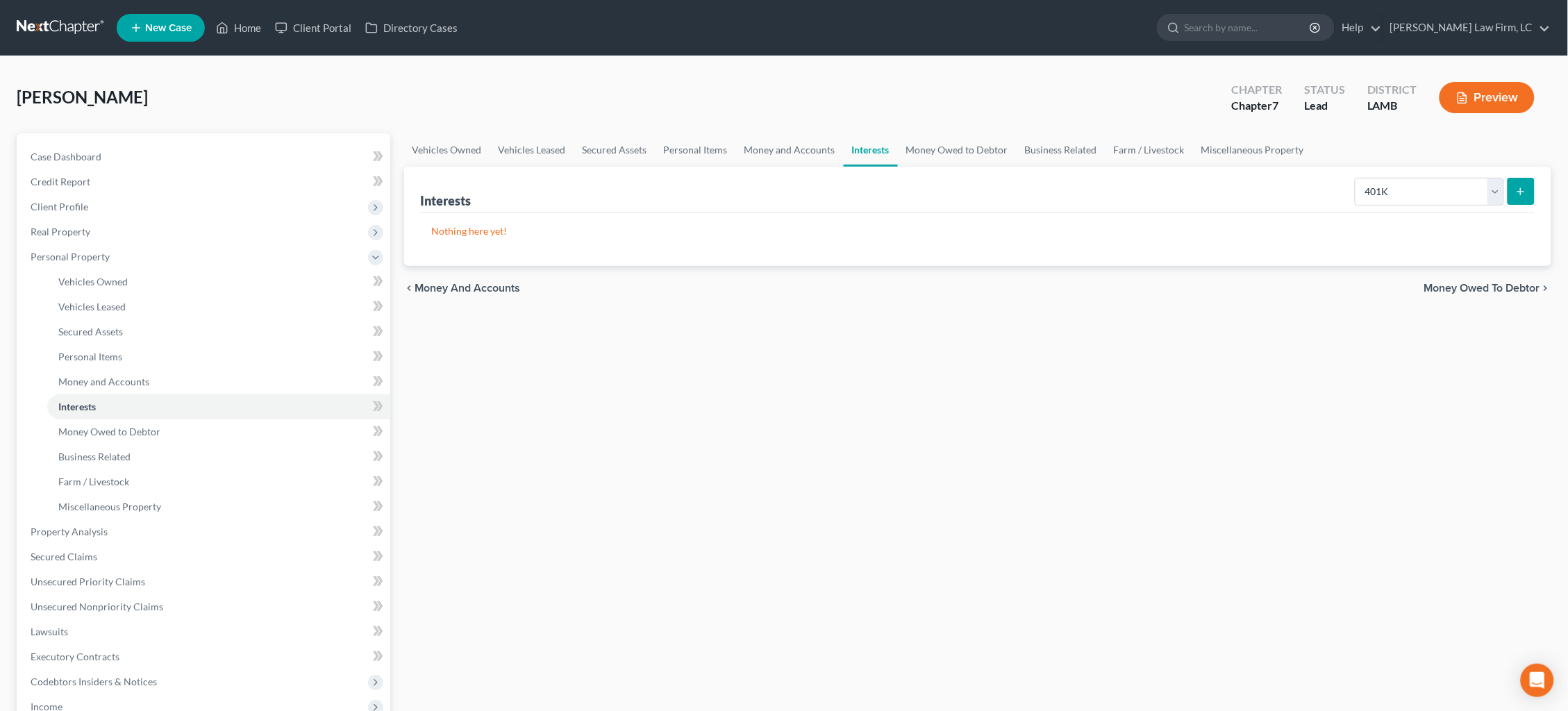
click at [1519, 196] on icon "submit" at bounding box center [1521, 192] width 11 height 11
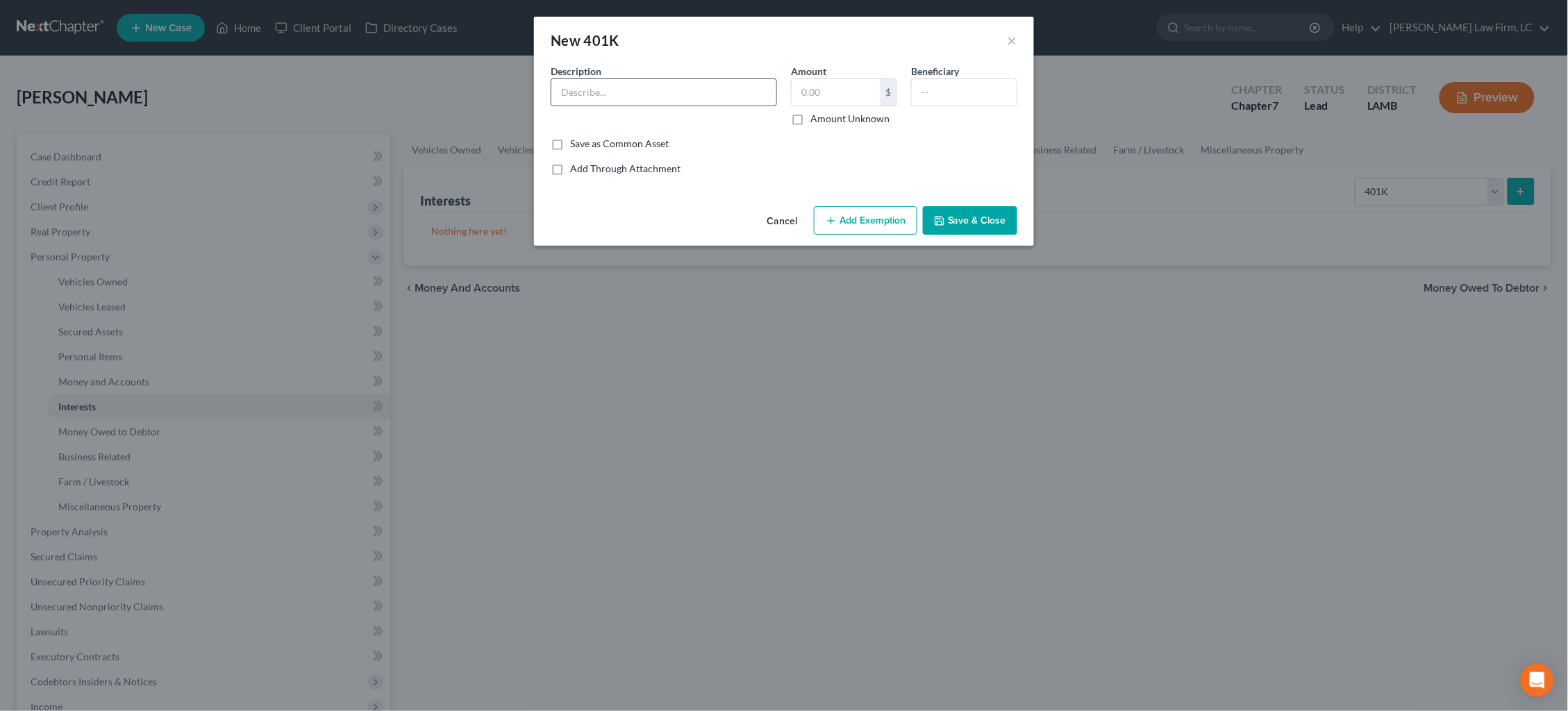
click at [669, 99] on input "text" at bounding box center [664, 92] width 225 height 26
click at [783, 221] on button "Cancel" at bounding box center [782, 222] width 53 height 28
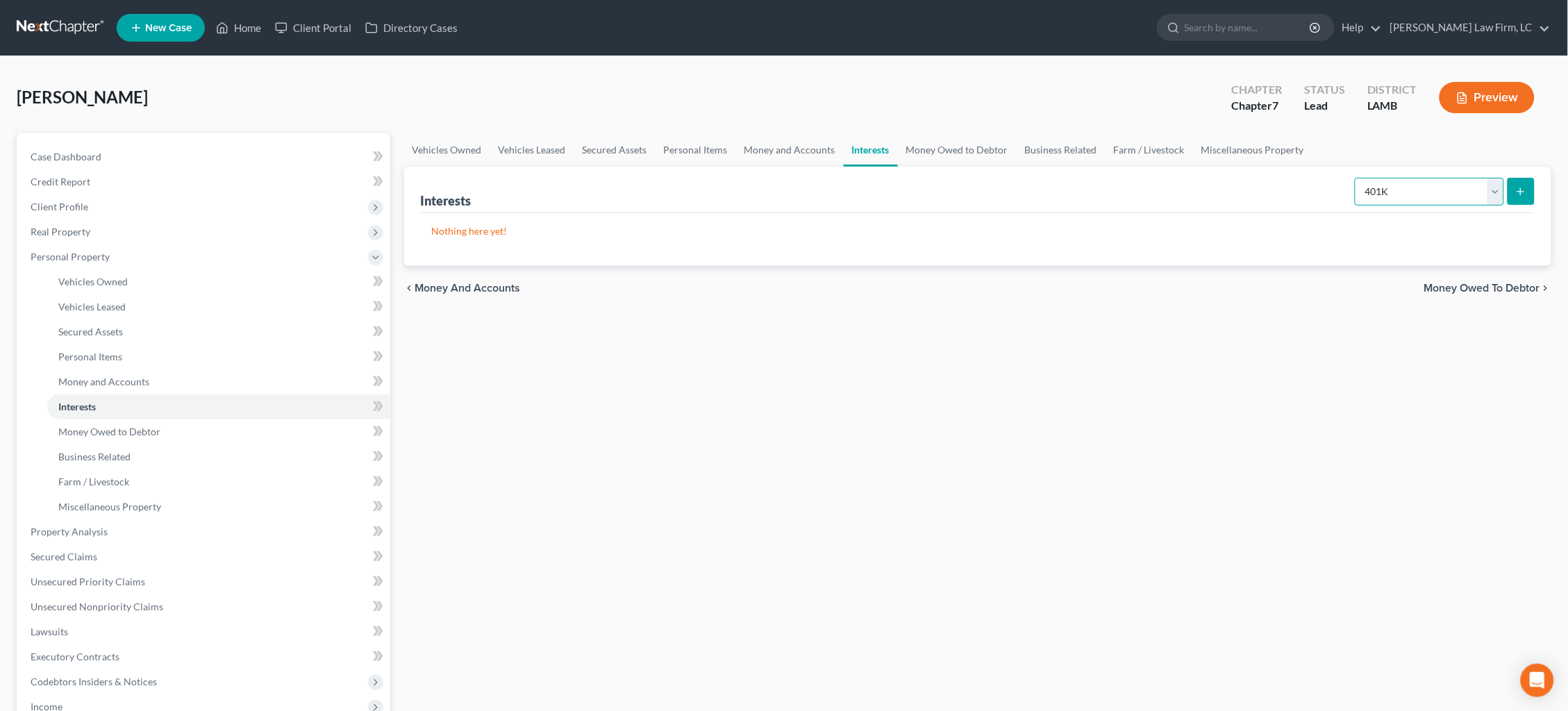
select select "ira"
click at [1521, 197] on icon "submit" at bounding box center [1521, 192] width 11 height 11
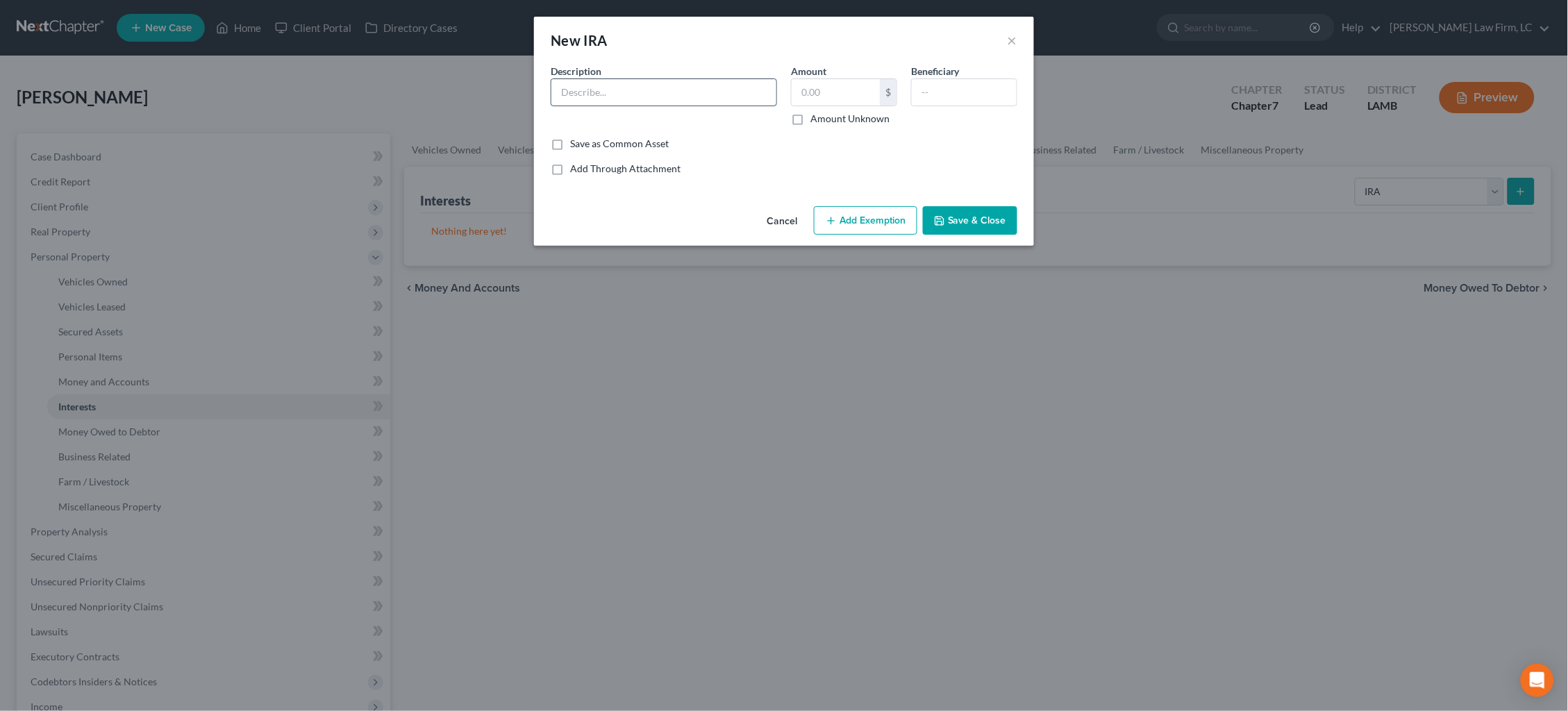
click at [637, 89] on input "text" at bounding box center [664, 92] width 225 height 26
type input "[PERSON_NAME]"
click at [868, 124] on div "Description * [PERSON_NAME] Amount $ Amount Unknown Beneficiary" at bounding box center [783, 100] width 480 height 73
drag, startPoint x: 858, startPoint y: 121, endPoint x: 862, endPoint y: 141, distance: 20.4
click at [858, 121] on label "Amount Unknown" at bounding box center [850, 119] width 79 height 14
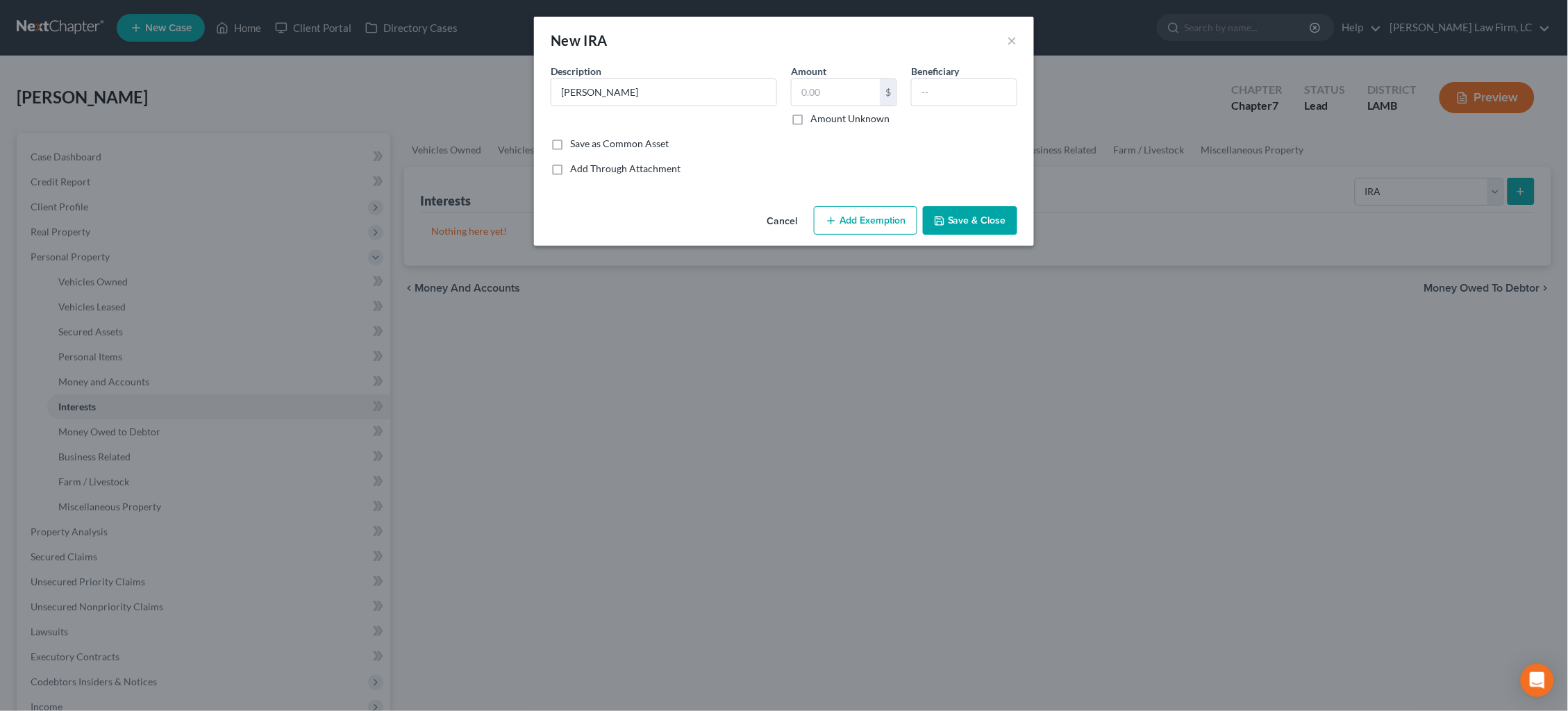
click at [825, 121] on input "Amount Unknown" at bounding box center [820, 116] width 9 height 9
checkbox input "true"
click at [880, 219] on button "Add Exemption" at bounding box center [865, 221] width 104 height 29
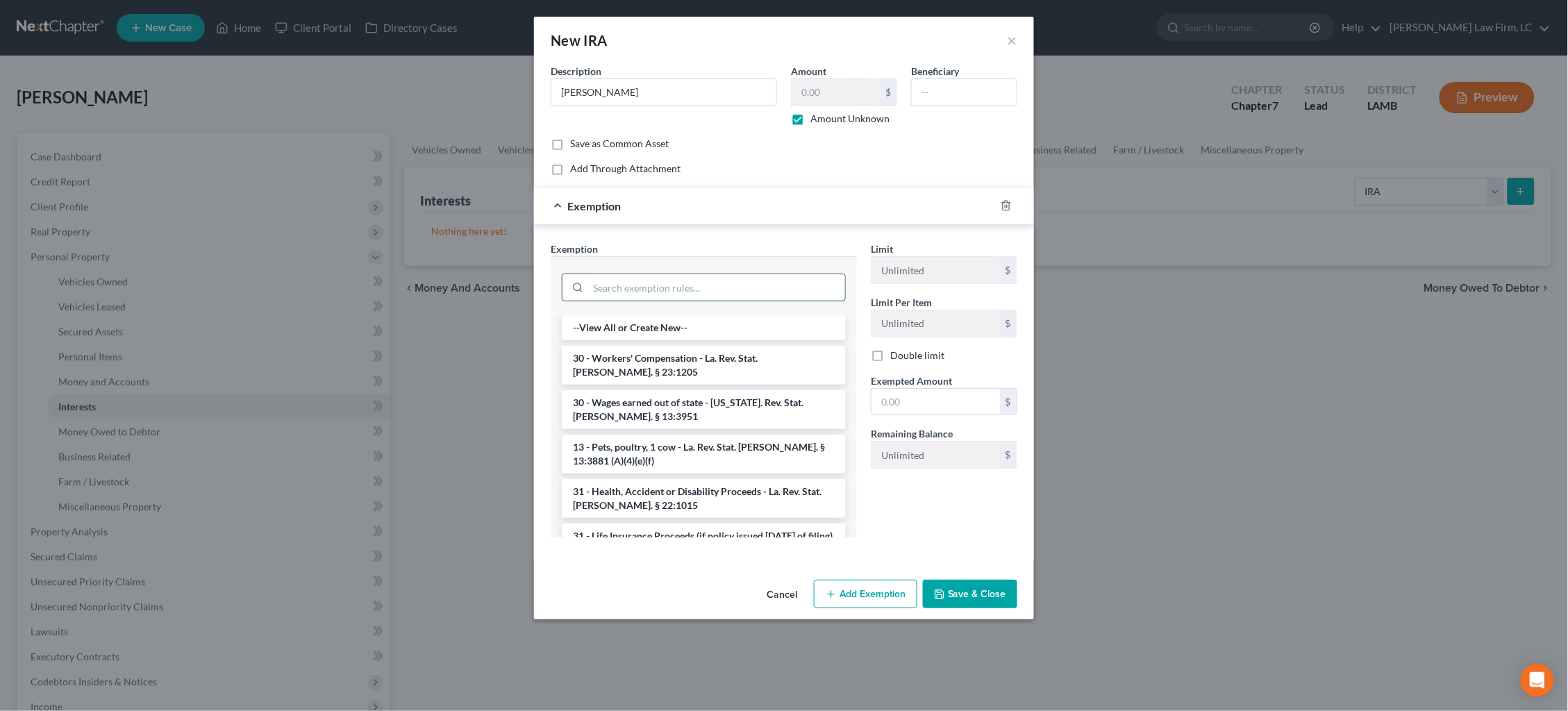
click at [725, 281] on input "search" at bounding box center [717, 288] width 257 height 26
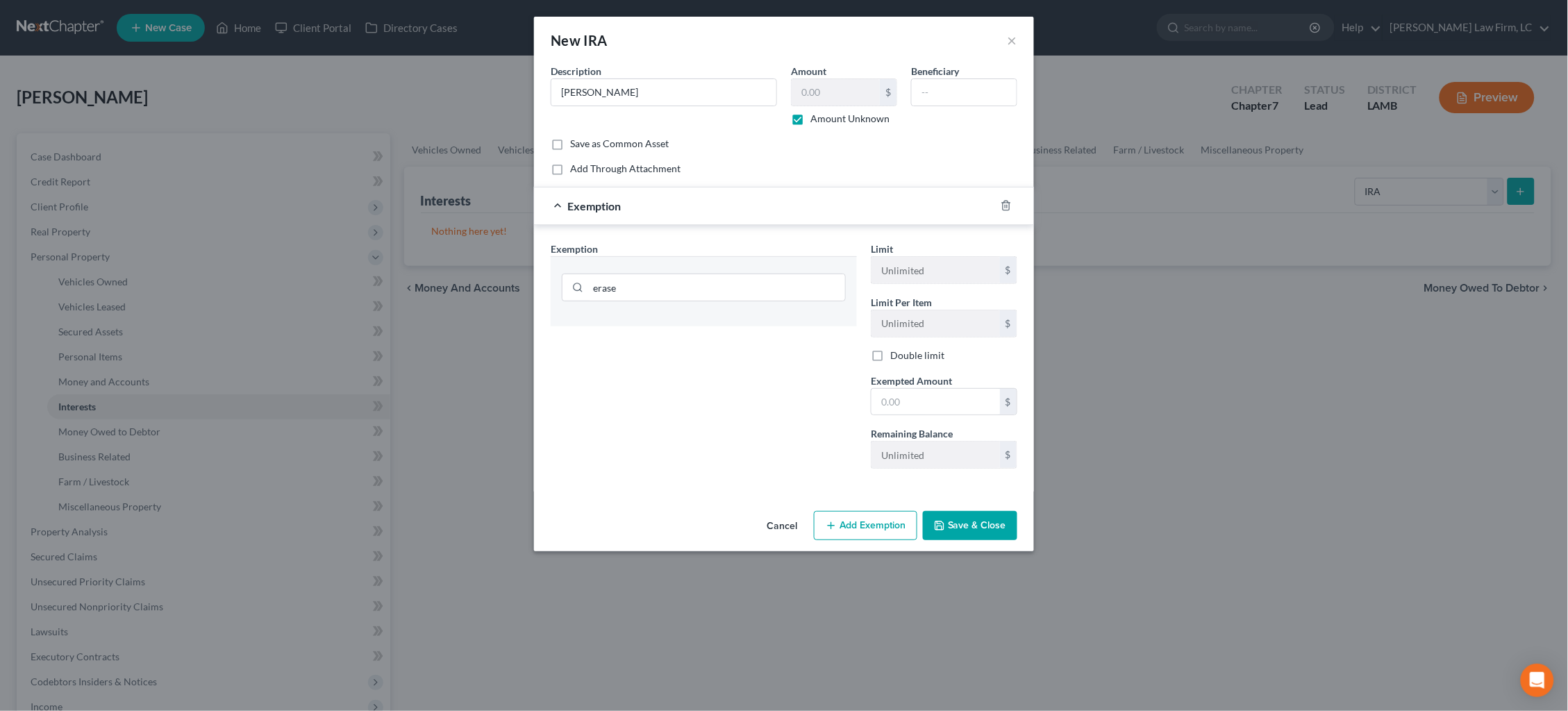
drag, startPoint x: 724, startPoint y: 281, endPoint x: 719, endPoint y: 325, distance: 44.3
click at [719, 325] on div "Exemption Set must be selected for CA. Exemption * erase" at bounding box center [703, 361] width 320 height 238
click at [727, 286] on input "erase" at bounding box center [717, 288] width 257 height 26
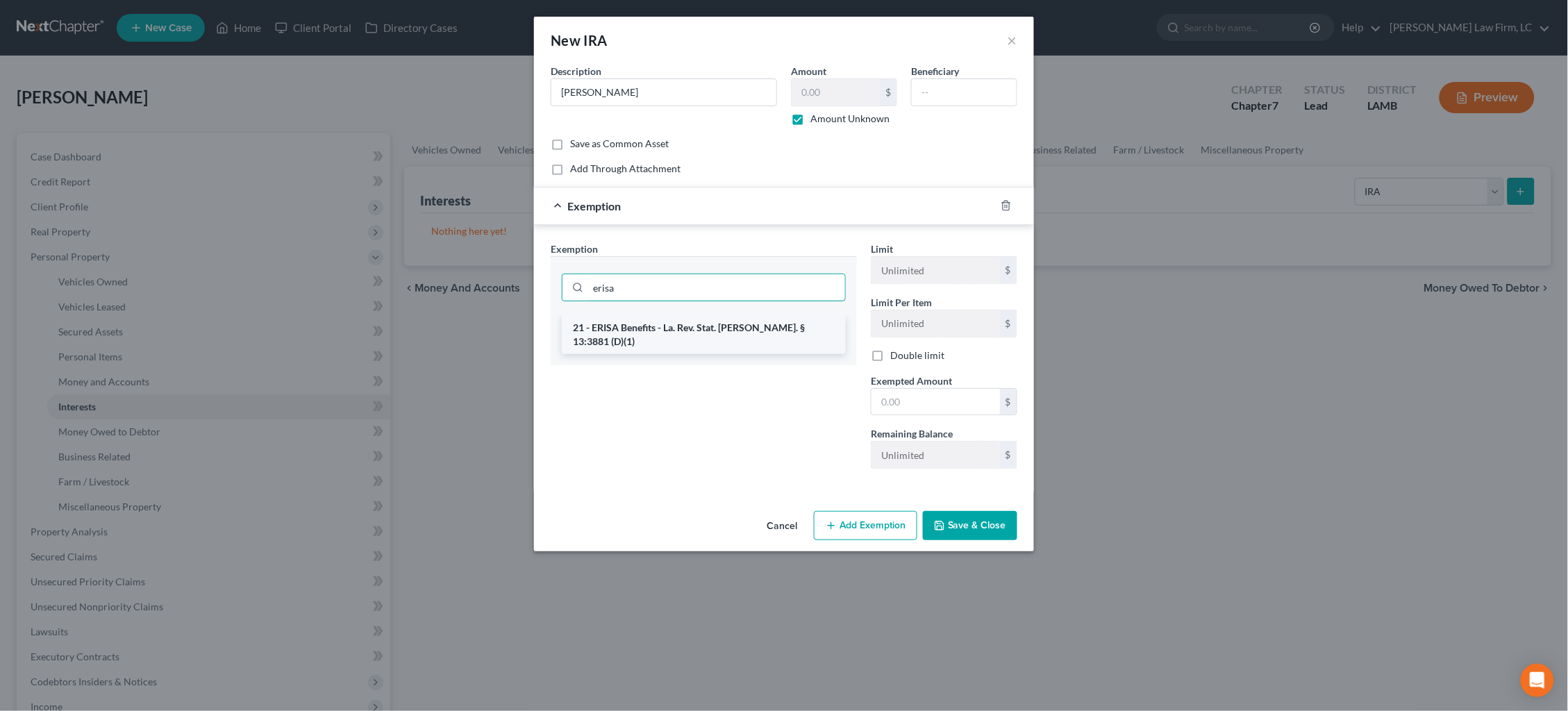
type input "erisa"
click at [729, 325] on li "21 - ERISA Benefits - La. Rev. Stat. [PERSON_NAME]. § 13:3881 (D)(1)" at bounding box center [703, 335] width 284 height 39
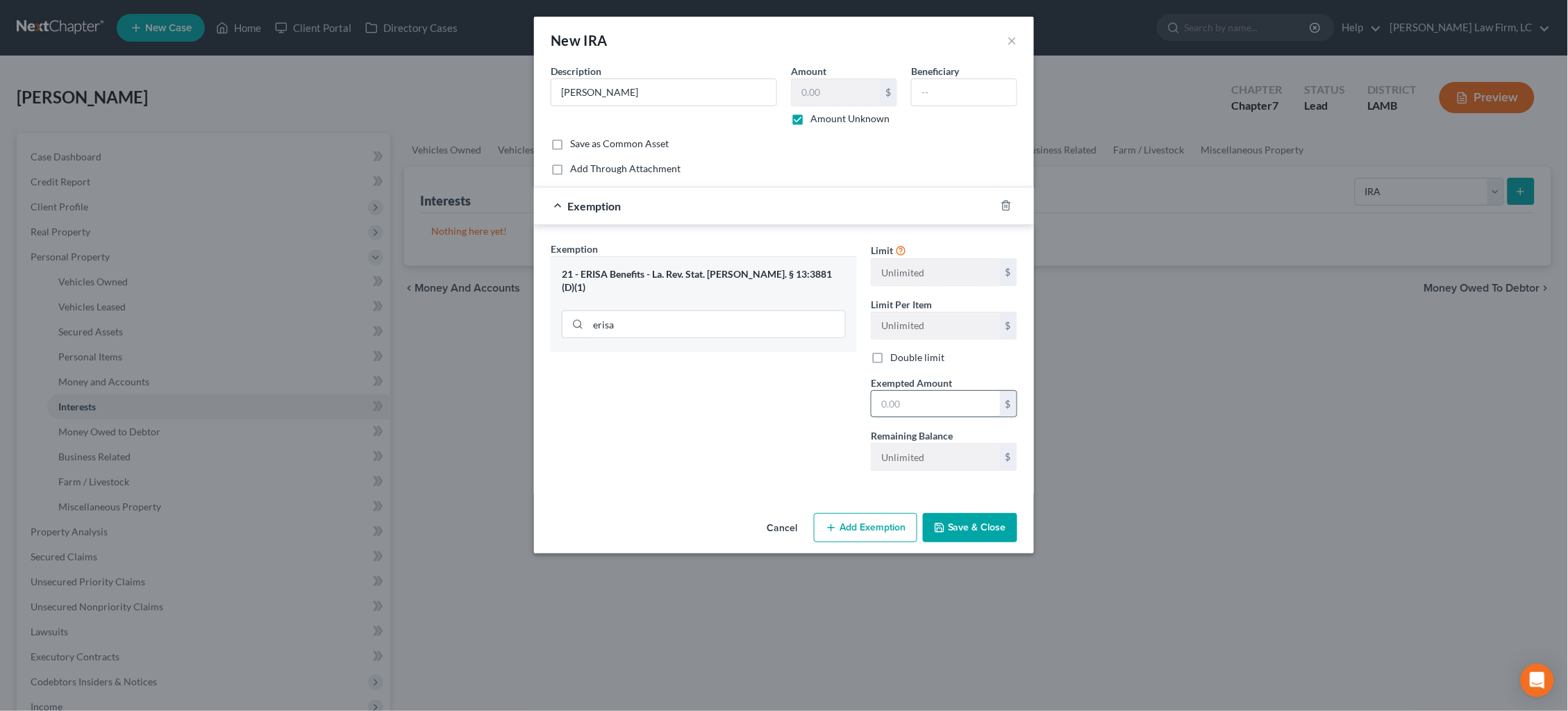
click at [901, 405] on input "text" at bounding box center [936, 404] width 129 height 26
type input "100.00"
click at [965, 527] on button "Save & Close" at bounding box center [970, 528] width 95 height 29
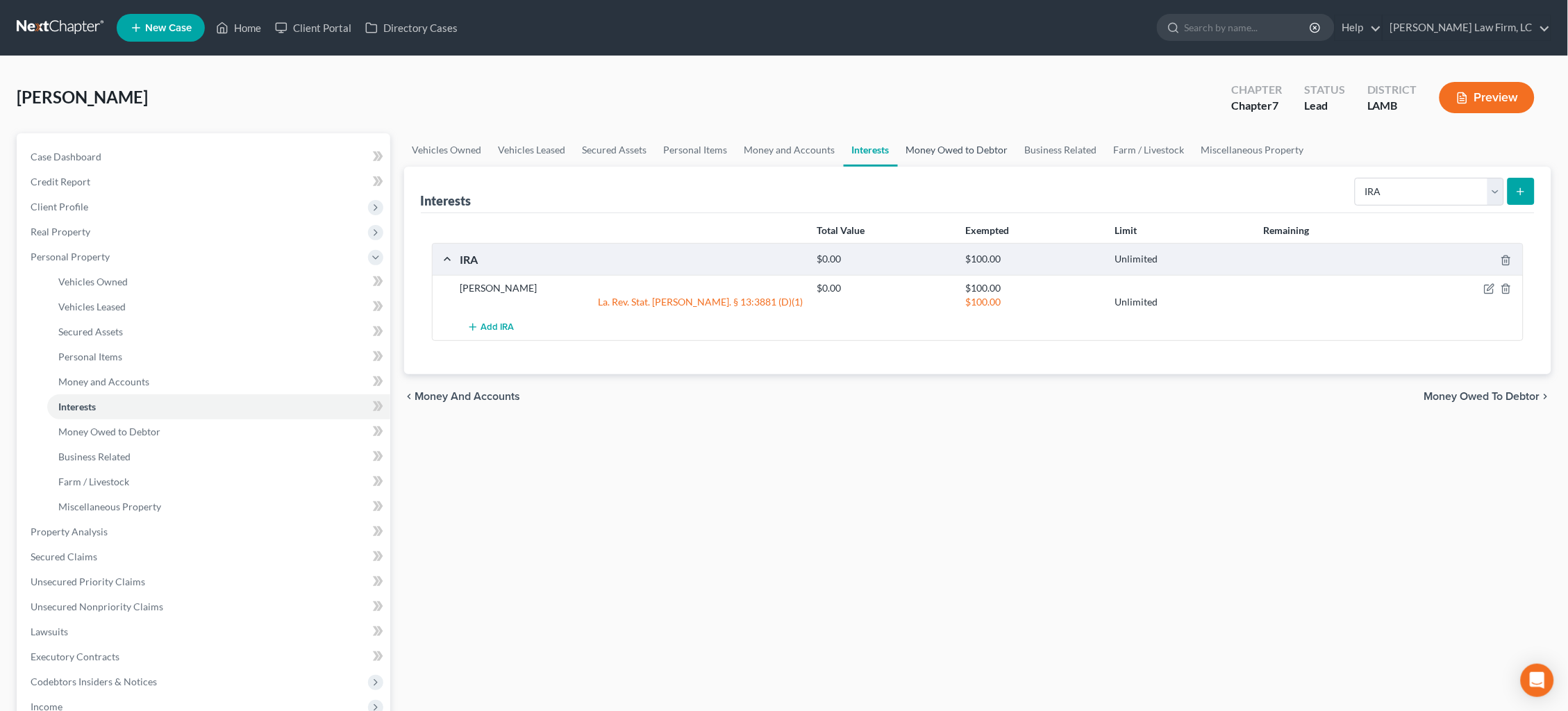
click at [930, 154] on link "Money Owed to Debtor" at bounding box center [957, 150] width 119 height 33
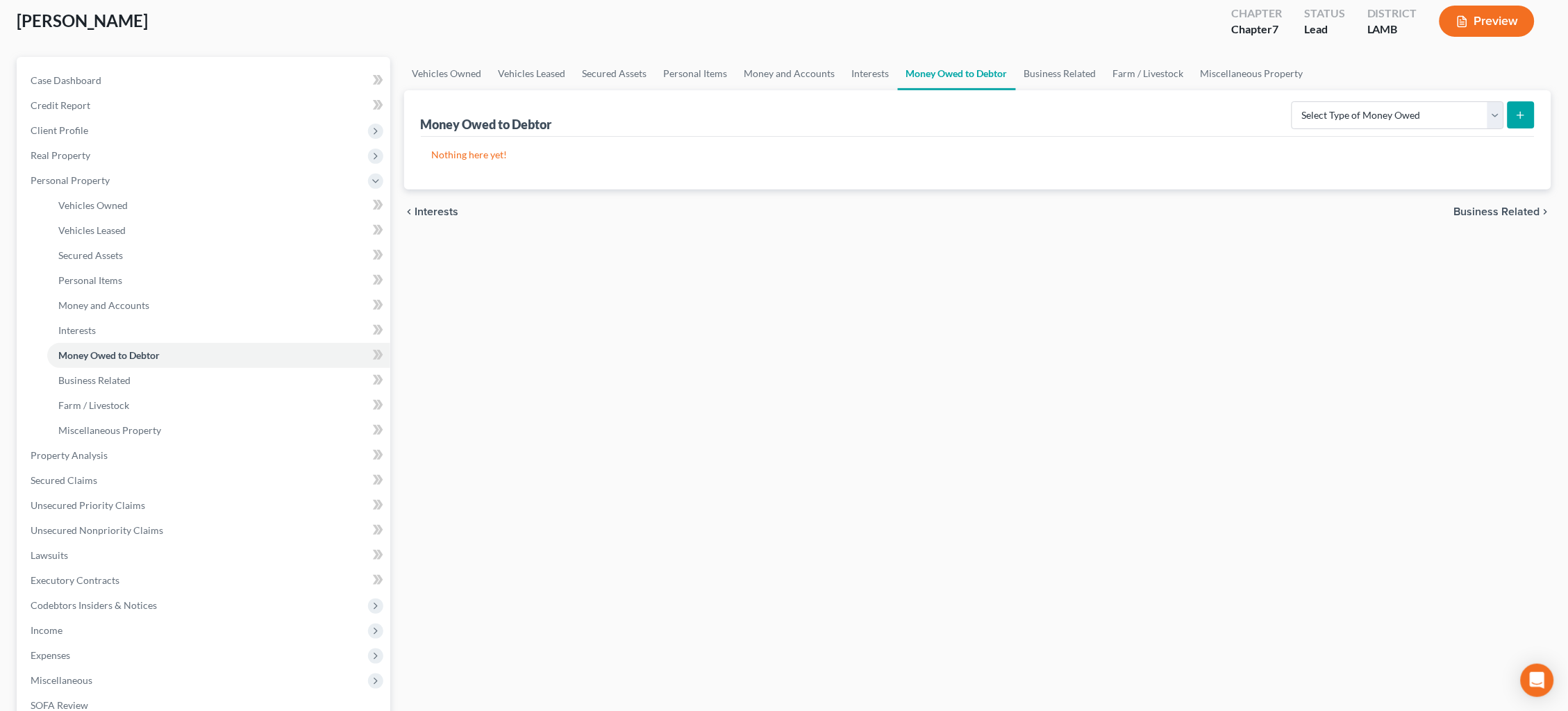
scroll to position [76, 0]
select select "unpaid_wages"
click at [1519, 120] on icon "submit" at bounding box center [1521, 115] width 11 height 11
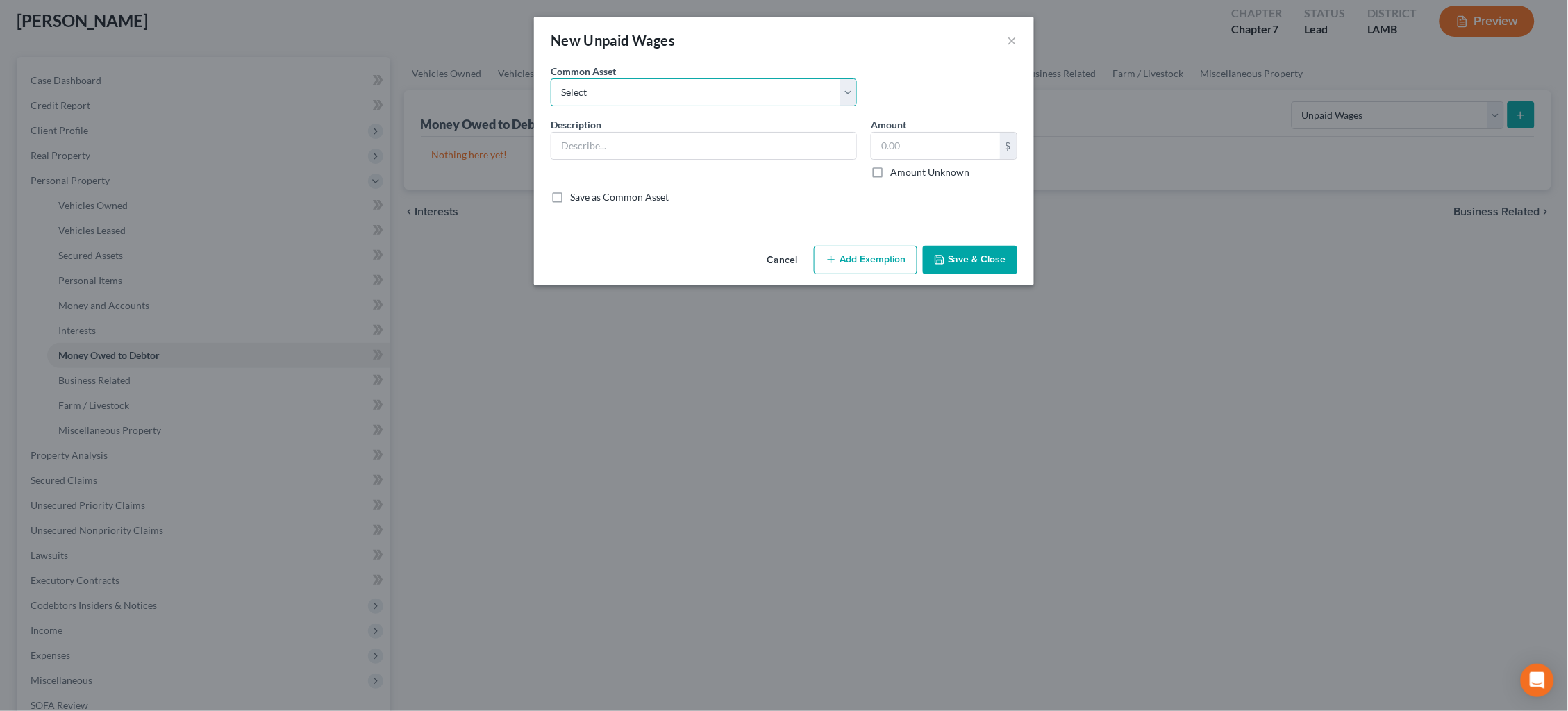
select select "0"
type input "75 percent of earned unpaid wages"
type input "0.00"
checkbox input "true"
drag, startPoint x: 881, startPoint y: 263, endPoint x: 850, endPoint y: 286, distance: 38.6
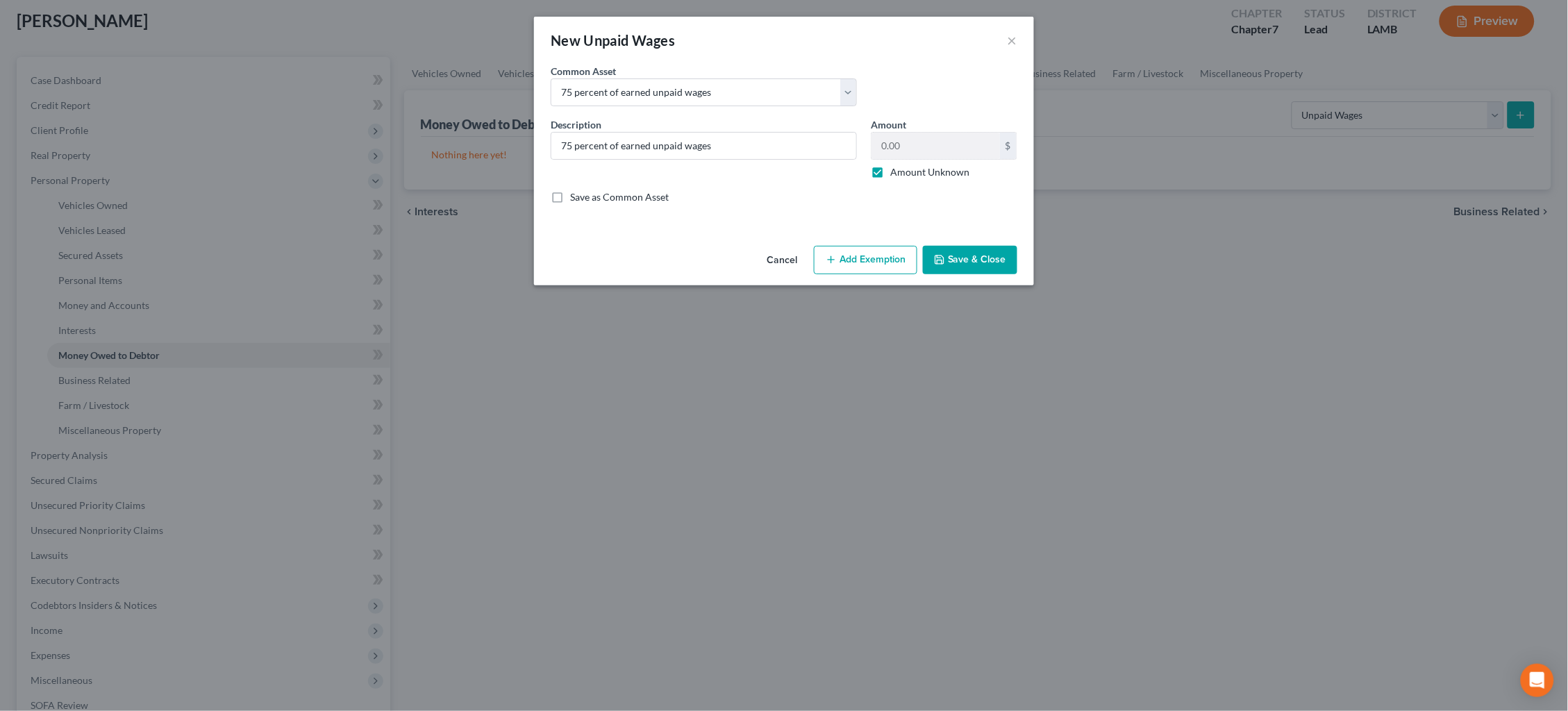
click at [881, 263] on button "Add Exemption" at bounding box center [865, 261] width 104 height 29
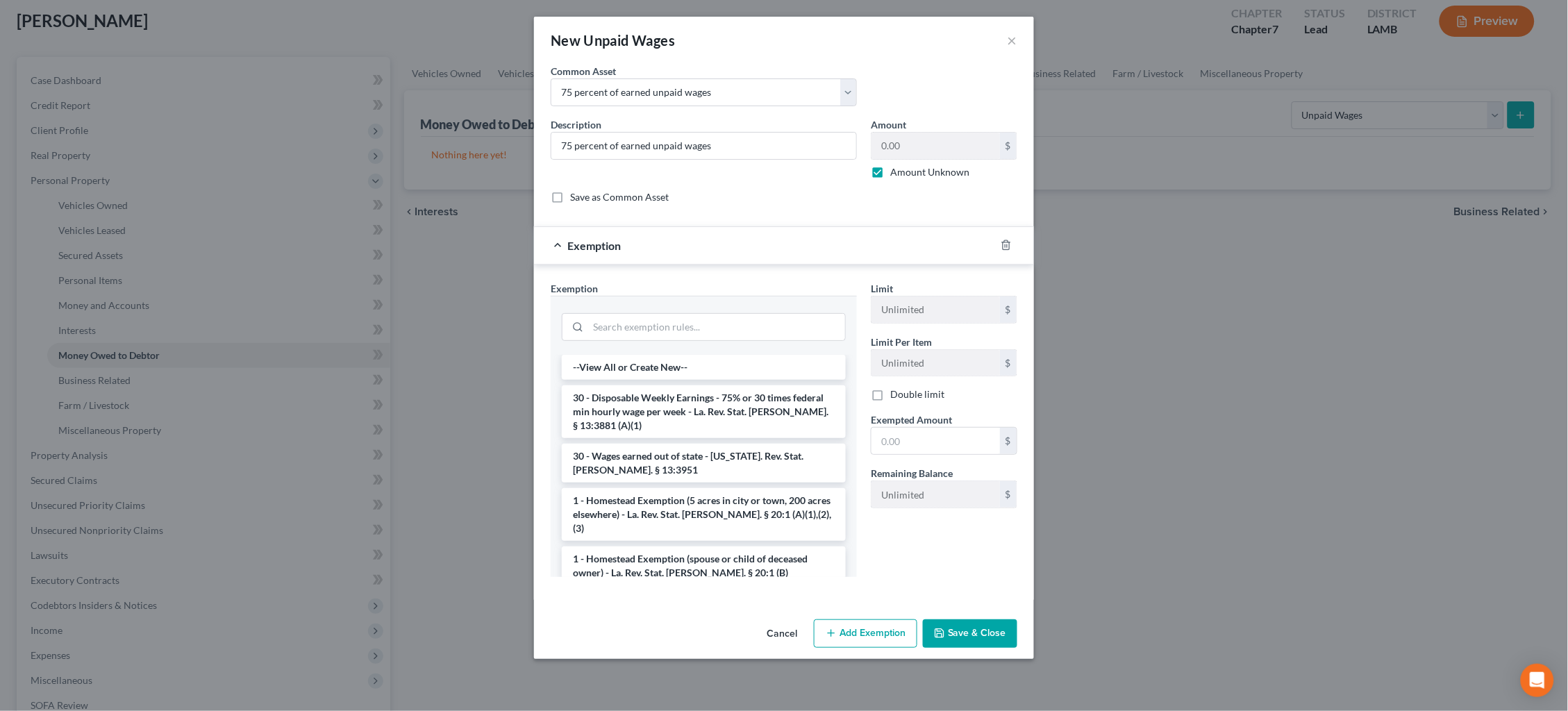
drag, startPoint x: 699, startPoint y: 407, endPoint x: 800, endPoint y: 404, distance: 101.0
click at [700, 406] on li "30 - Disposable Weekly Earnings - 75% or 30 times federal min hourly wage per w…" at bounding box center [703, 412] width 284 height 53
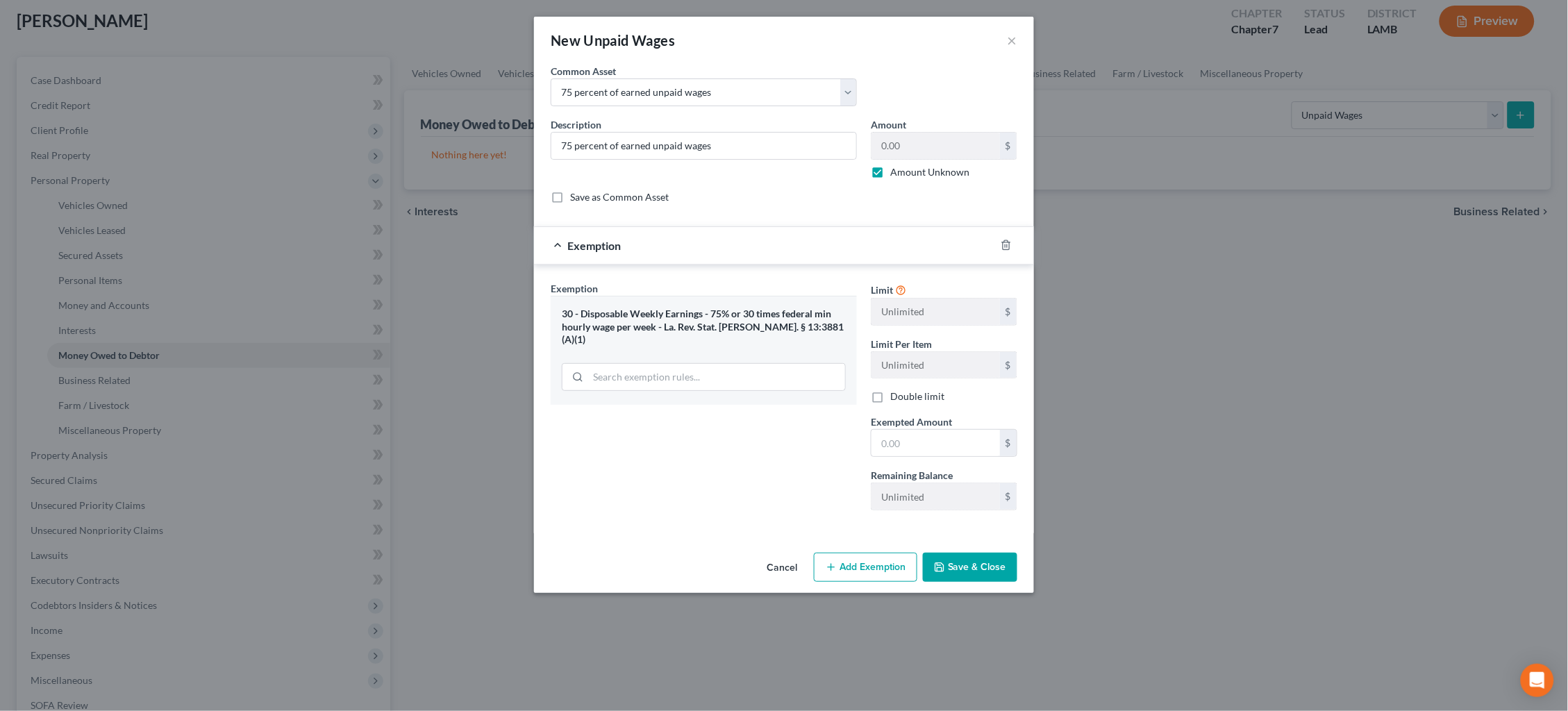
click at [904, 425] on span "Exempted Amount" at bounding box center [911, 422] width 81 height 12
click at [936, 438] on input "text" at bounding box center [936, 443] width 129 height 26
type input "100.00"
click at [983, 558] on button "Save & Close" at bounding box center [970, 567] width 95 height 29
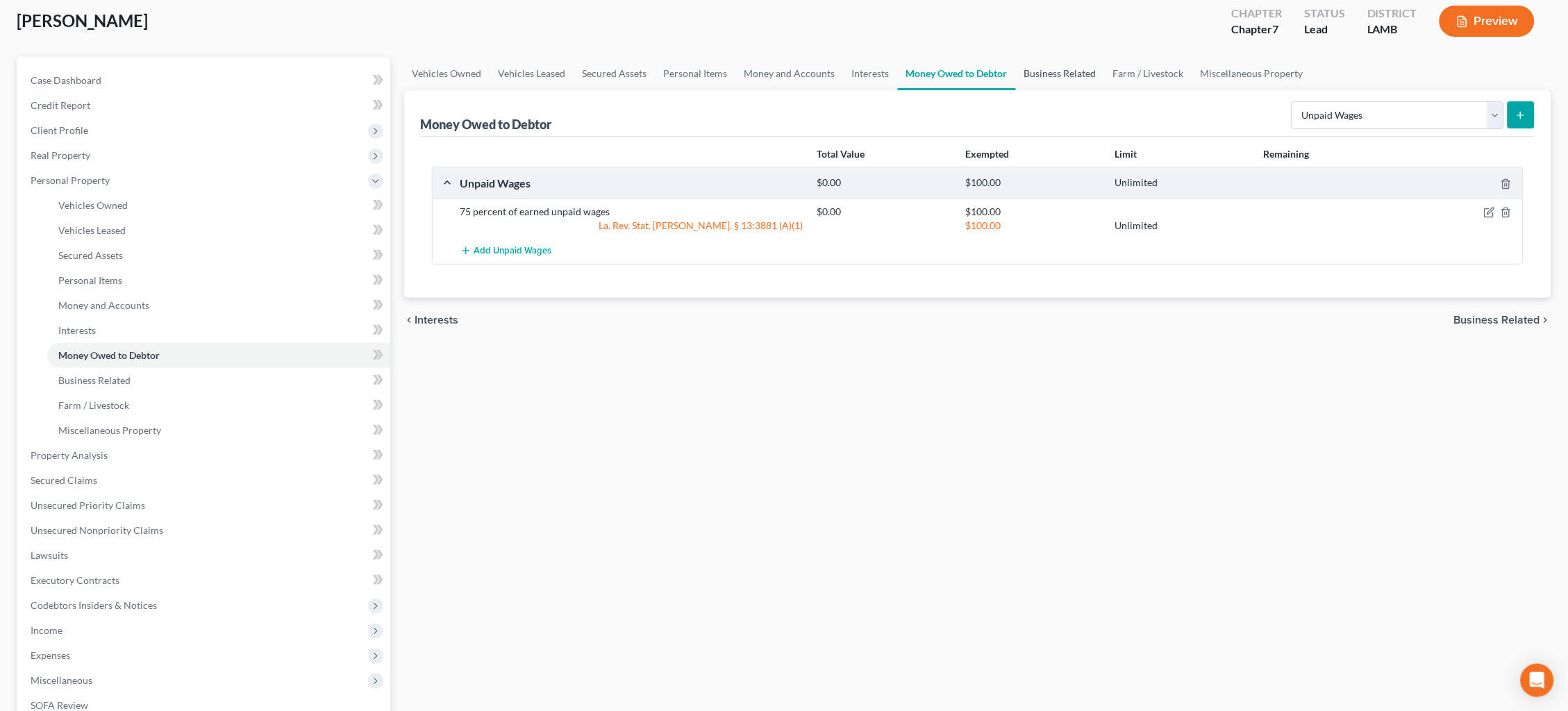
click at [1081, 68] on link "Business Related" at bounding box center [1061, 74] width 89 height 33
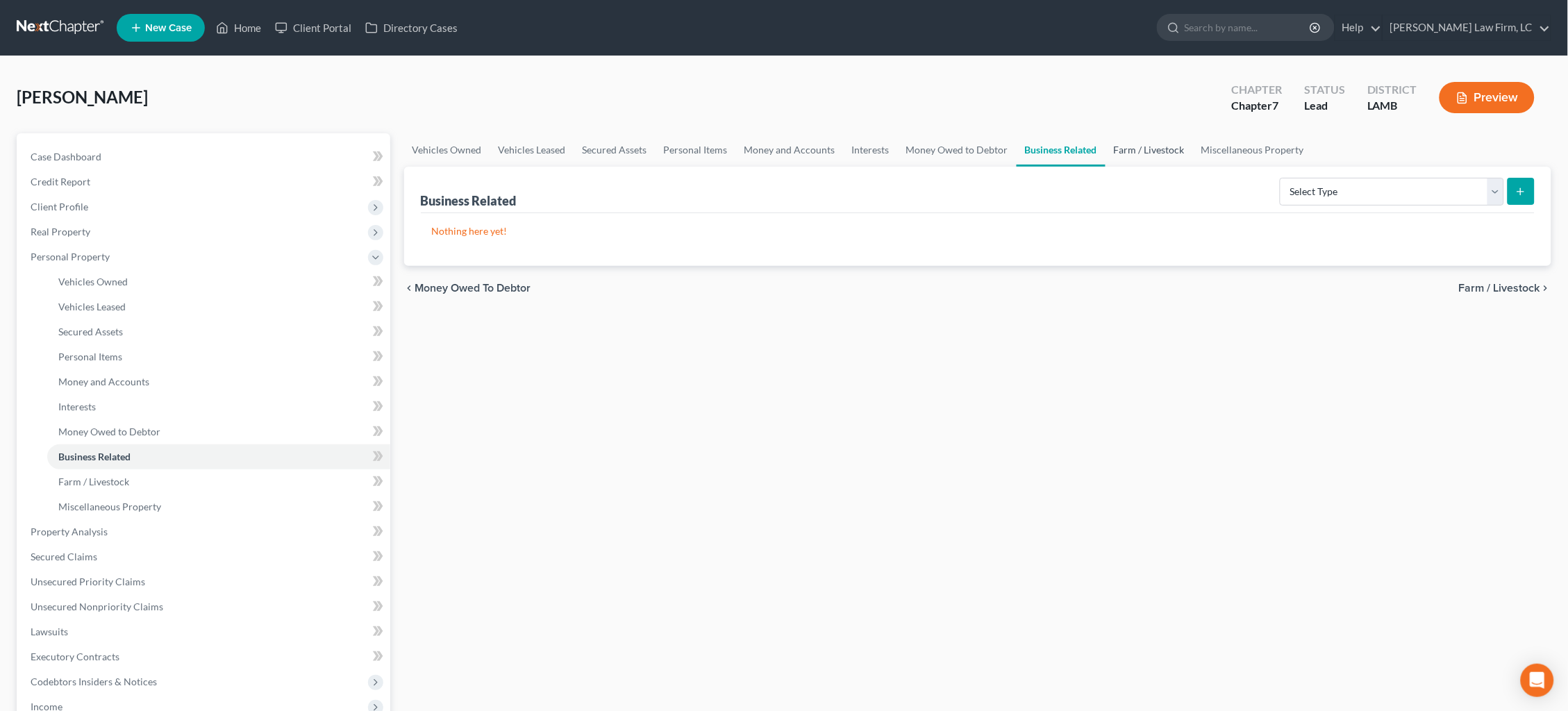
click at [1124, 142] on link "Farm / Livestock" at bounding box center [1150, 150] width 88 height 33
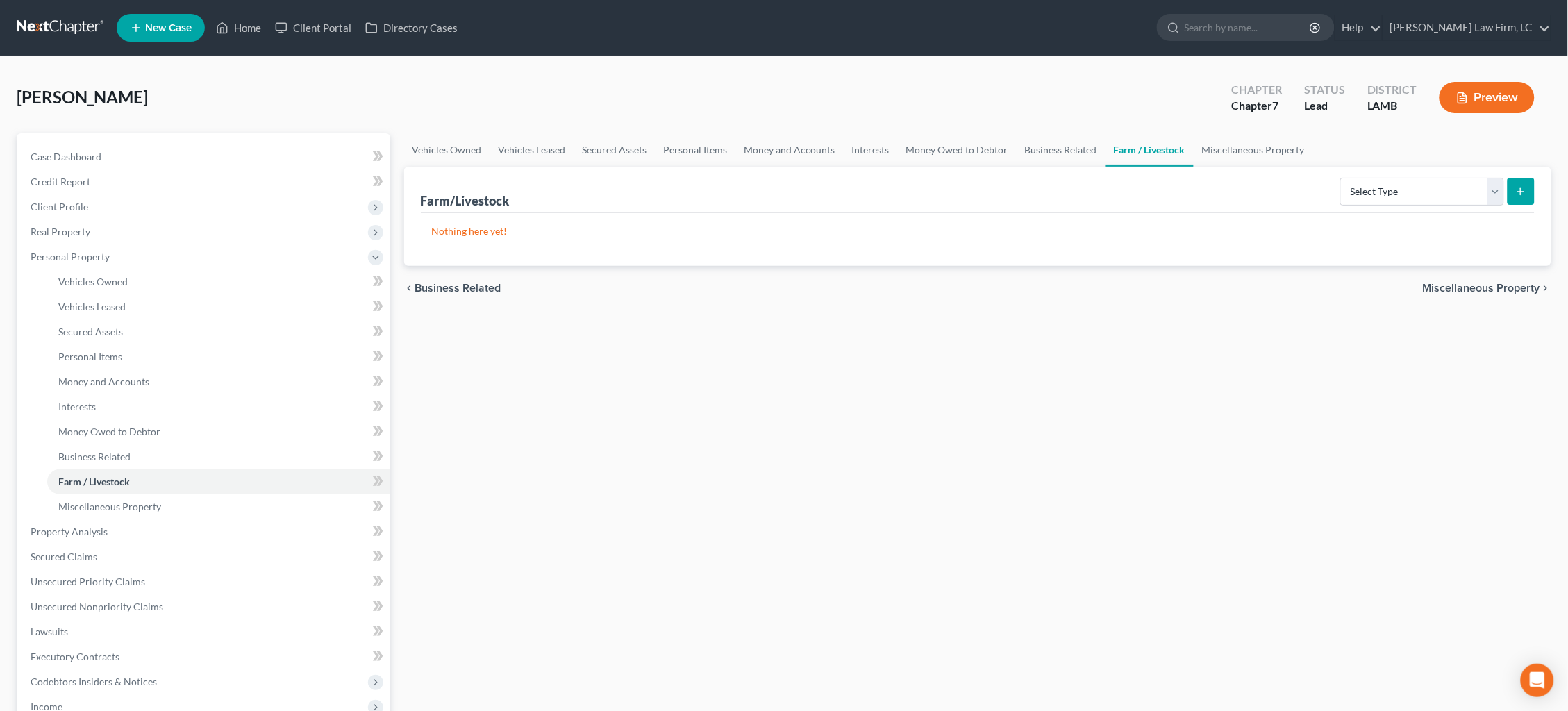
drag, startPoint x: 1212, startPoint y: 146, endPoint x: 1134, endPoint y: 145, distance: 78.0
click at [1209, 146] on link "Miscellaneous Property" at bounding box center [1254, 150] width 120 height 33
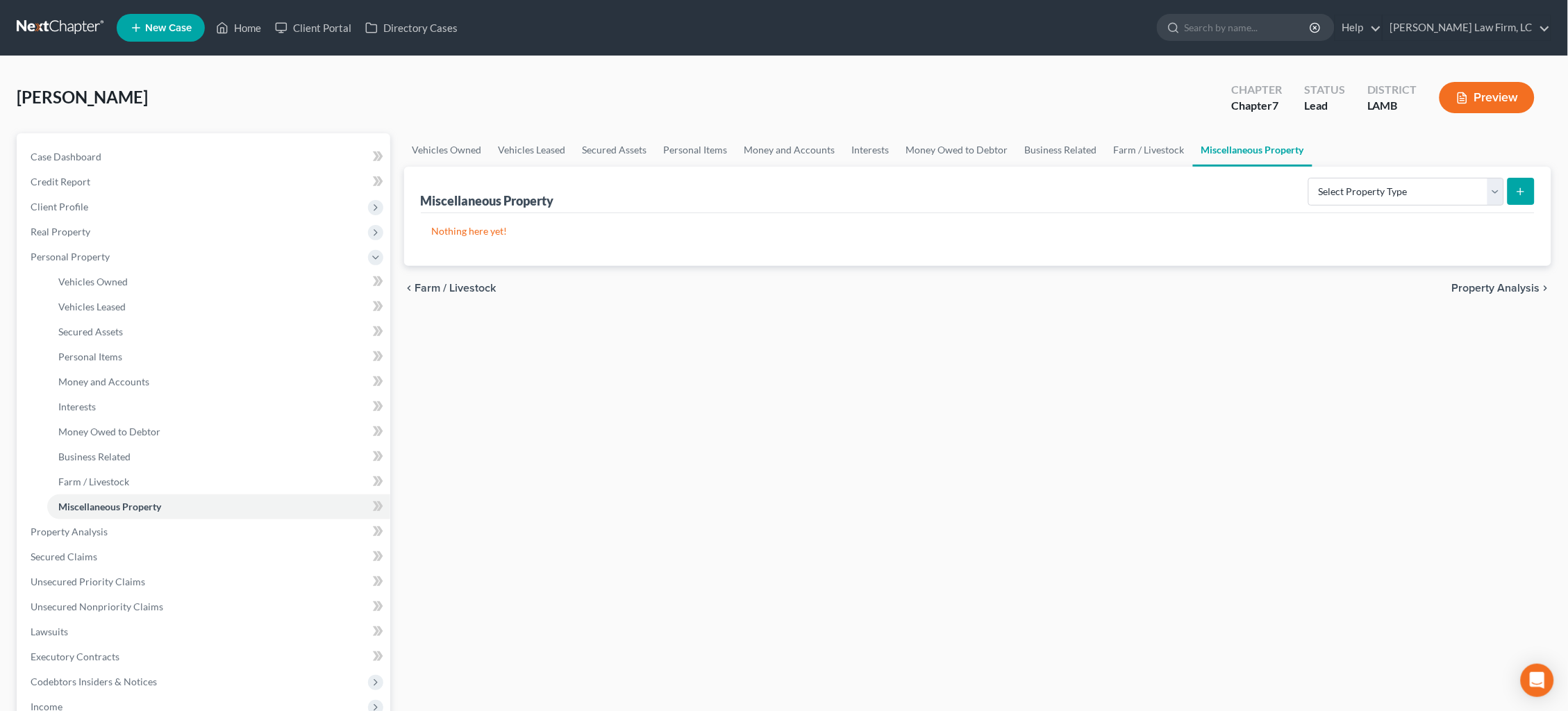
click at [1487, 283] on span "Property Analysis" at bounding box center [1496, 288] width 88 height 11
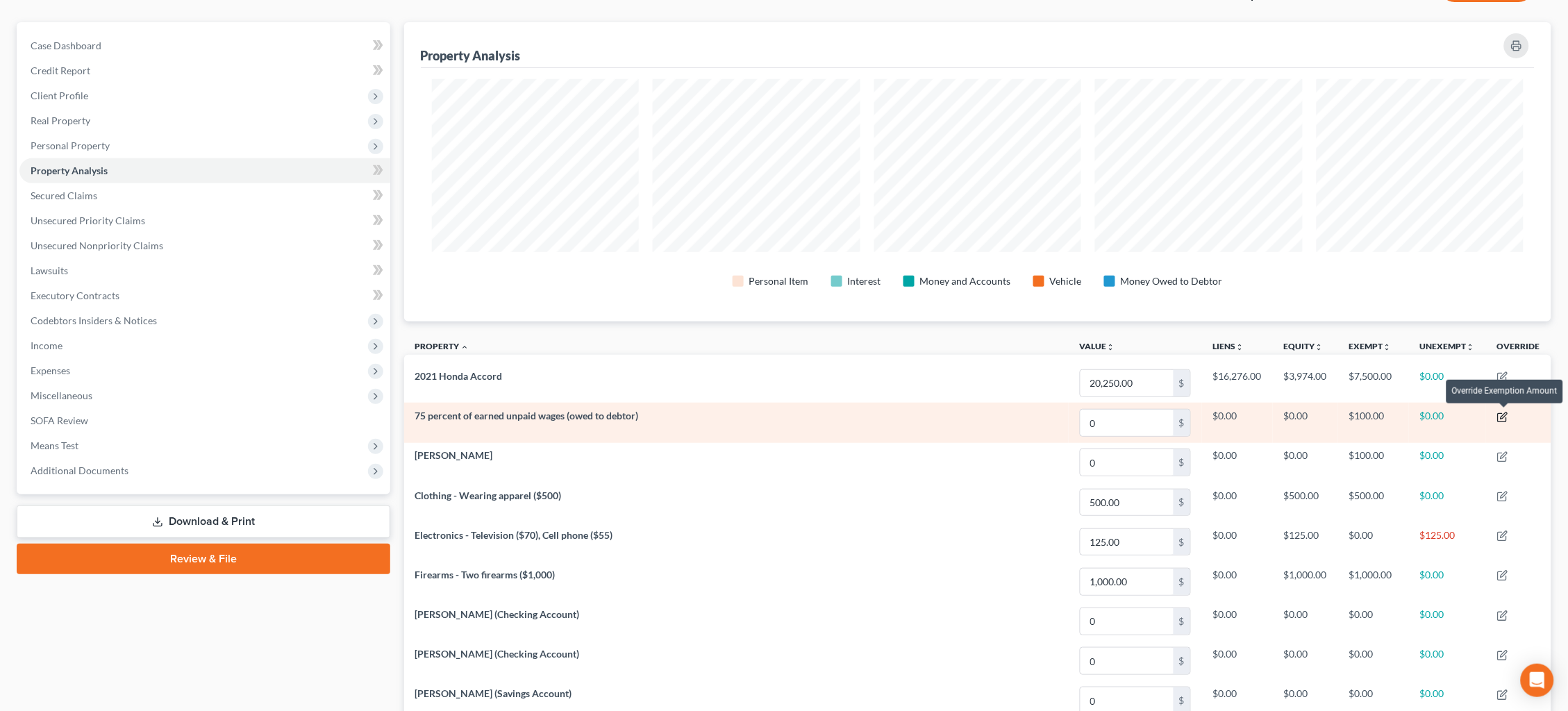
click at [1506, 415] on icon "button" at bounding box center [1503, 418] width 11 height 11
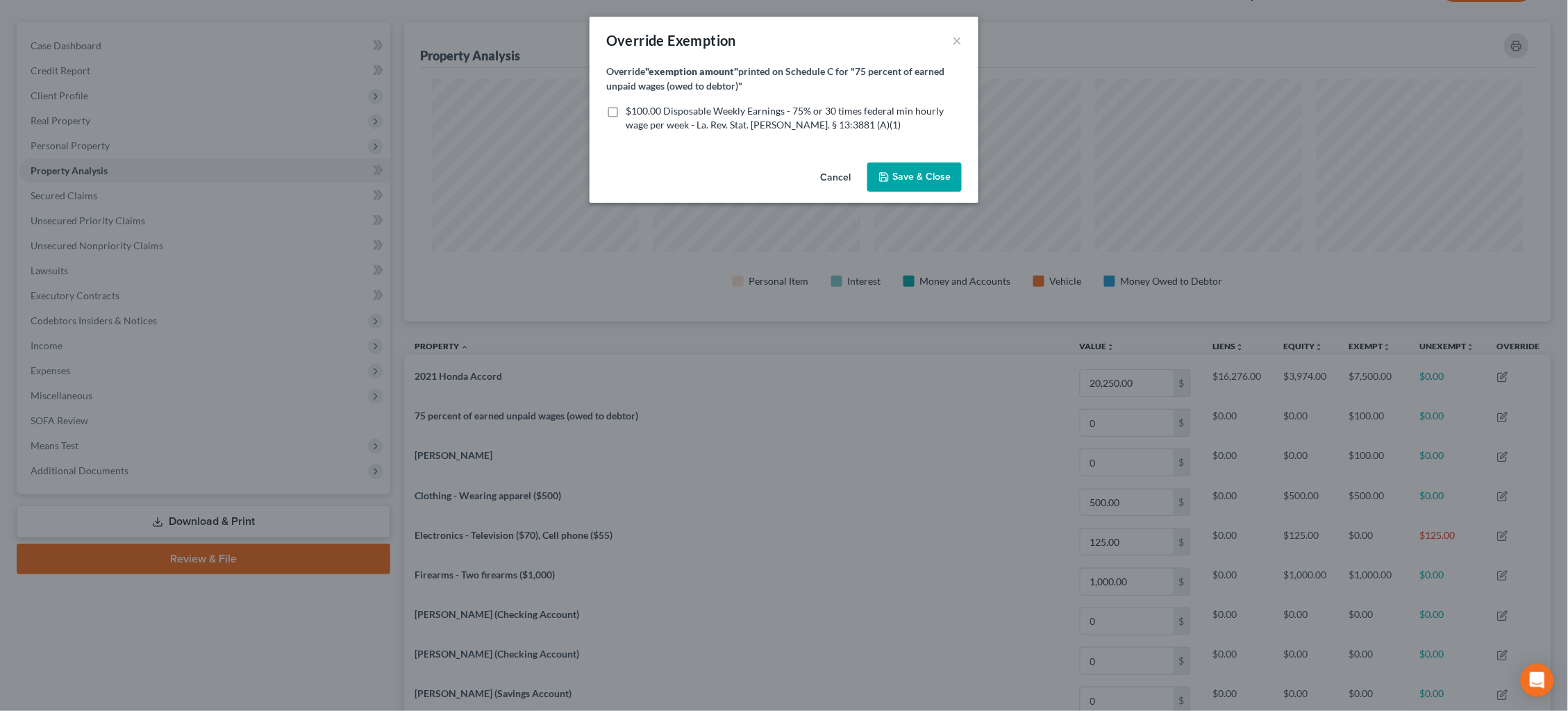
drag, startPoint x: 762, startPoint y: 122, endPoint x: 776, endPoint y: 119, distance: 14.3
click at [762, 120] on span "$100.00 Disposable Weekly Earnings - 75% or 30 times federal min hourly wage pe…" at bounding box center [785, 117] width 318 height 26
click at [640, 113] on input "$100.00 Disposable Weekly Earnings - 75% or 30 times federal min hourly wage pe…" at bounding box center [635, 108] width 9 height 9
checkbox input "true"
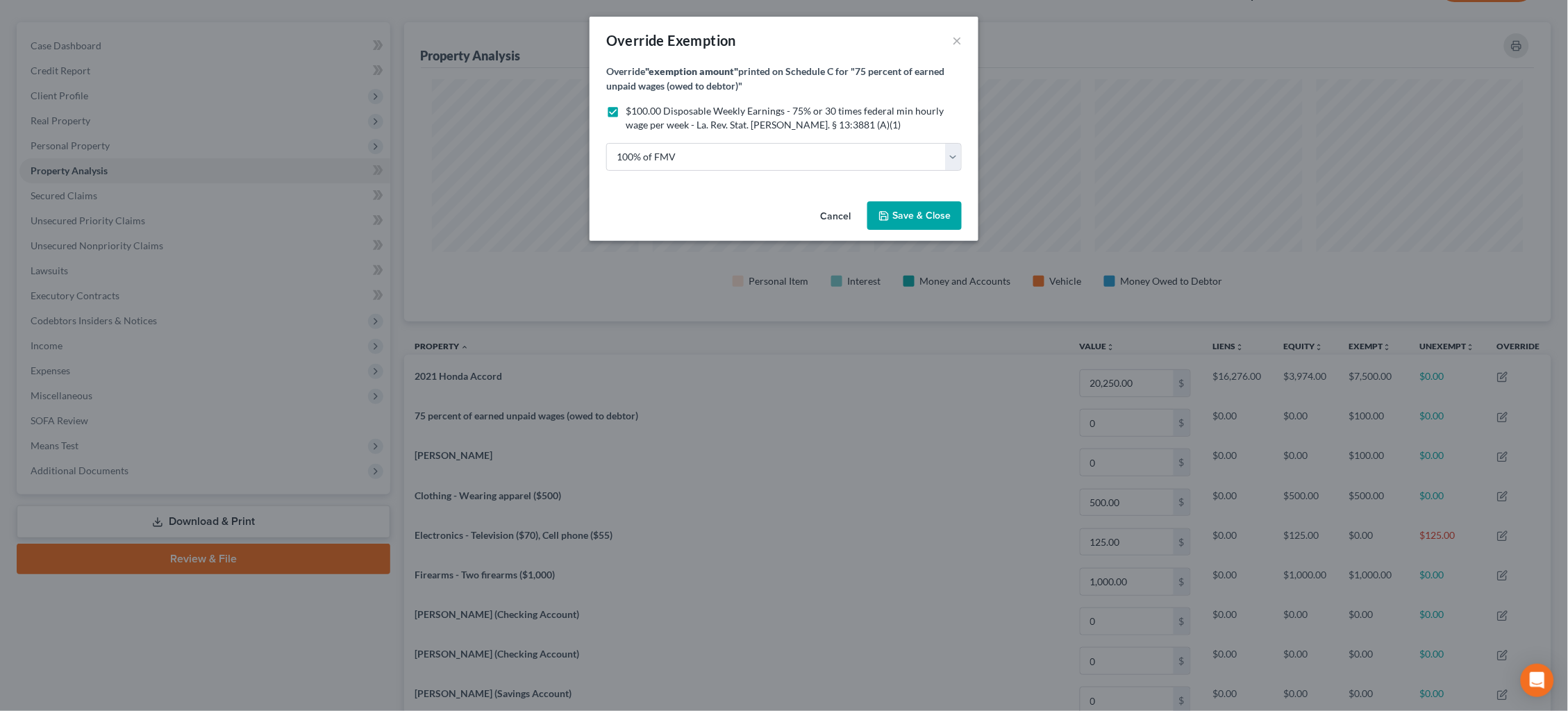
drag, startPoint x: 900, startPoint y: 220, endPoint x: 906, endPoint y: 224, distance: 7.2
click at [900, 219] on button "Save & Close" at bounding box center [915, 216] width 95 height 29
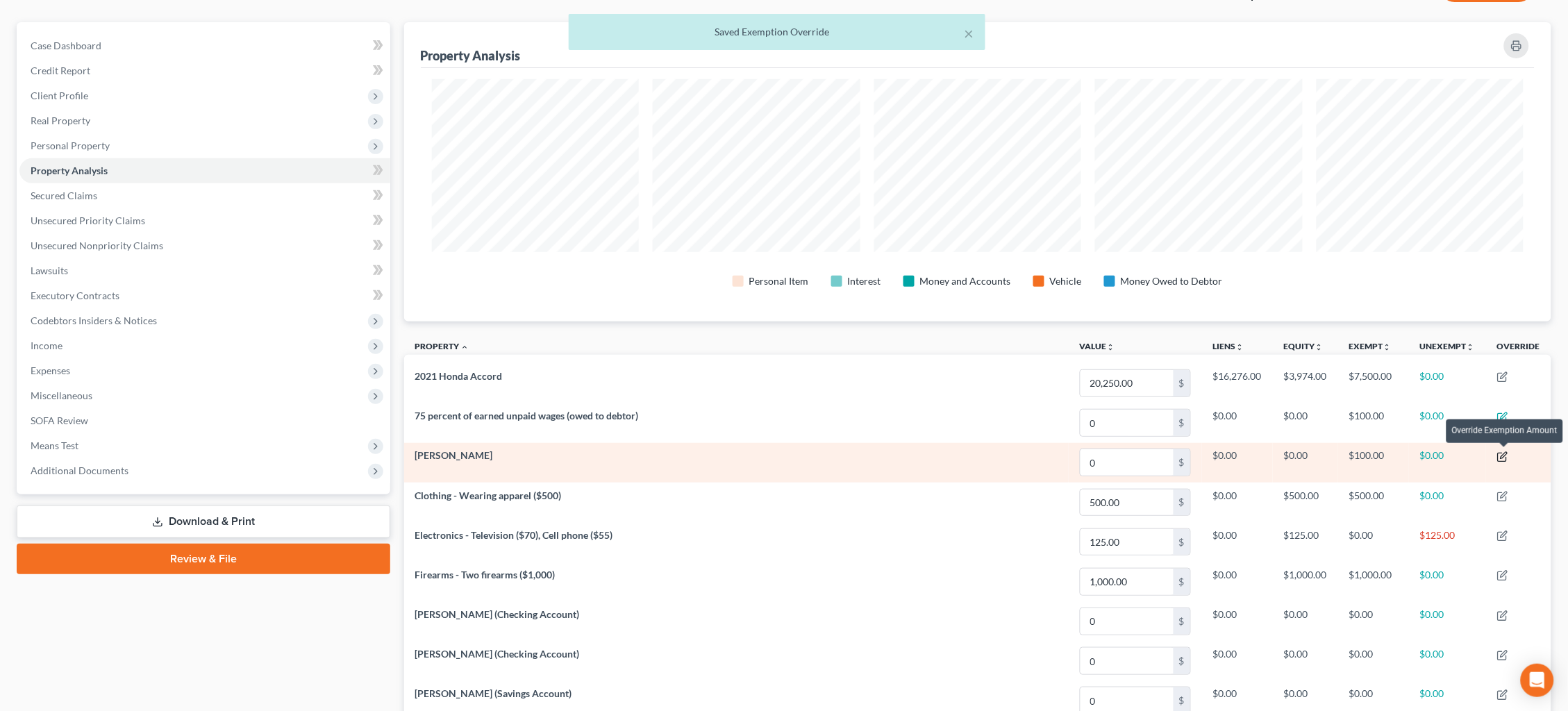
click at [1503, 459] on icon "button" at bounding box center [1502, 457] width 8 height 8
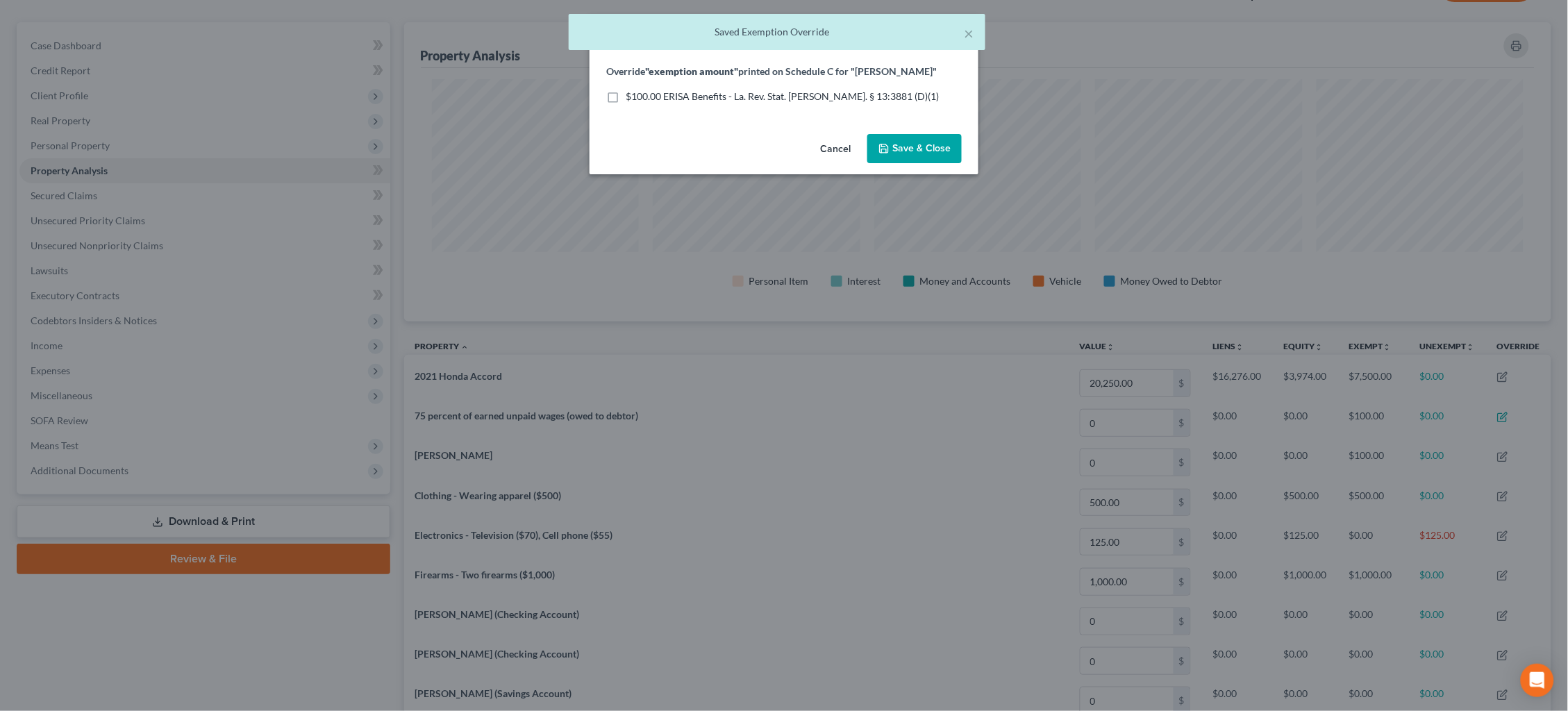
click at [790, 92] on span "$100.00 ERISA Benefits - La. Rev. Stat. [PERSON_NAME]. § 13:3881 (D)(1)" at bounding box center [782, 96] width 313 height 12
click at [640, 92] on input "$100.00 ERISA Benefits - La. Rev. Stat. [PERSON_NAME]. § 13:3881 (D)(1)" at bounding box center [635, 94] width 9 height 9
checkbox input "true"
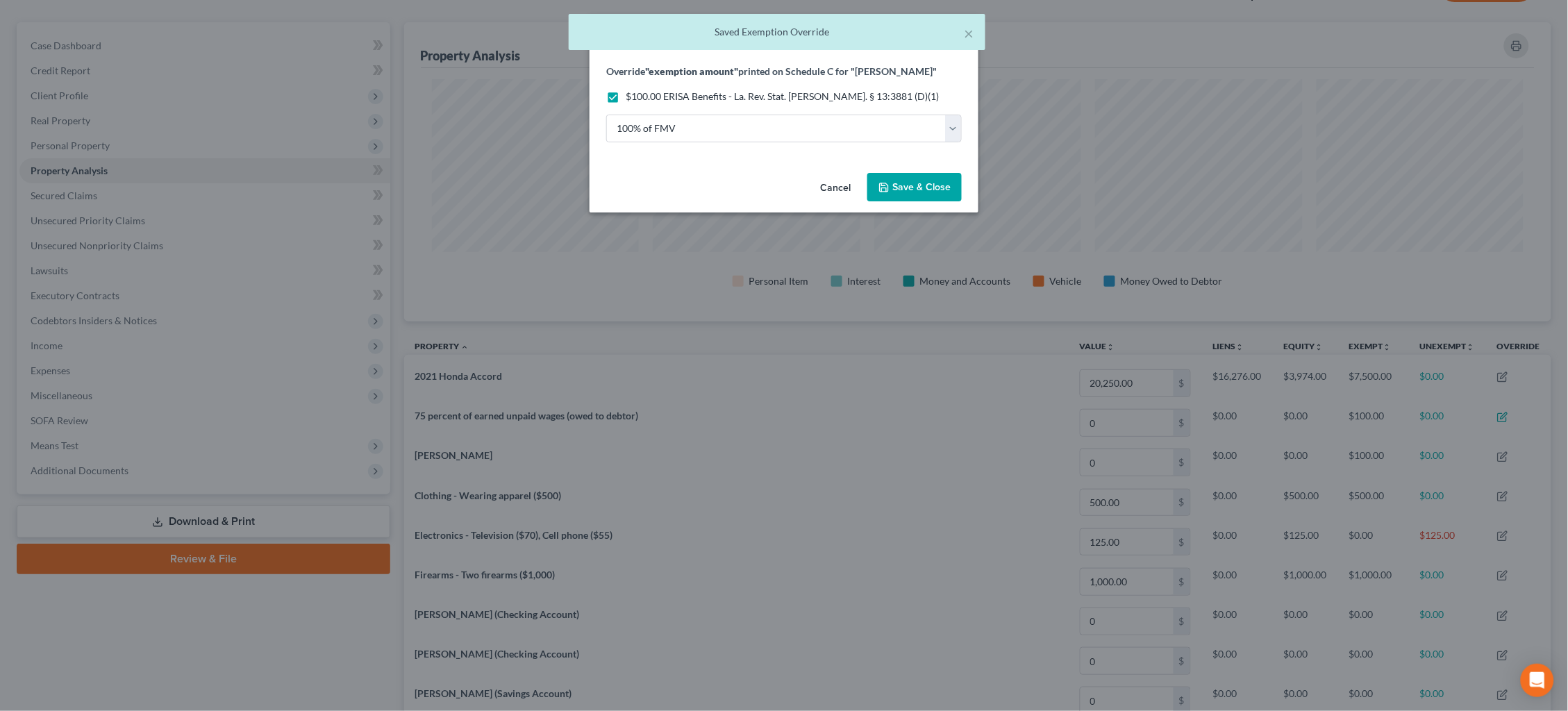
click at [919, 184] on span "Save & Close" at bounding box center [922, 187] width 58 height 12
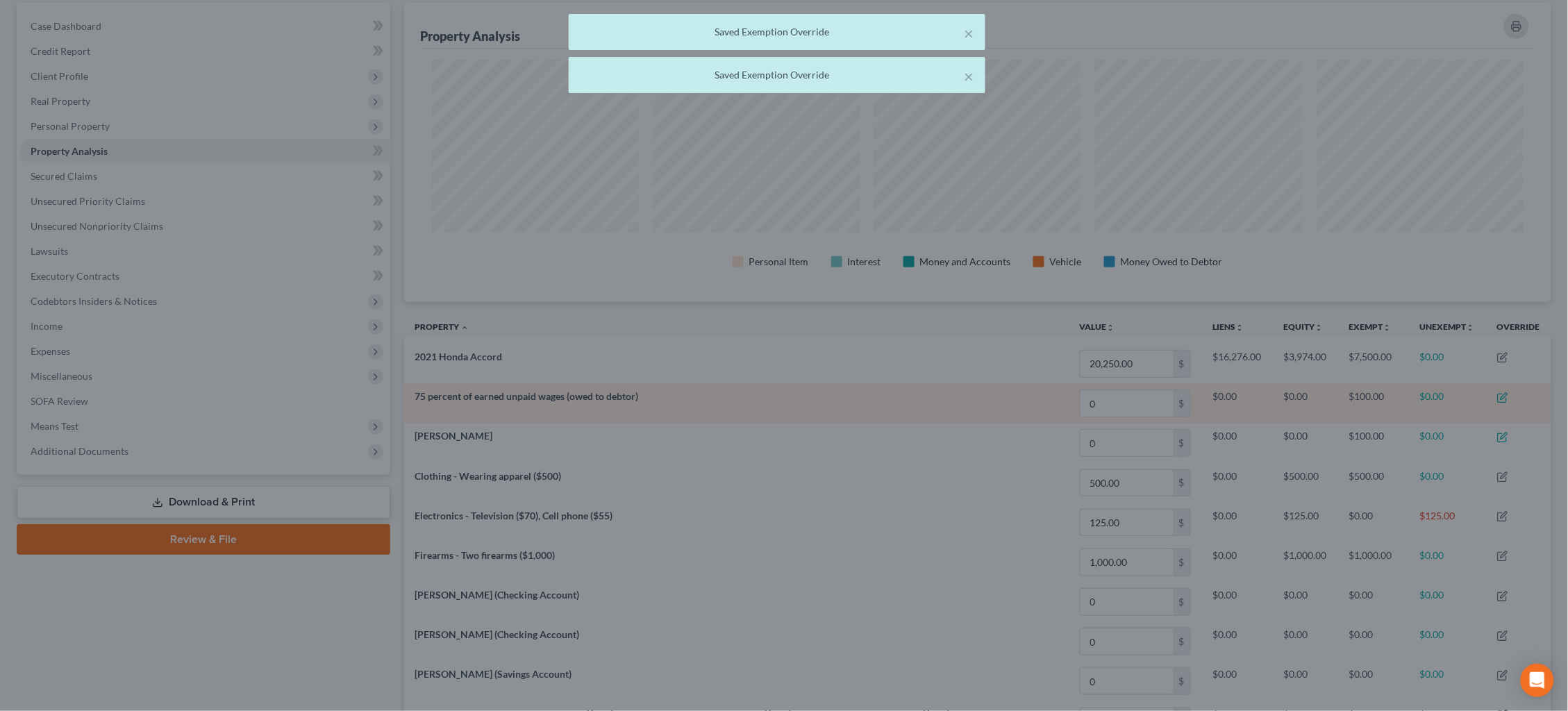
scroll to position [132, 0]
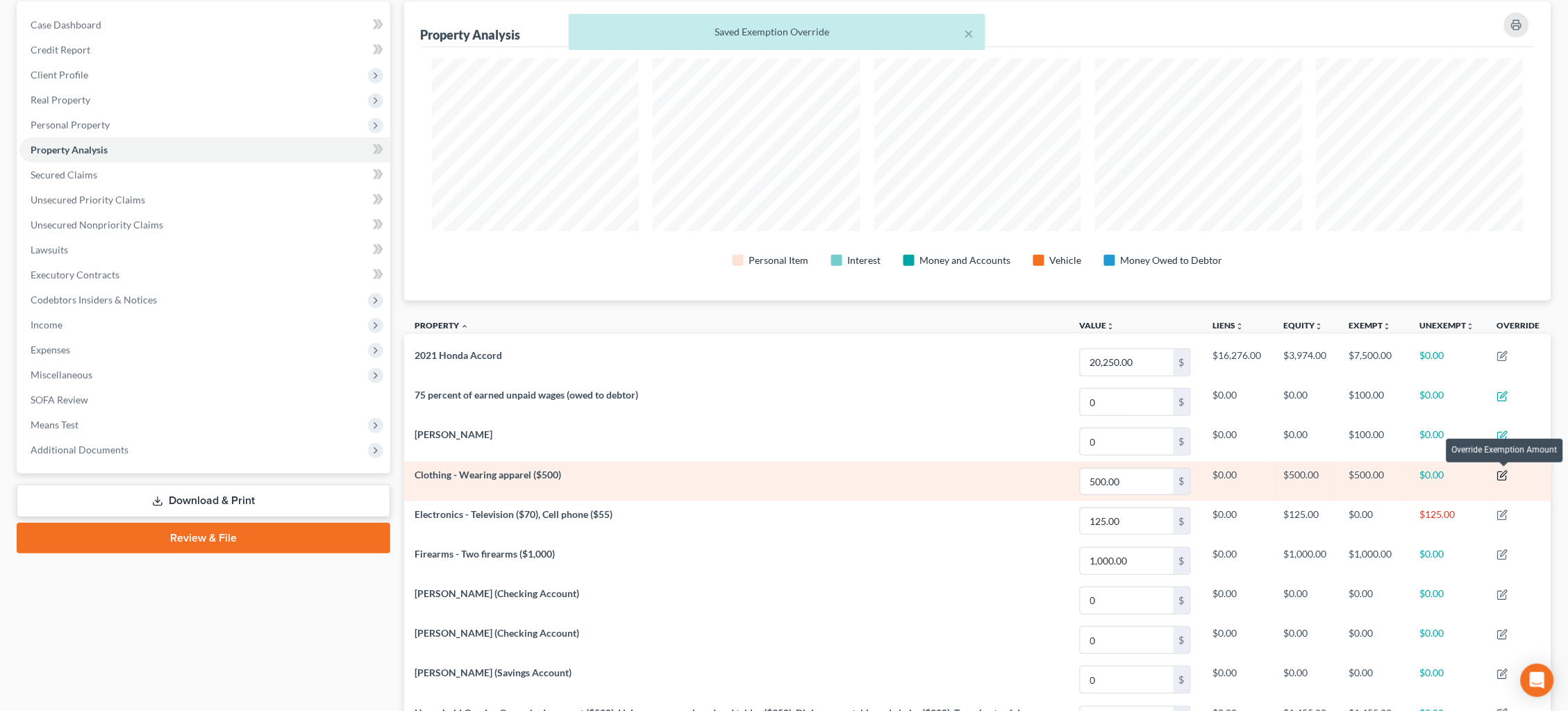
click at [1502, 471] on icon "button" at bounding box center [1503, 475] width 11 height 11
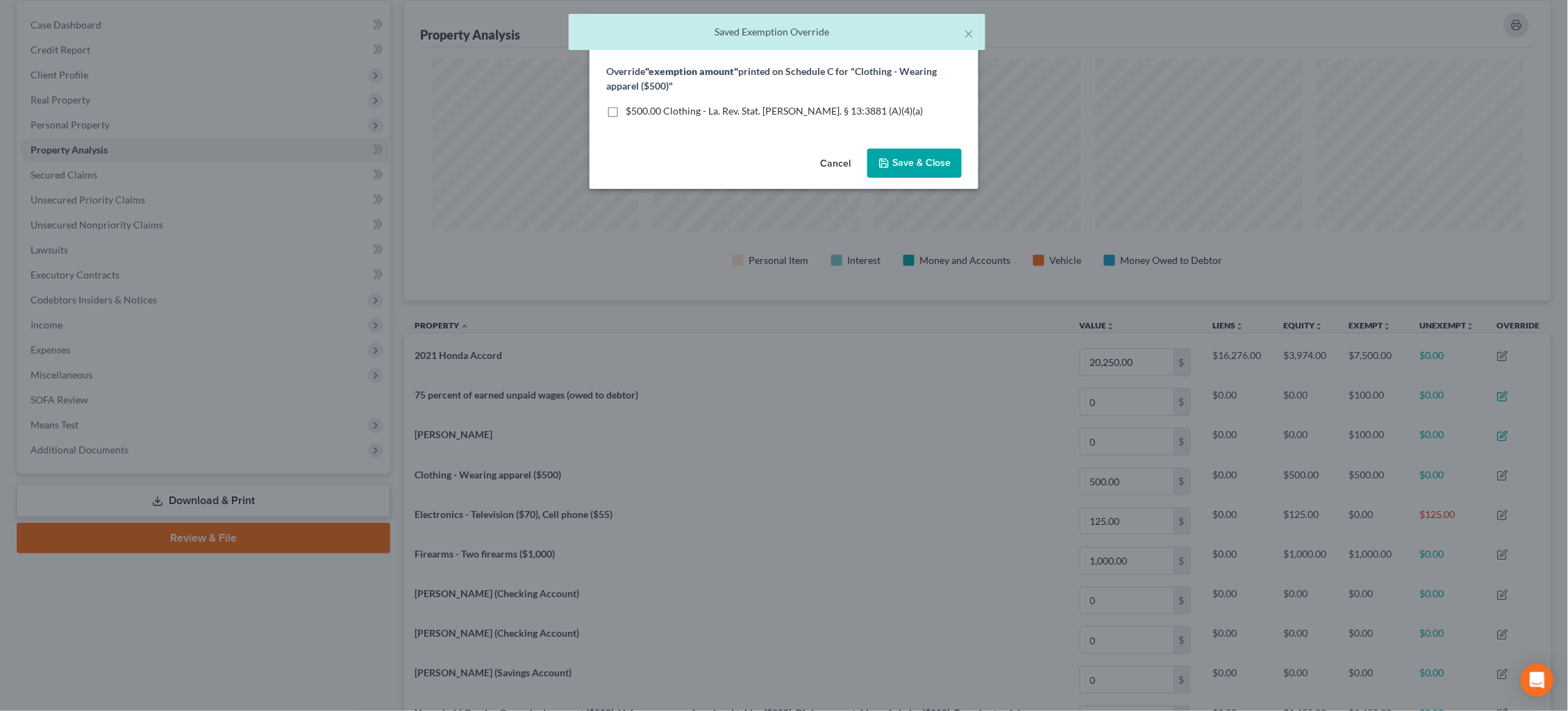
click at [817, 110] on span "$500.00 Clothing - La. Rev. Stat. [PERSON_NAME]. § 13:3881 (A)(4)(a)" at bounding box center [774, 111] width 297 height 12
click at [640, 110] on input "$500.00 Clothing - La. Rev. Stat. [PERSON_NAME]. § 13:3881 (A)(4)(a)" at bounding box center [635, 108] width 9 height 9
checkbox input "true"
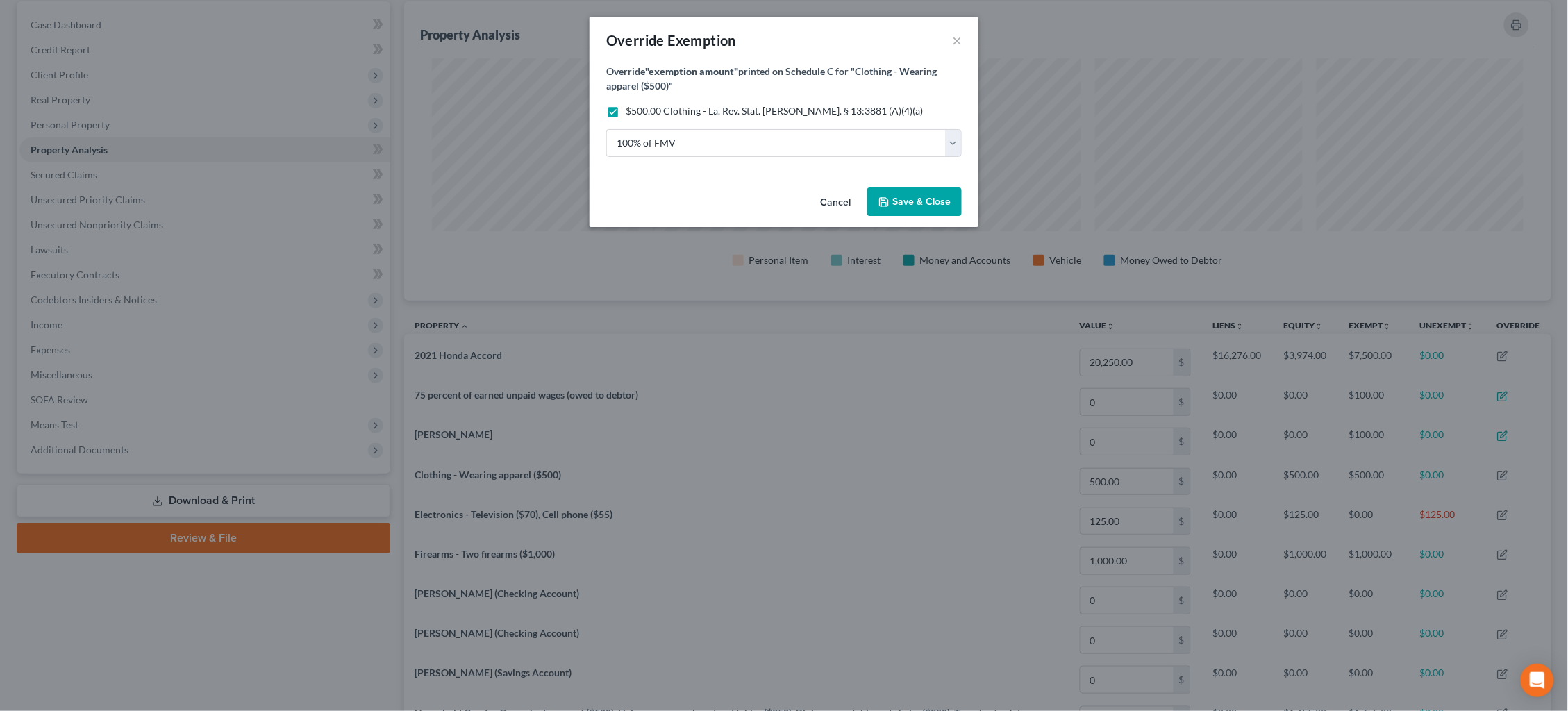
click at [922, 202] on span "Save & Close" at bounding box center [922, 202] width 58 height 12
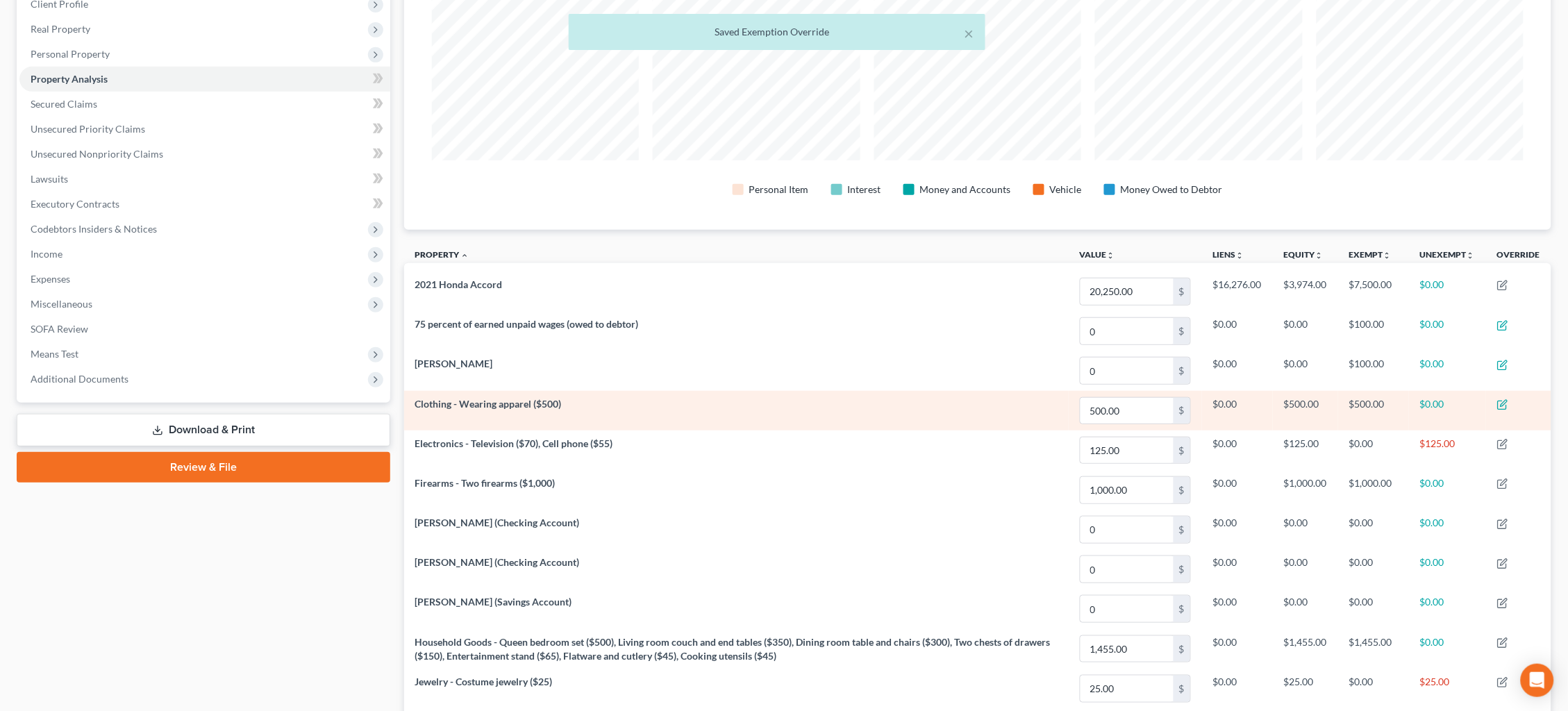
scroll to position [262, 0]
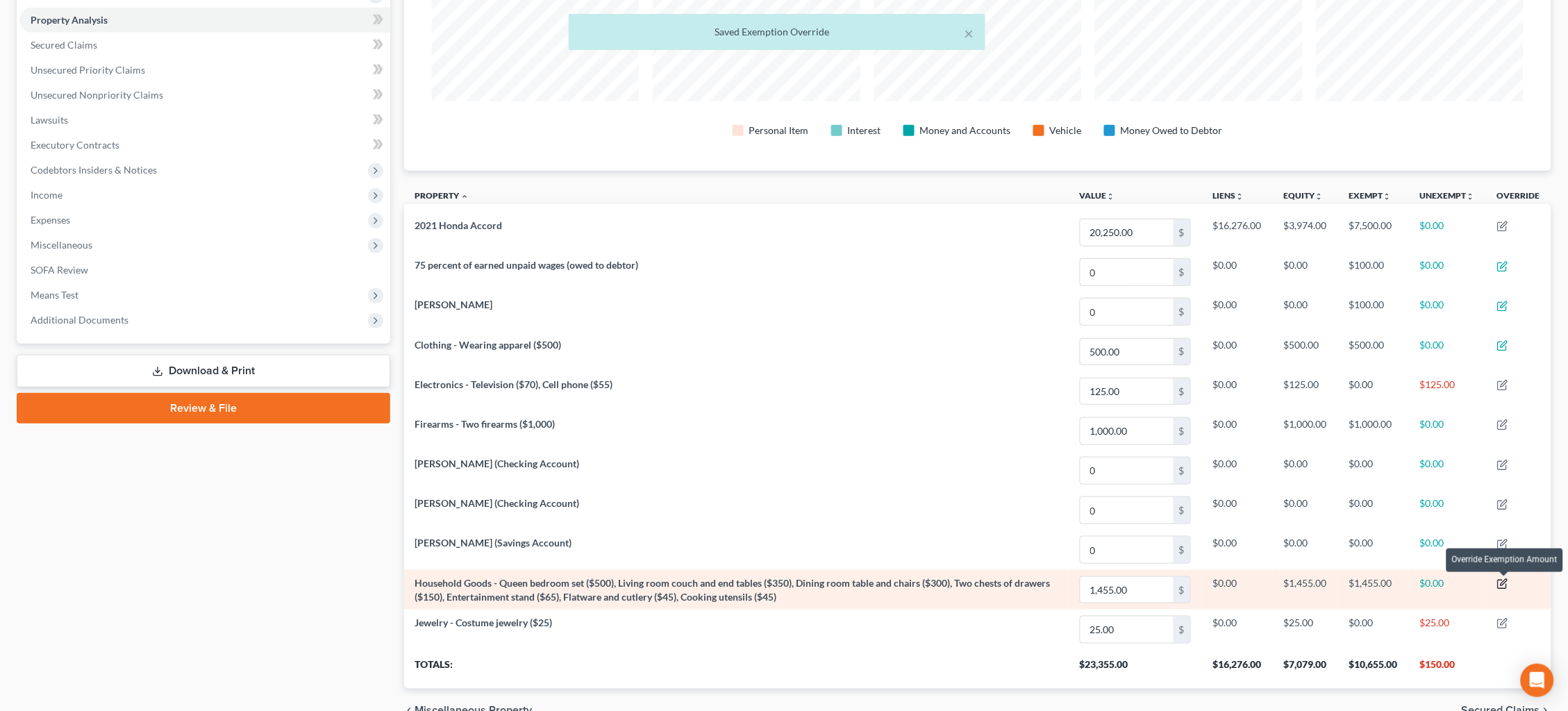
click at [1503, 580] on icon "button" at bounding box center [1502, 585] width 8 height 8
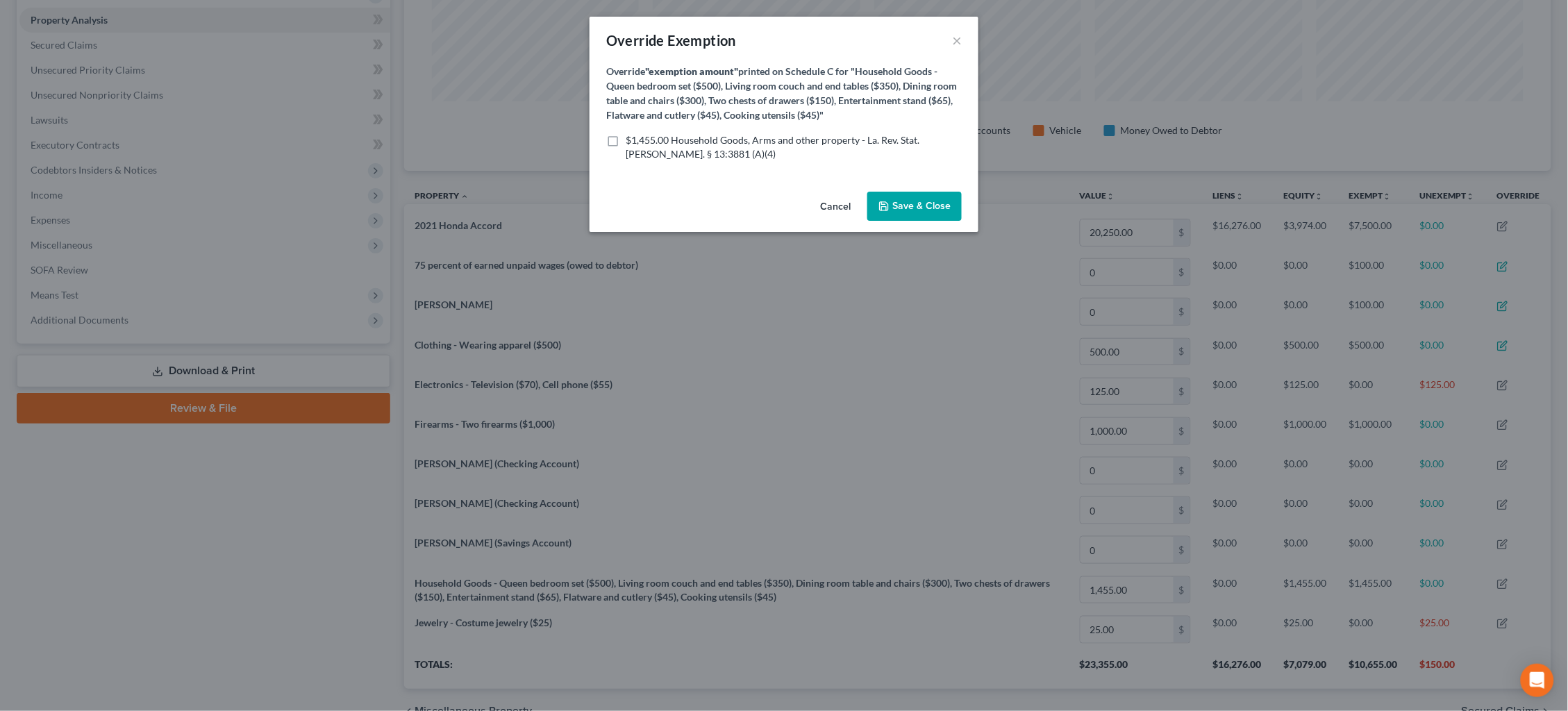
click at [844, 136] on span "$1,455.00 Household Goods, Arms and other property - La. Rev. Stat. [PERSON_NAM…" at bounding box center [772, 147] width 294 height 26
click at [640, 136] on input "$1,455.00 Household Goods, Arms and other property - La. Rev. Stat. [PERSON_NAM…" at bounding box center [635, 138] width 9 height 9
checkbox input "true"
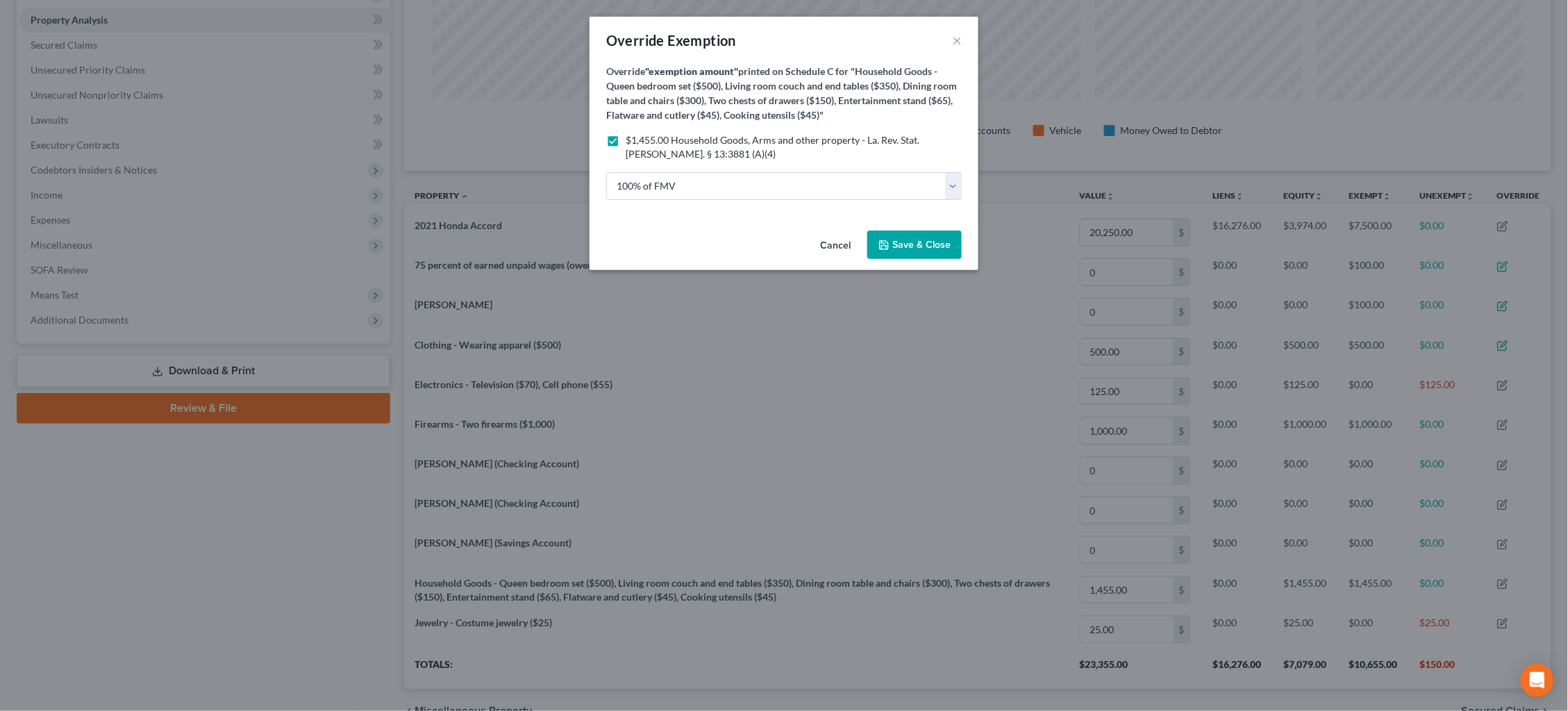
click at [924, 240] on span "Save & Close" at bounding box center [922, 245] width 58 height 12
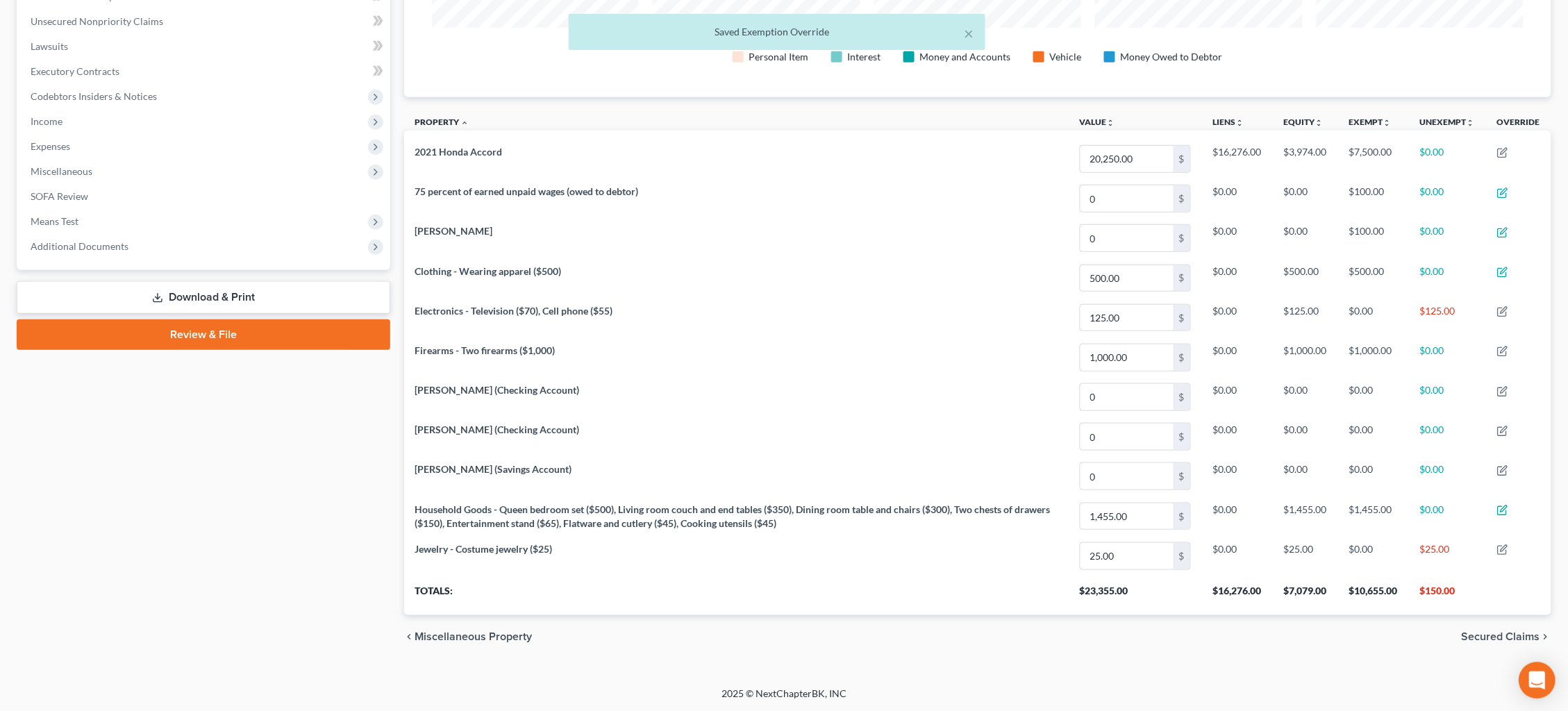
scroll to position [335, 0]
click at [1484, 637] on span "Secured Claims" at bounding box center [1501, 638] width 79 height 11
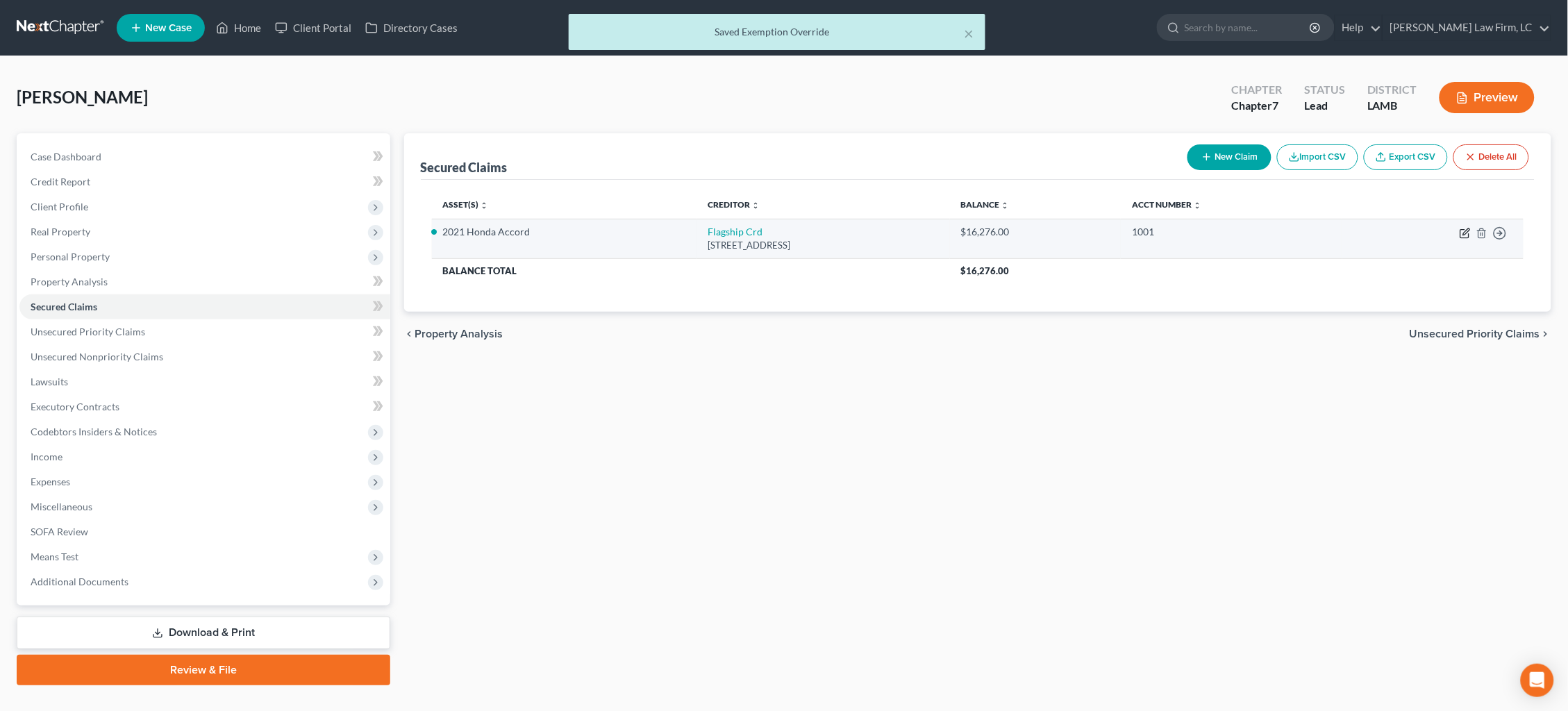
click at [1461, 228] on icon "button" at bounding box center [1465, 234] width 11 height 11
select select "45"
select select "9"
select select "2"
select select "0"
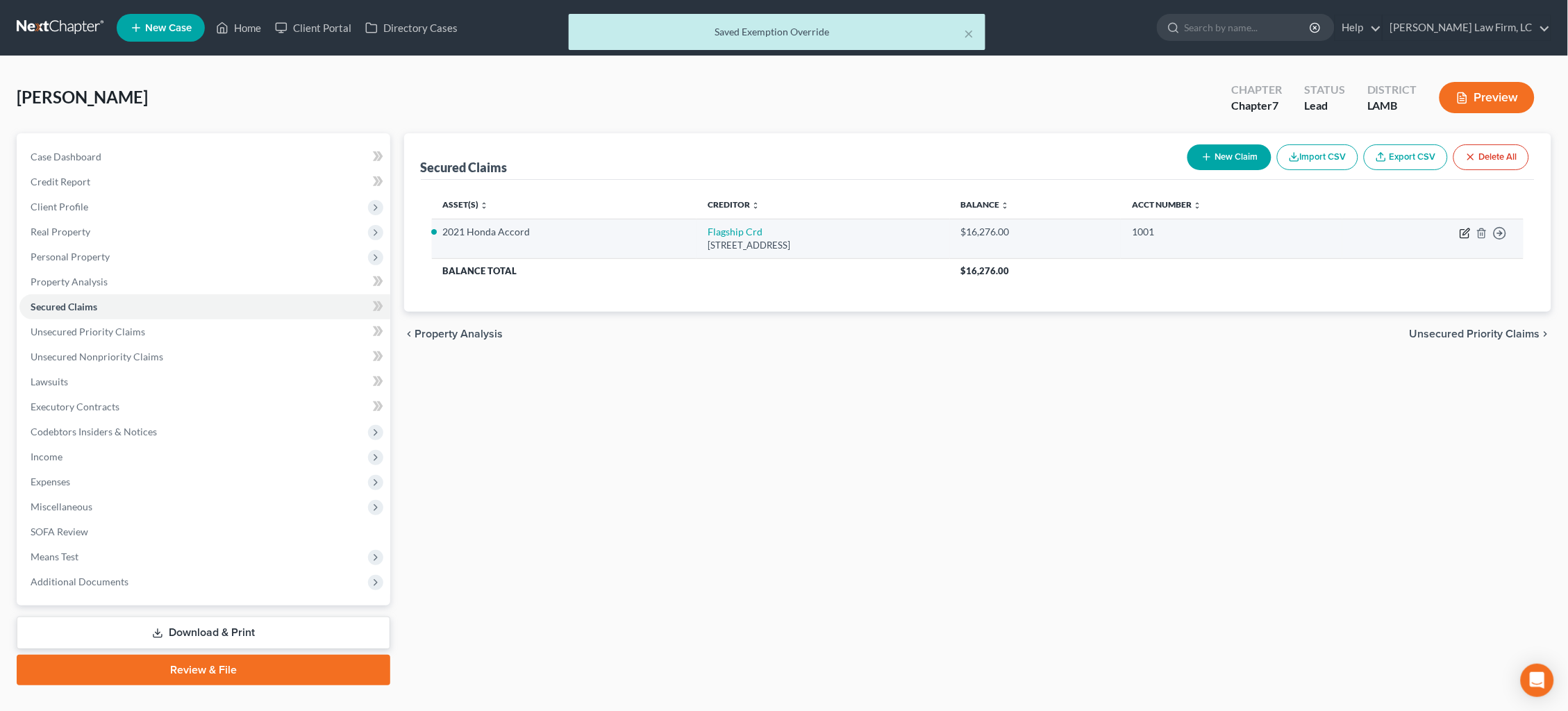
select select "0"
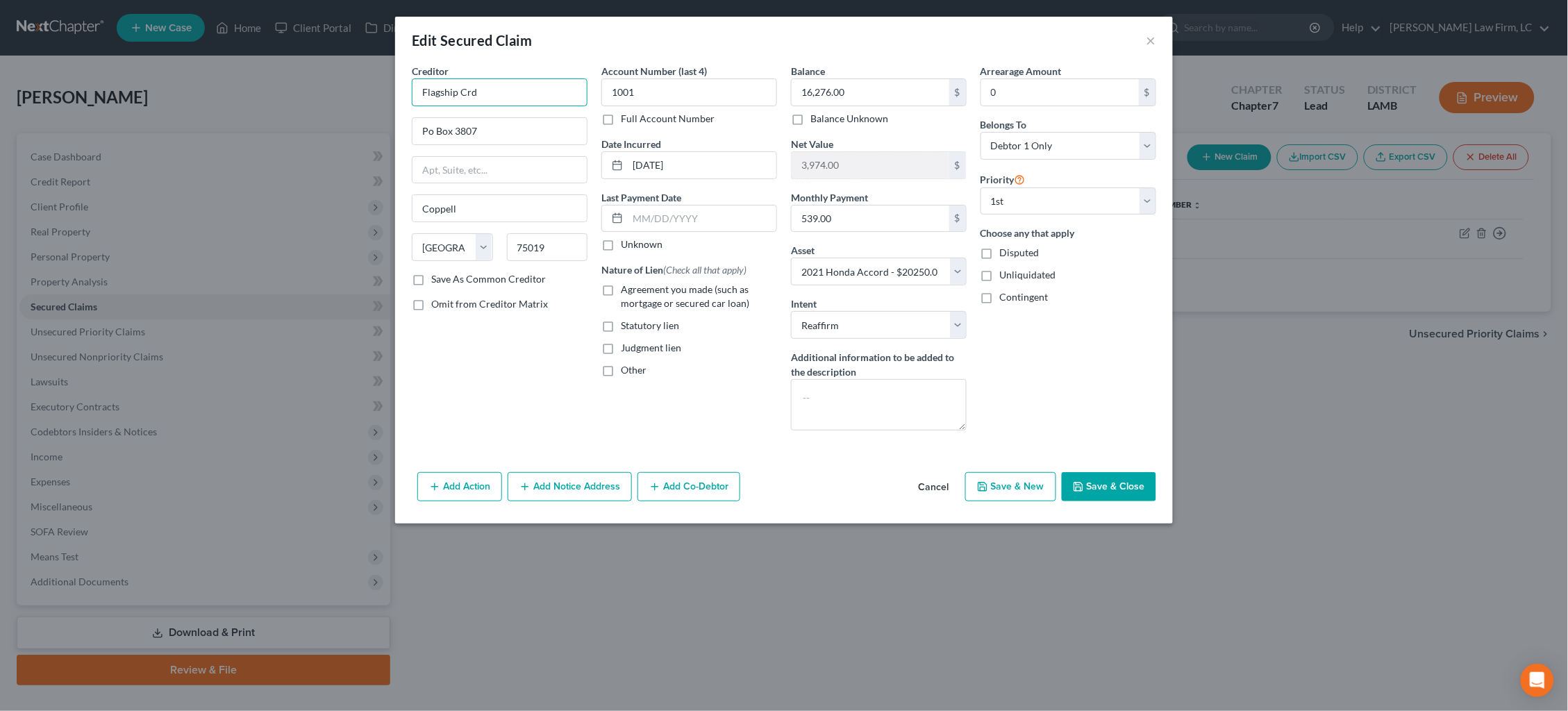
click at [489, 98] on input "Flagship Crd" at bounding box center [500, 92] width 176 height 28
type input "Flagship Credit"
click at [545, 160] on div "P.O. [STREET_ADDRESS]" at bounding box center [496, 162] width 145 height 12
type input "P.O. Box 3807"
click at [621, 289] on label "Agreement you made (such as mortgage or secured car loan)" at bounding box center [699, 297] width 156 height 28
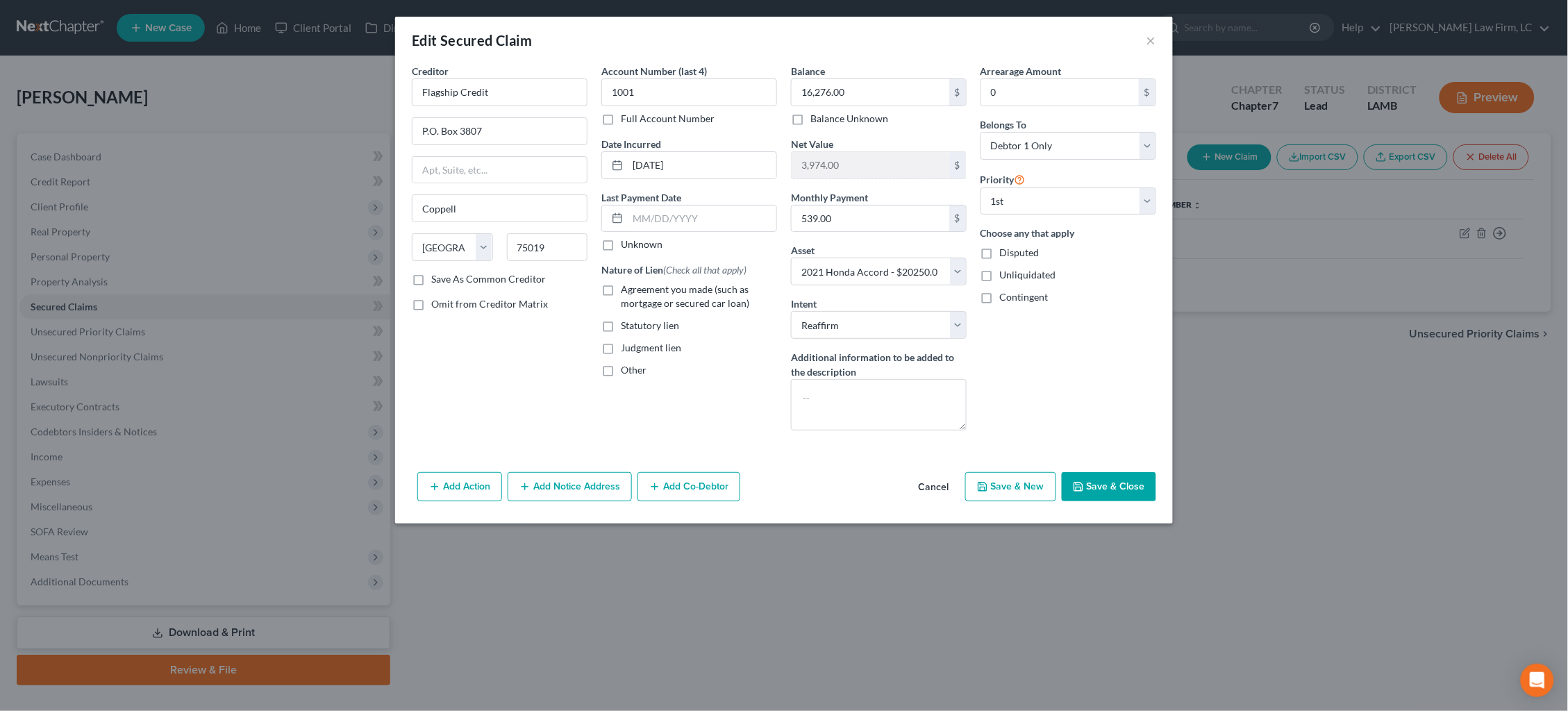
click at [626, 289] on input "Agreement you made (such as mortgage or secured car loan)" at bounding box center [630, 287] width 9 height 9
checkbox input "true"
drag, startPoint x: 661, startPoint y: 165, endPoint x: 678, endPoint y: 166, distance: 17.0
click at [665, 165] on input "[DATE]" at bounding box center [702, 165] width 149 height 26
type input "01/2022"
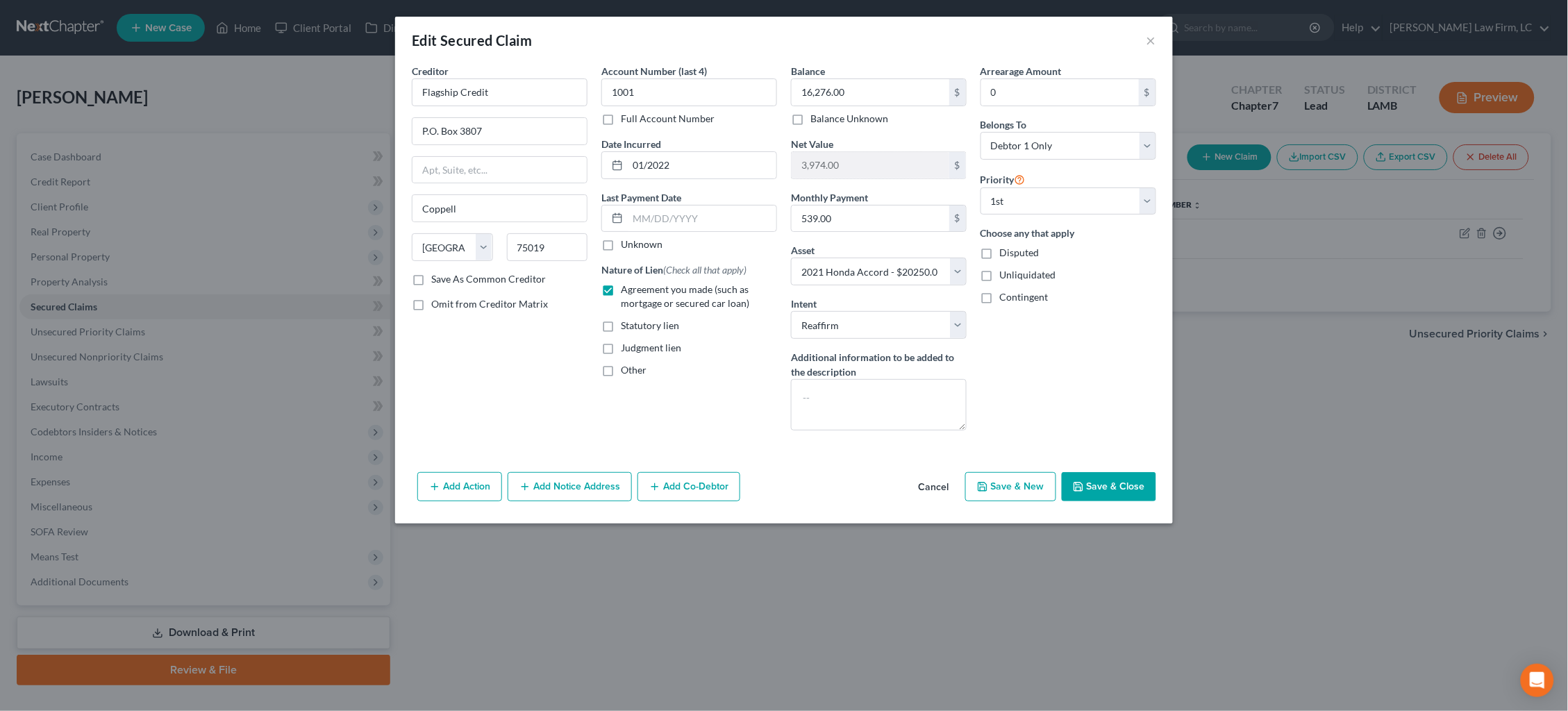
click at [1109, 483] on button "Save & Close" at bounding box center [1109, 487] width 95 height 29
select select "9"
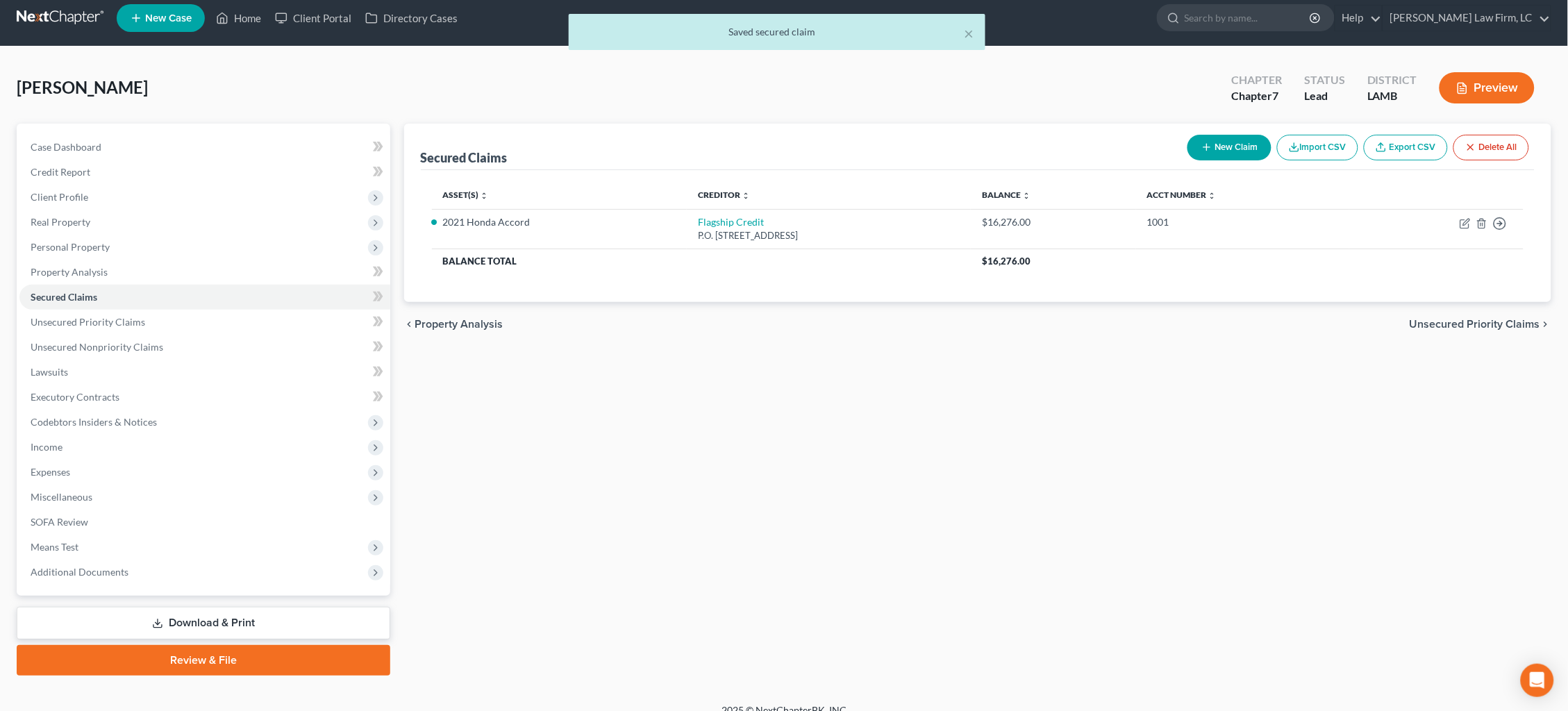
scroll to position [8, 0]
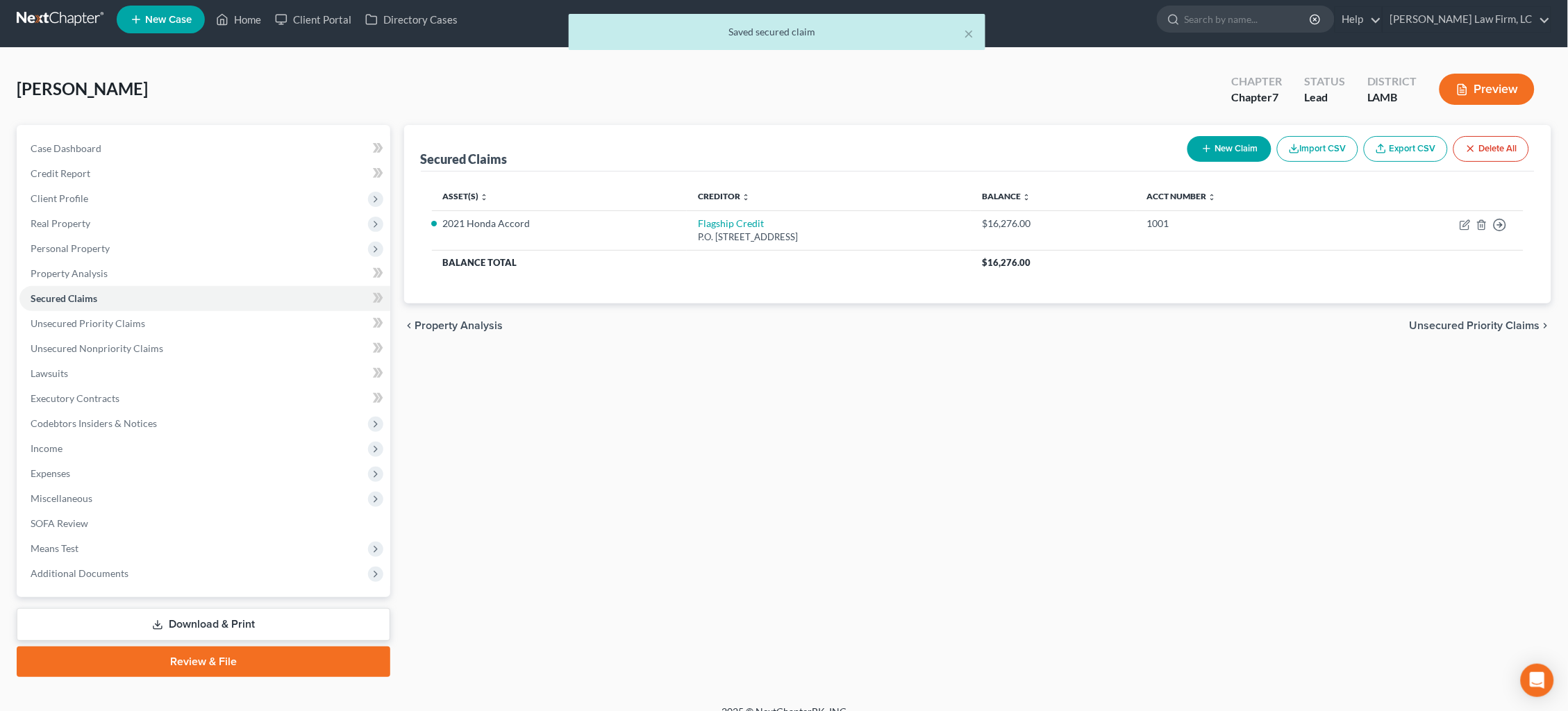
click at [1450, 325] on span "Unsecured Priority Claims" at bounding box center [1475, 326] width 131 height 11
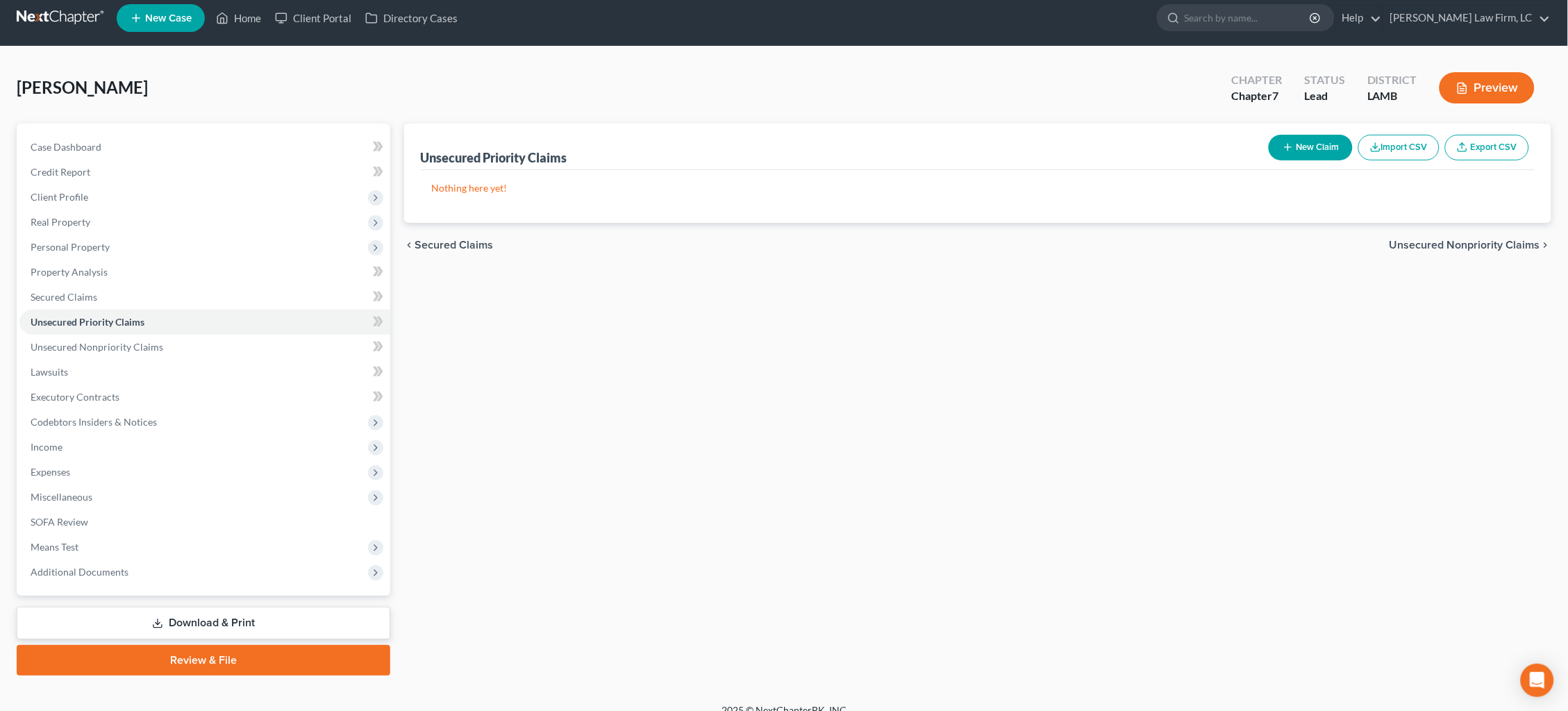
scroll to position [8, 0]
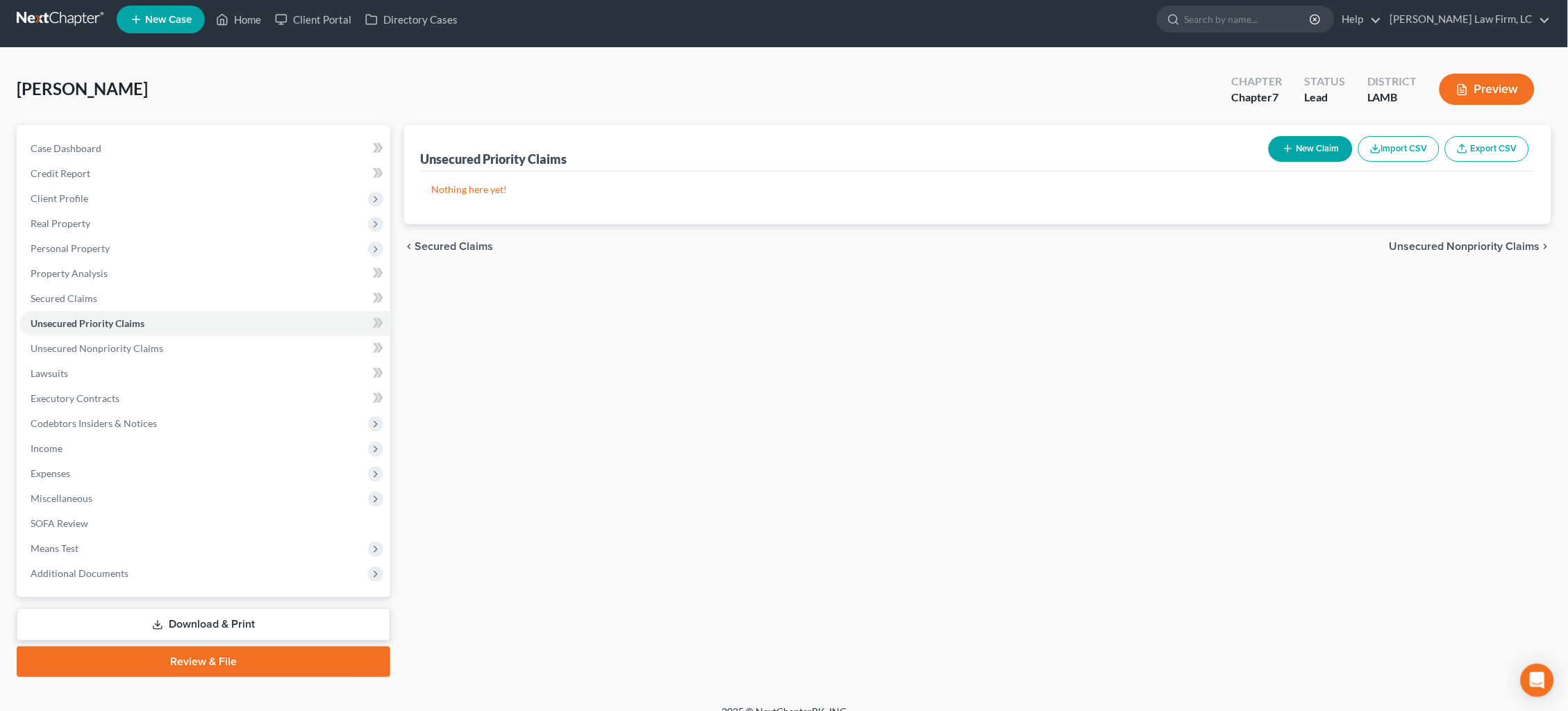
click at [1455, 246] on span "Unsecured Nonpriority Claims" at bounding box center [1464, 247] width 151 height 11
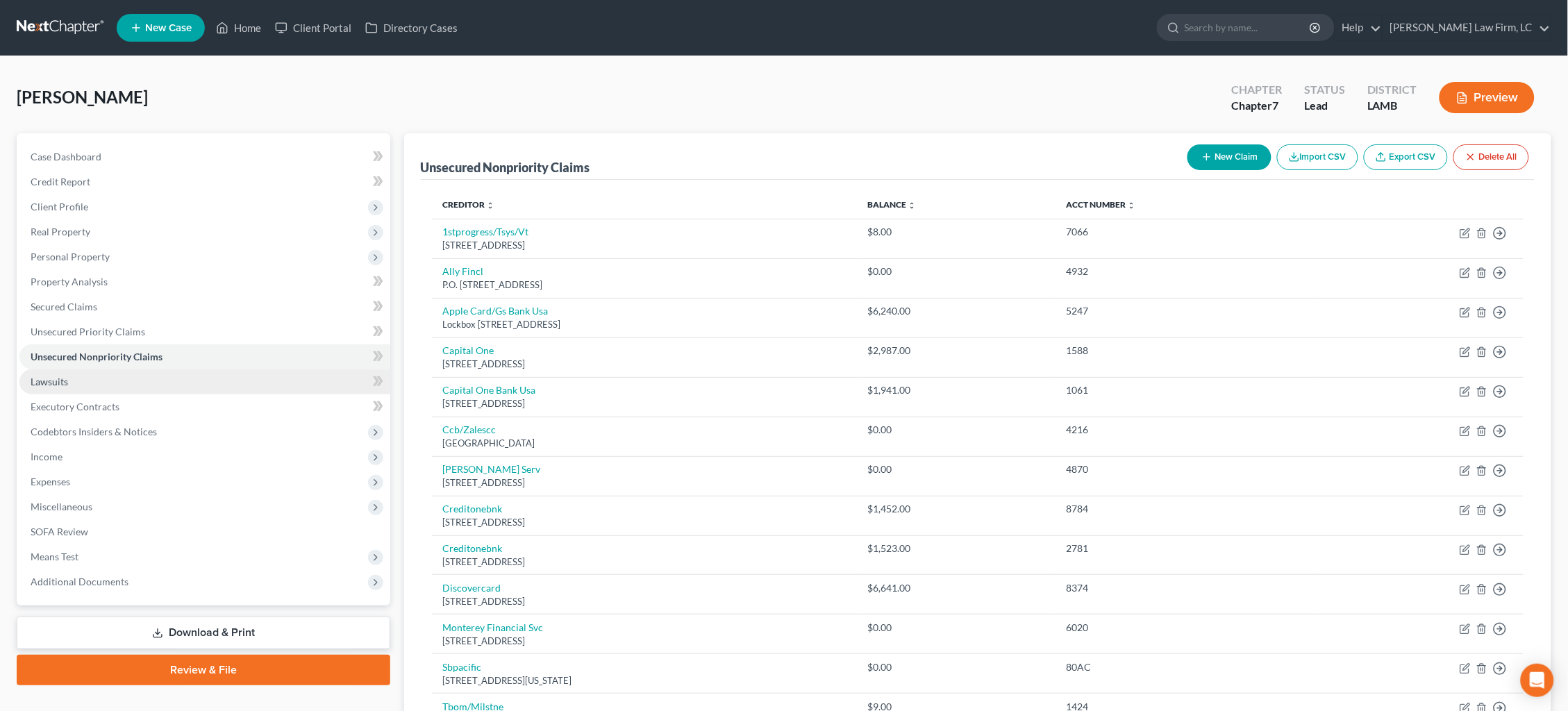
click at [84, 371] on link "Lawsuits" at bounding box center [205, 382] width 371 height 25
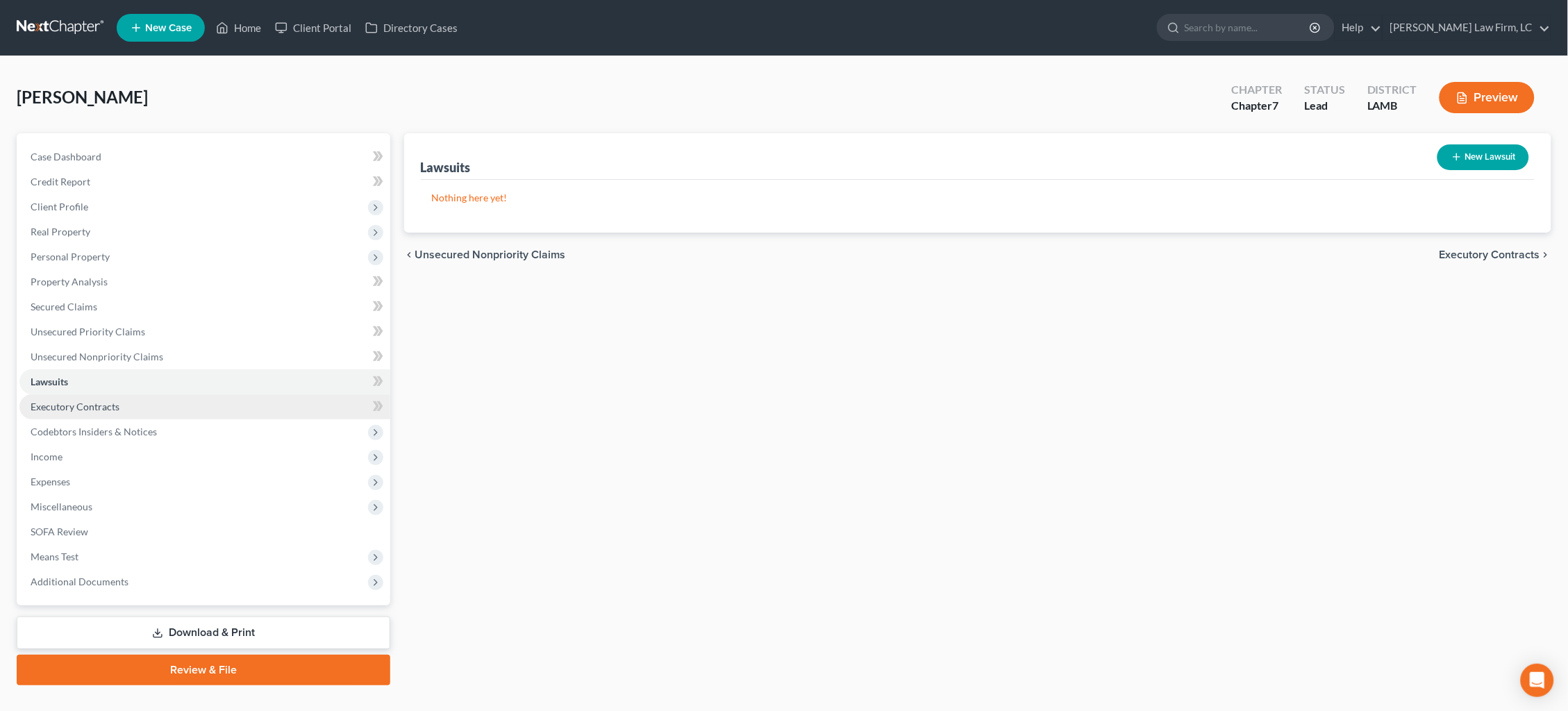
click at [98, 401] on span "Executory Contracts" at bounding box center [75, 407] width 89 height 12
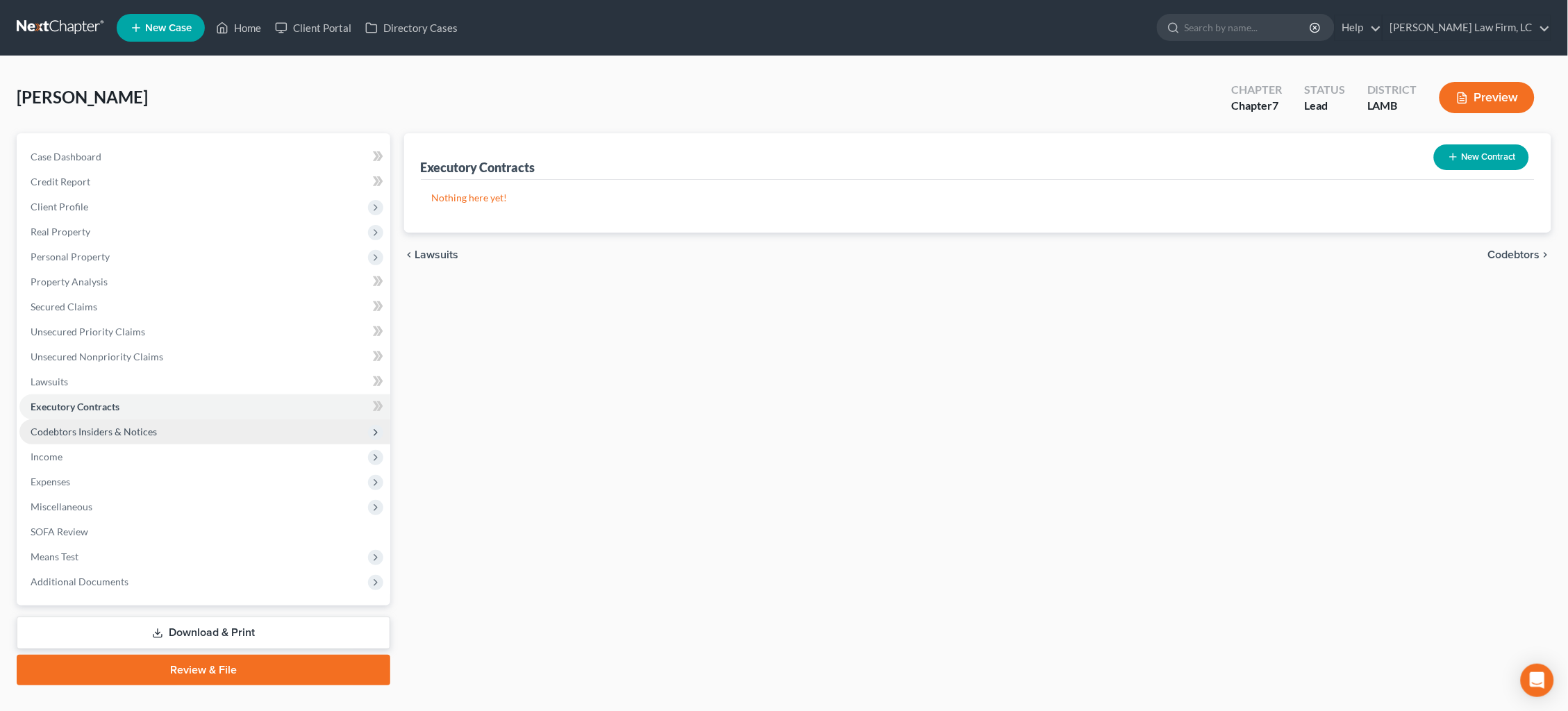
click at [114, 426] on span "Codebtors Insiders & Notices" at bounding box center [94, 432] width 126 height 12
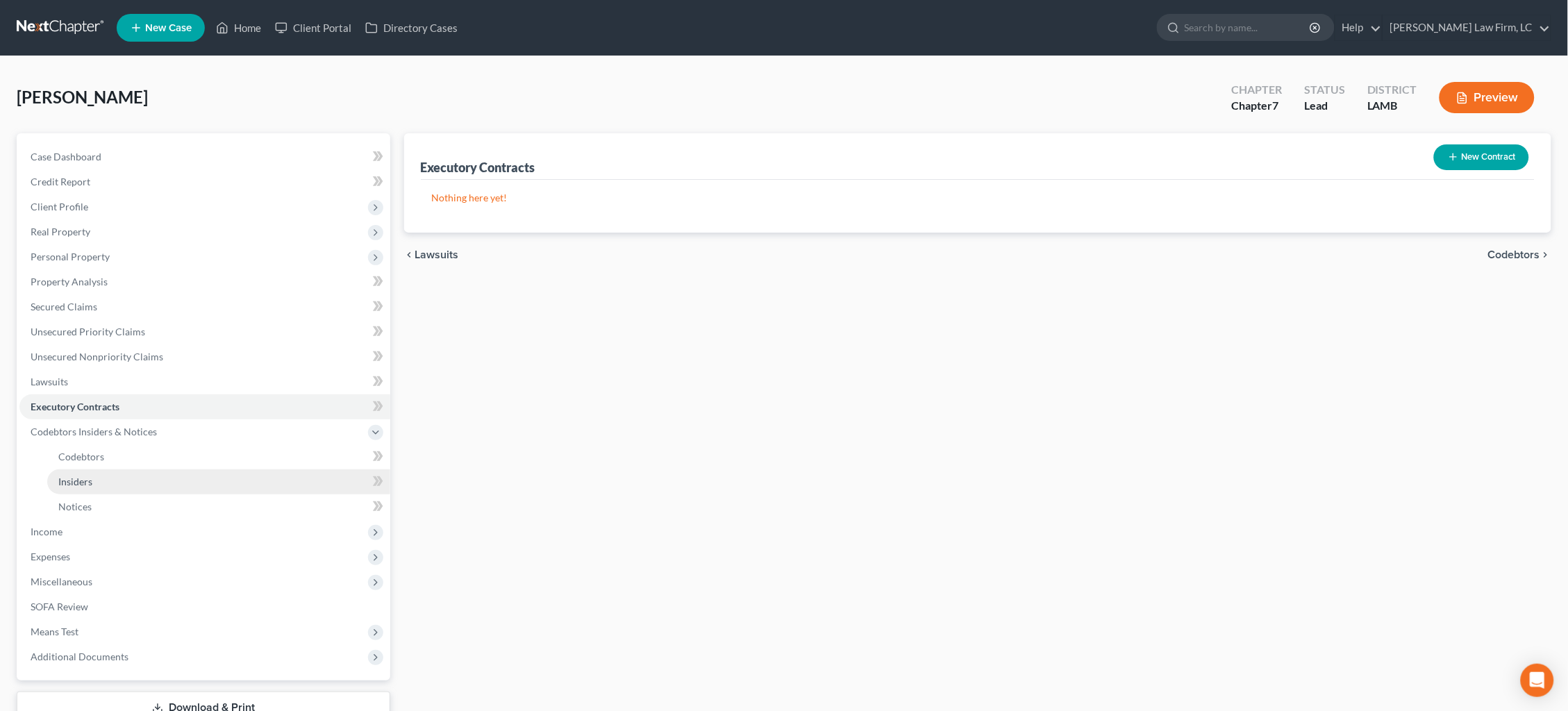
click at [111, 469] on link "Insiders" at bounding box center [219, 482] width 343 height 25
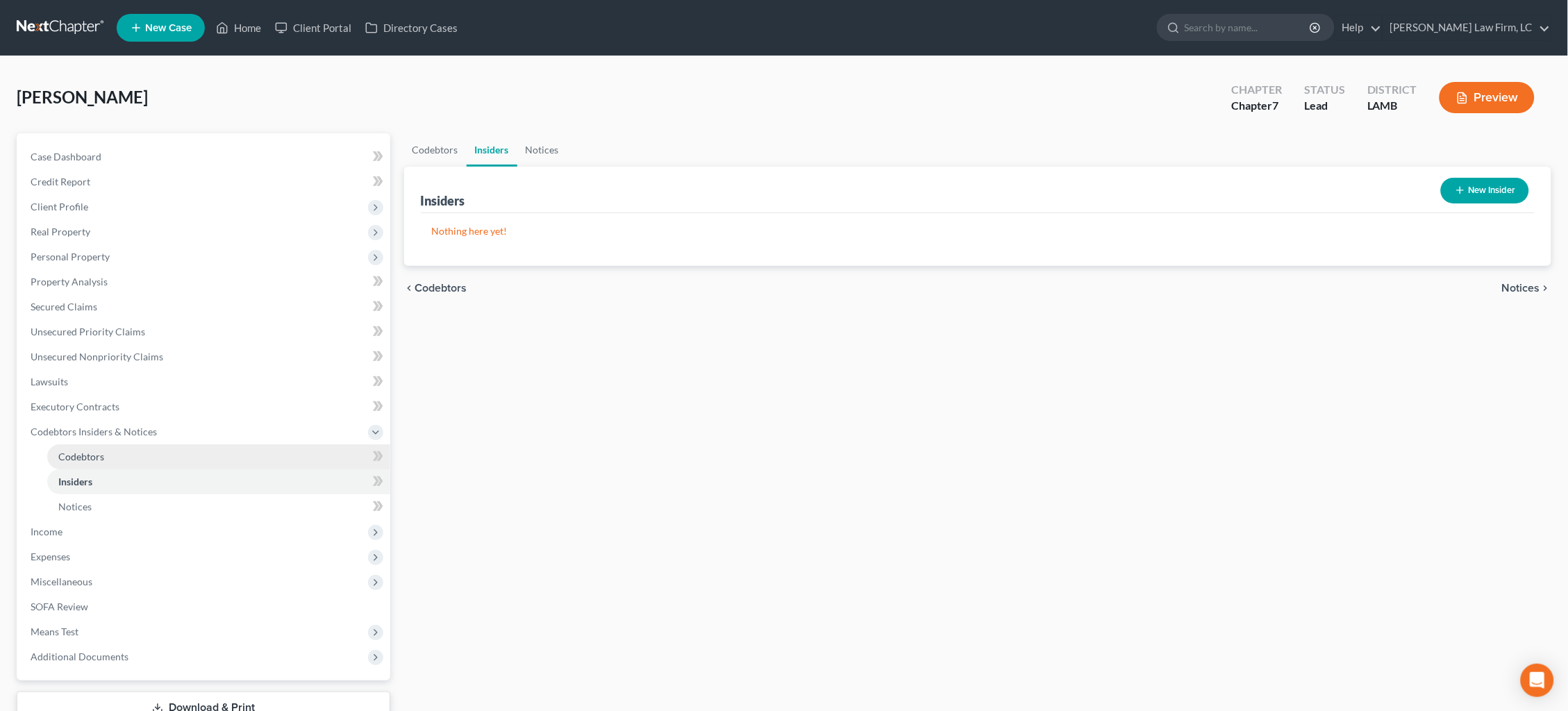
click at [110, 446] on link "Codebtors" at bounding box center [219, 457] width 343 height 25
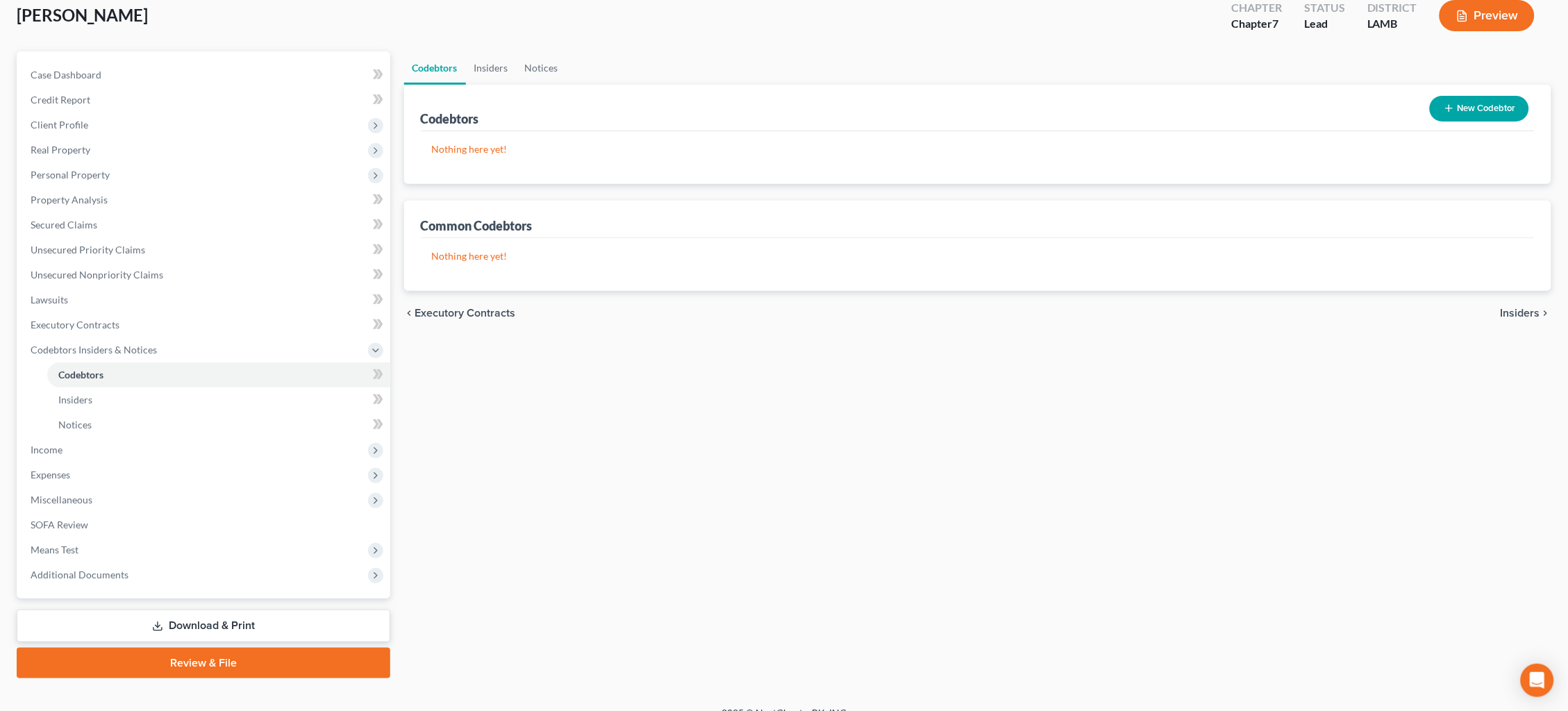
scroll to position [81, 0]
click at [90, 439] on span "Income" at bounding box center [205, 450] width 371 height 25
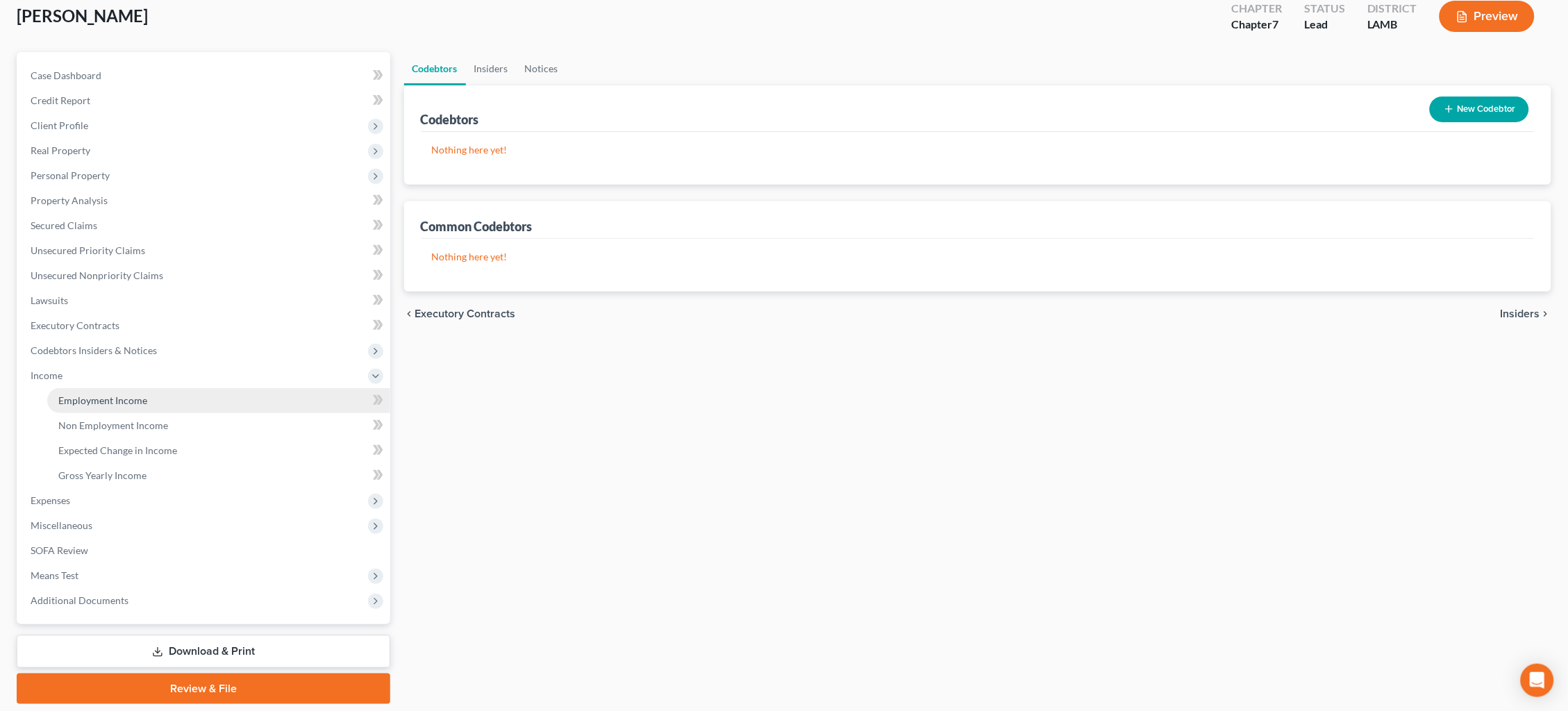
click at [144, 398] on link "Employment Income" at bounding box center [219, 401] width 343 height 25
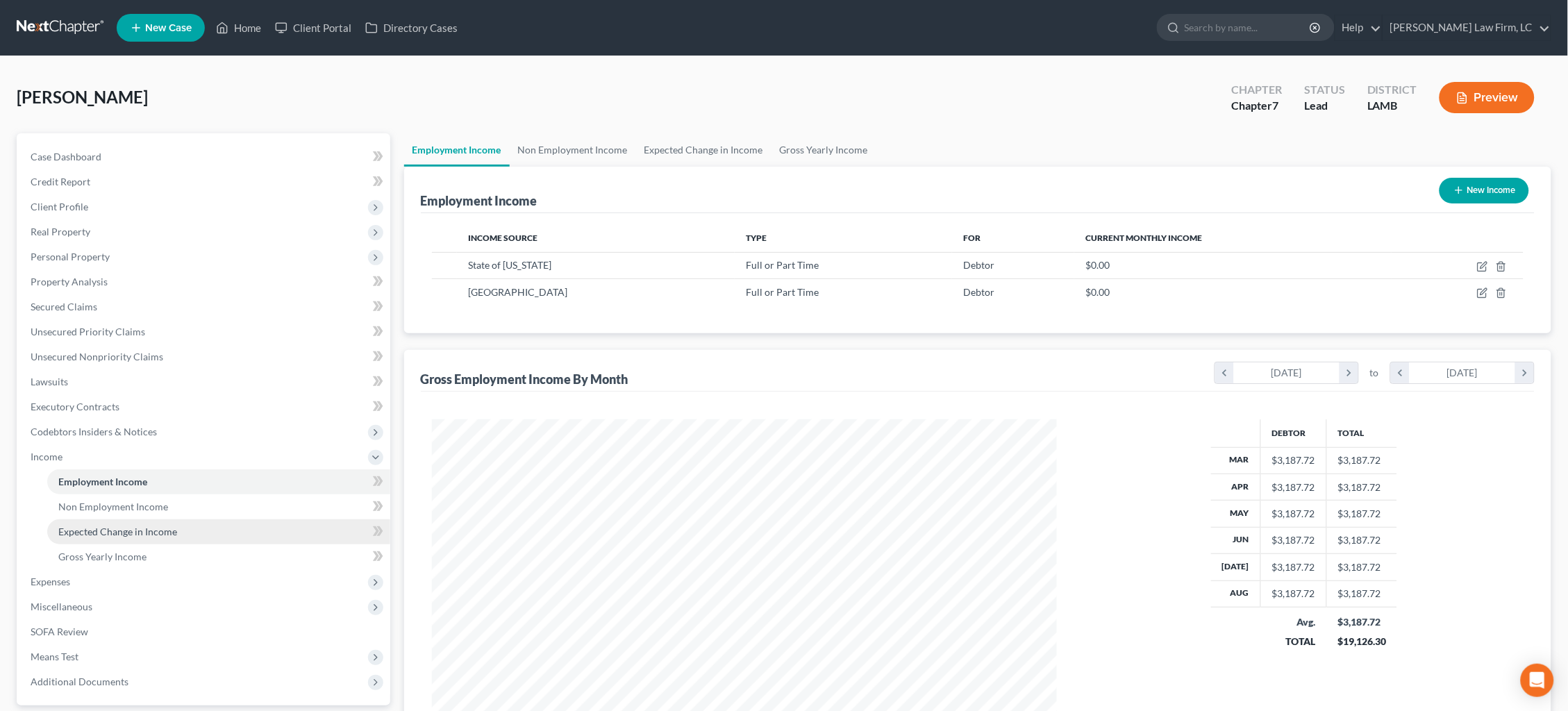
scroll to position [312, 653]
click at [812, 147] on link "Gross Yearly Income" at bounding box center [824, 150] width 105 height 33
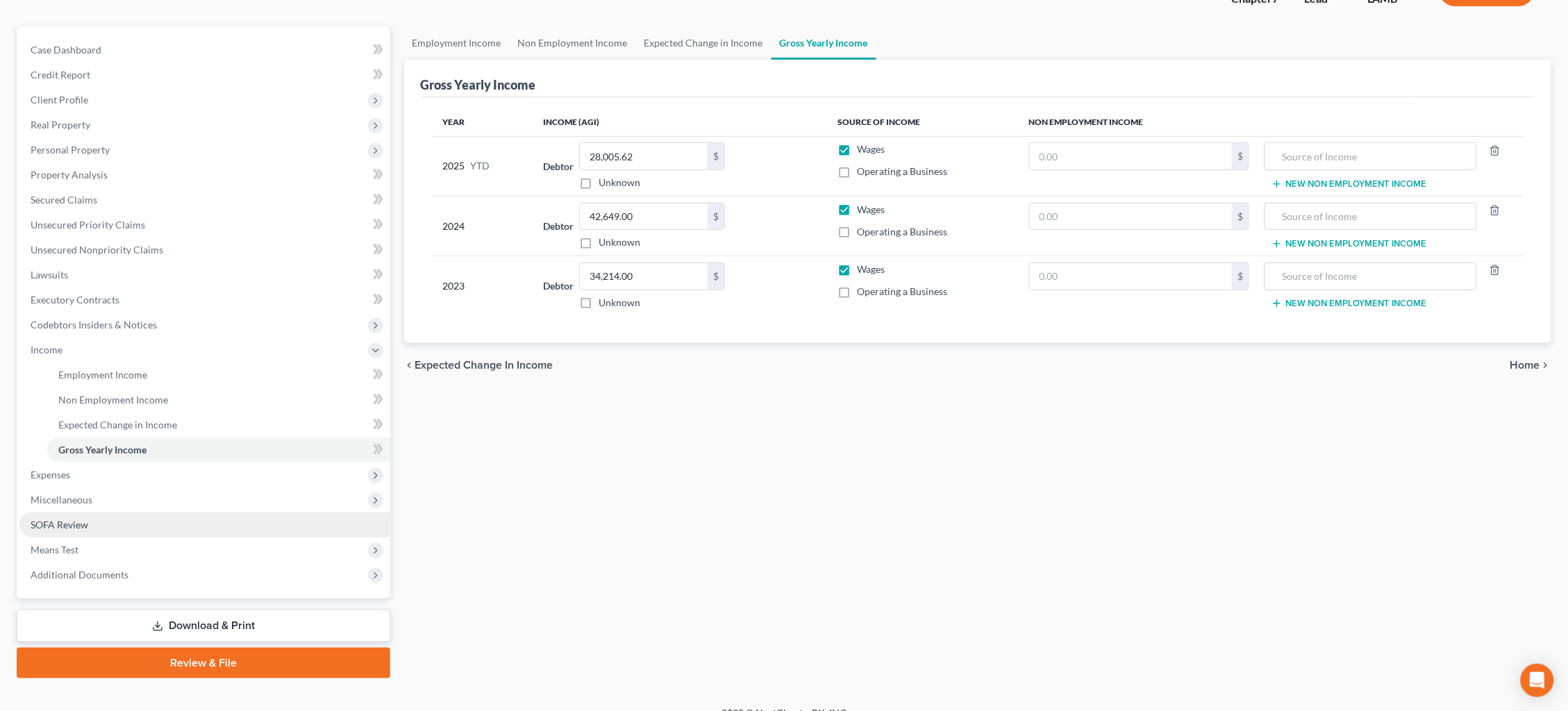
scroll to position [106, 0]
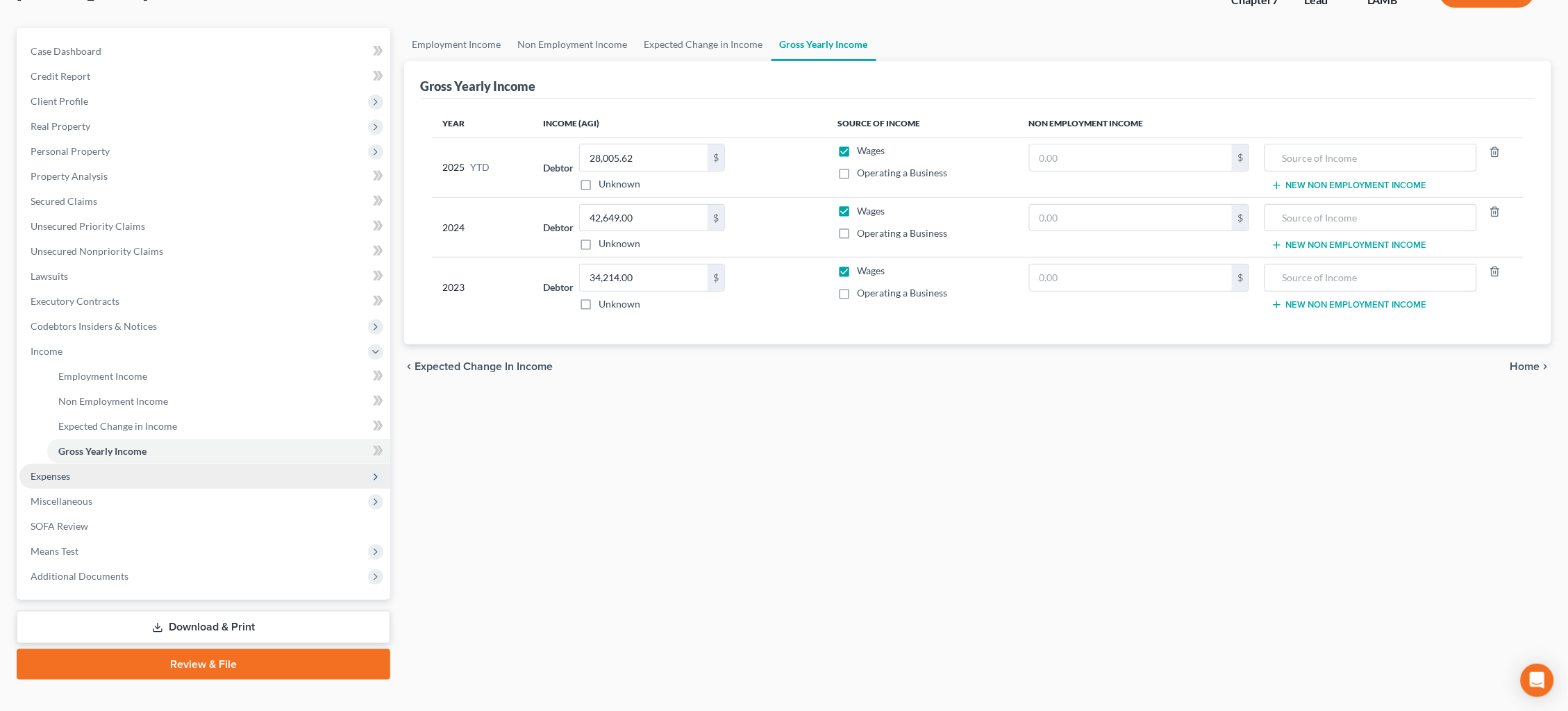
click at [145, 468] on span "Expenses" at bounding box center [205, 476] width 371 height 25
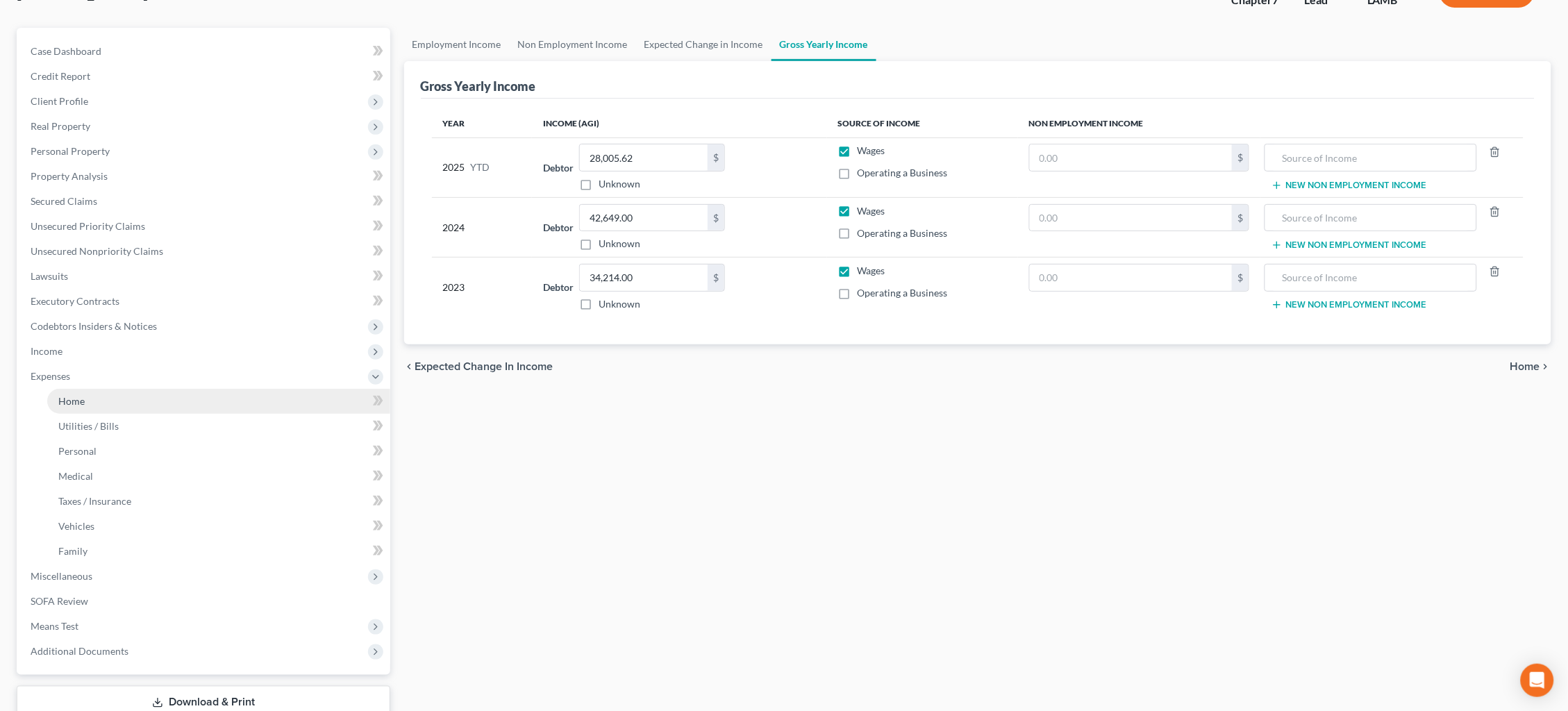
click at [141, 394] on link "Home" at bounding box center [219, 402] width 343 height 25
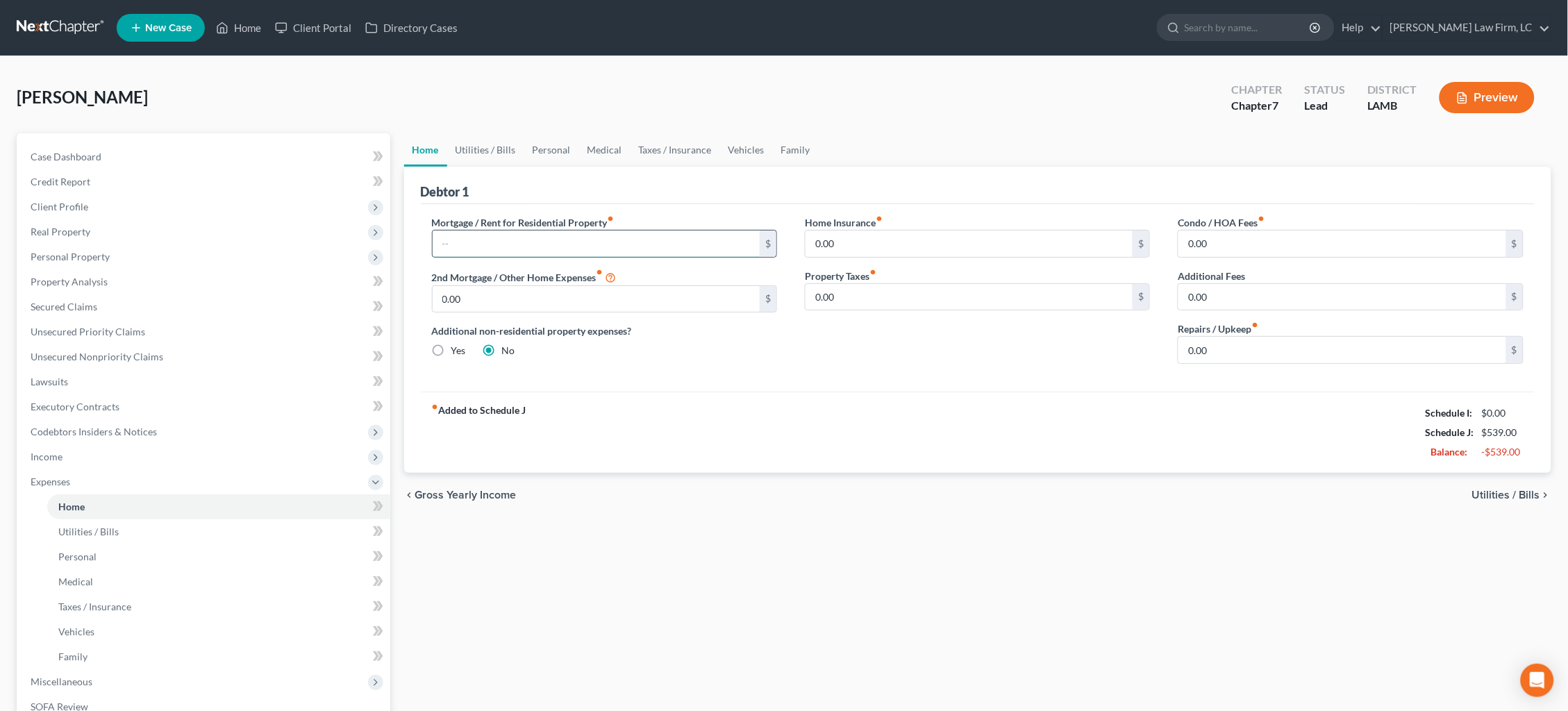
click at [624, 249] on input "text" at bounding box center [596, 244] width 328 height 26
click at [141, 359] on link "Unsecured Nonpriority Claims" at bounding box center [205, 357] width 371 height 25
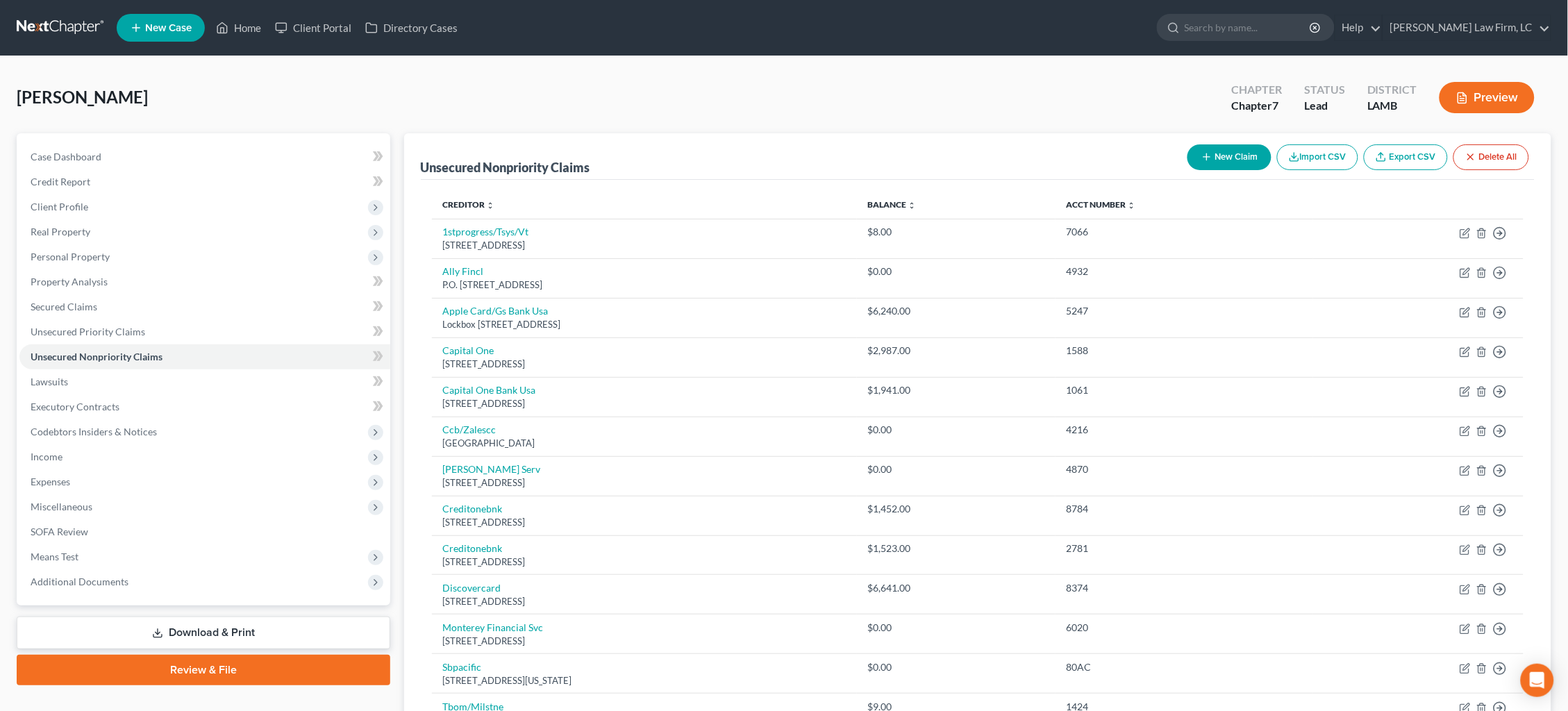
click at [1216, 154] on button "New Claim" at bounding box center [1230, 157] width 84 height 26
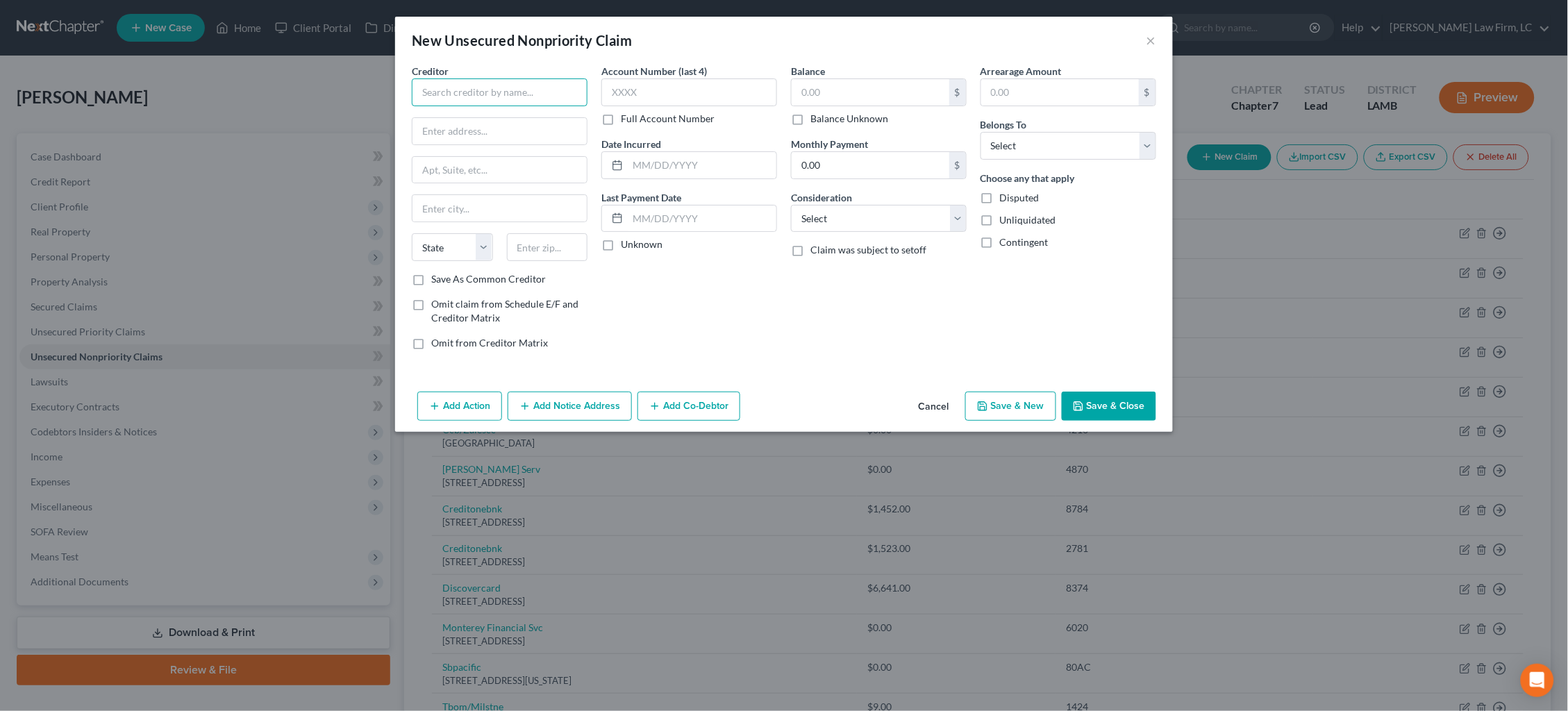
click at [464, 98] on input "text" at bounding box center [500, 92] width 176 height 28
type input "[GEOGRAPHIC_DATA]"
click at [1150, 44] on button "×" at bounding box center [1152, 40] width 10 height 17
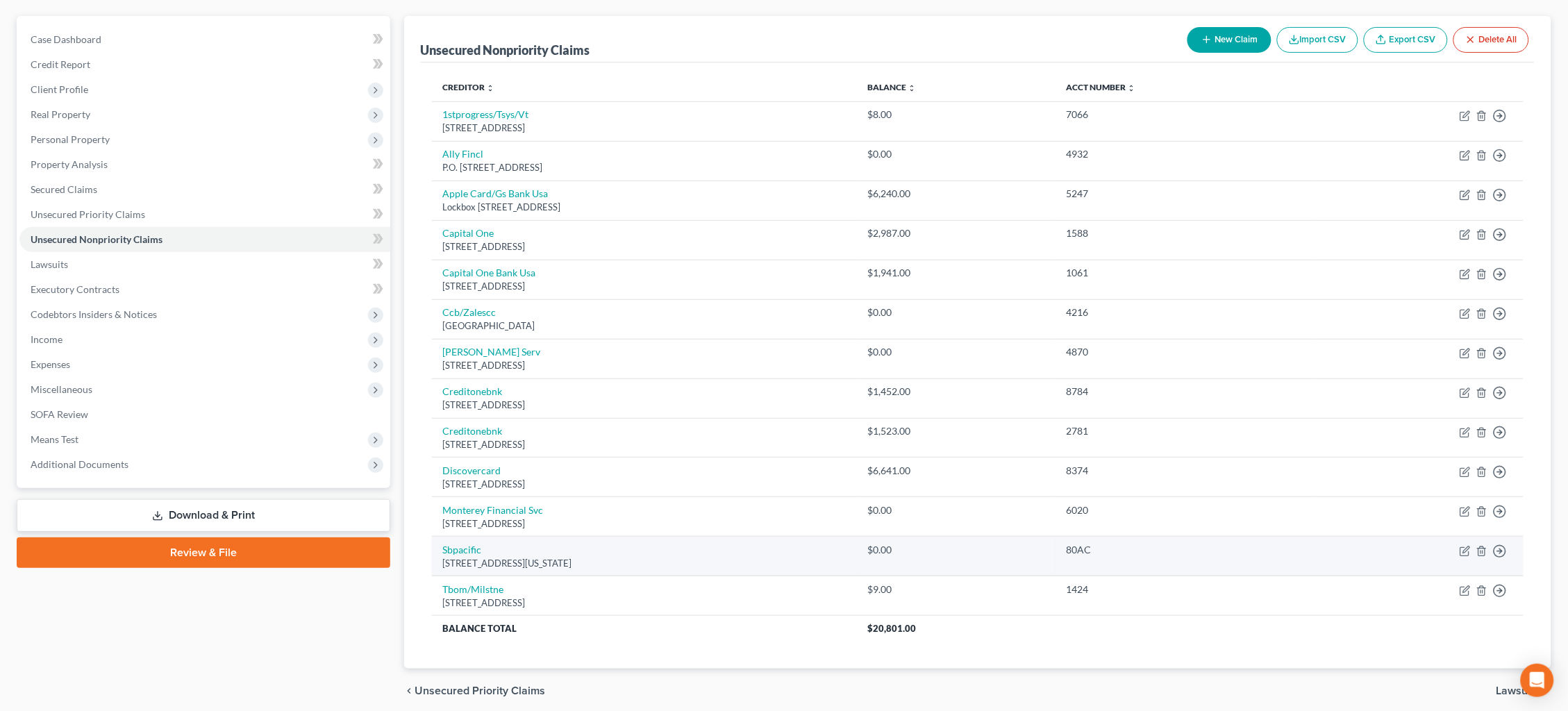
scroll to position [126, 0]
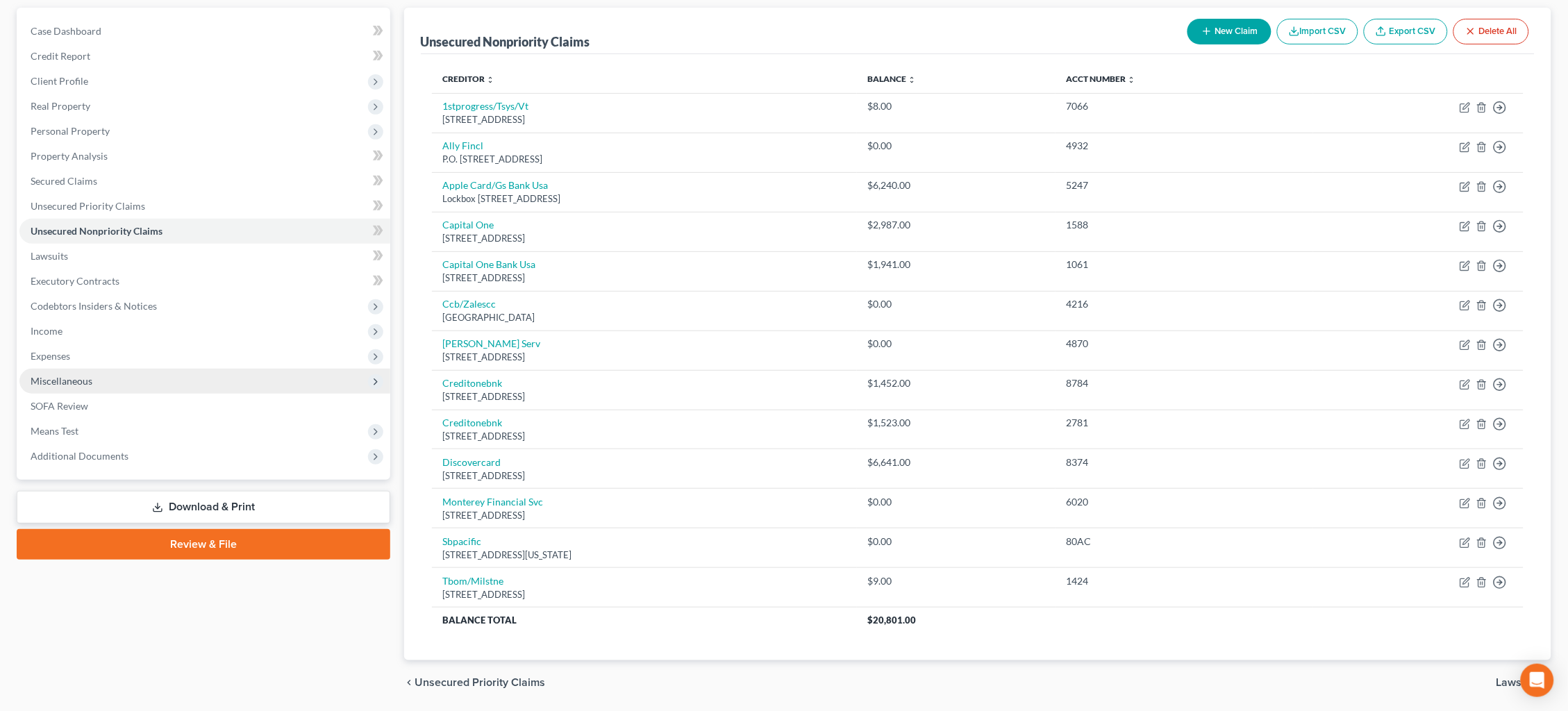
click at [146, 369] on span "Miscellaneous" at bounding box center [205, 382] width 371 height 25
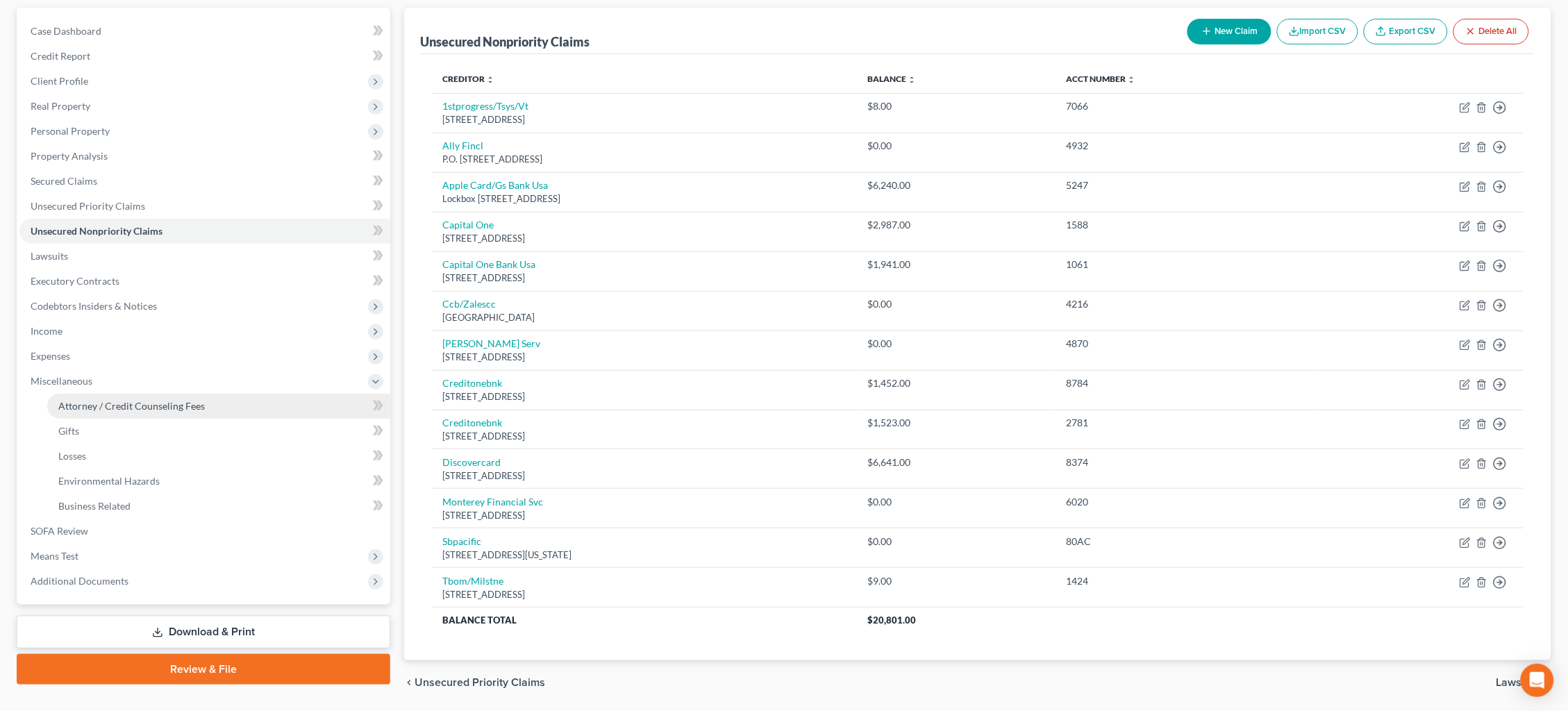
click at [158, 400] on span "Attorney / Credit Counseling Fees" at bounding box center [131, 406] width 147 height 12
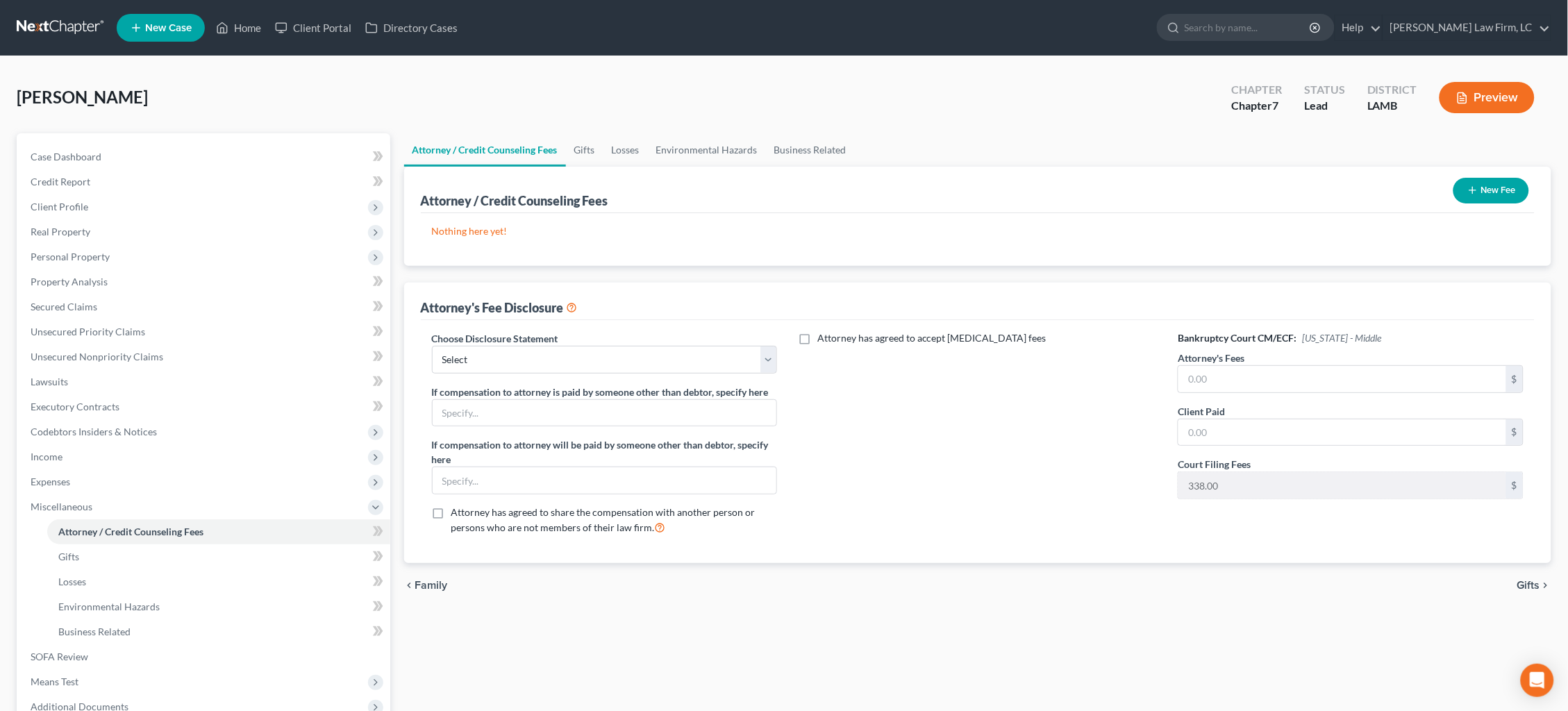
click at [1475, 190] on icon "button" at bounding box center [1473, 190] width 11 height 11
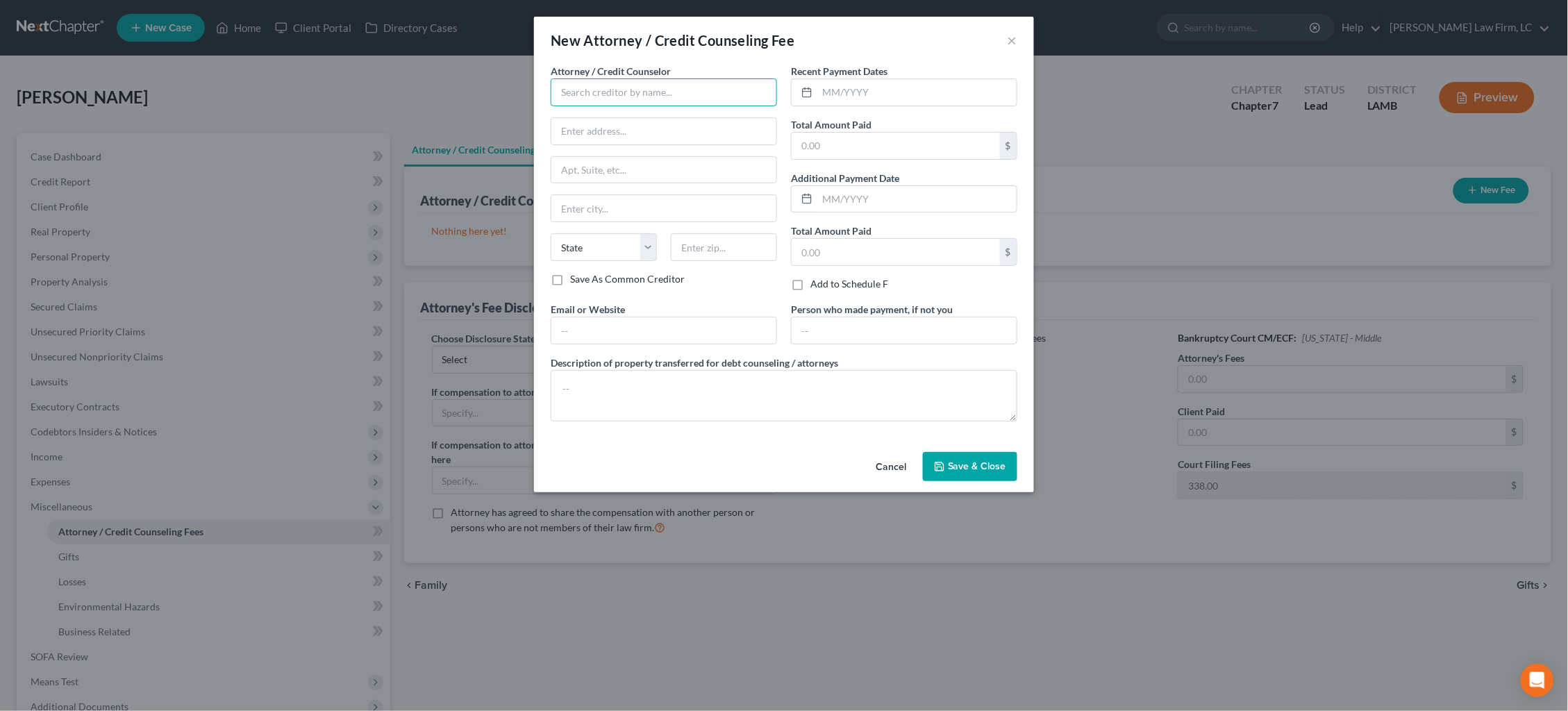
click at [630, 79] on input "text" at bounding box center [664, 92] width 227 height 28
click at [622, 118] on div "[PERSON_NAME] Law Firm" at bounding box center [634, 117] width 145 height 14
type input "[PERSON_NAME] Law Firm"
type input "[STREET_ADDRESS]"
type input "Suite C"
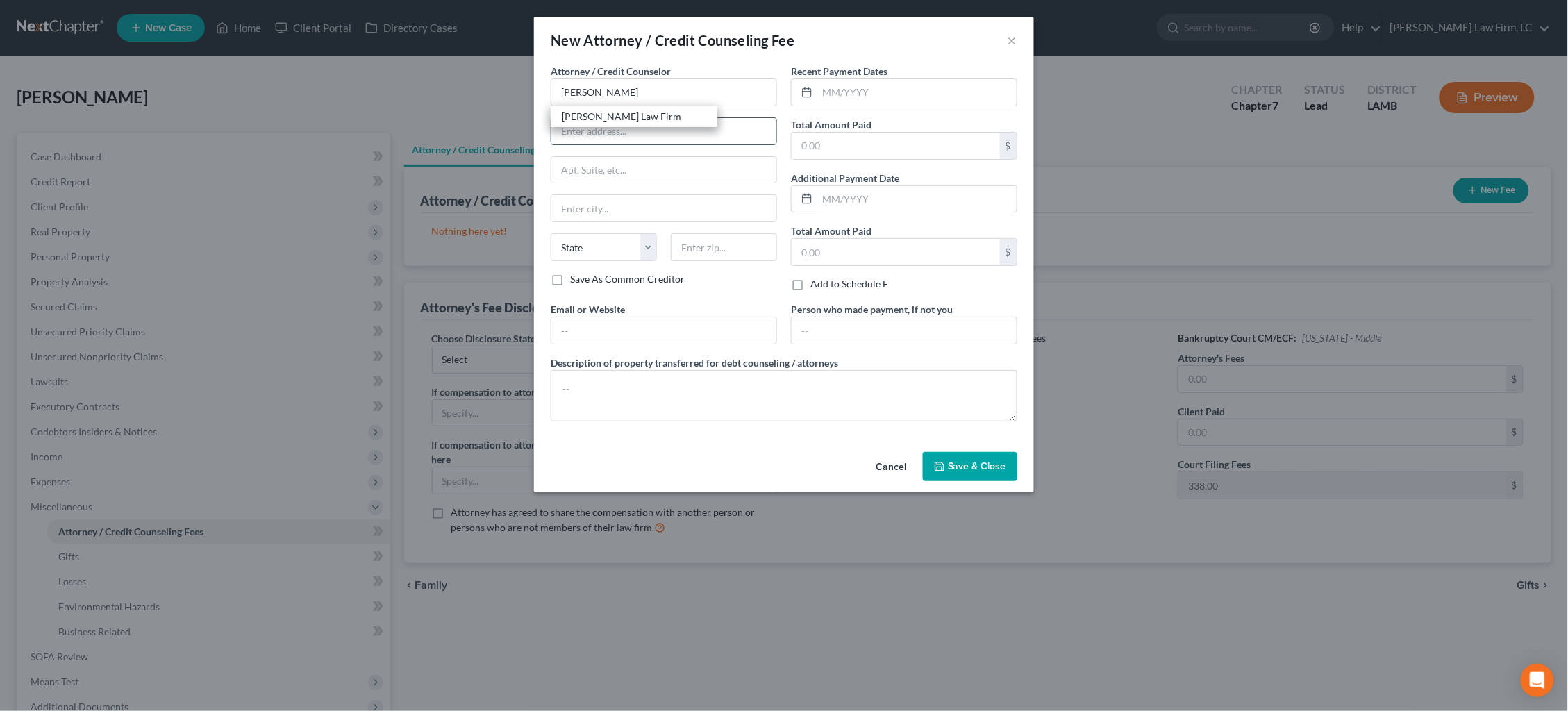
type input "Baton Rouge"
select select "19"
type input "70809"
type input "[EMAIL_ADDRESS][DOMAIN_NAME]"
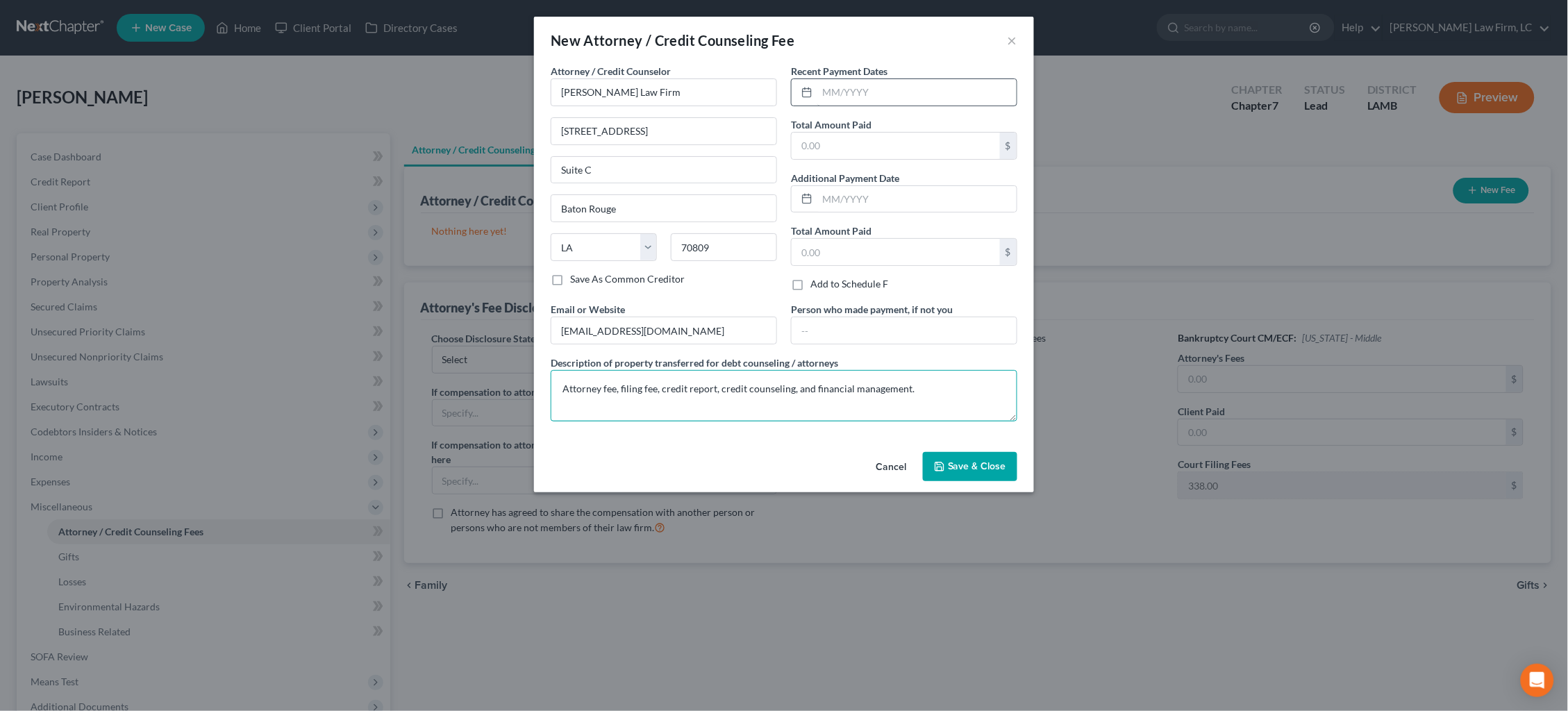
type textarea "Attorney fee, filing fee, credit report, credit counseling, and financial manag…"
click at [850, 89] on input "text" at bounding box center [917, 92] width 199 height 26
type input "09/2025"
type input "2,500.00"
click at [967, 464] on span "Save & Close" at bounding box center [977, 466] width 58 height 12
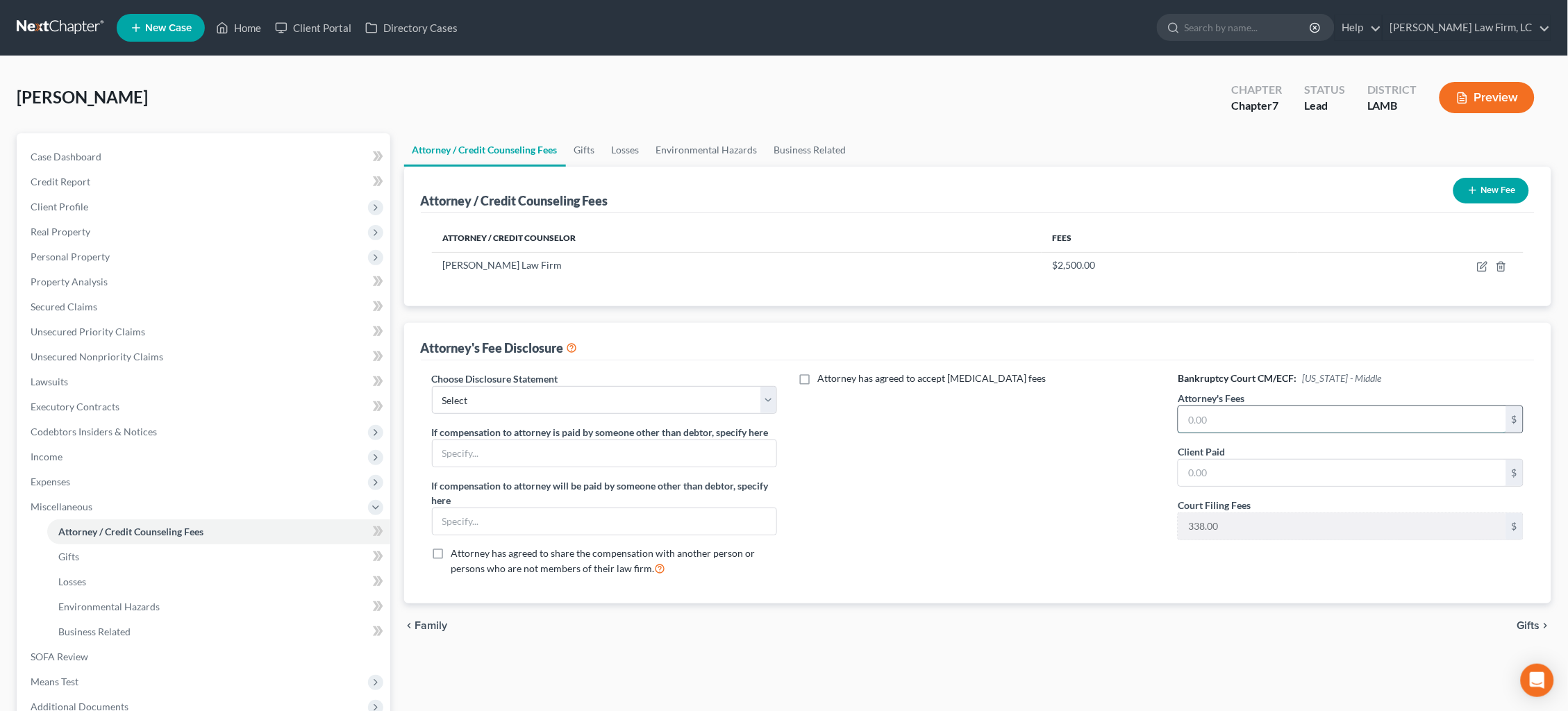
click at [1233, 424] on input "text" at bounding box center [1343, 420] width 328 height 26
type input "2,162.00"
select select "0"
click at [983, 456] on div "Attorney has agreed to accept [MEDICAL_DATA] fees" at bounding box center [977, 480] width 373 height 215
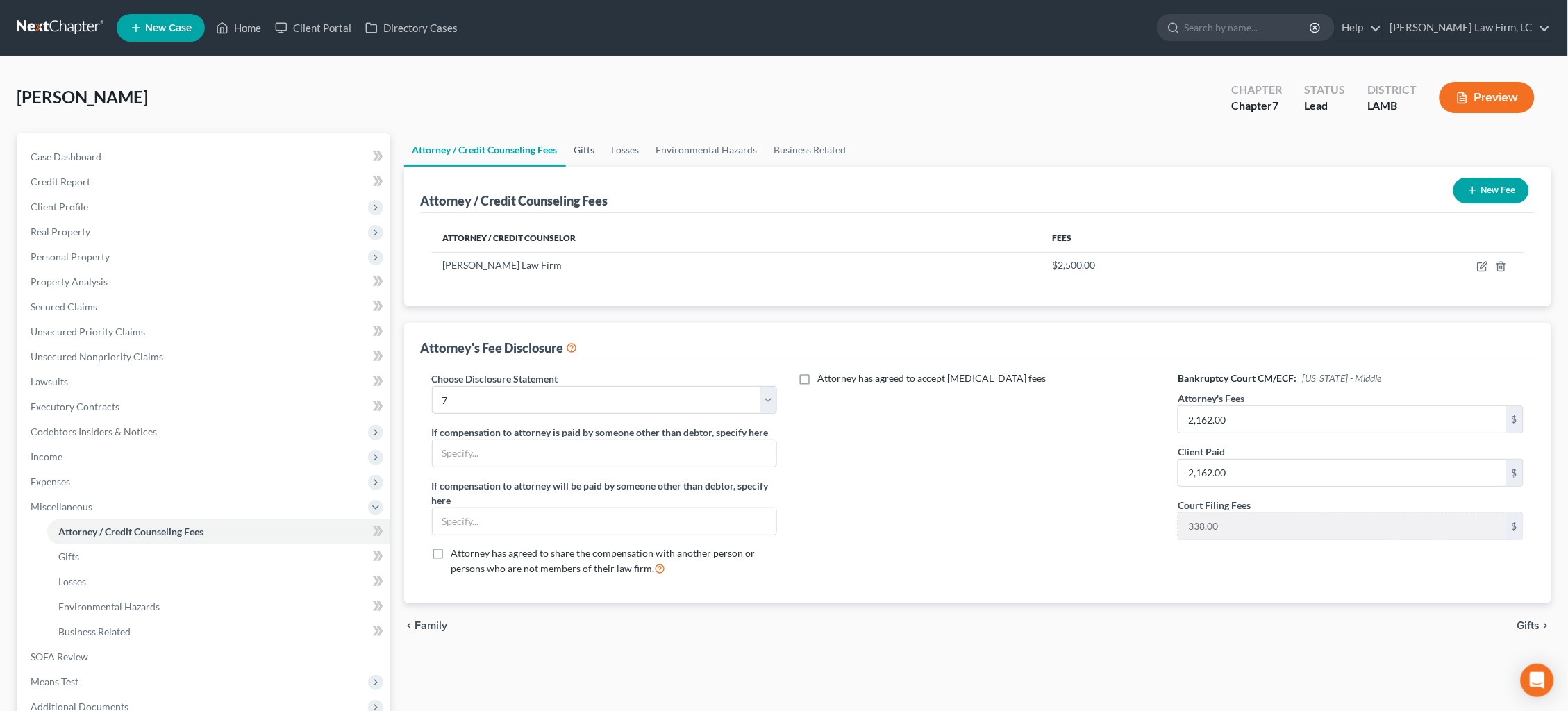
click at [574, 146] on link "Gifts" at bounding box center [585, 150] width 38 height 33
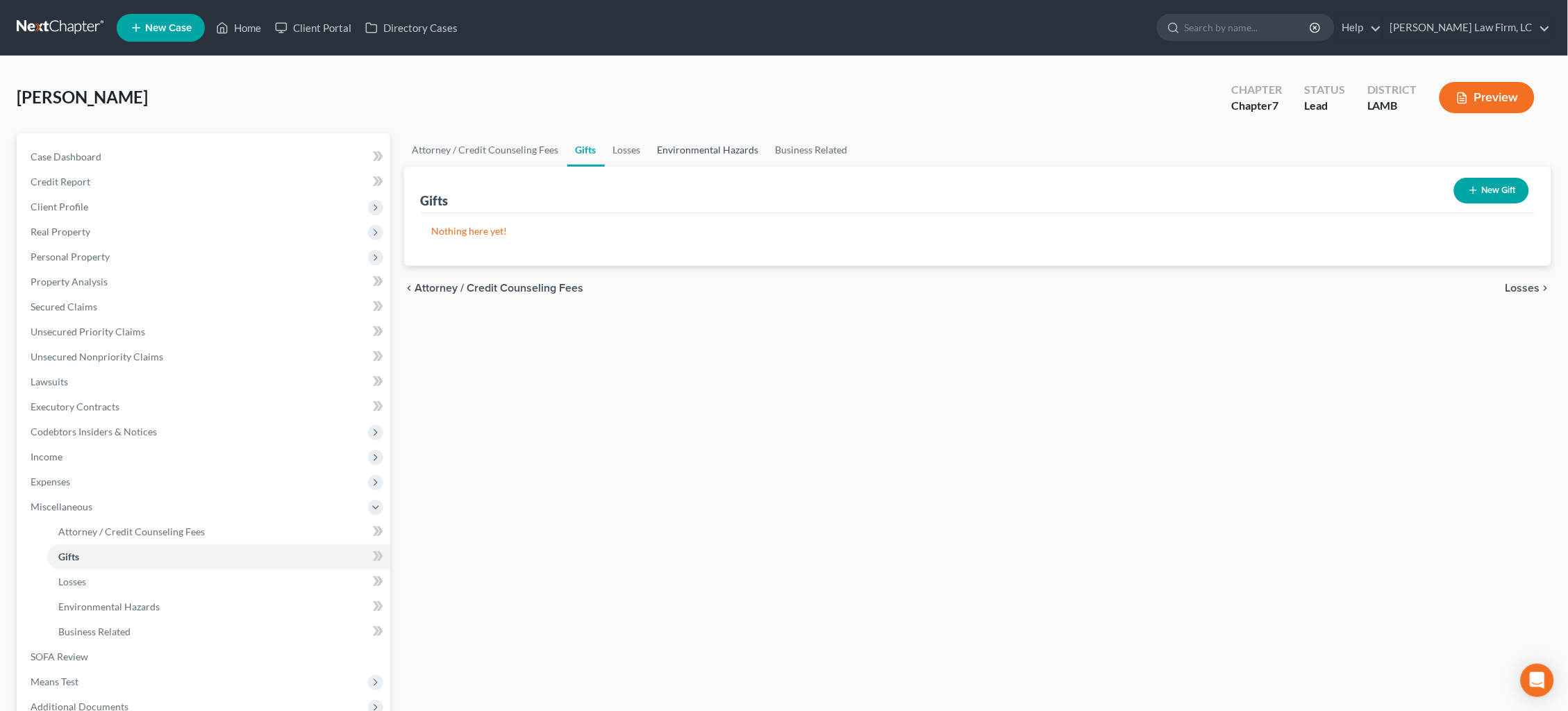
click at [651, 154] on link "Environmental Hazards" at bounding box center [708, 150] width 118 height 33
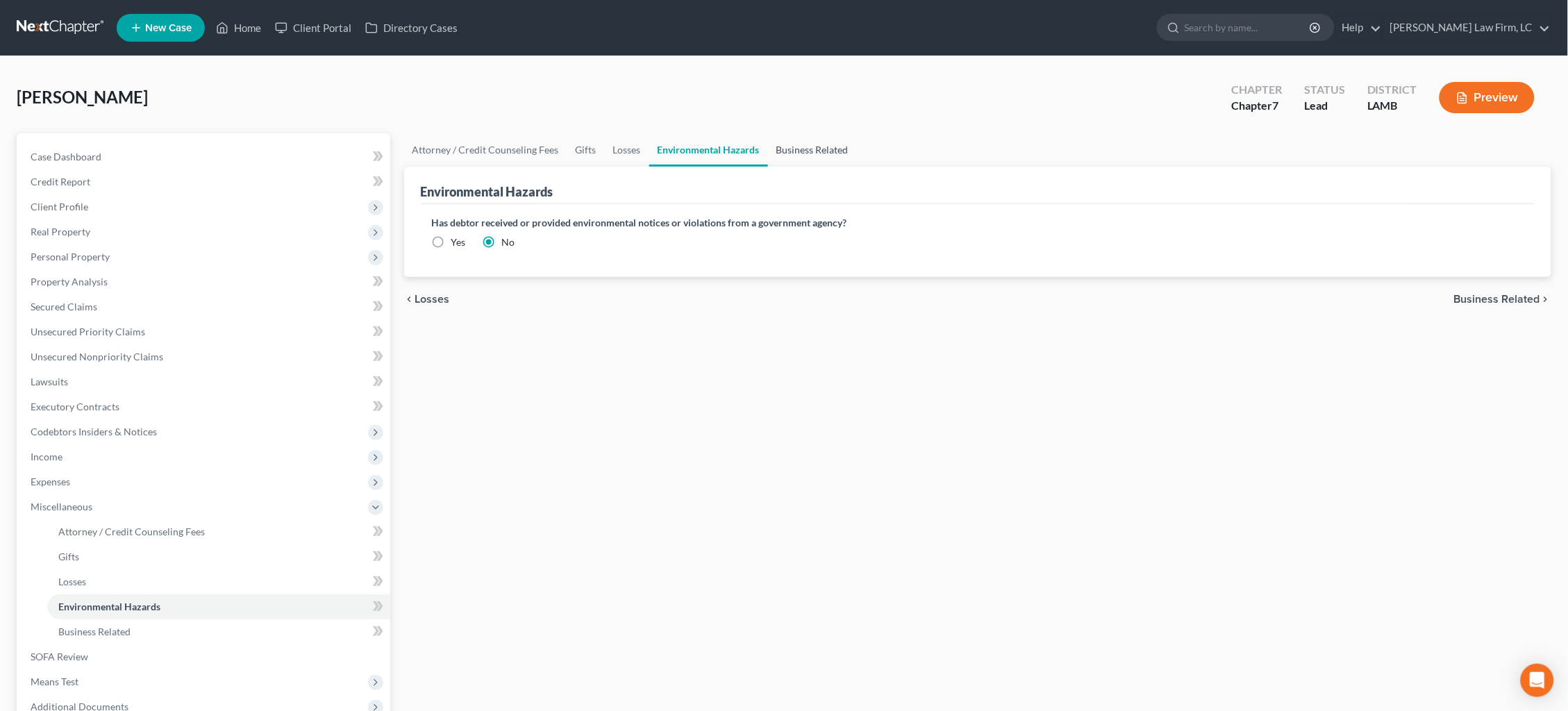
click at [817, 146] on link "Business Related" at bounding box center [812, 150] width 89 height 33
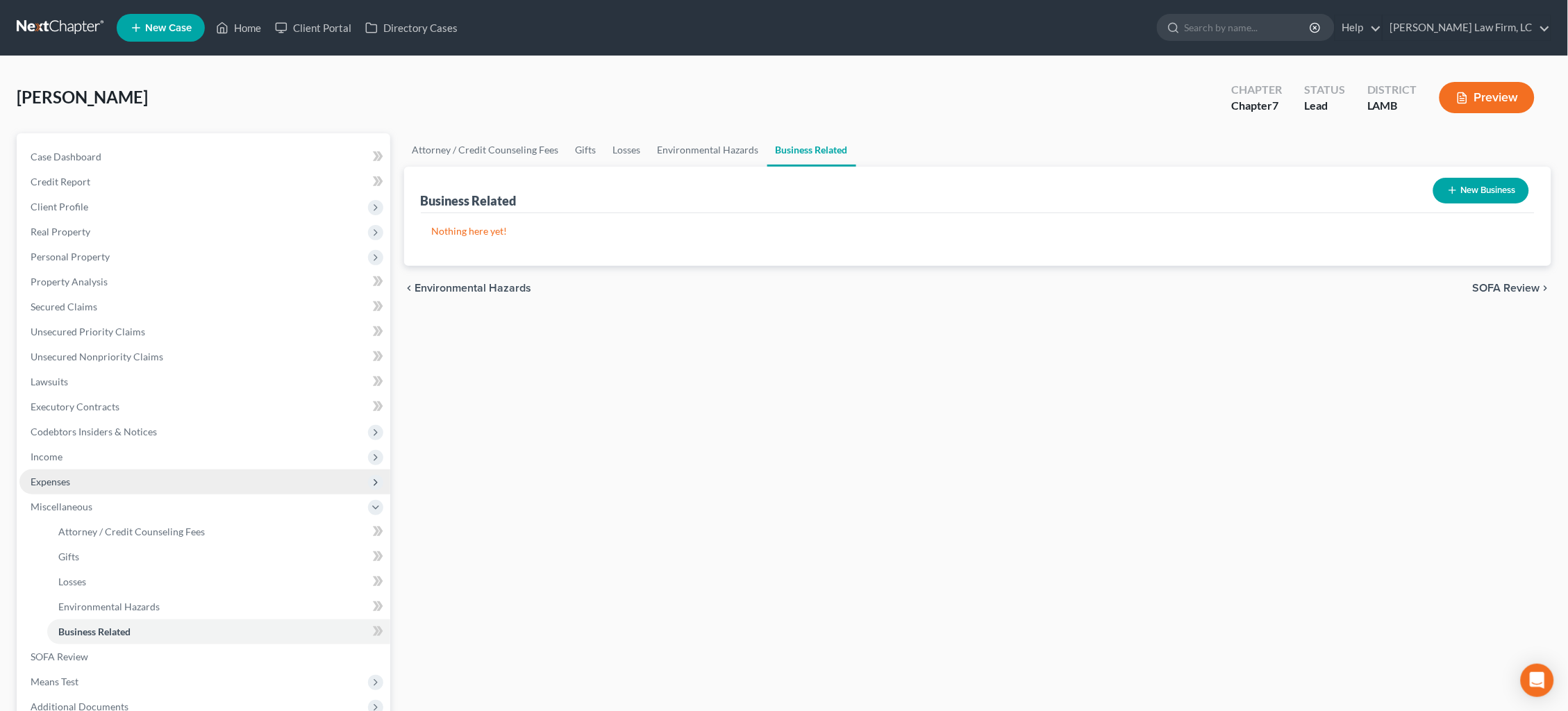
click at [97, 469] on span "Expenses" at bounding box center [205, 482] width 371 height 25
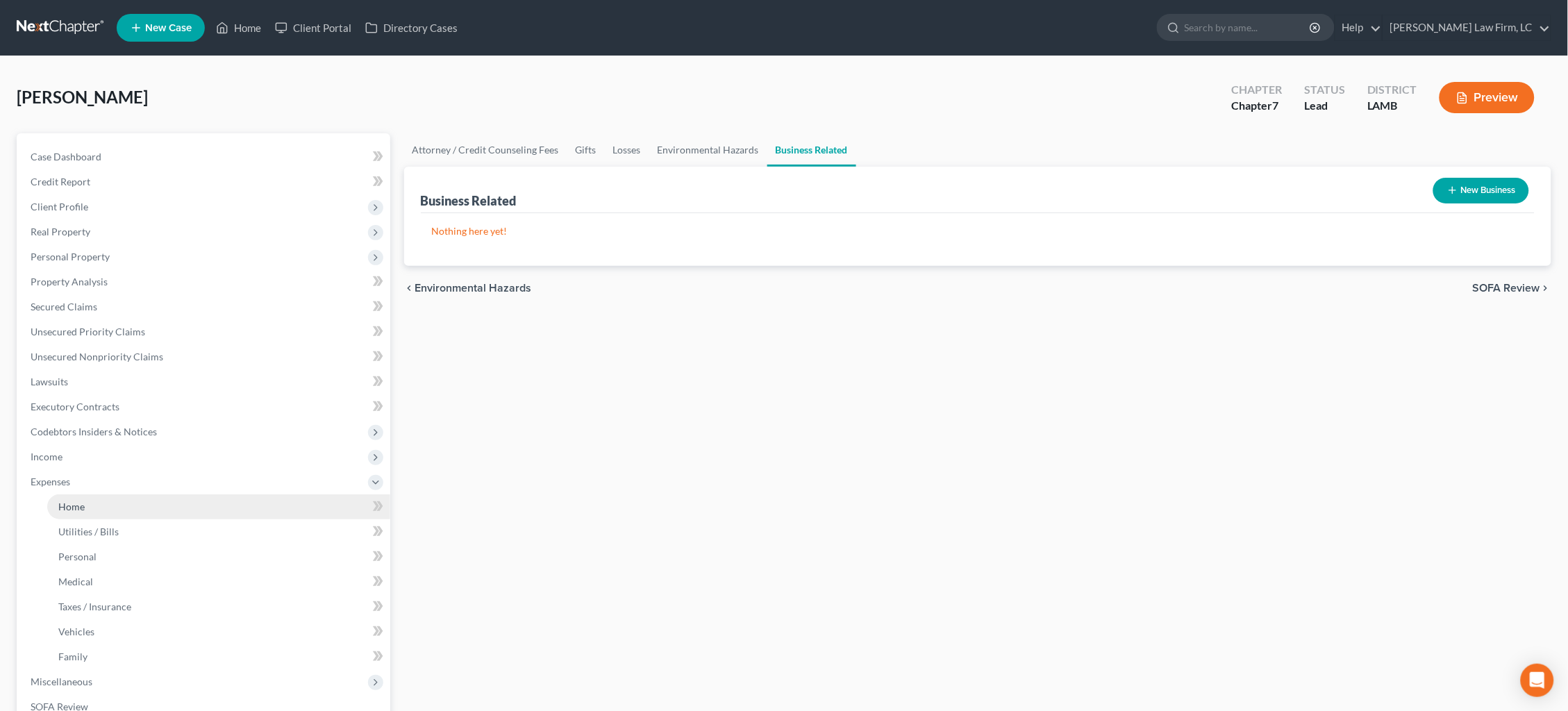
click at [95, 494] on link "Home" at bounding box center [219, 507] width 343 height 25
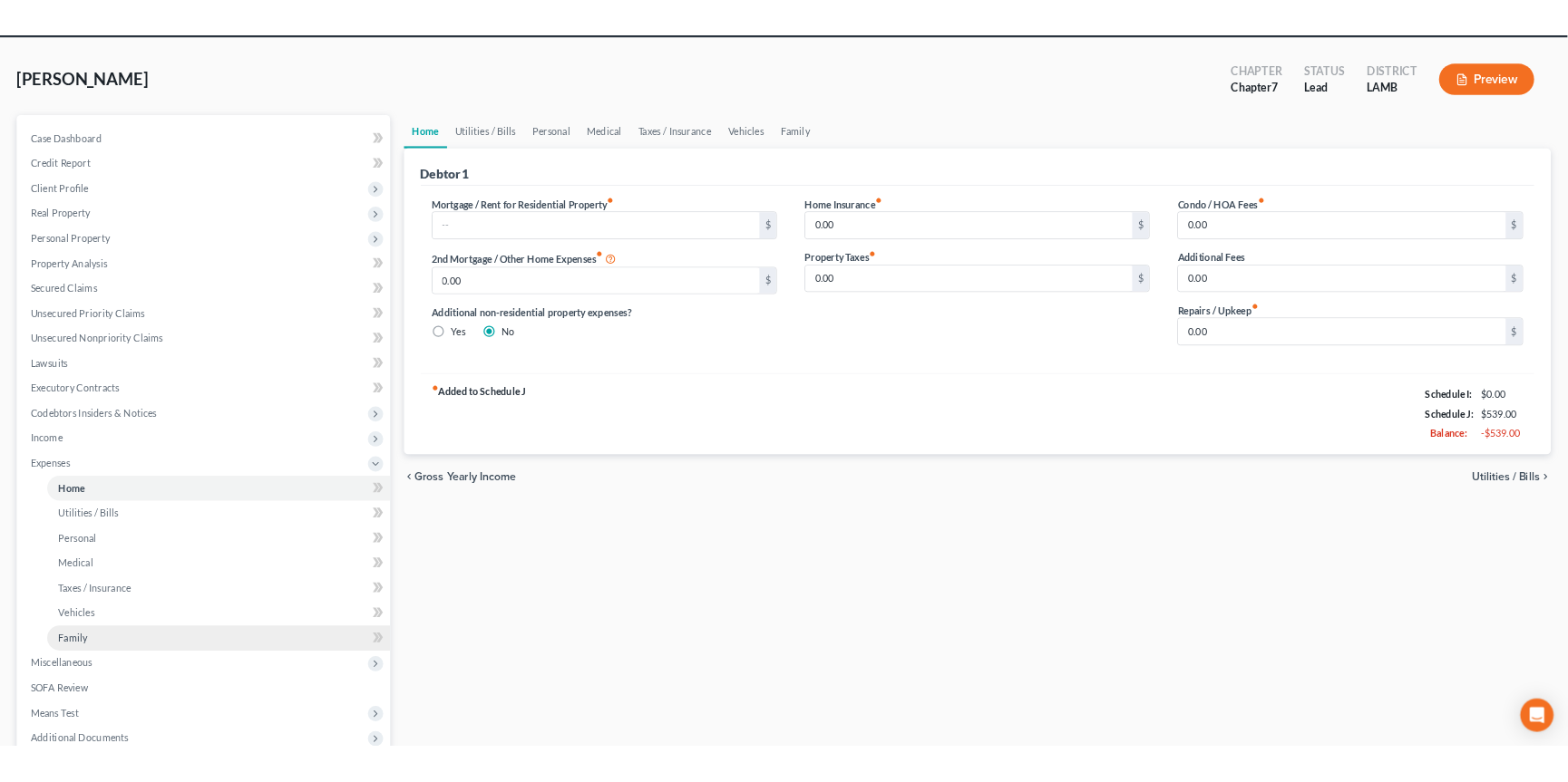
scroll to position [73, 0]
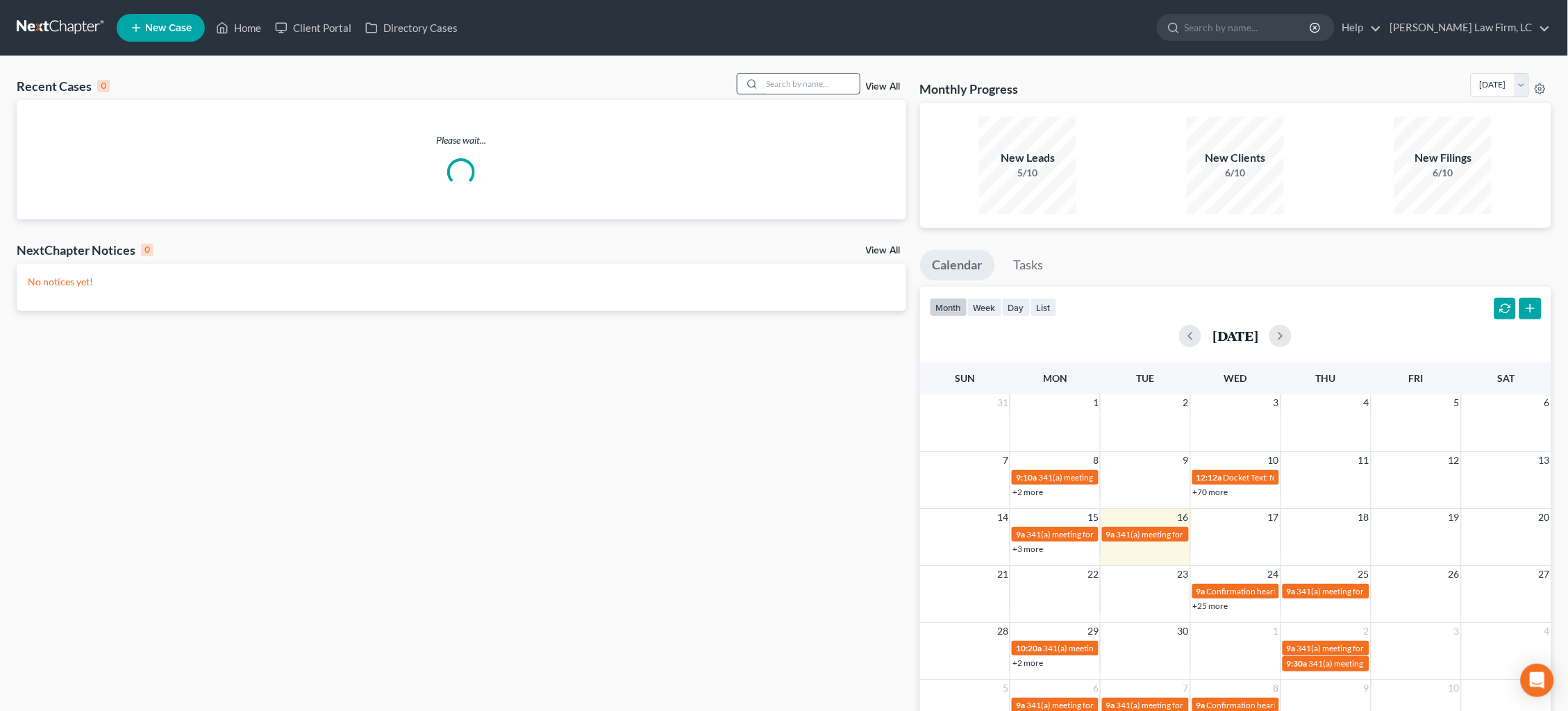
click at [807, 85] on input "search" at bounding box center [811, 83] width 97 height 20
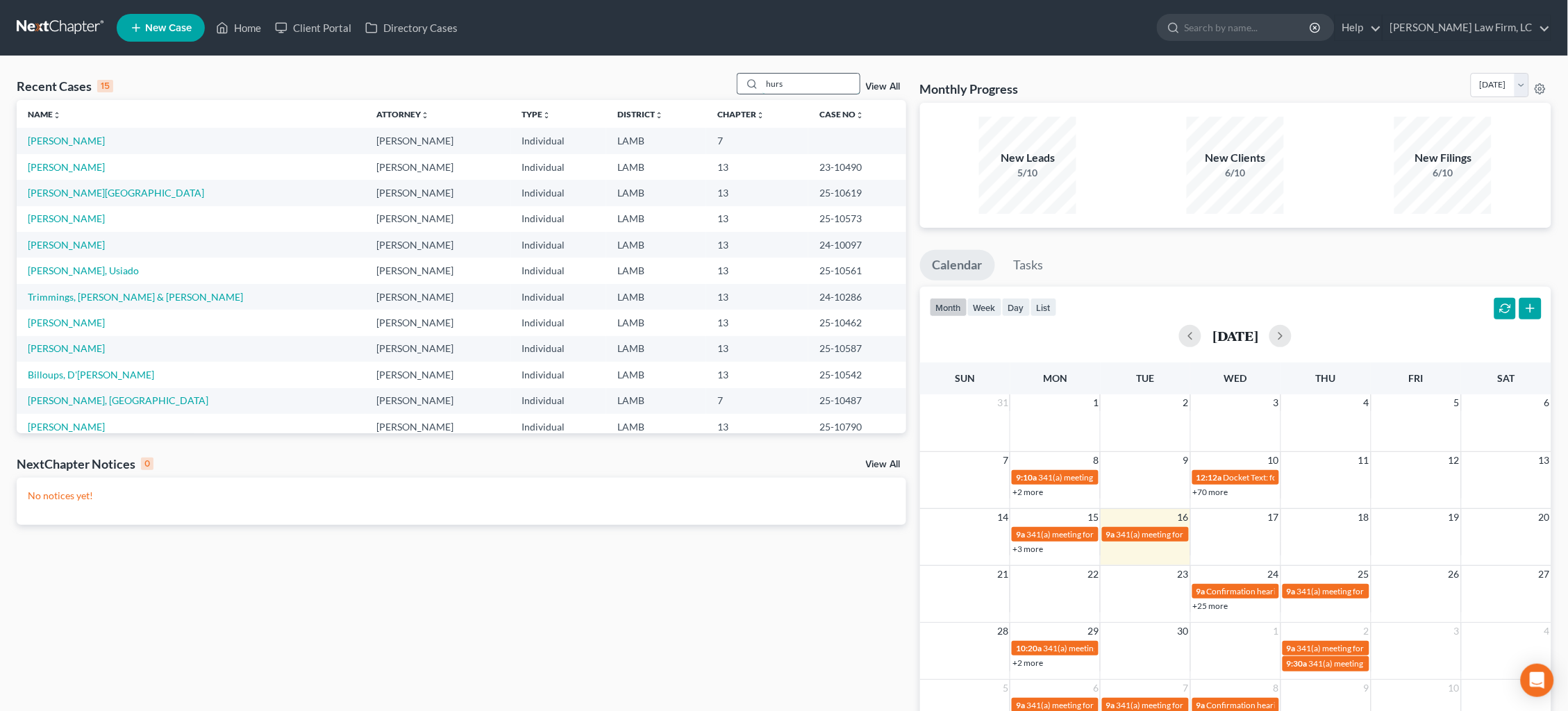
type input "hurst"
